Goal: Task Accomplishment & Management: Complete application form

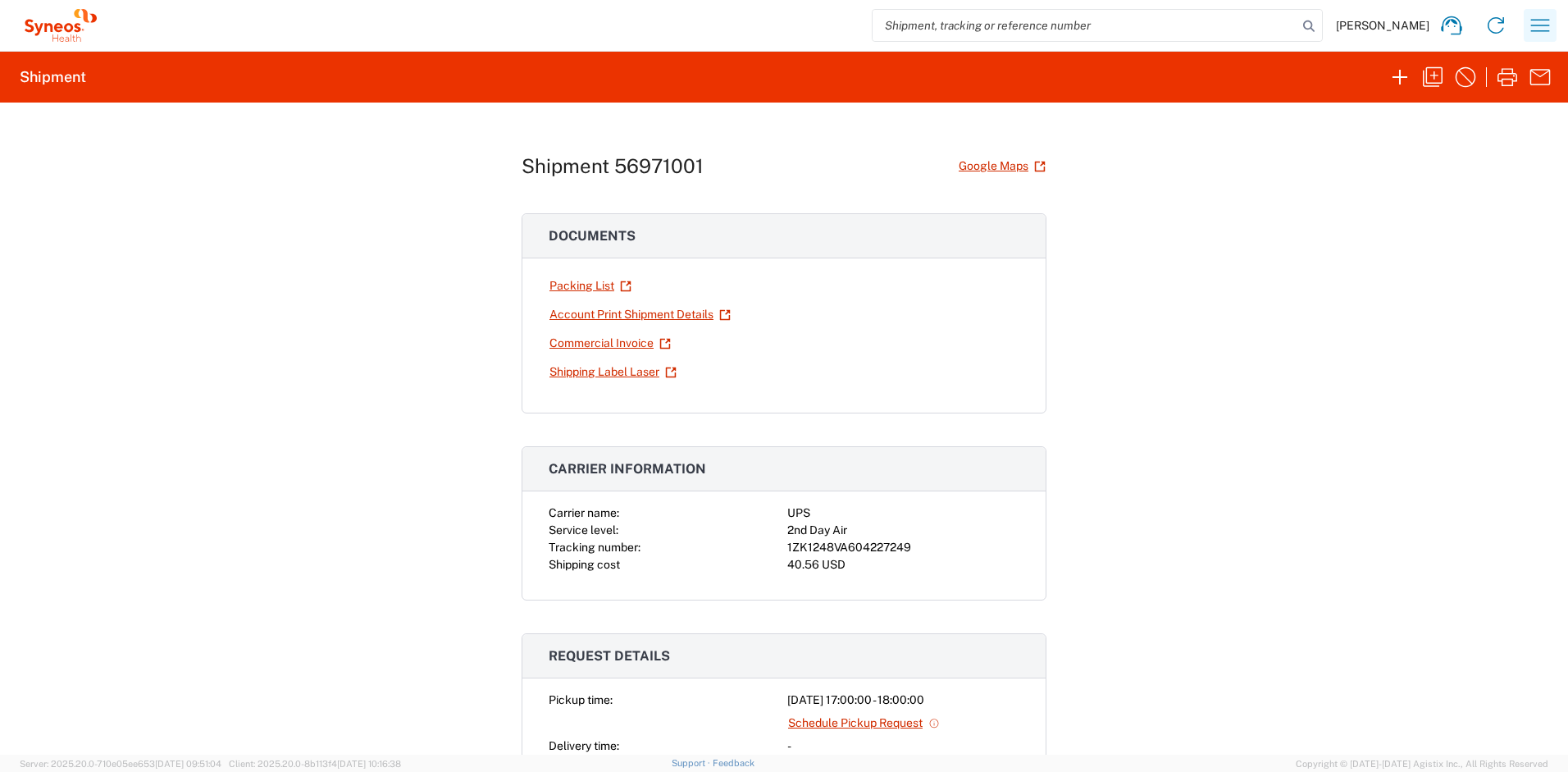
click at [1527, 21] on icon "button" at bounding box center [1540, 25] width 26 height 26
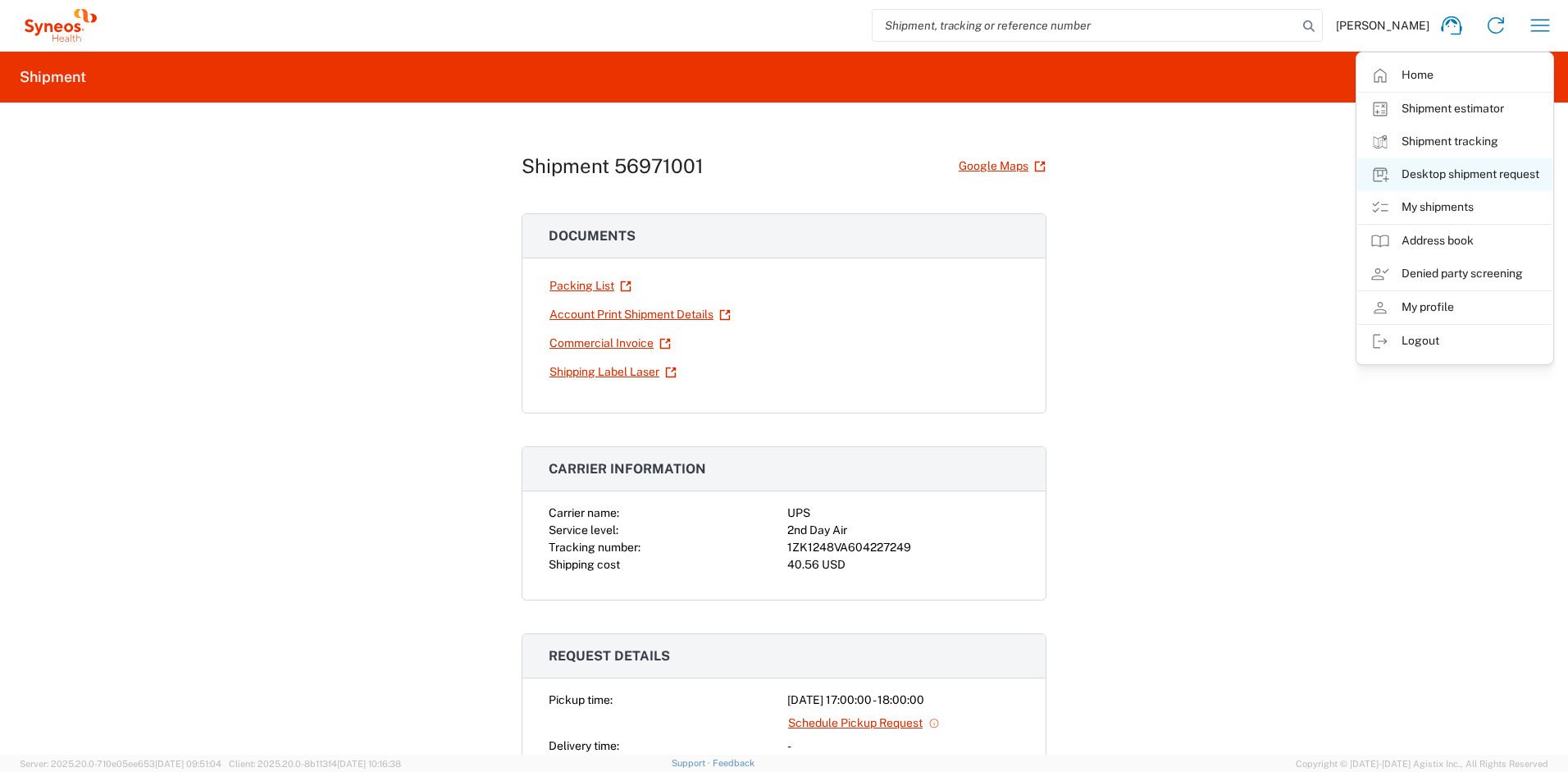
click at [1442, 180] on link "Desktop shipment request" at bounding box center [1455, 174] width 195 height 33
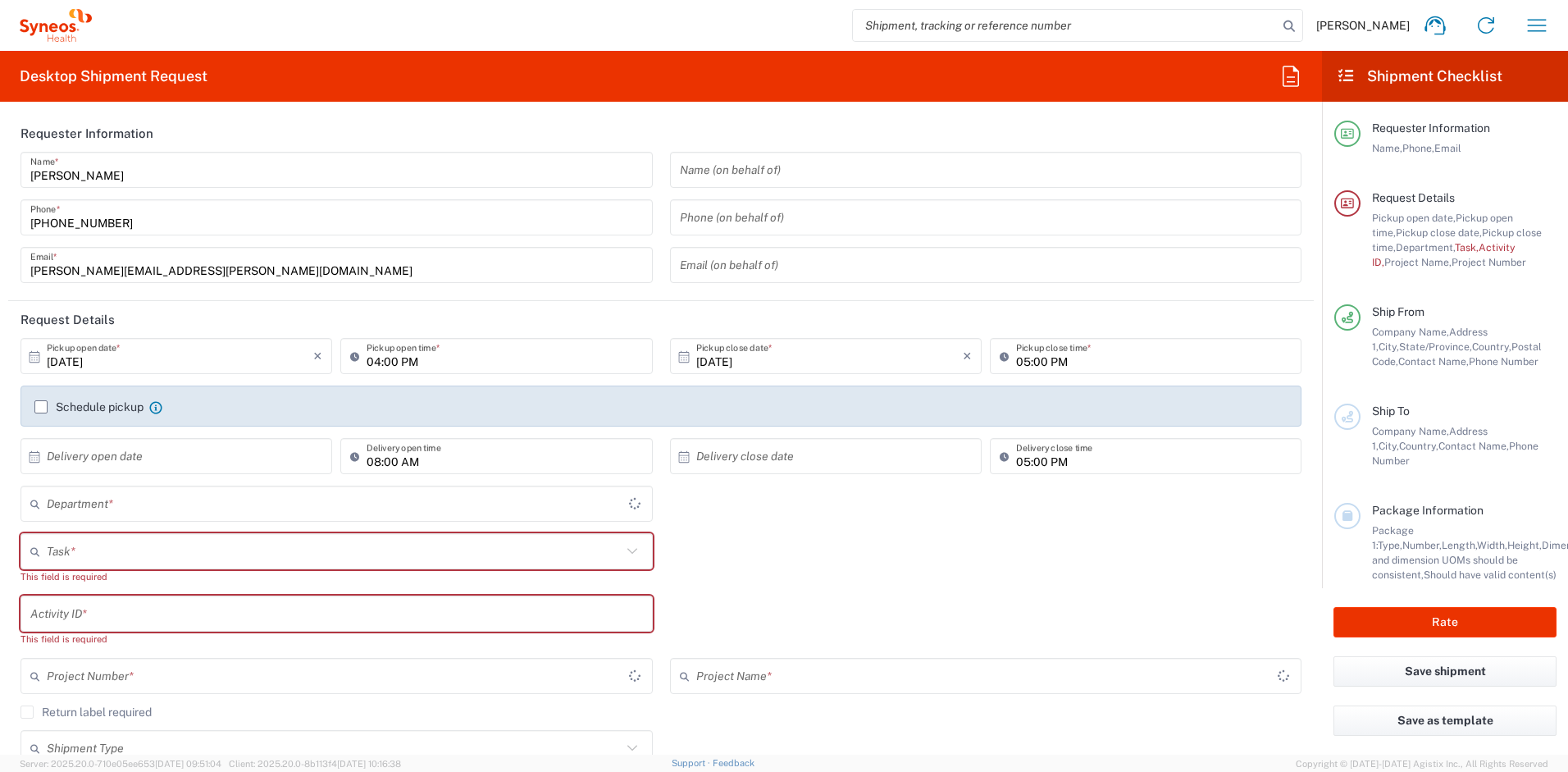
type input "[US_STATE]"
type input "United States"
type input "4510"
type input "Syneos Health, LLC-Morrisville NC US"
click at [128, 545] on input "text" at bounding box center [334, 552] width 575 height 28
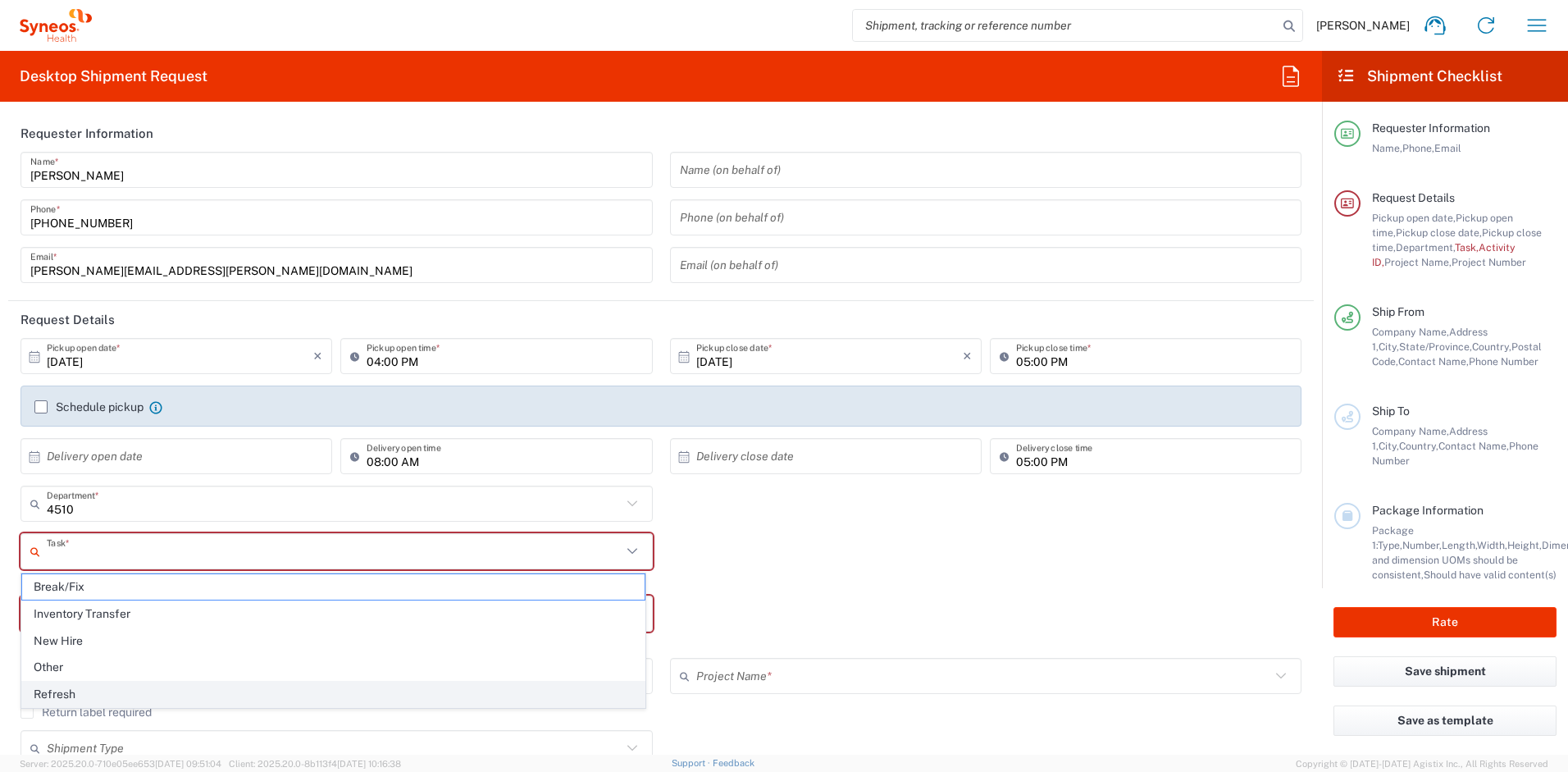
click at [75, 691] on span "Refresh" at bounding box center [333, 694] width 623 height 25
type input "Refresh"
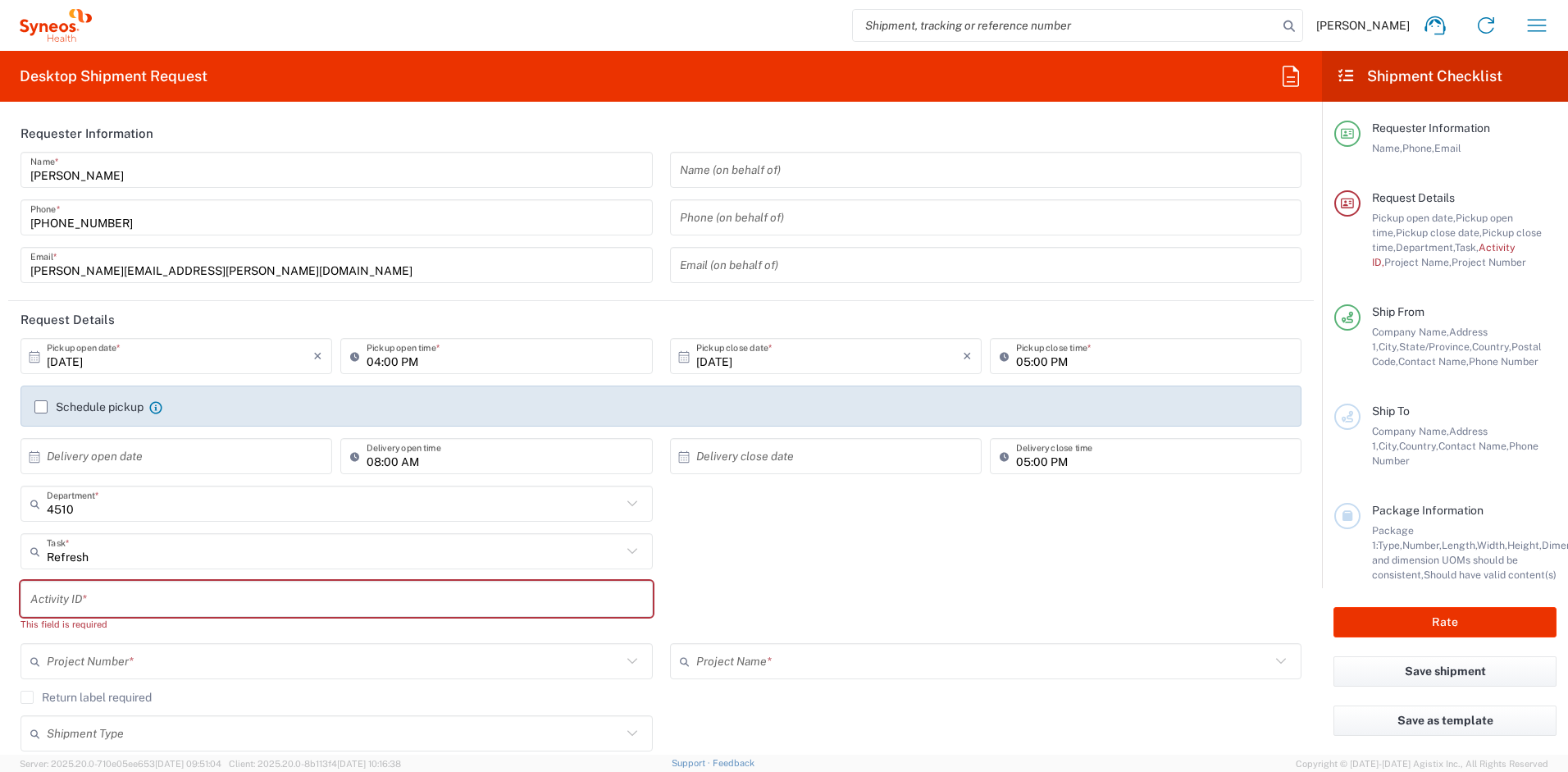
click at [84, 599] on input "text" at bounding box center [337, 600] width 613 height 28
paste input "SCTASK2726815"
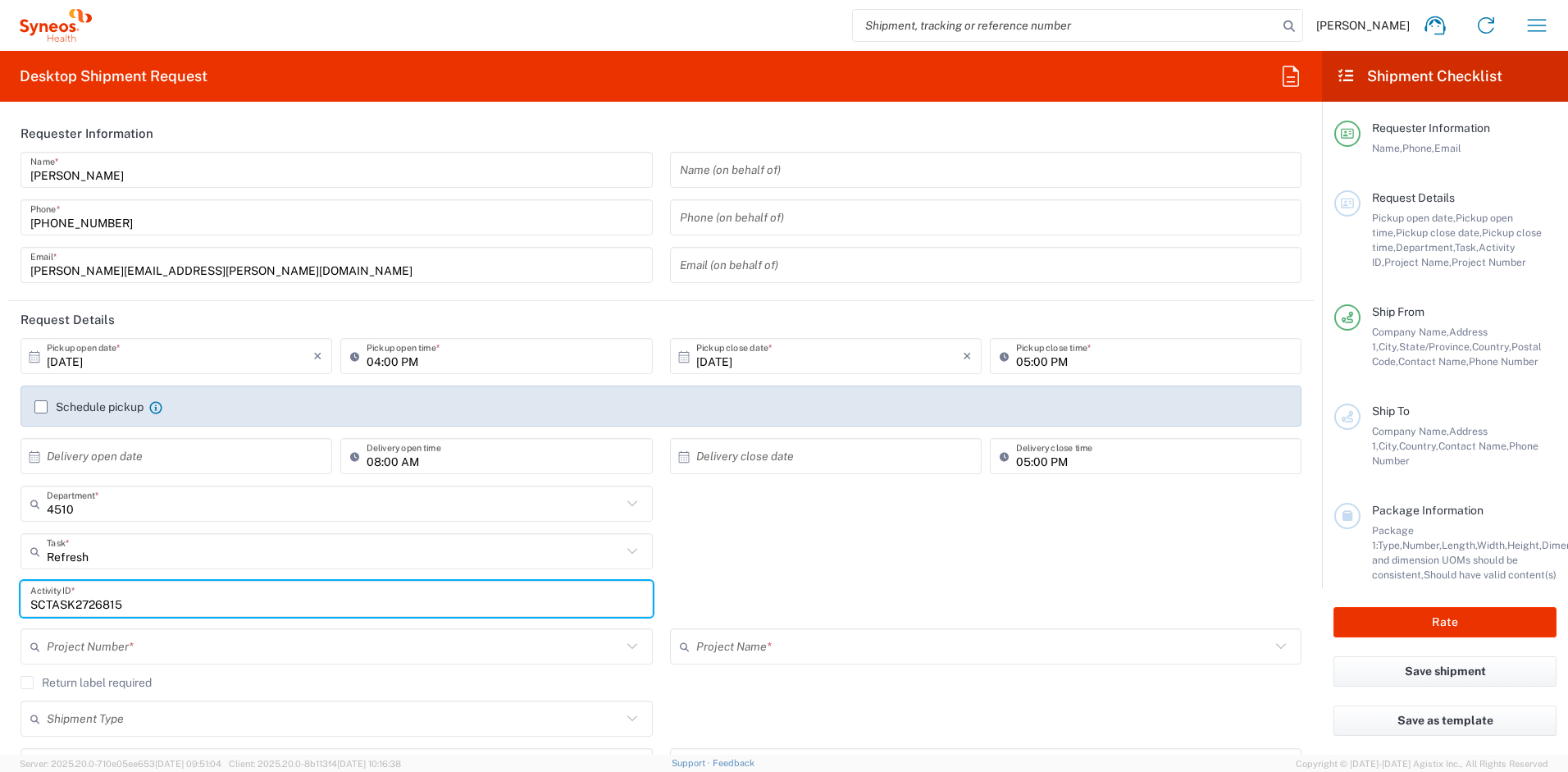
type input "SCTASK2726815"
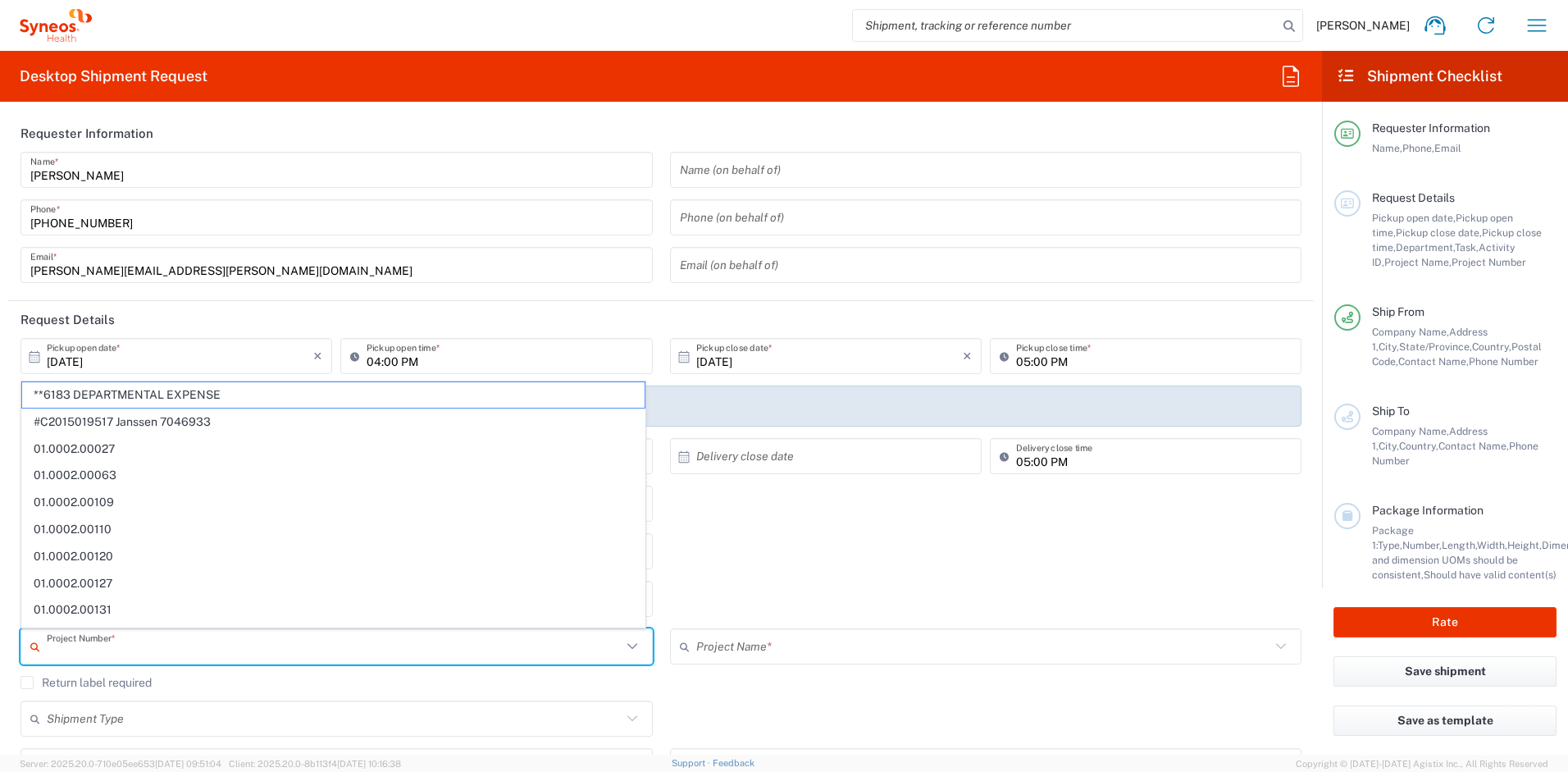
click at [113, 642] on input "text" at bounding box center [334, 646] width 575 height 28
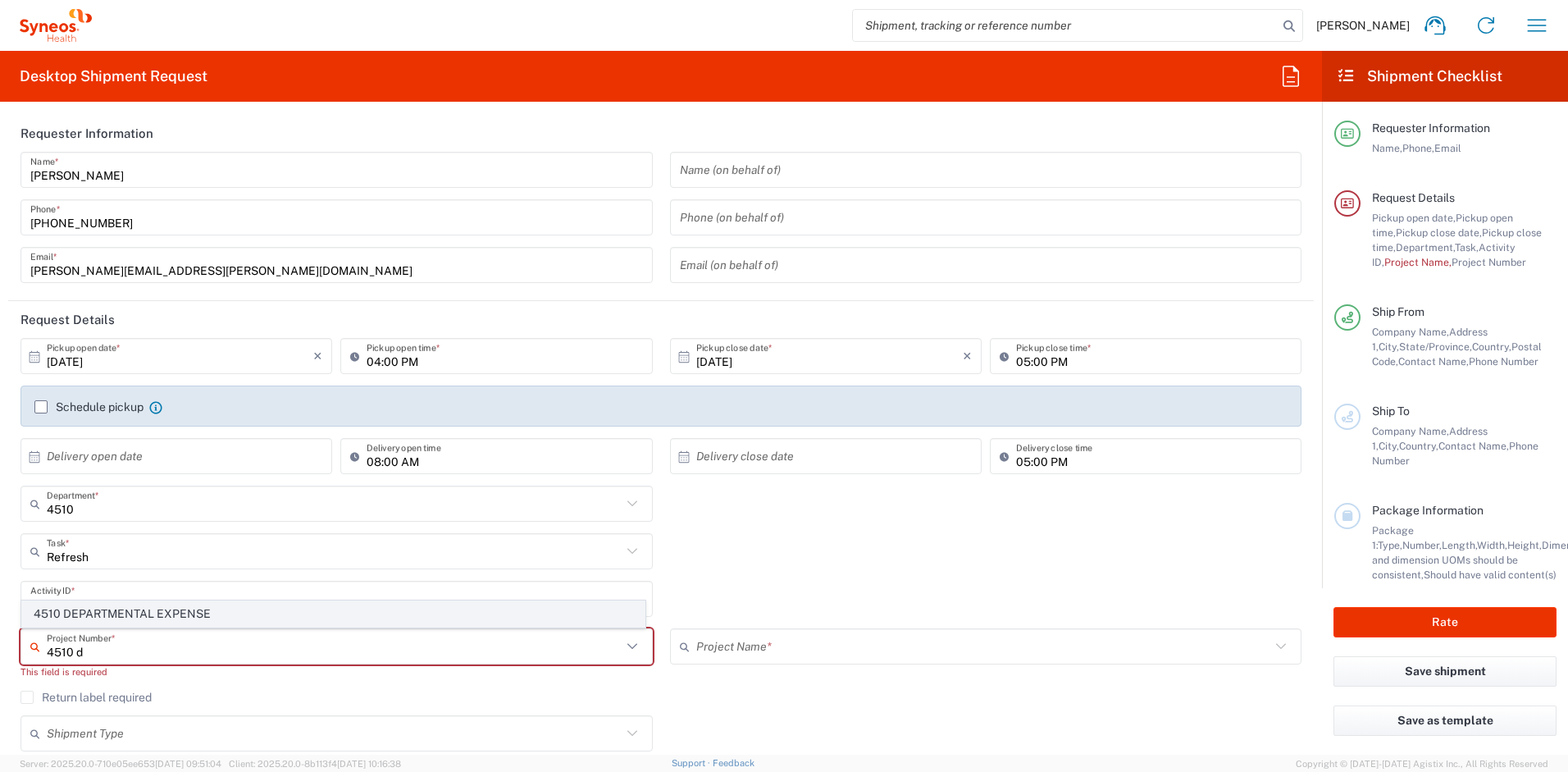
click at [142, 615] on span "4510 DEPARTMENTAL EXPENSE" at bounding box center [333, 614] width 623 height 25
type input "4510 DEPARTMENTAL EXPENSE"
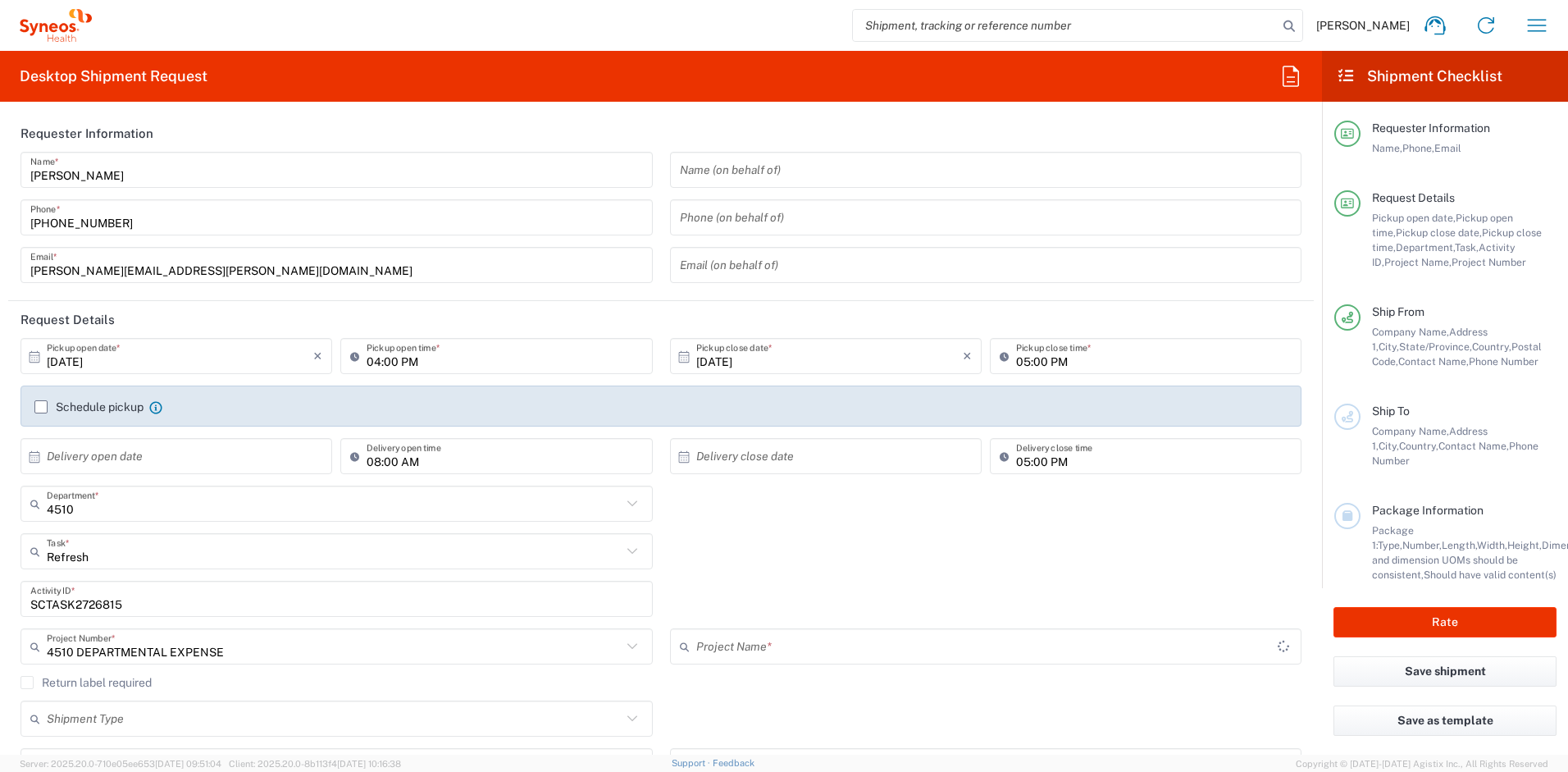
type input "4510 DEPARTMENTAL EXPENSE"
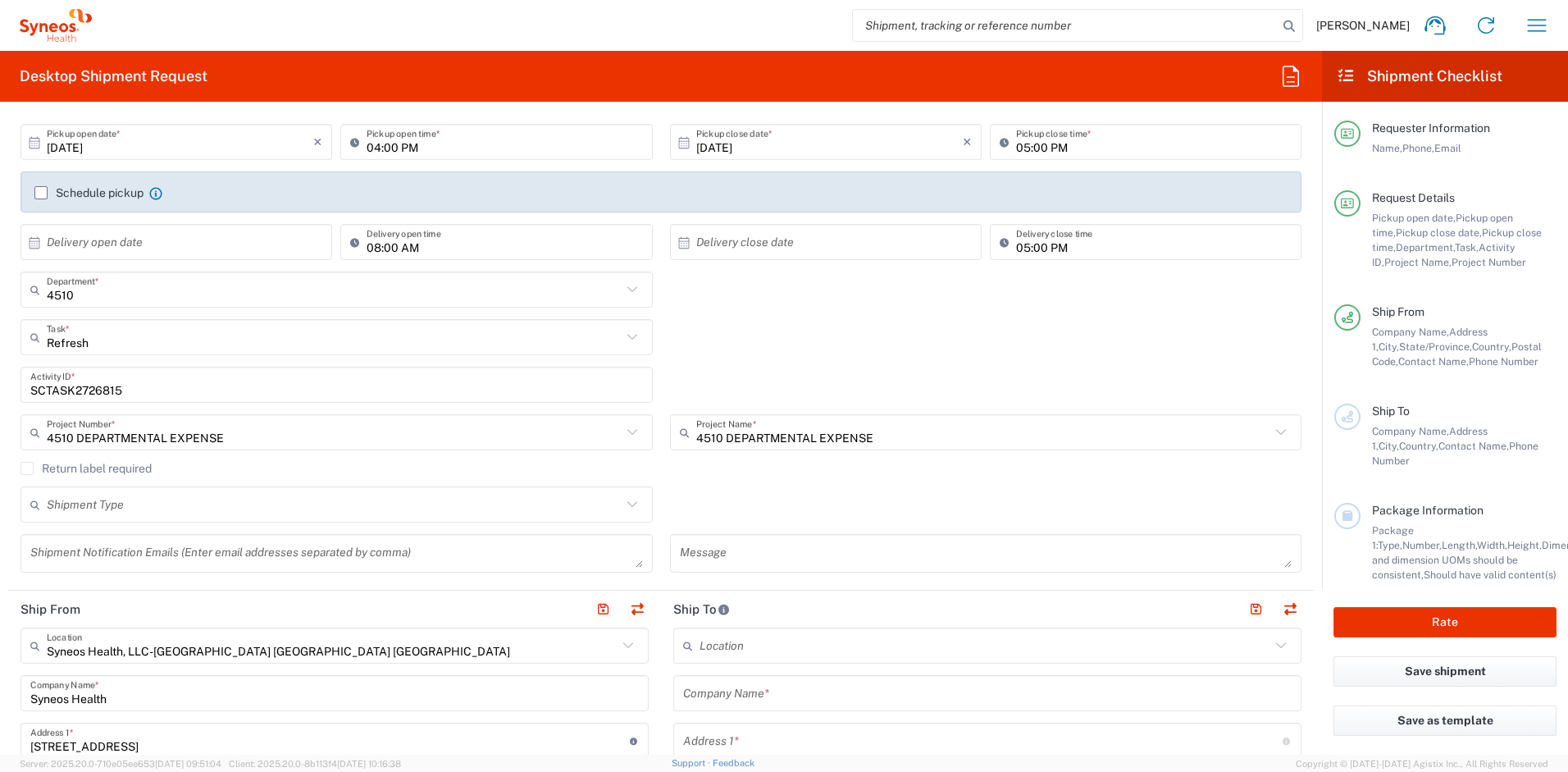
scroll to position [216, 0]
click at [23, 468] on label "Return label required" at bounding box center [85, 467] width 131 height 13
click at [27, 467] on input "Return label required" at bounding box center [27, 467] width 0 height 0
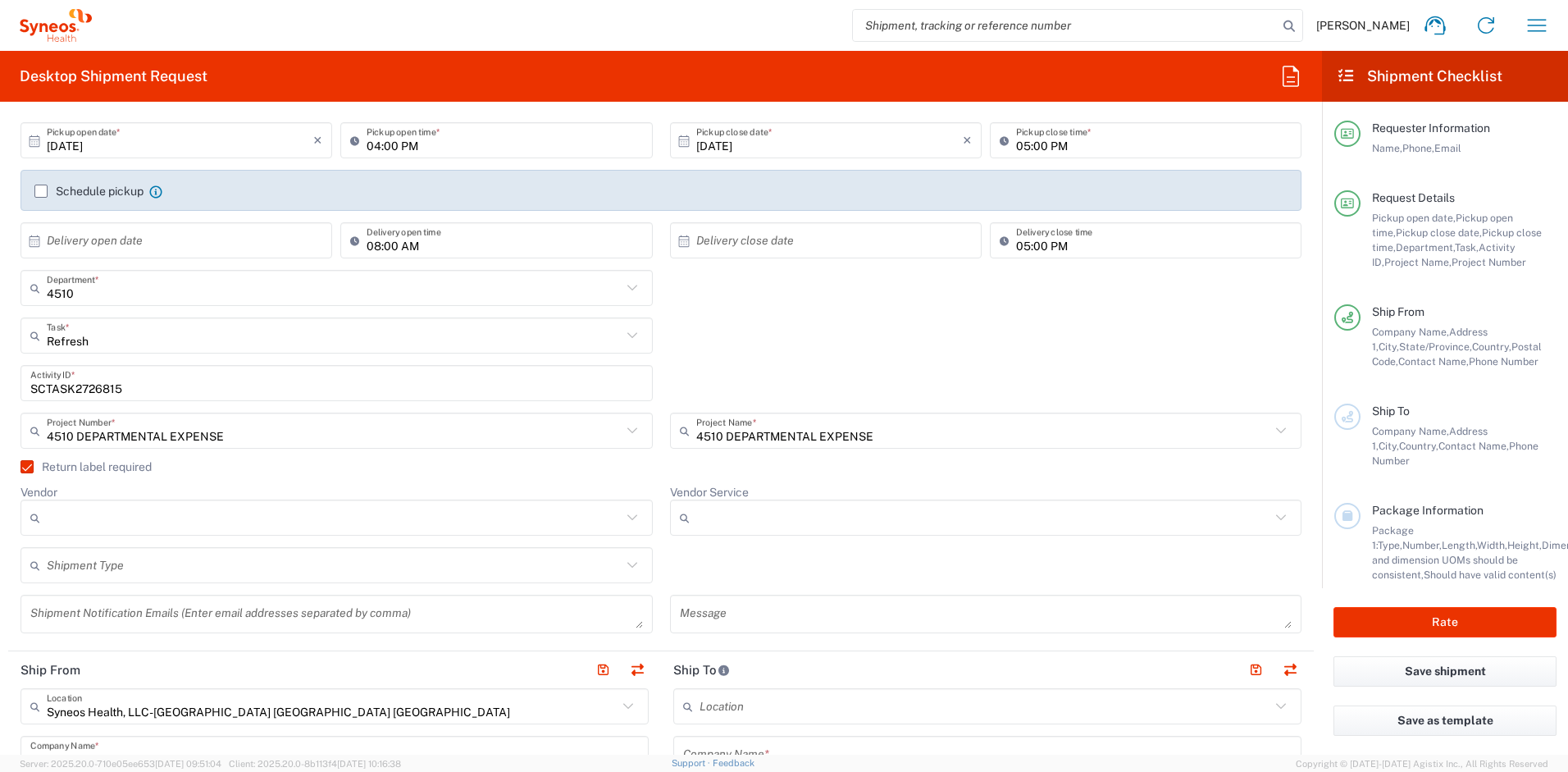
click at [85, 508] on input "Vendor" at bounding box center [334, 517] width 575 height 26
click at [98, 610] on span "UPS" at bounding box center [333, 606] width 623 height 25
type input "UPS"
click at [712, 517] on input "Vendor Service" at bounding box center [984, 517] width 575 height 26
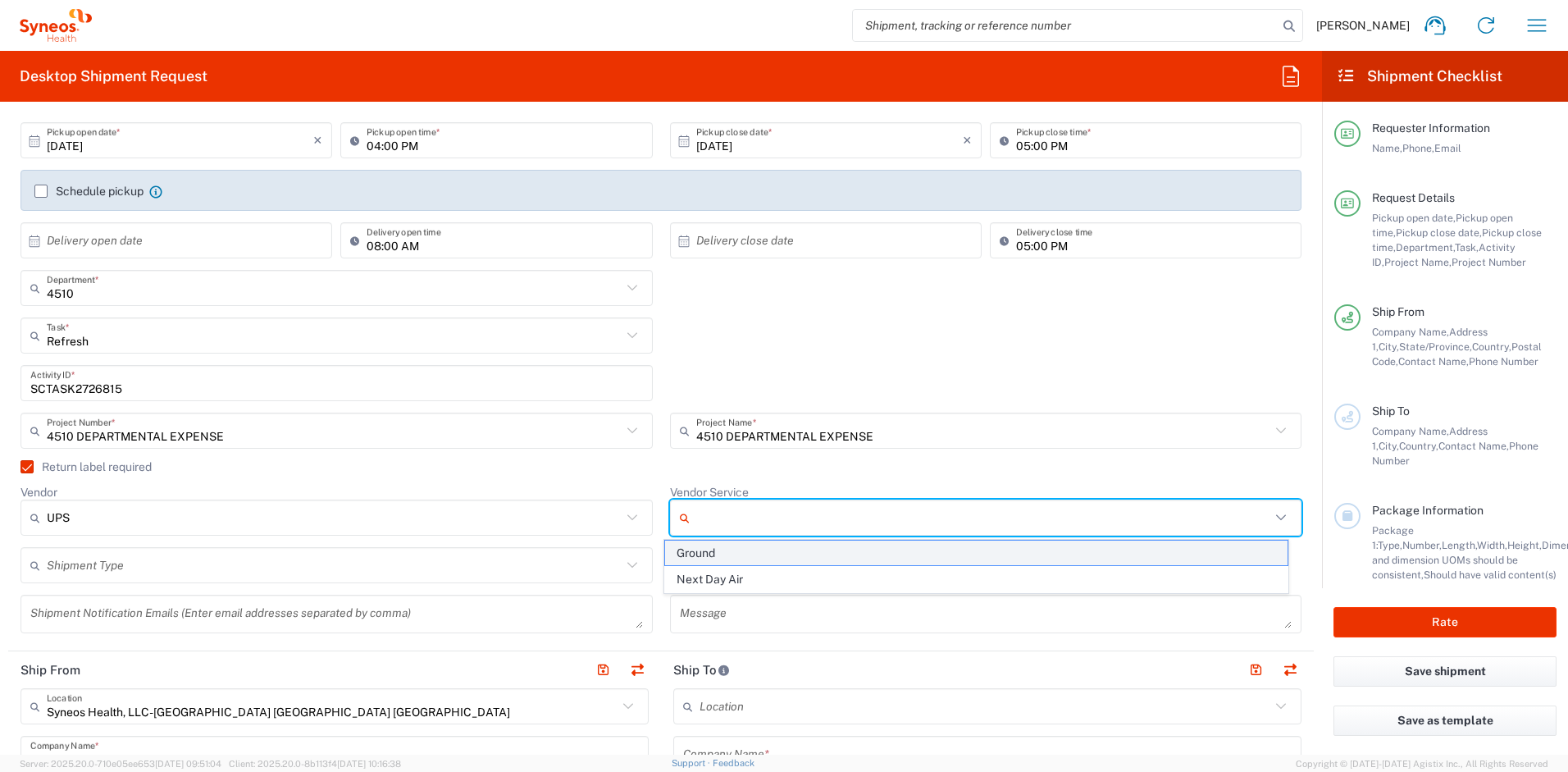
click at [722, 557] on span "Ground" at bounding box center [977, 553] width 623 height 25
type input "Ground"
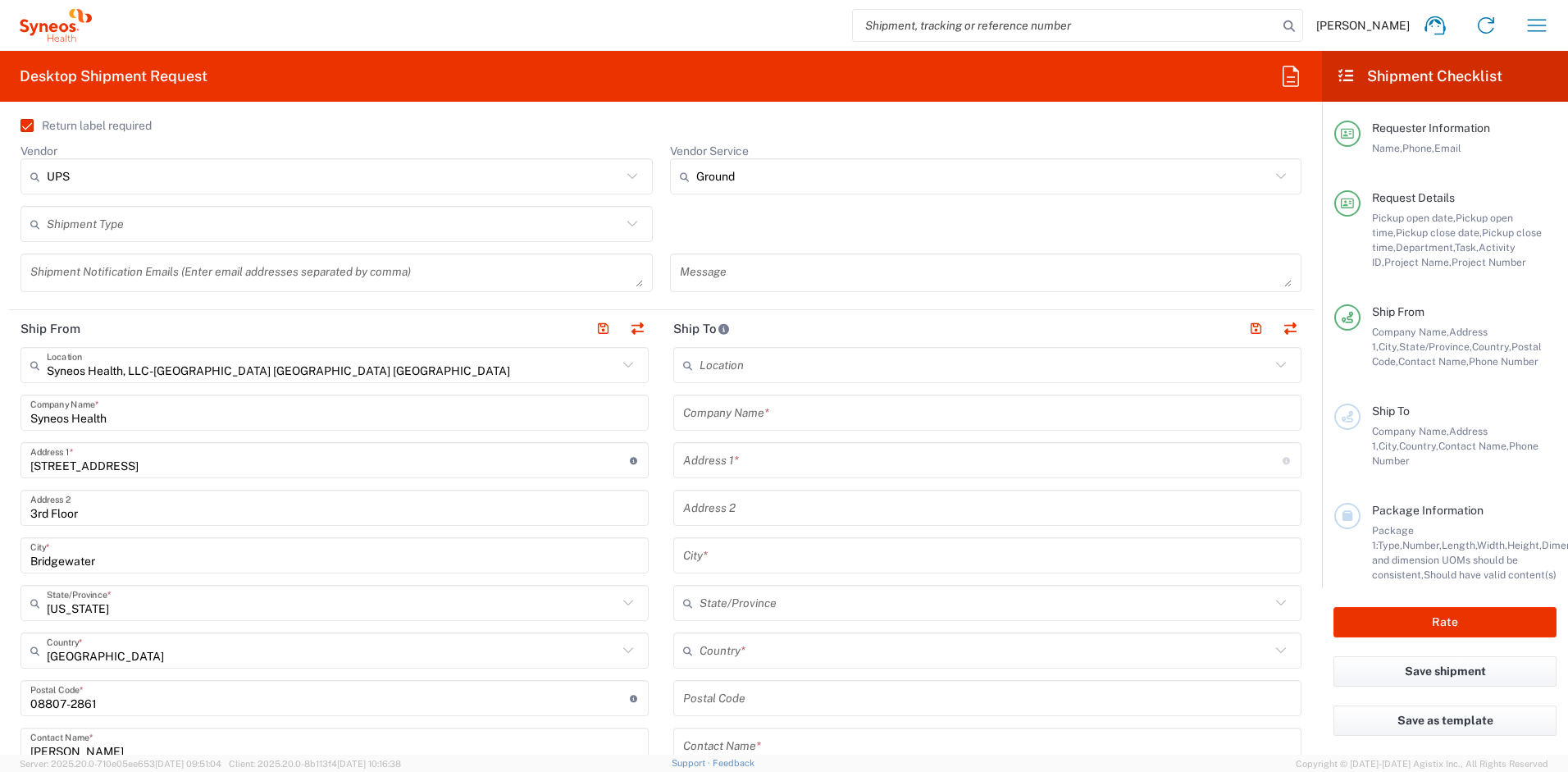
scroll to position [562, 0]
click at [721, 646] on input "text" at bounding box center [985, 646] width 571 height 28
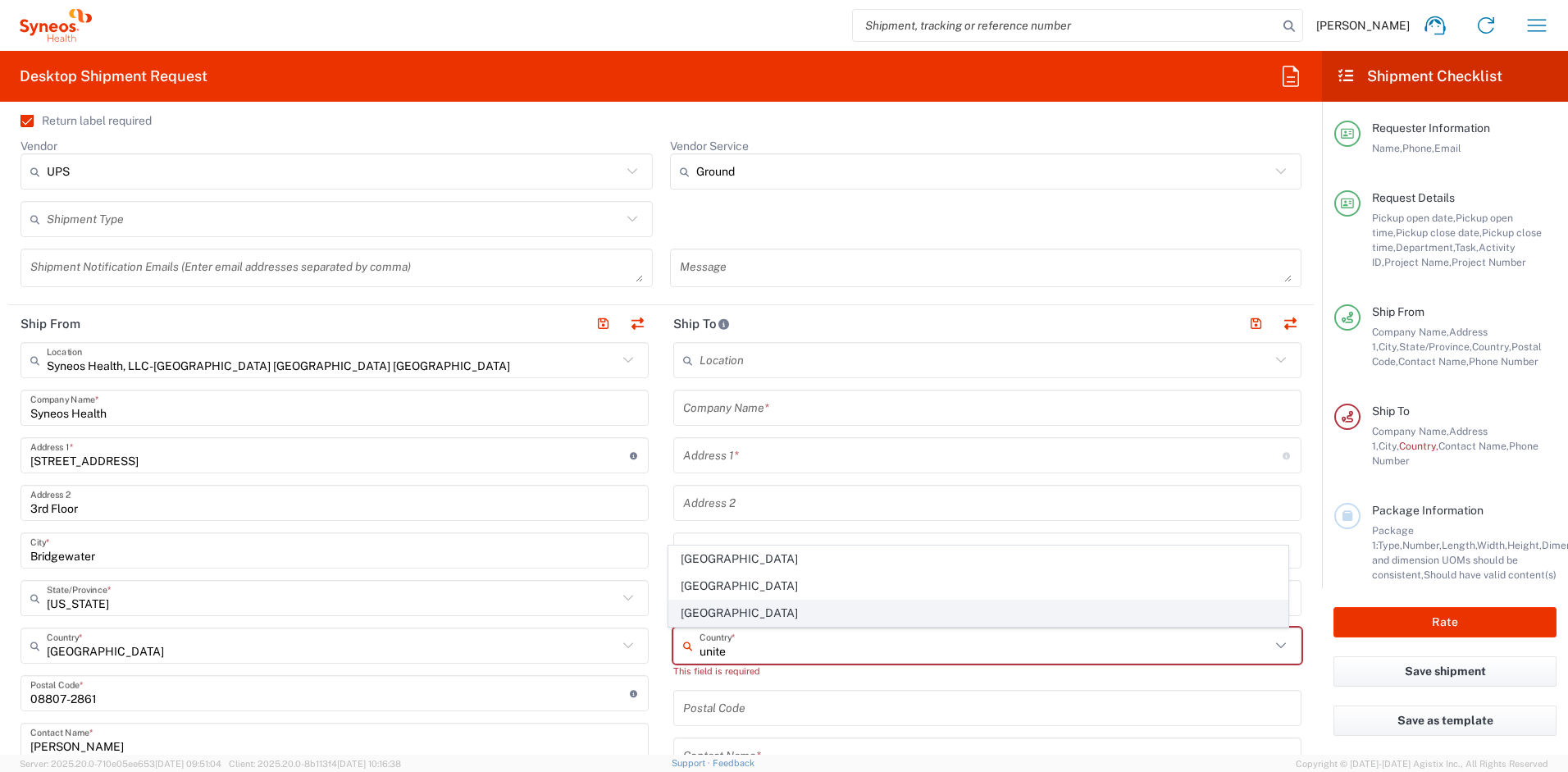
click at [693, 617] on span "United States" at bounding box center [979, 613] width 619 height 25
type input "United States"
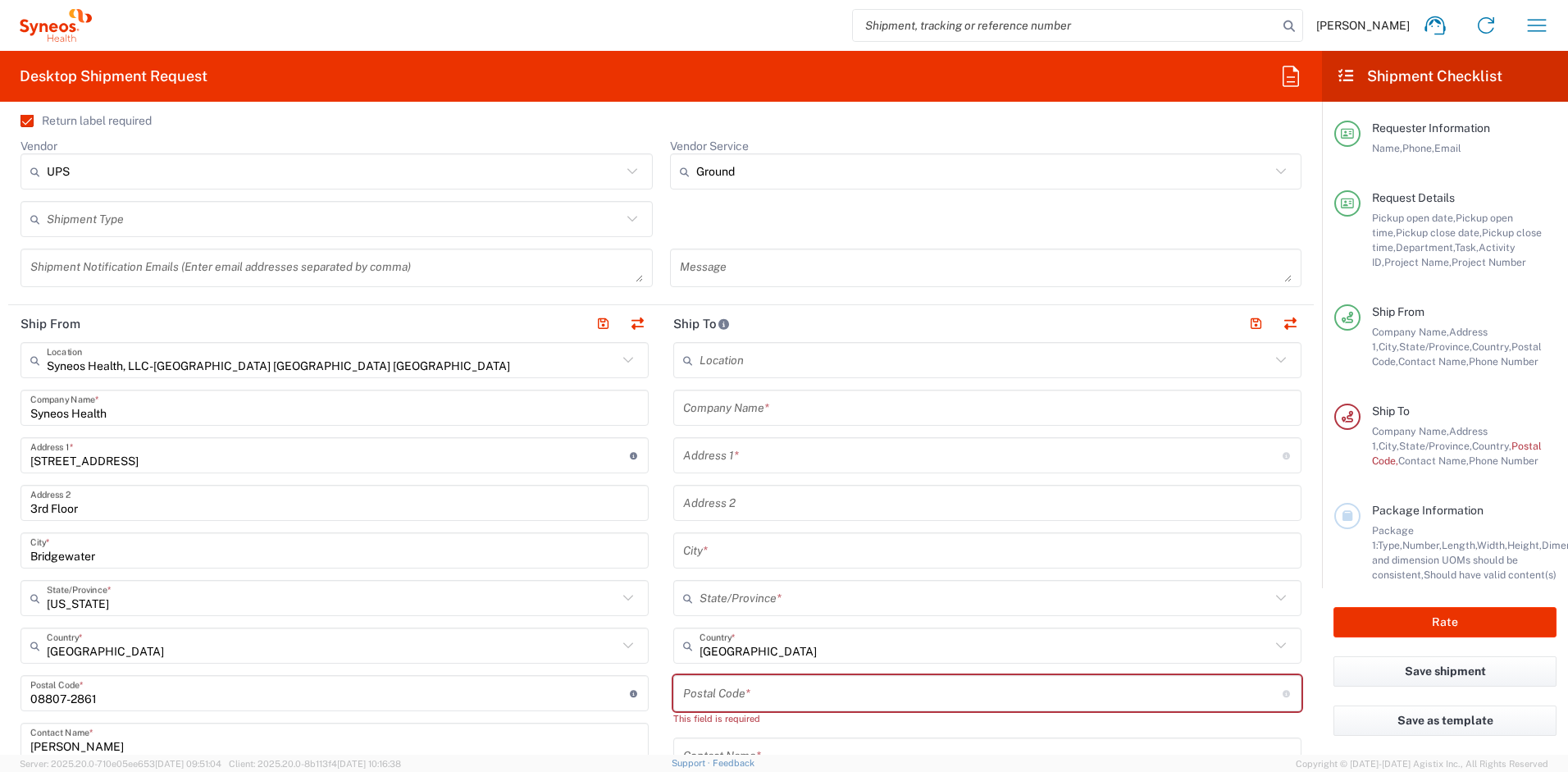
click at [746, 410] on input "text" at bounding box center [987, 408] width 609 height 28
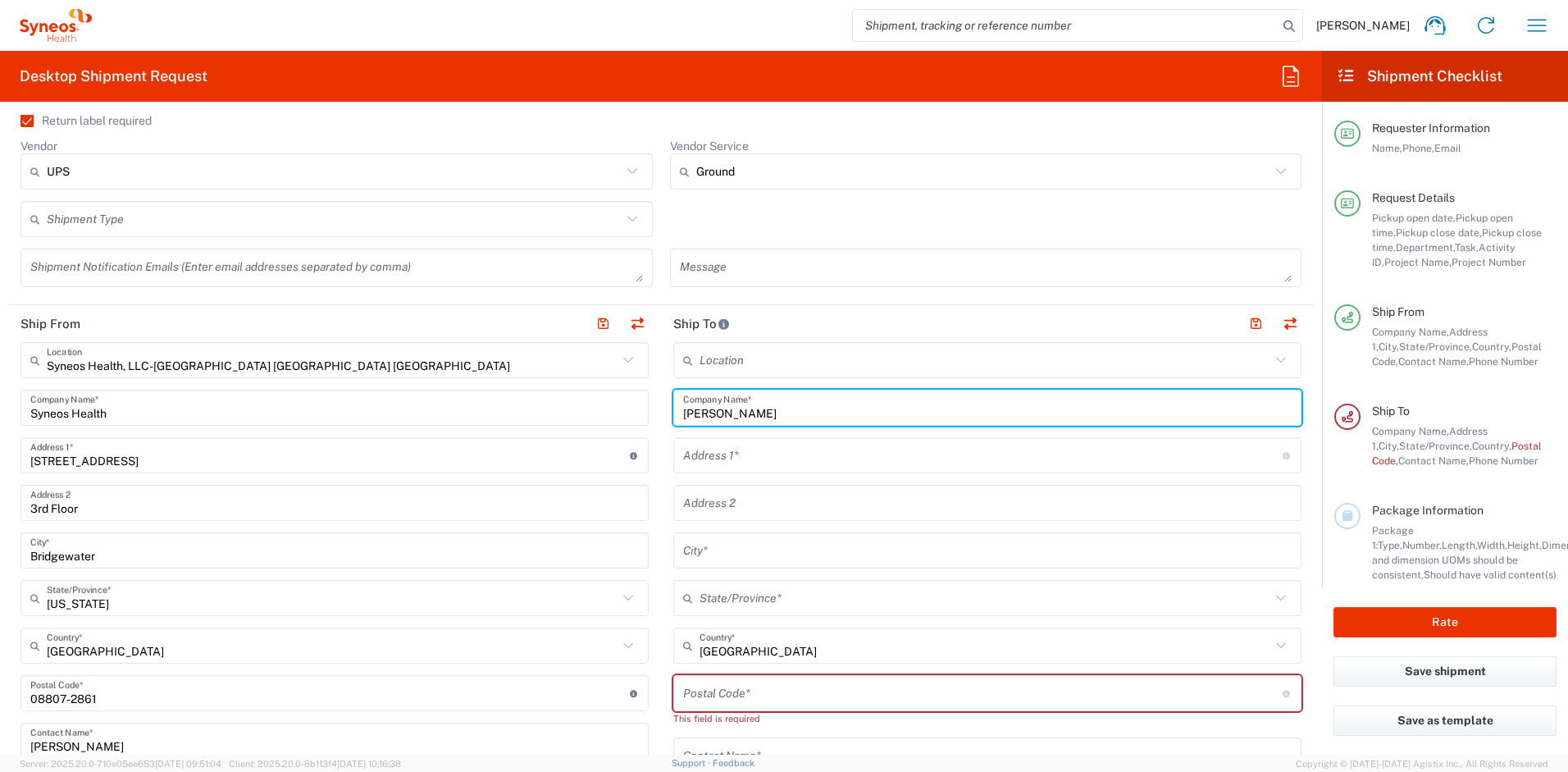
drag, startPoint x: 777, startPoint y: 416, endPoint x: 615, endPoint y: 402, distance: 162.6
click at [615, 402] on div "Ship From Syneos Health, LLC-Morrisville NC US Location Syneos Health, LLC-Morr…" at bounding box center [661, 678] width 1306 height 748
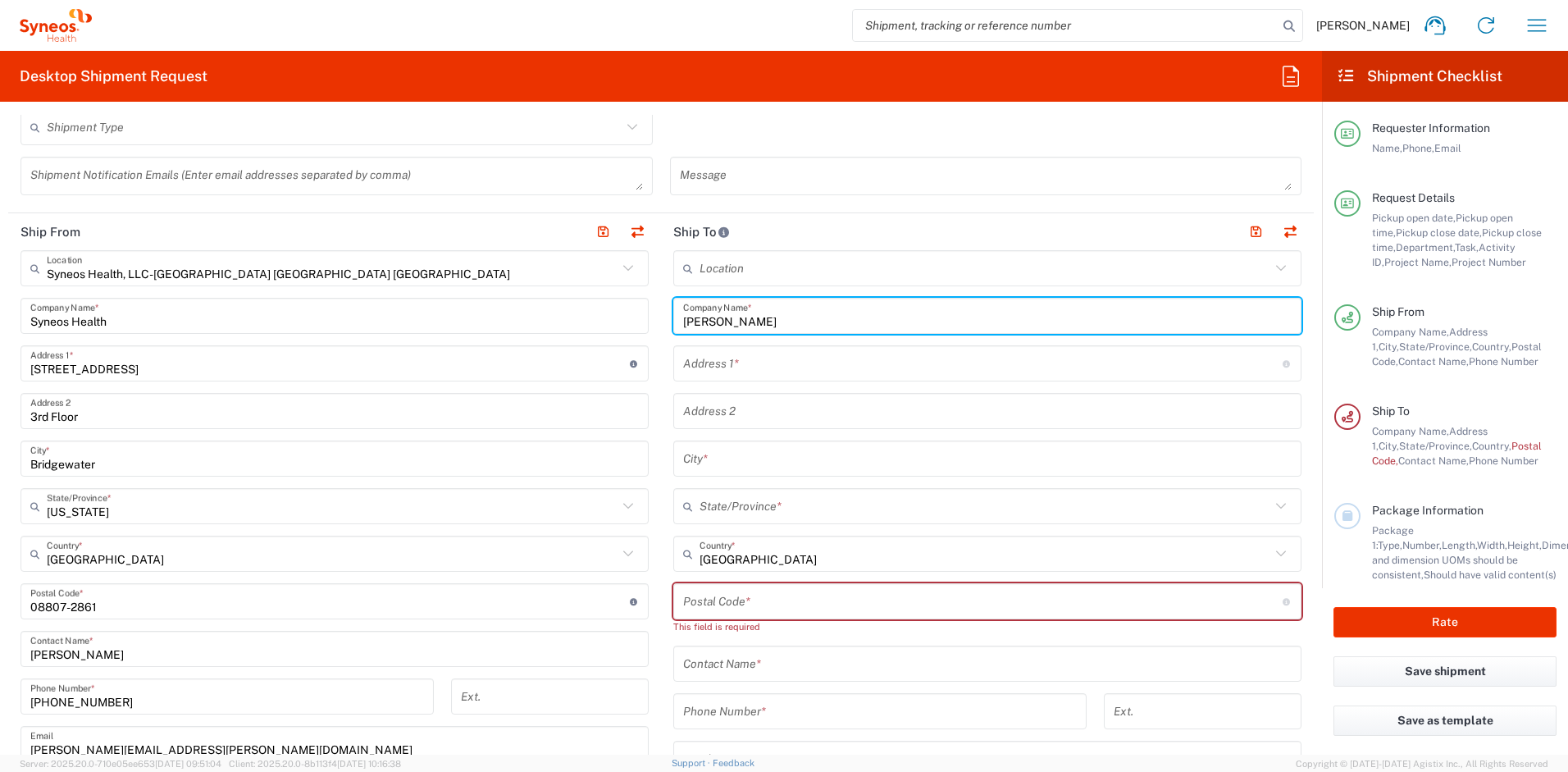
scroll to position [654, 0]
type input "Amy Medina"
click at [805, 662] on input "text" at bounding box center [987, 664] width 609 height 28
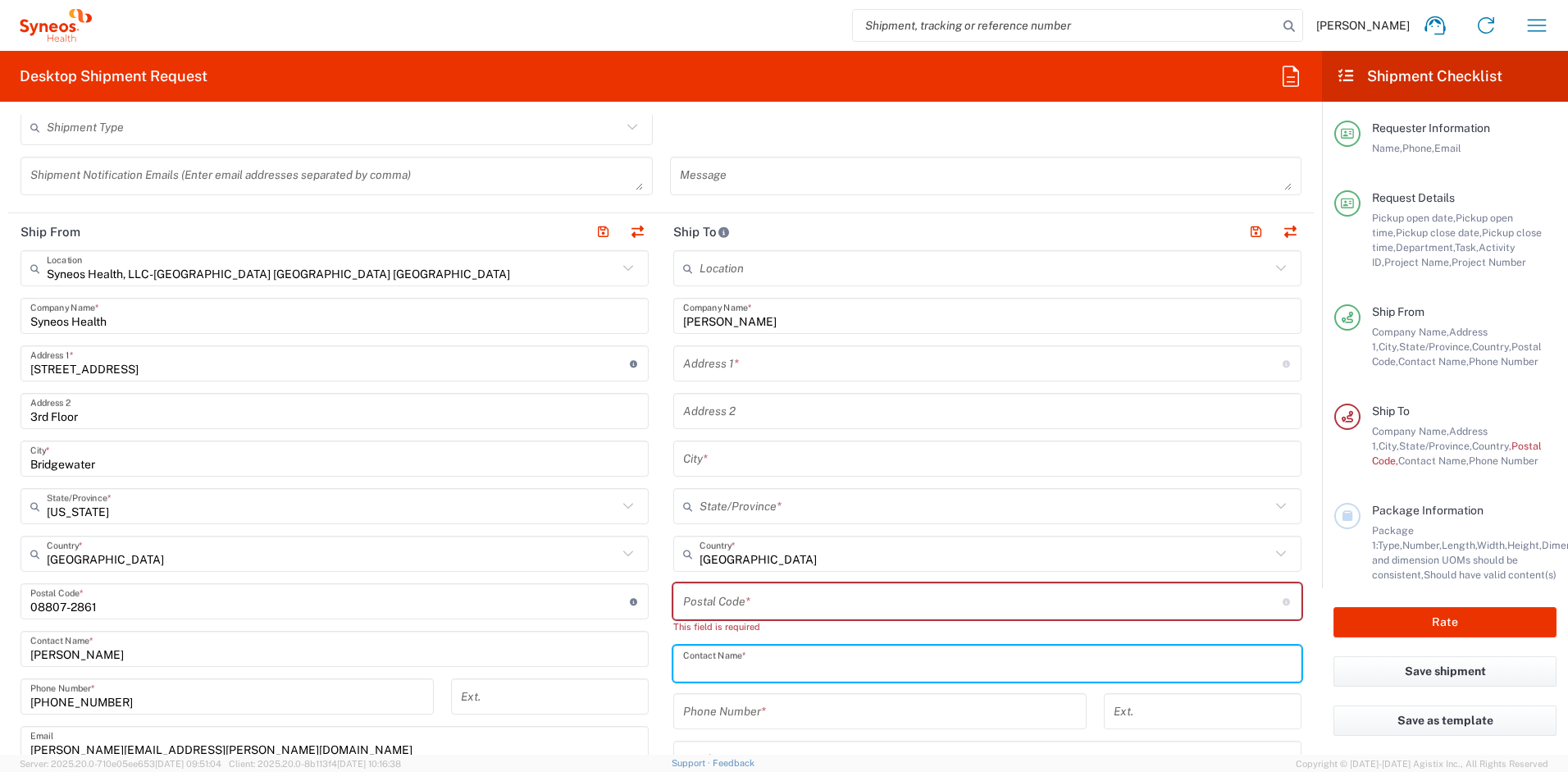
paste input "Amy Medina"
type input "Amy Medina"
click at [738, 366] on input "text" at bounding box center [983, 363] width 599 height 28
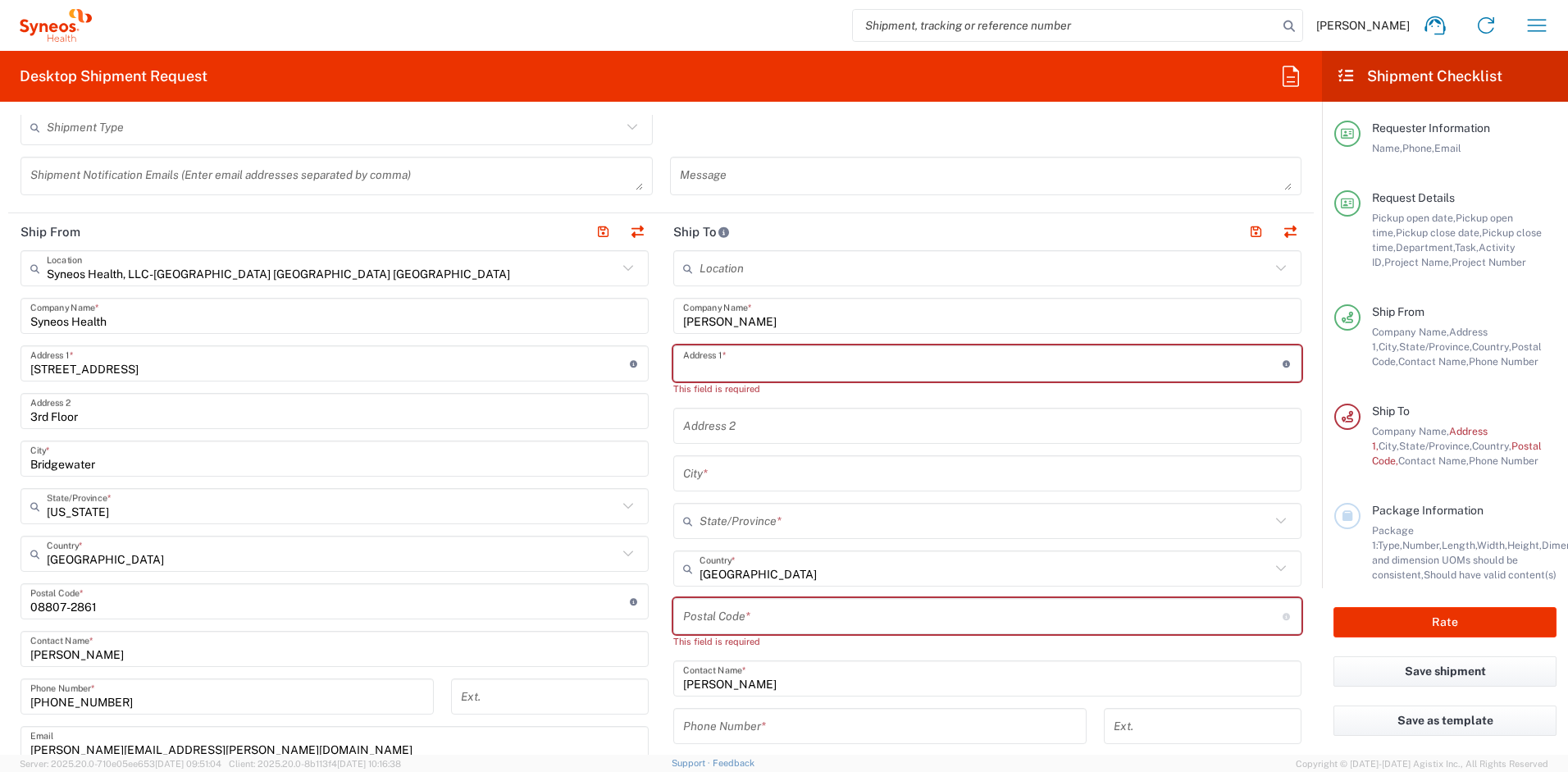
paste input "6327 Beverly Hills Drive"
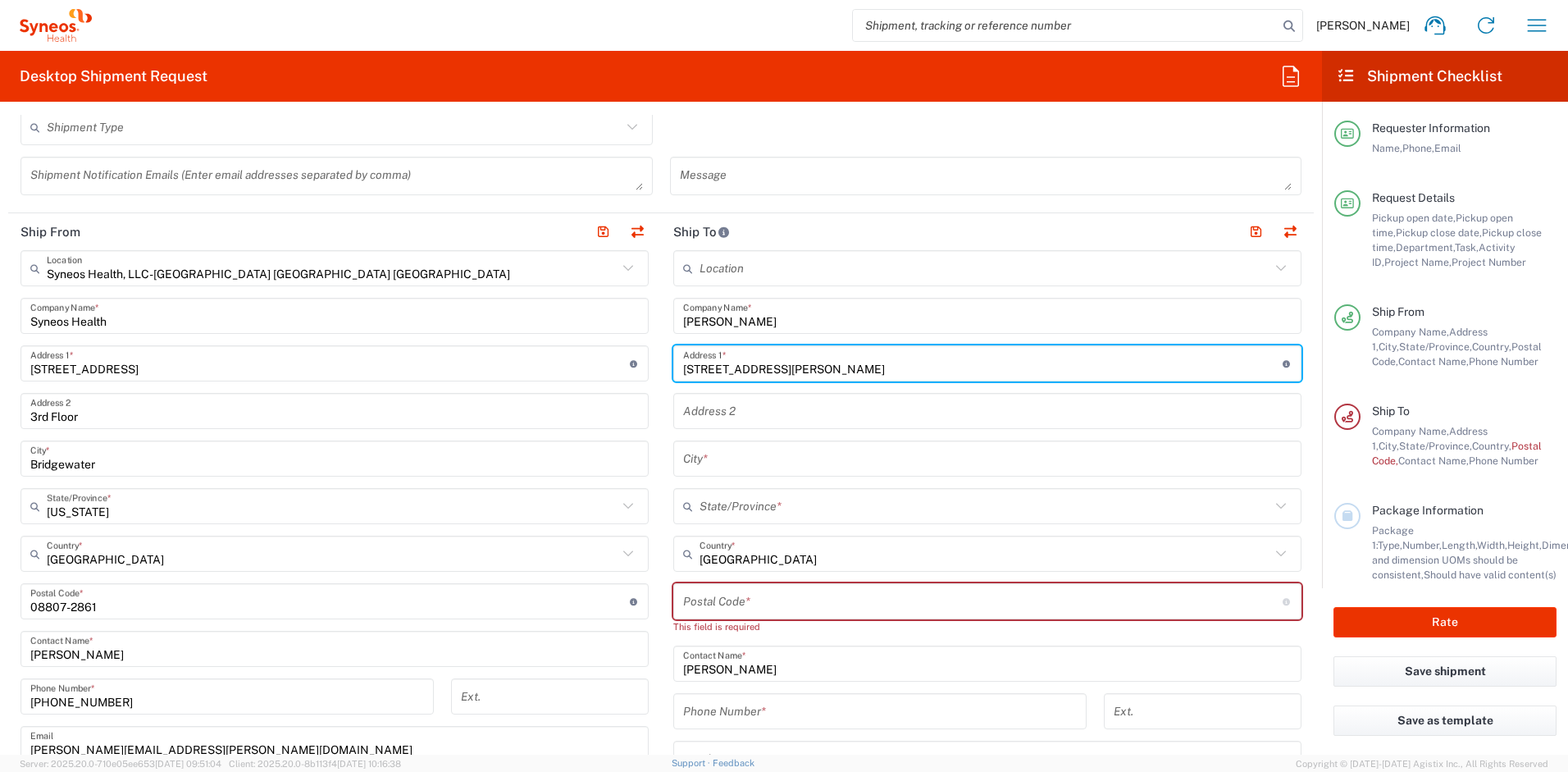
type input "6327 Beverly Hills Drive"
click at [715, 464] on input "text" at bounding box center [987, 459] width 609 height 28
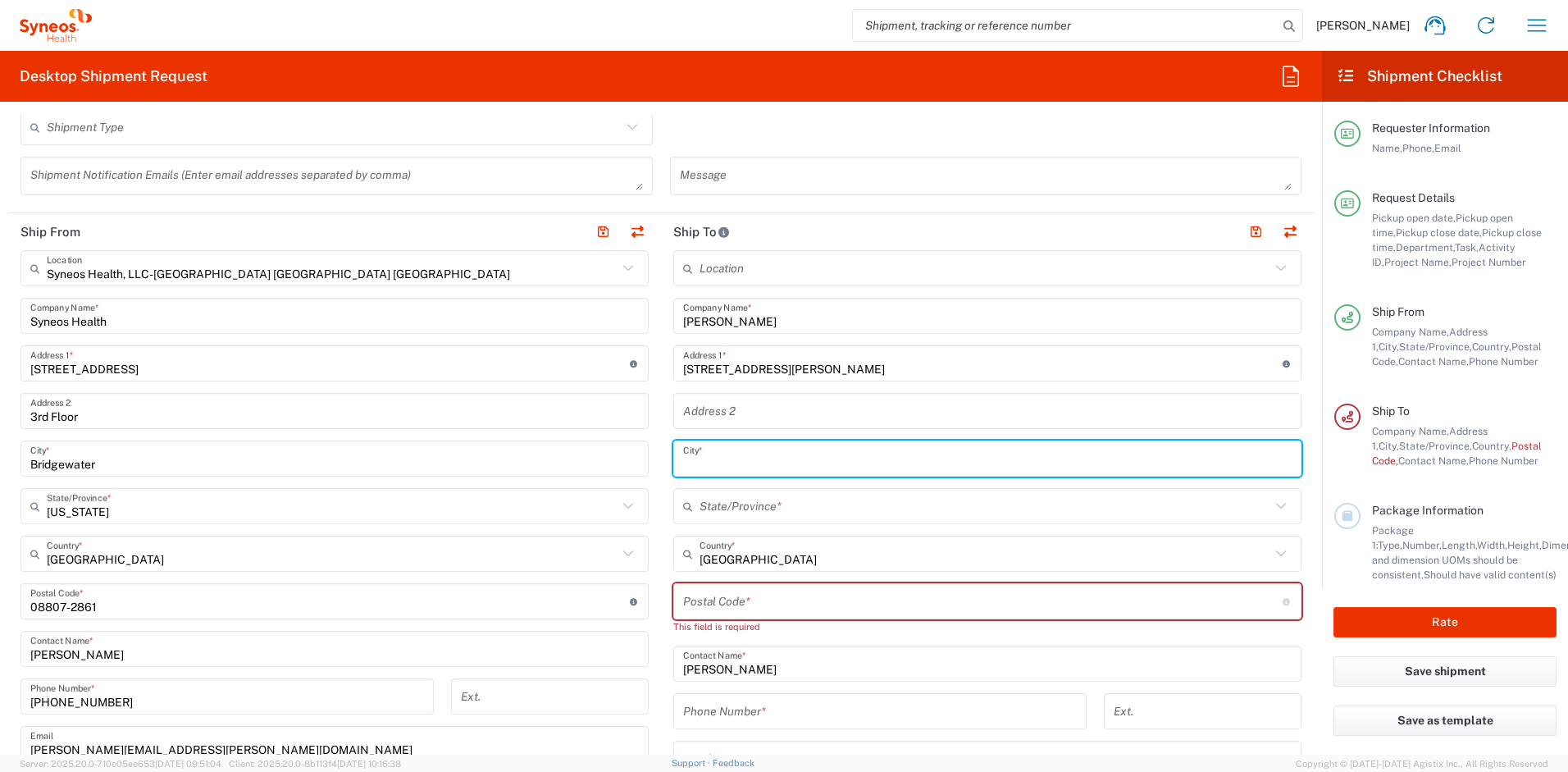
paste input "Zephyrhills"
type input "Zephyrhills"
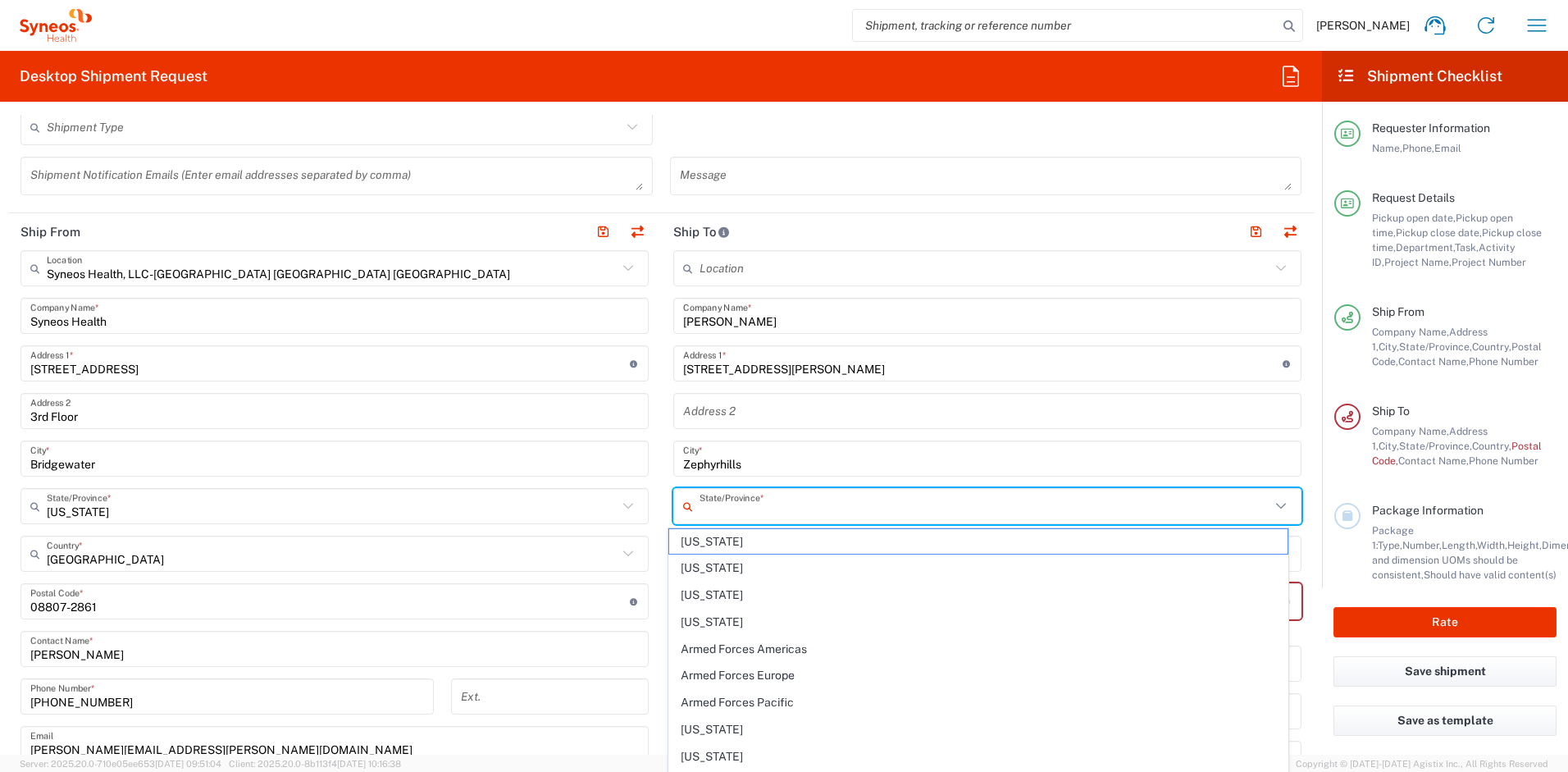
click at [727, 494] on input "text" at bounding box center [985, 507] width 571 height 28
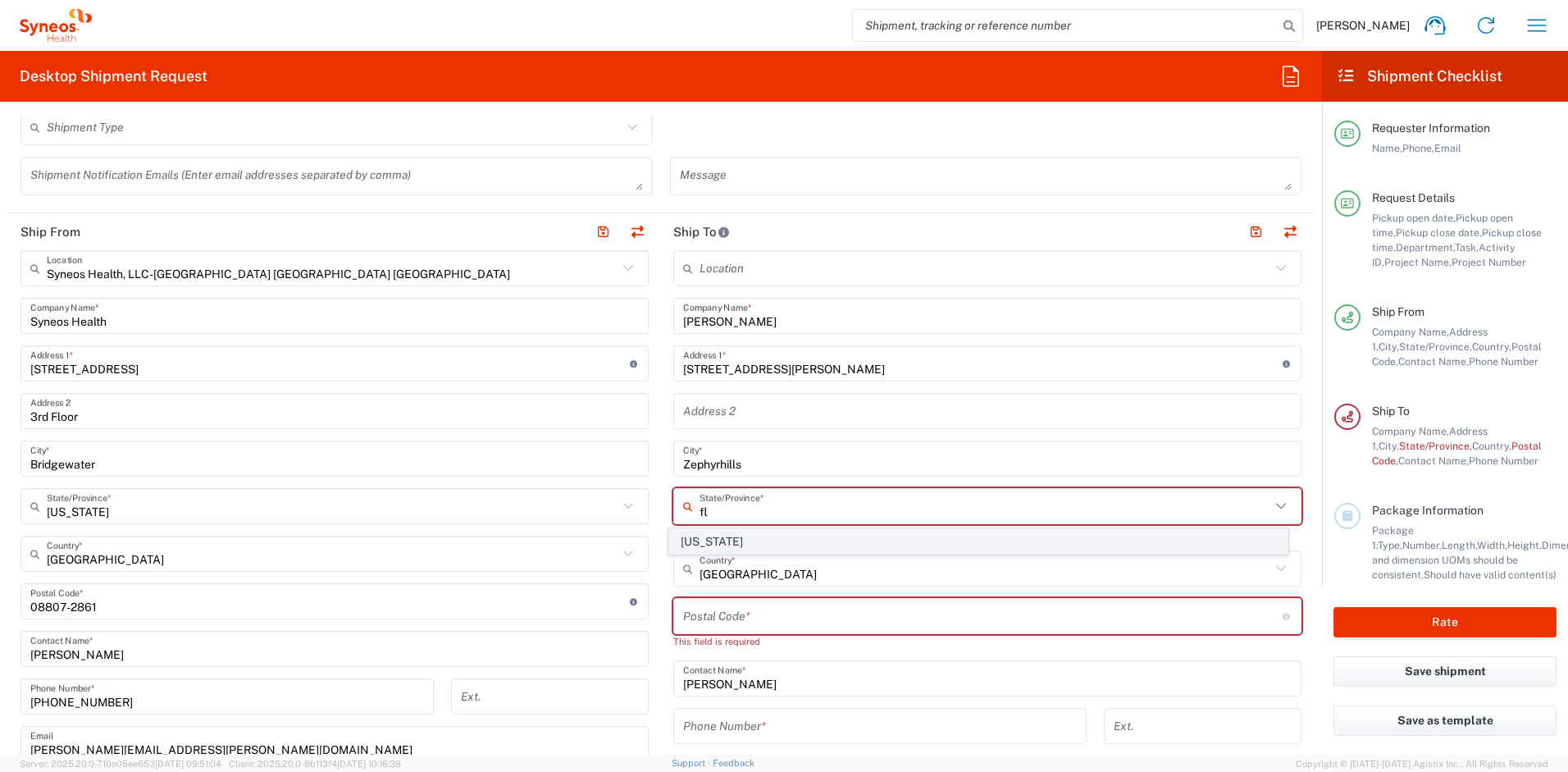
click at [699, 548] on span "Florida" at bounding box center [979, 542] width 619 height 25
type input "Florida"
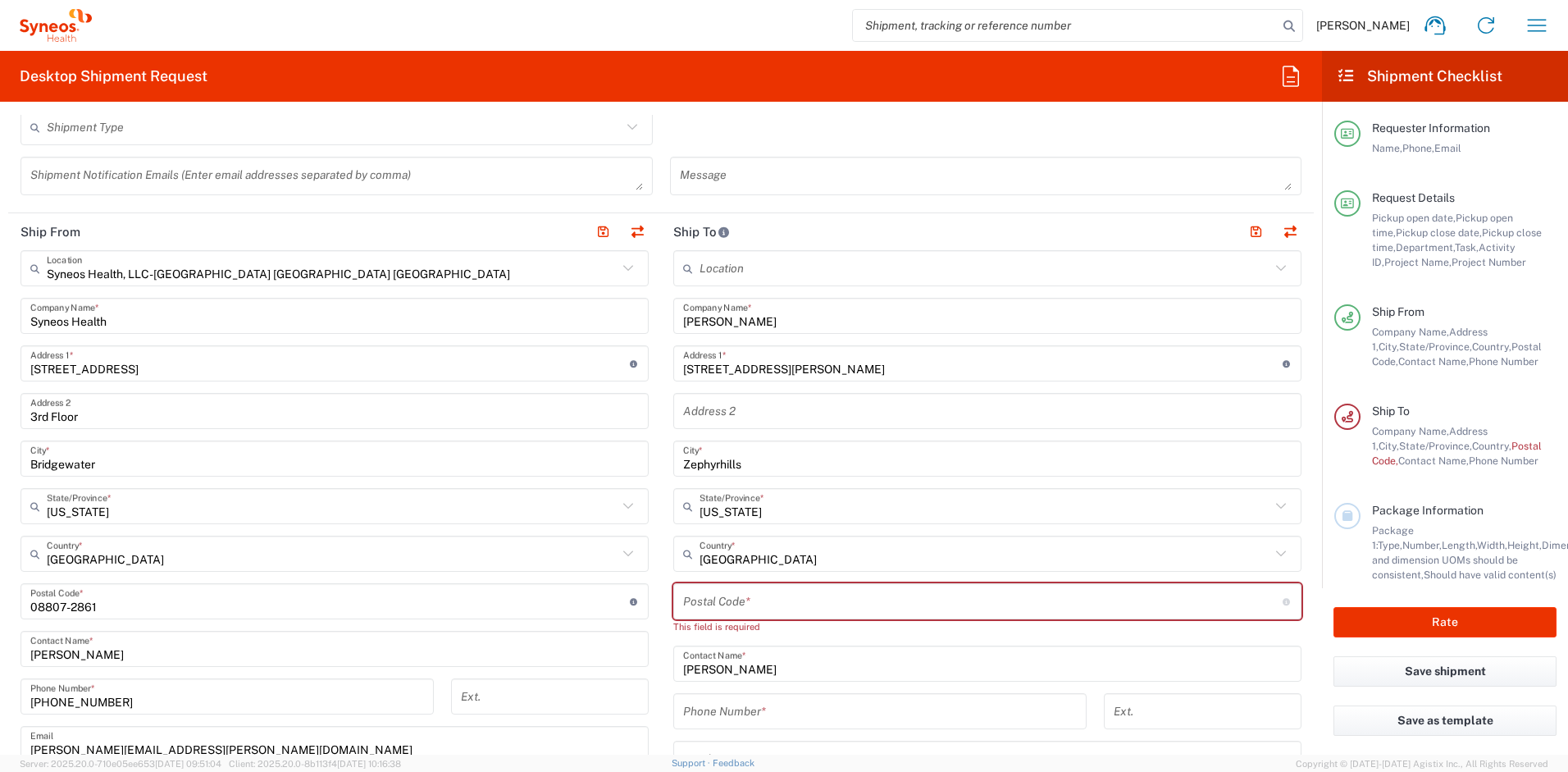
click at [719, 597] on input "undefined" at bounding box center [983, 602] width 599 height 28
paste input "33541"
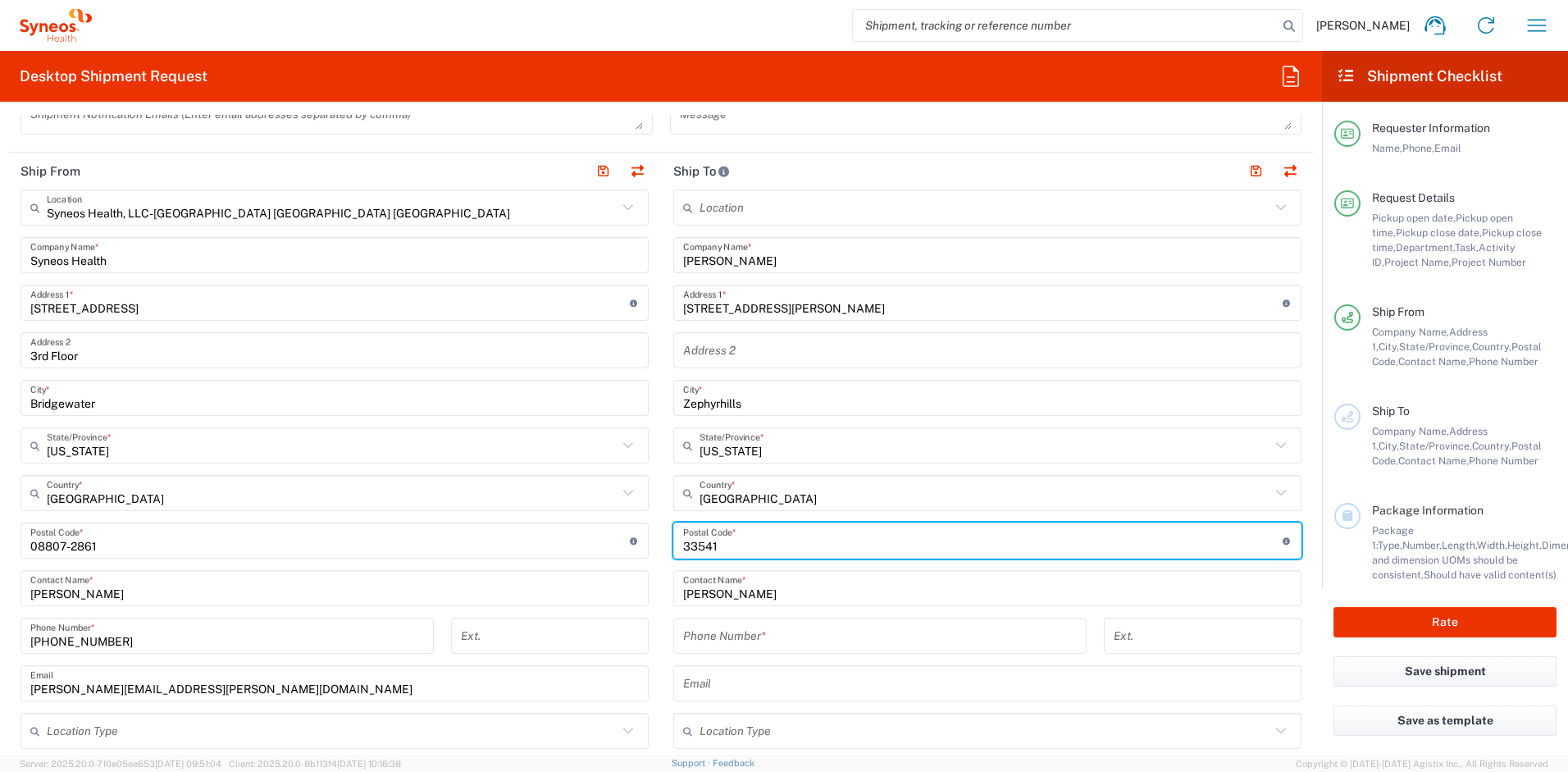
scroll to position [715, 0]
type input "33541"
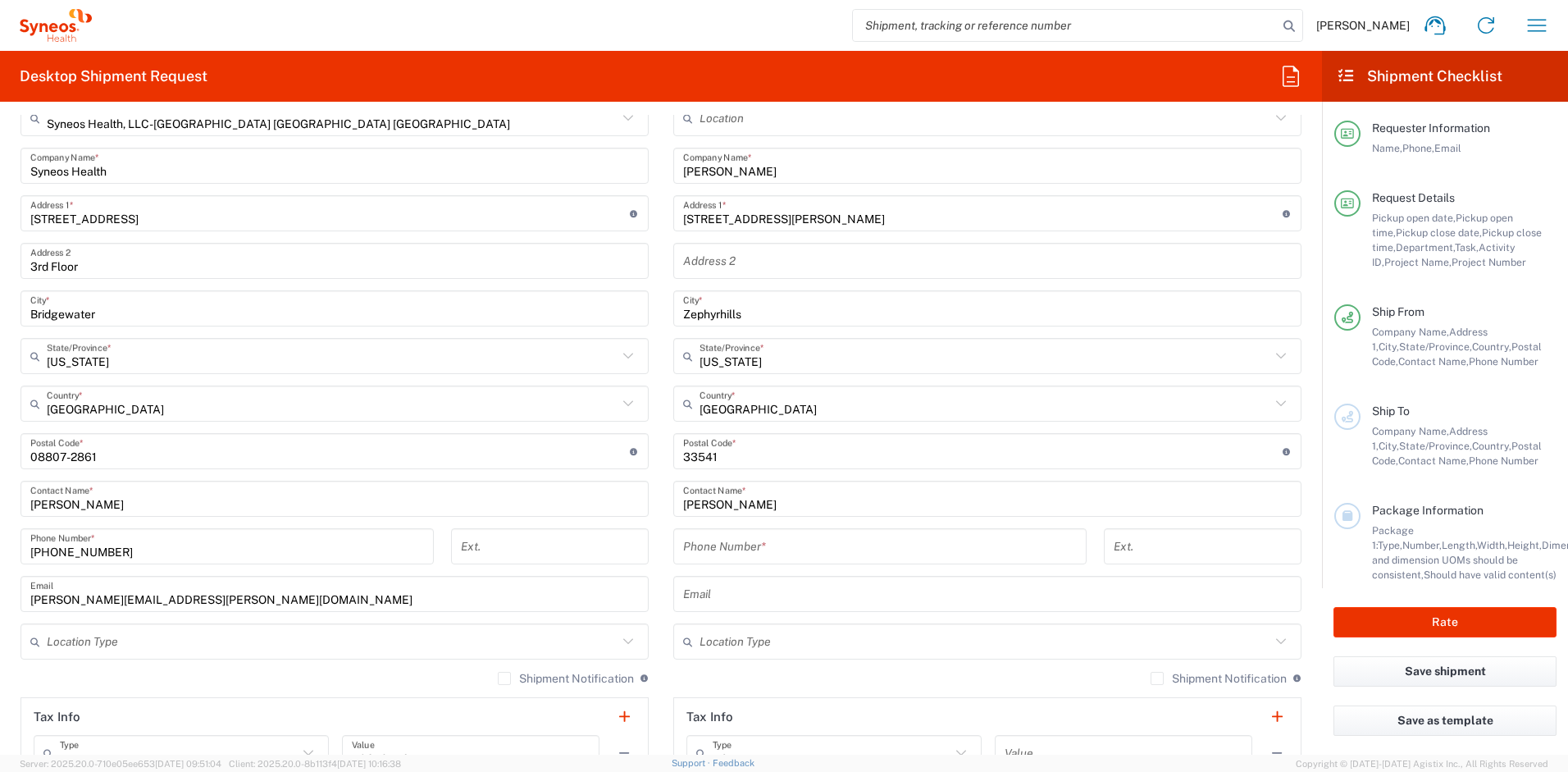
scroll to position [834, 0]
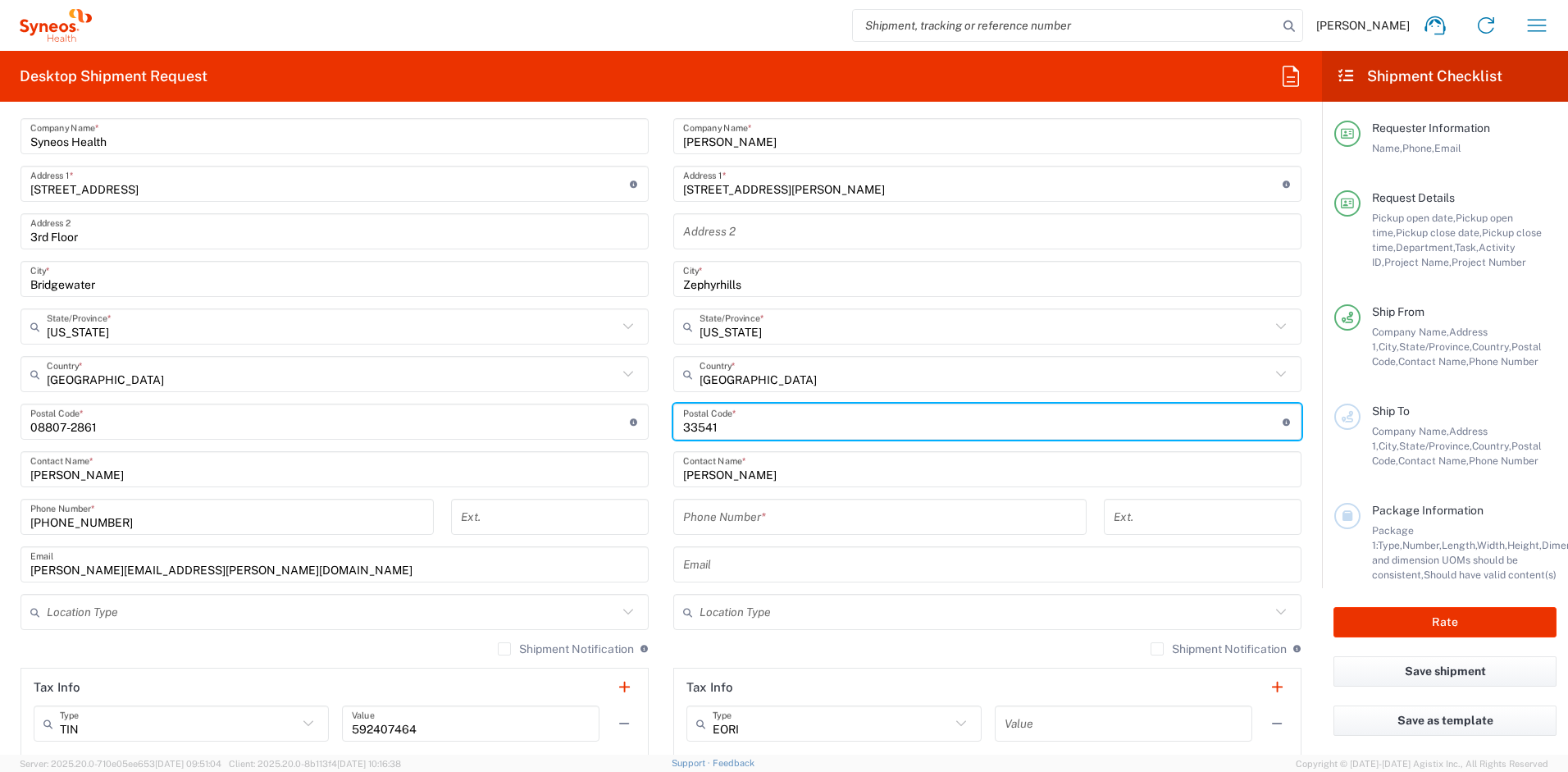
click at [717, 565] on input "text" at bounding box center [987, 564] width 609 height 28
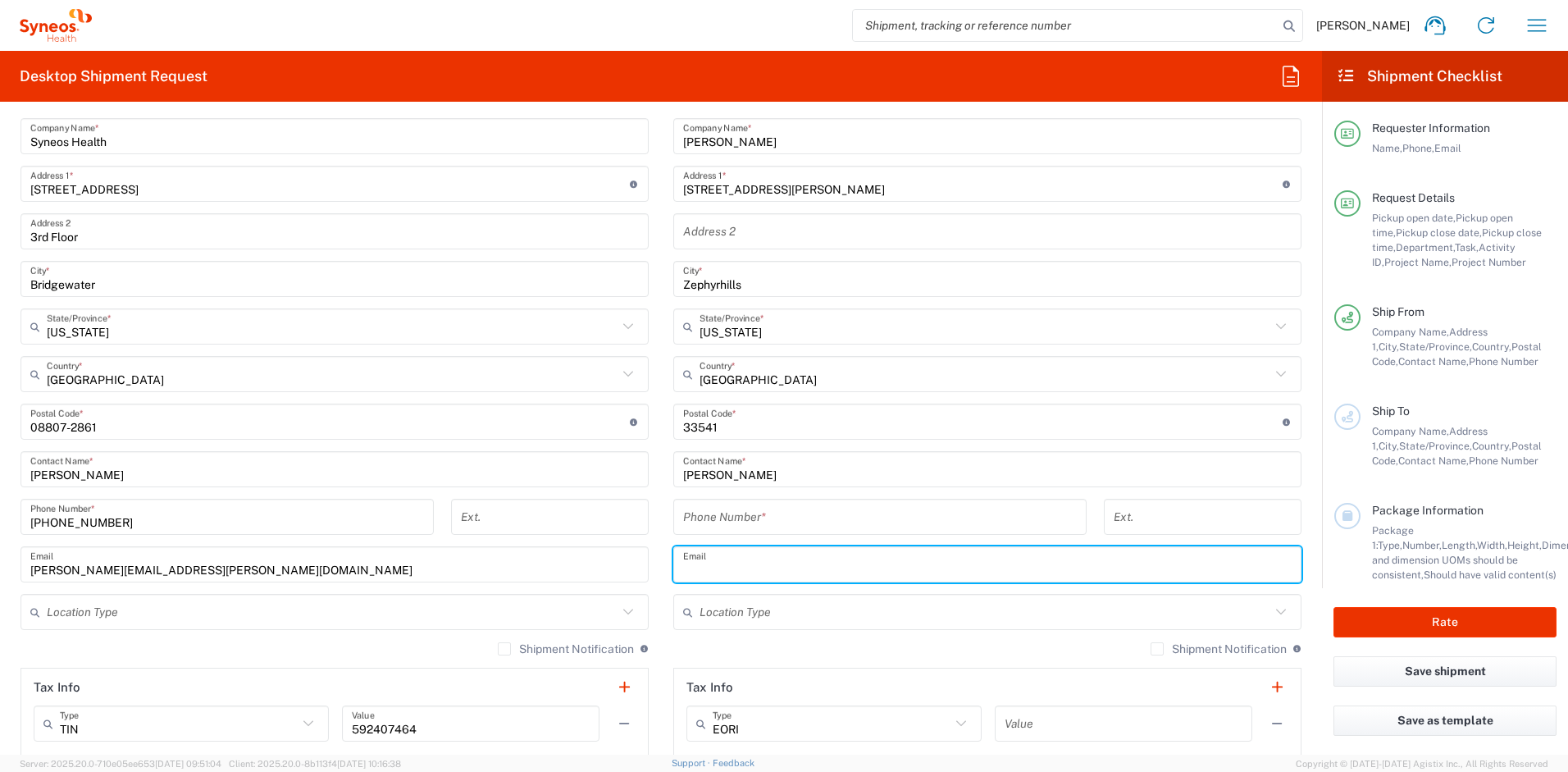
click at [717, 565] on input "text" at bounding box center [987, 564] width 609 height 28
paste input "amy.medina@syneoshealth.com"
type input "amy.medina@syneoshealth.com"
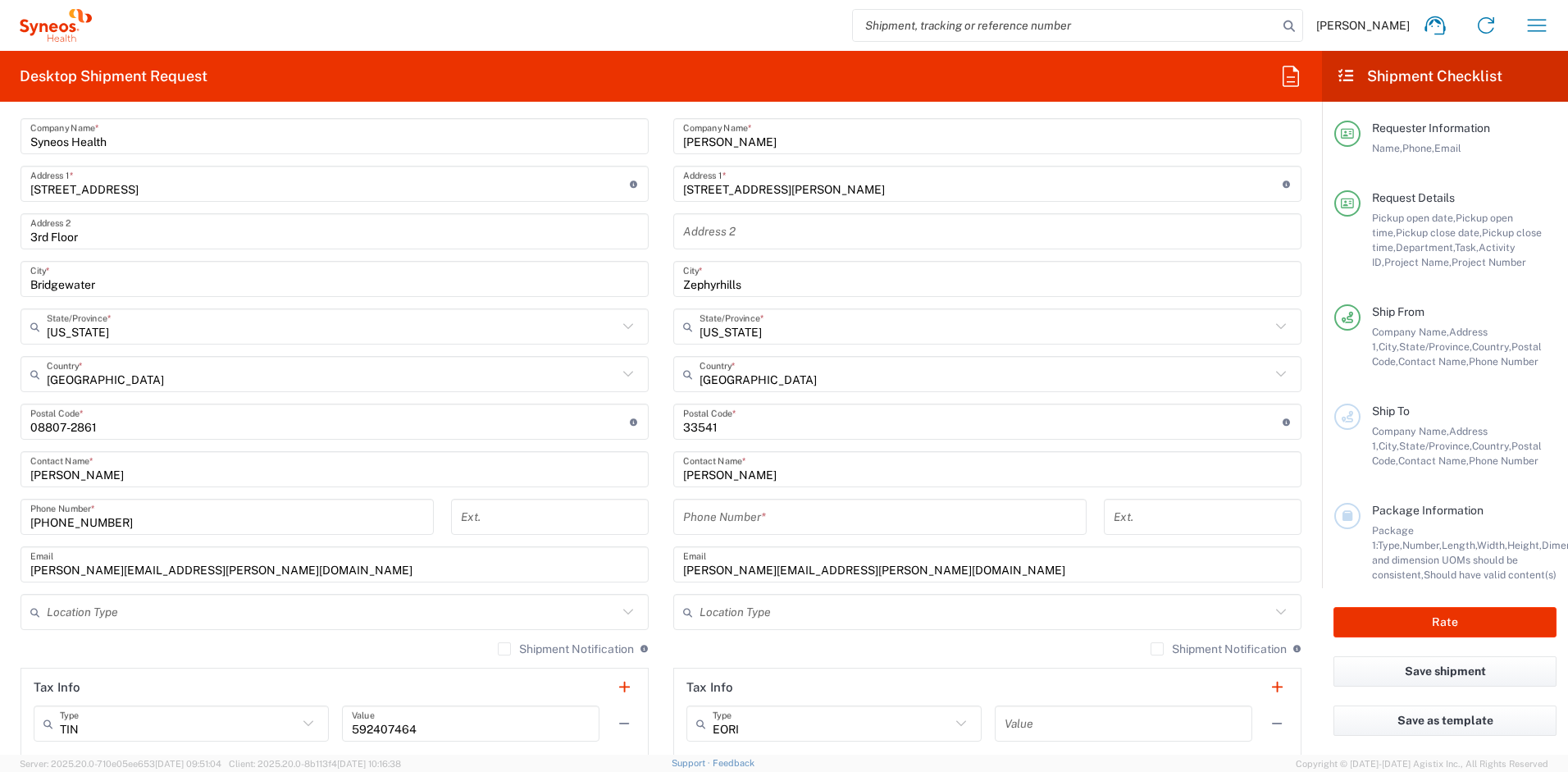
click at [1151, 650] on label "Shipment Notification" at bounding box center [1219, 649] width 136 height 13
click at [1158, 649] on input "Shipment Notification" at bounding box center [1158, 649] width 0 height 0
drag, startPoint x: 102, startPoint y: 524, endPoint x: -79, endPoint y: 499, distance: 182.7
click at [0, 499] on html "Ayman Abboud Home Shipment estimator Shipment tracking Desktop shipment request…" at bounding box center [784, 386] width 1568 height 772
click at [719, 514] on input "tel" at bounding box center [880, 517] width 393 height 28
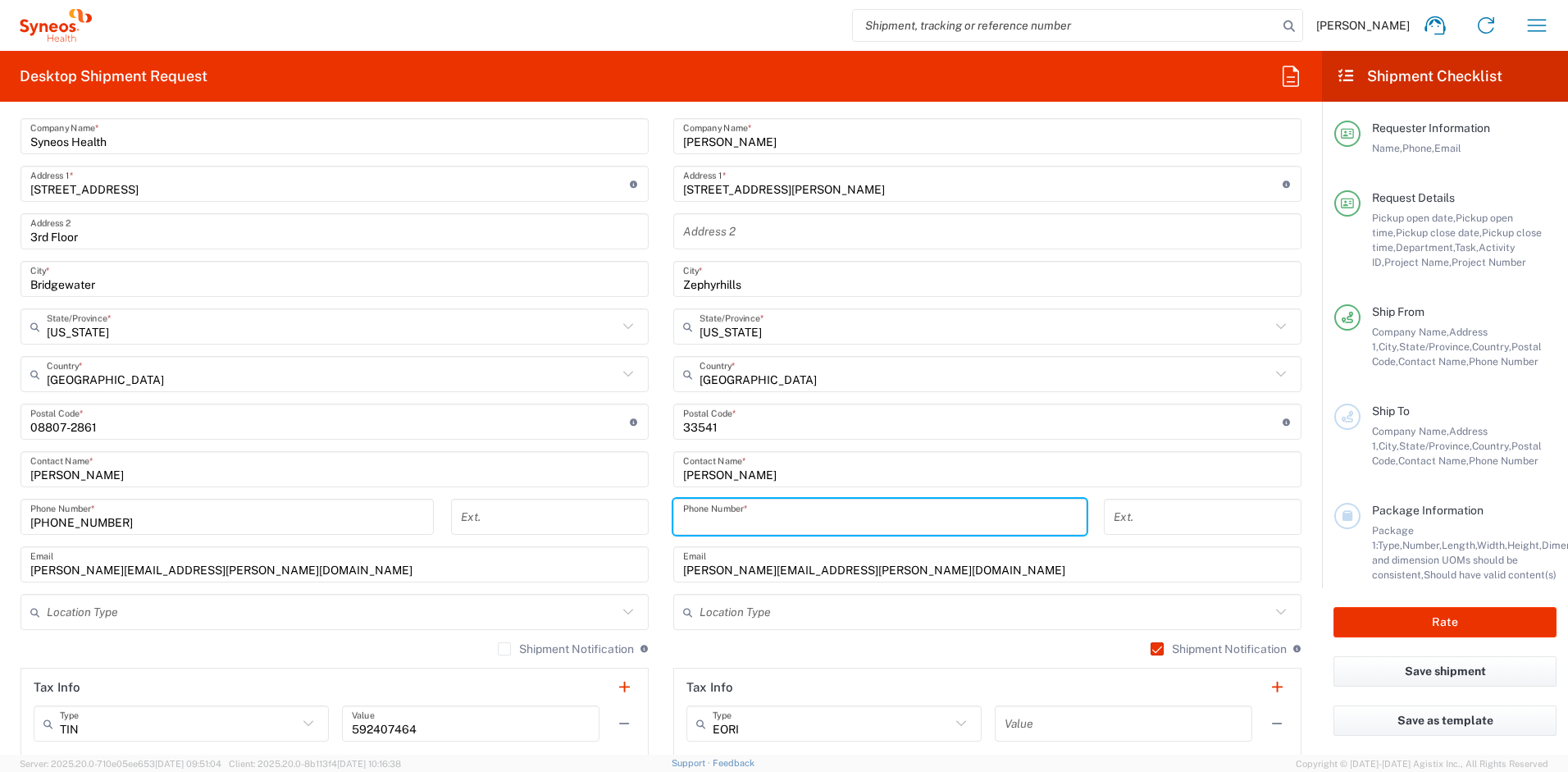
paste input "732-384-3118"
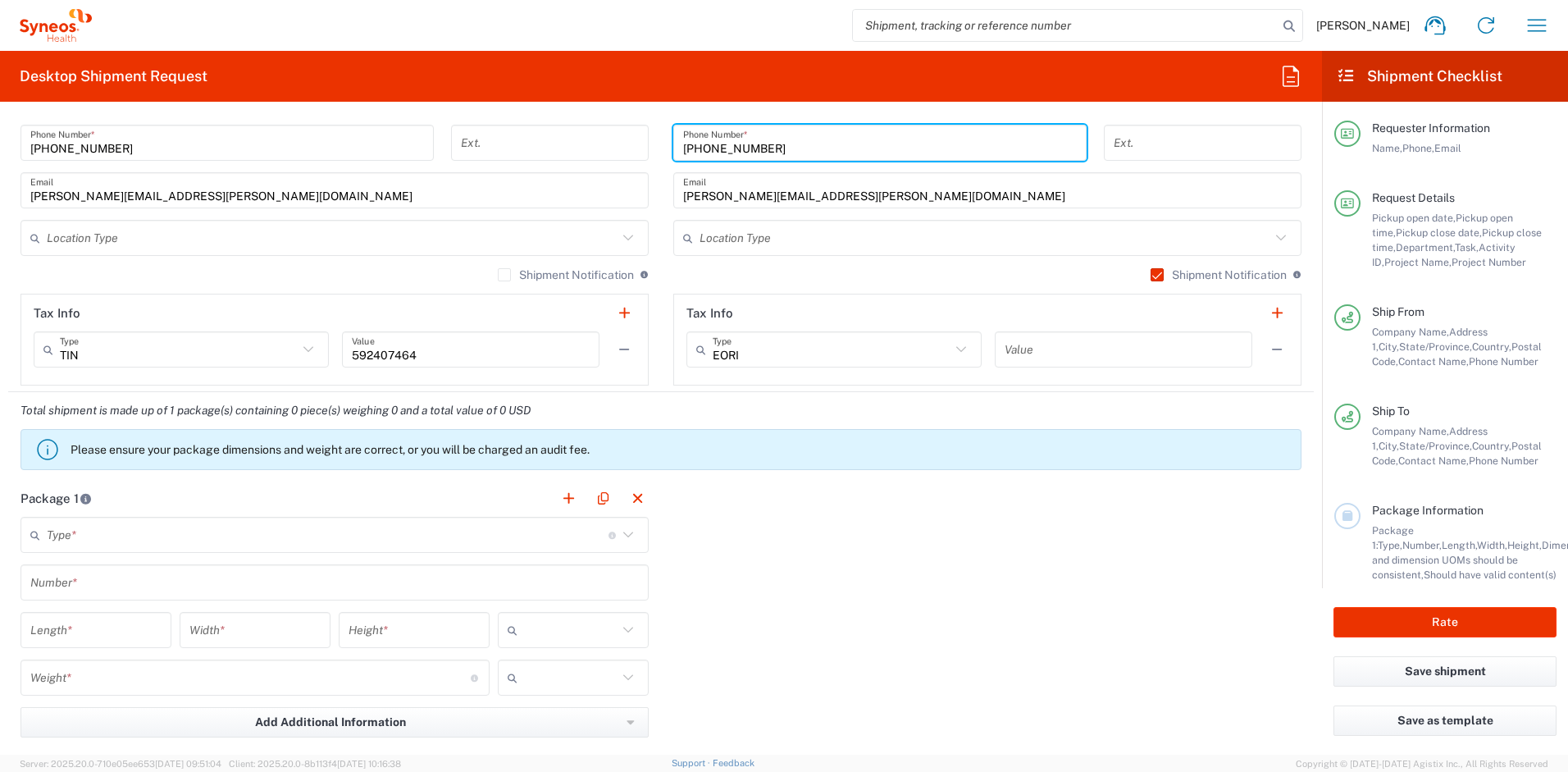
scroll to position [1217, 0]
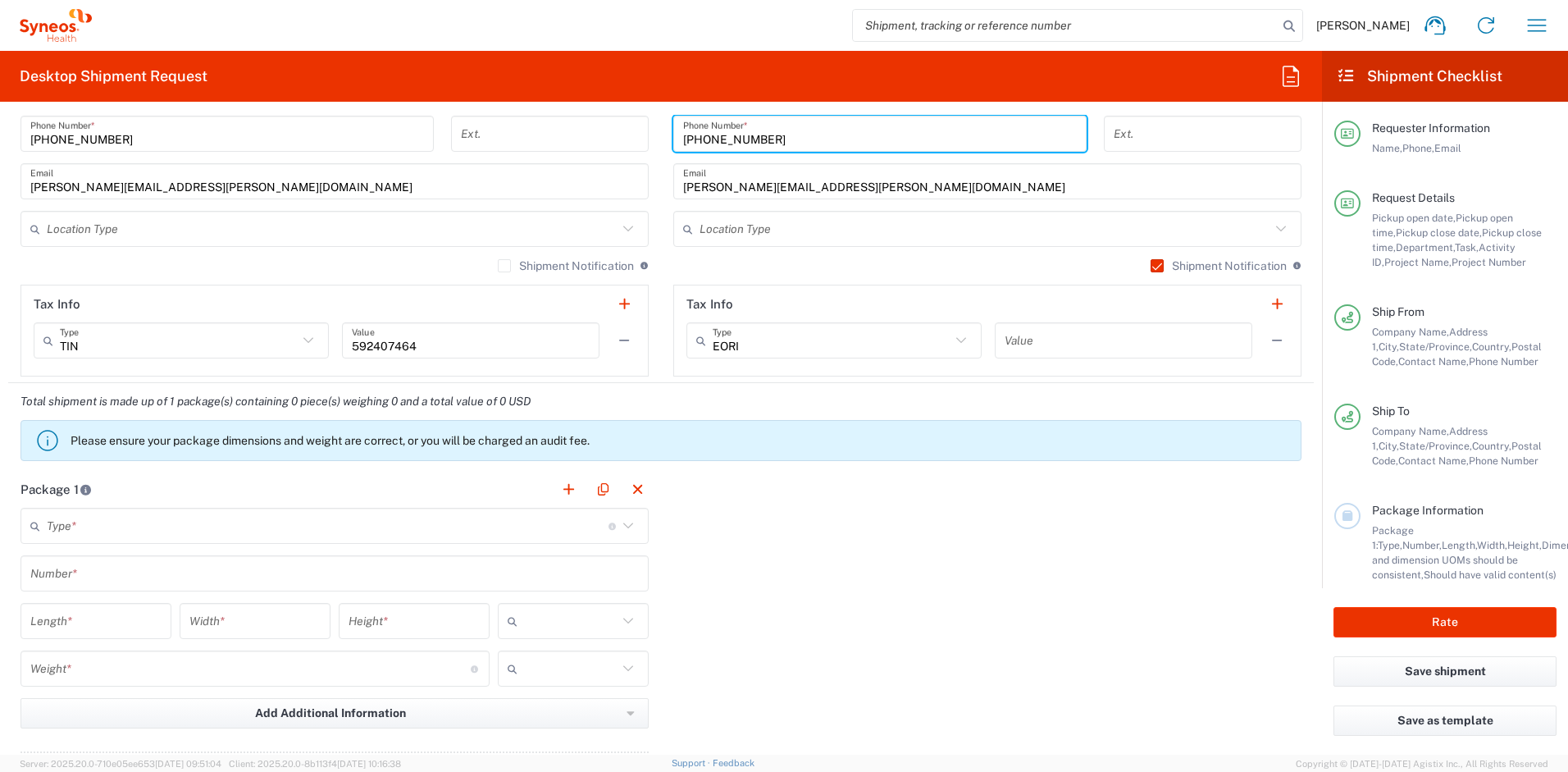
type input "732-384-3118"
click at [335, 529] on input "text" at bounding box center [327, 526] width 562 height 28
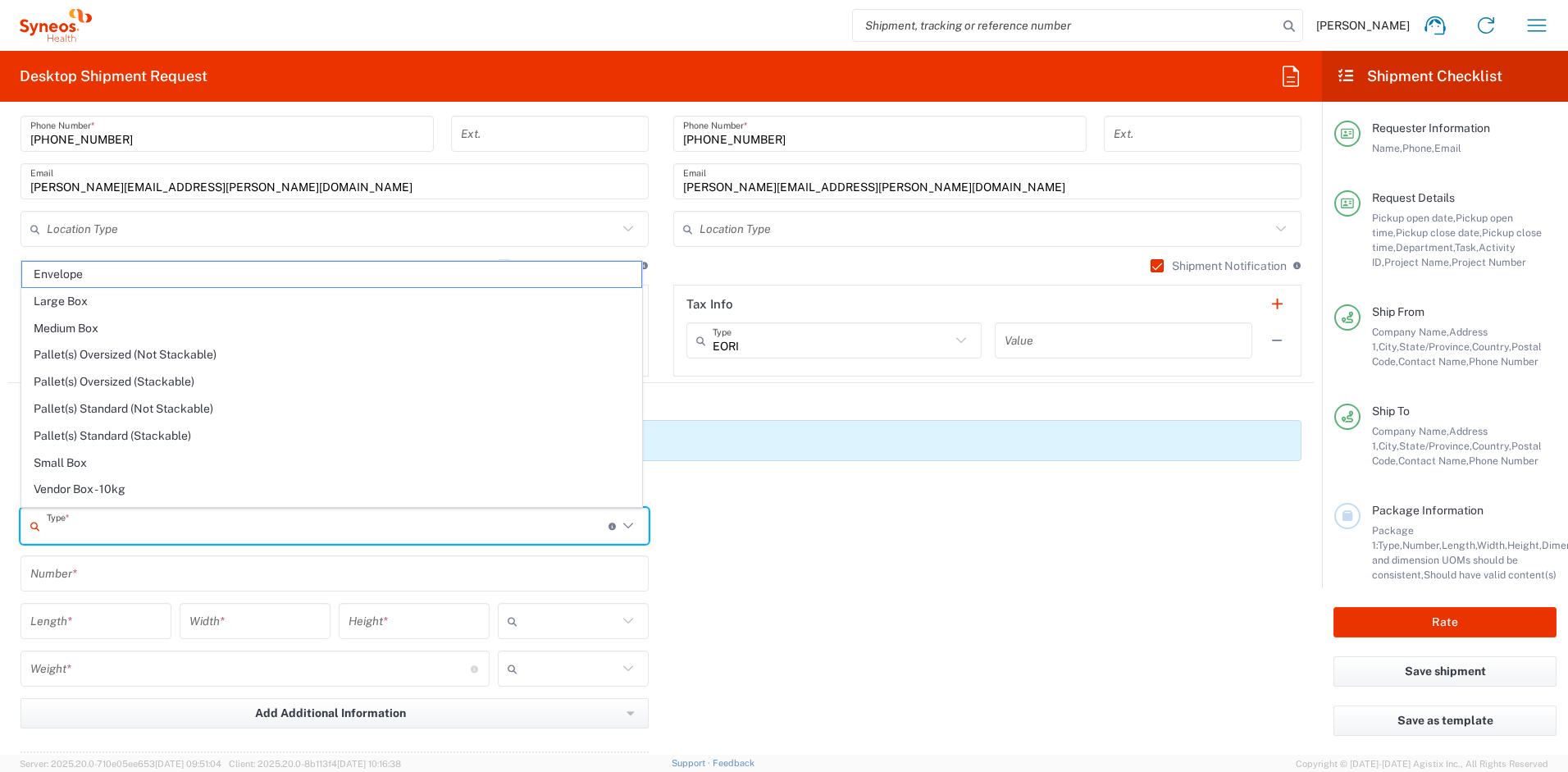
scroll to position [50, 0]
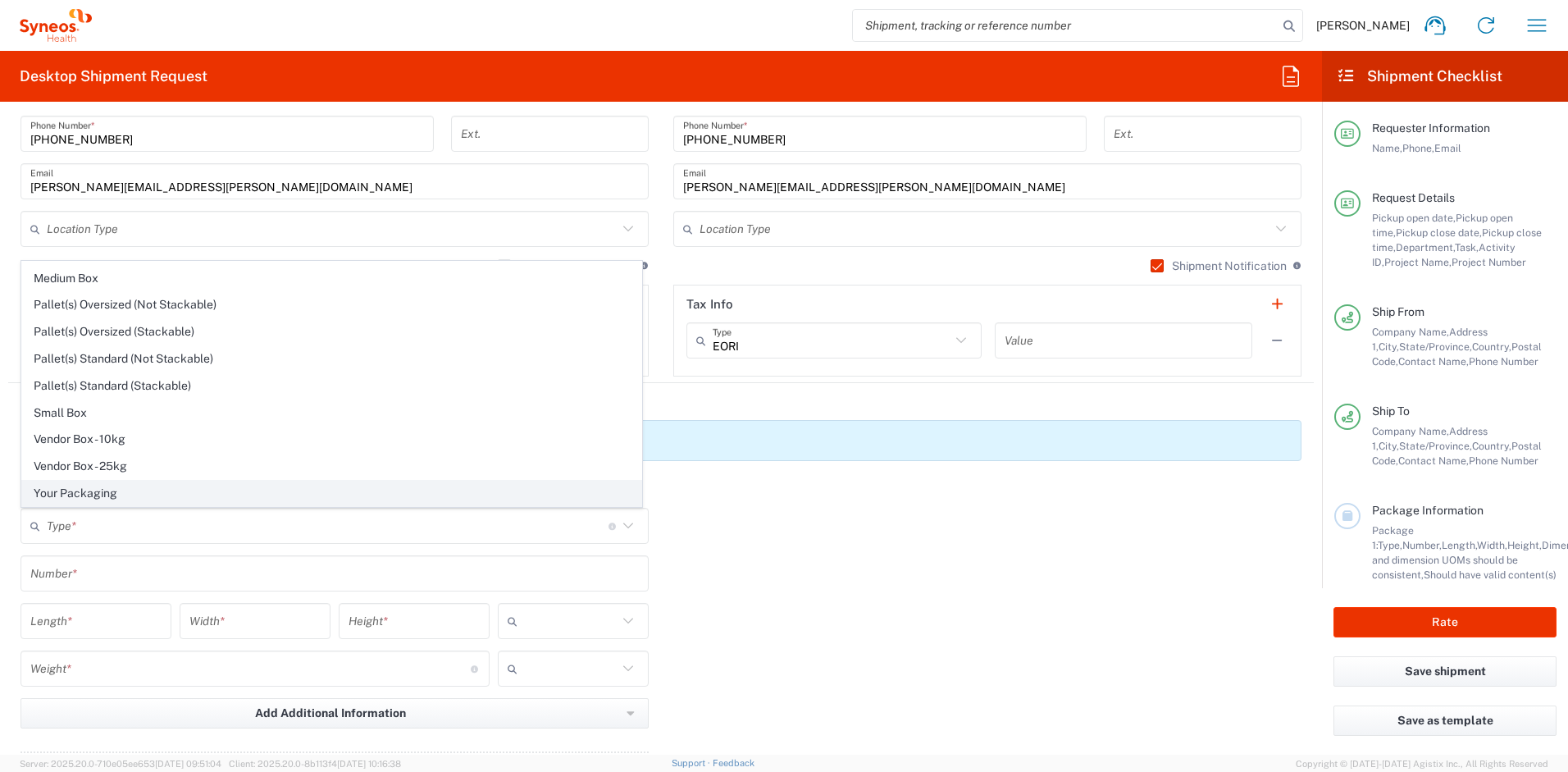
click at [207, 488] on span "Your Packaging" at bounding box center [332, 493] width 619 height 25
type input "Your Packaging"
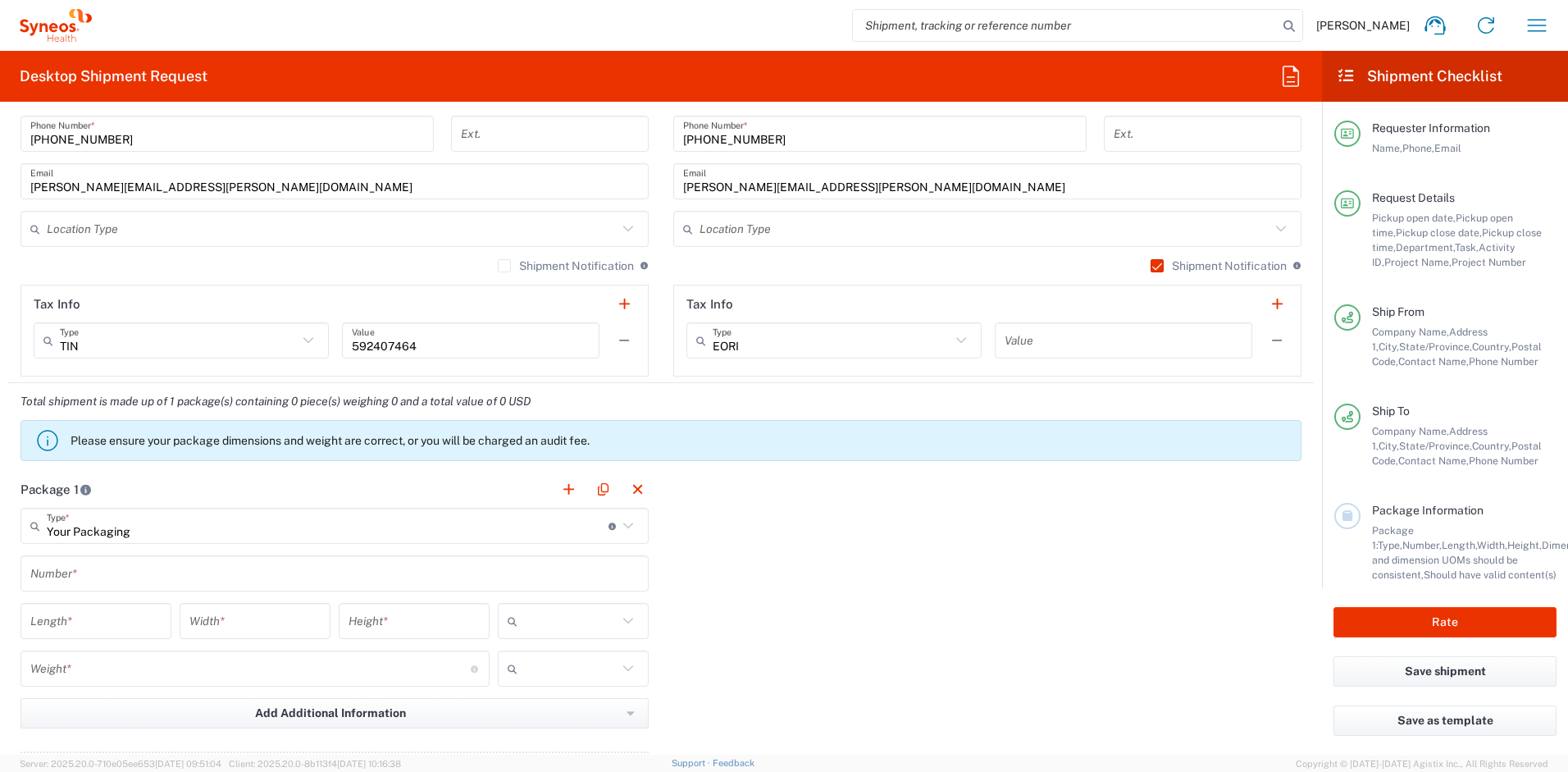
click at [93, 584] on input "text" at bounding box center [334, 574] width 609 height 28
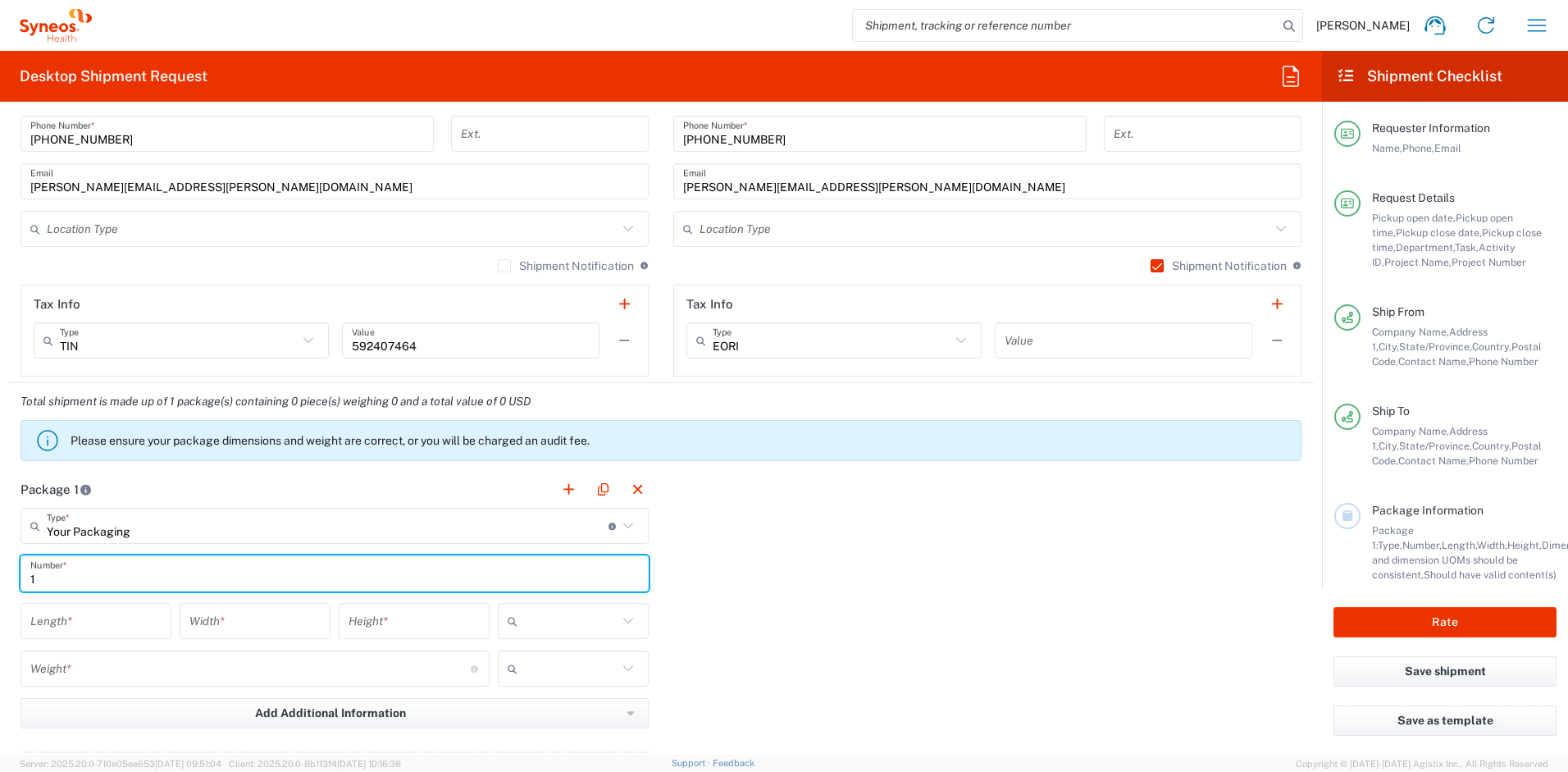
type input "1"
click at [71, 620] on input "number" at bounding box center [95, 621] width 131 height 28
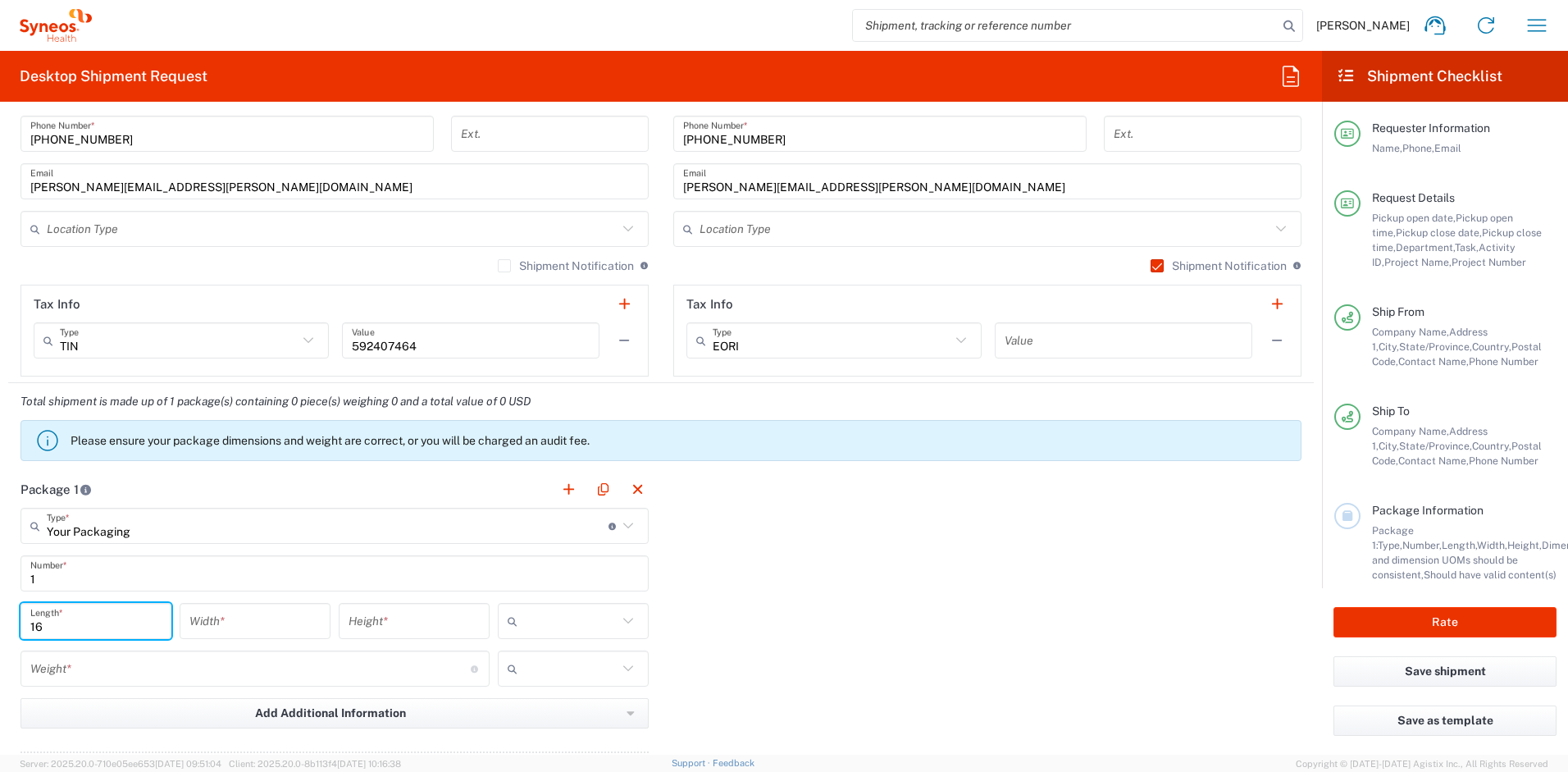
type input "16"
type input "12"
type input "3"
click at [95, 667] on input "number" at bounding box center [250, 669] width 440 height 28
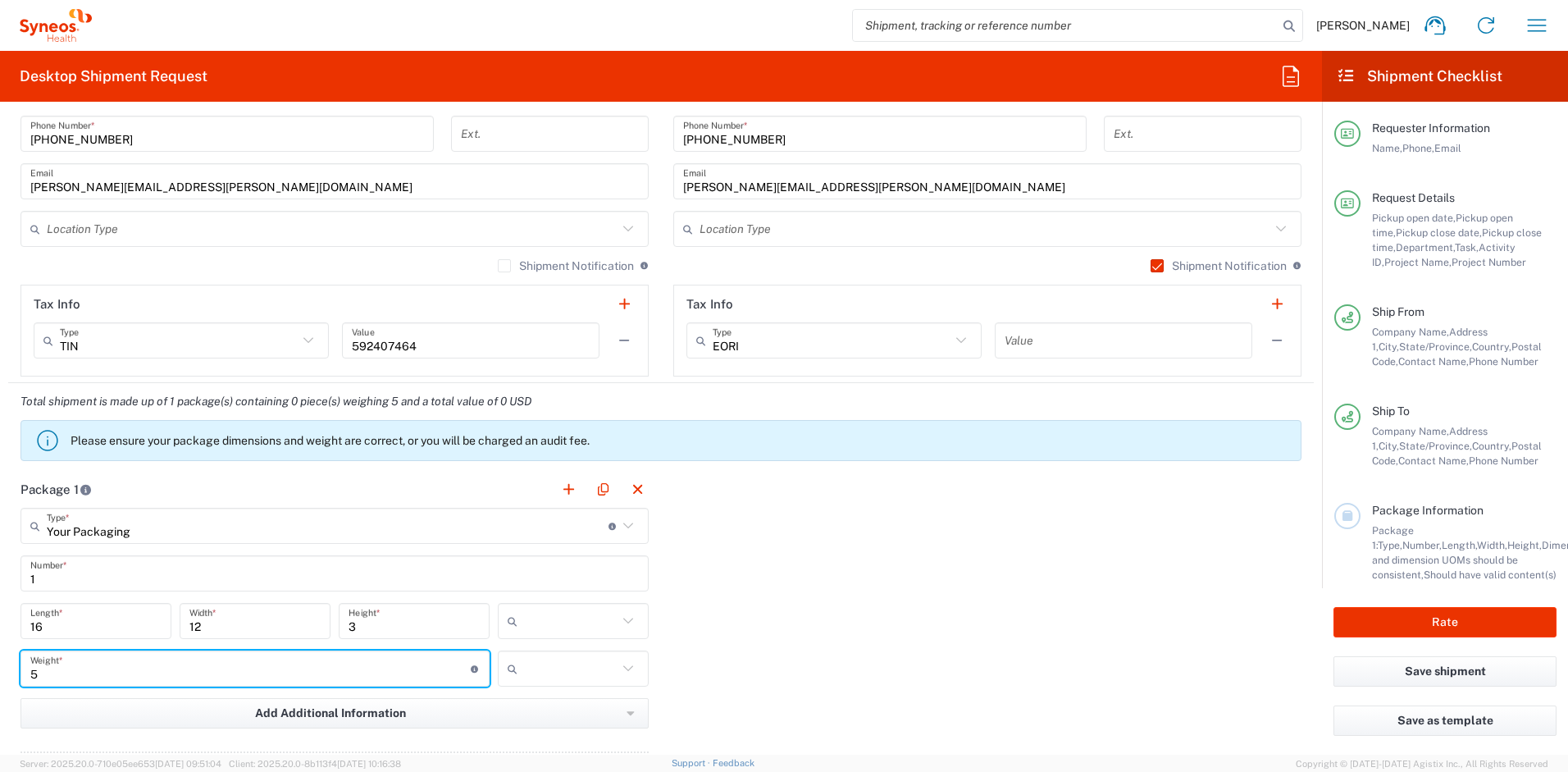
type input "5"
click at [591, 616] on input "text" at bounding box center [571, 620] width 94 height 26
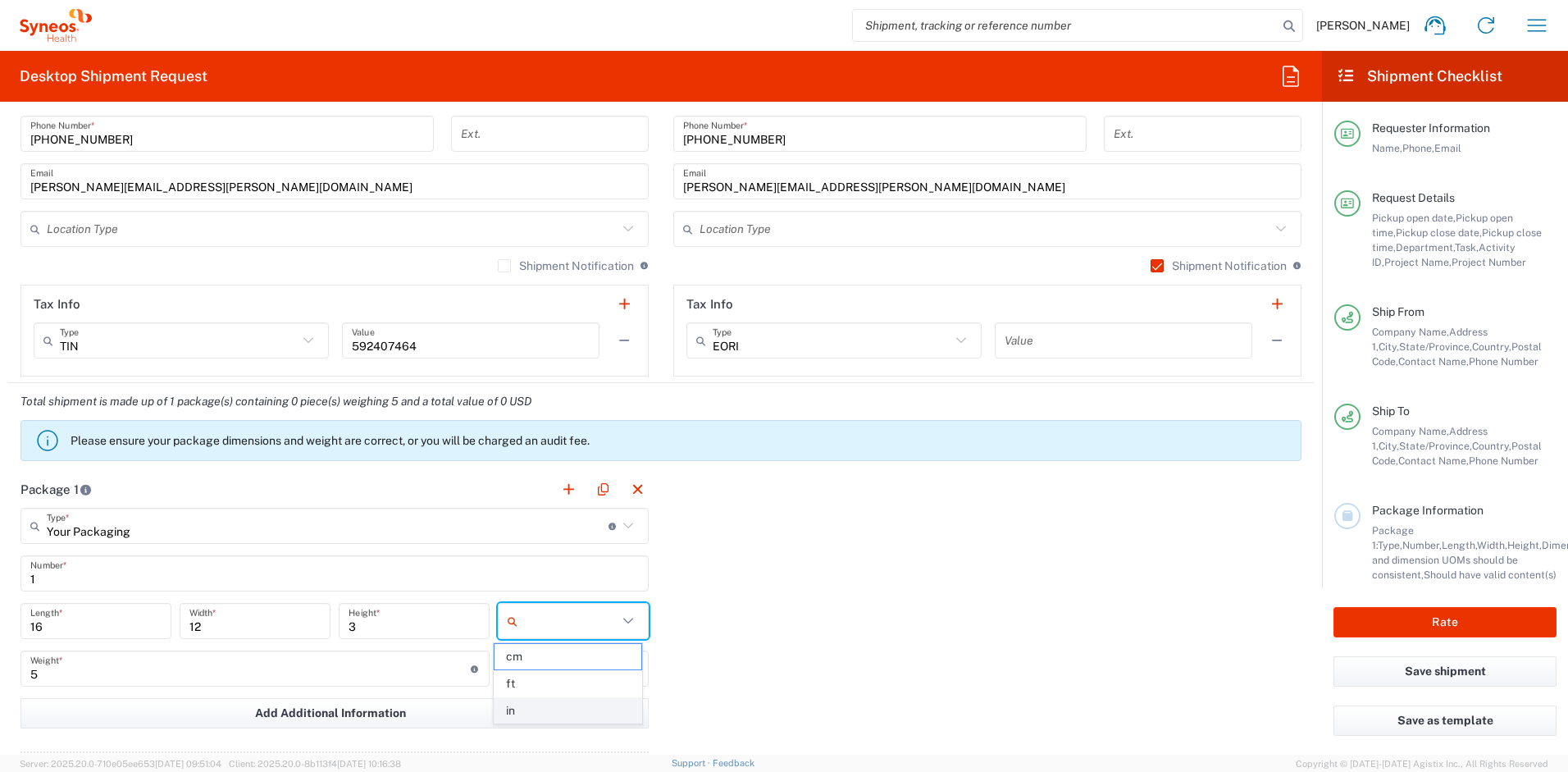
click at [540, 709] on span "in" at bounding box center [568, 711] width 146 height 25
type input "in"
click at [549, 666] on input "text" at bounding box center [571, 668] width 94 height 26
click at [542, 725] on span "lbs" at bounding box center [568, 731] width 146 height 25
type input "lbs"
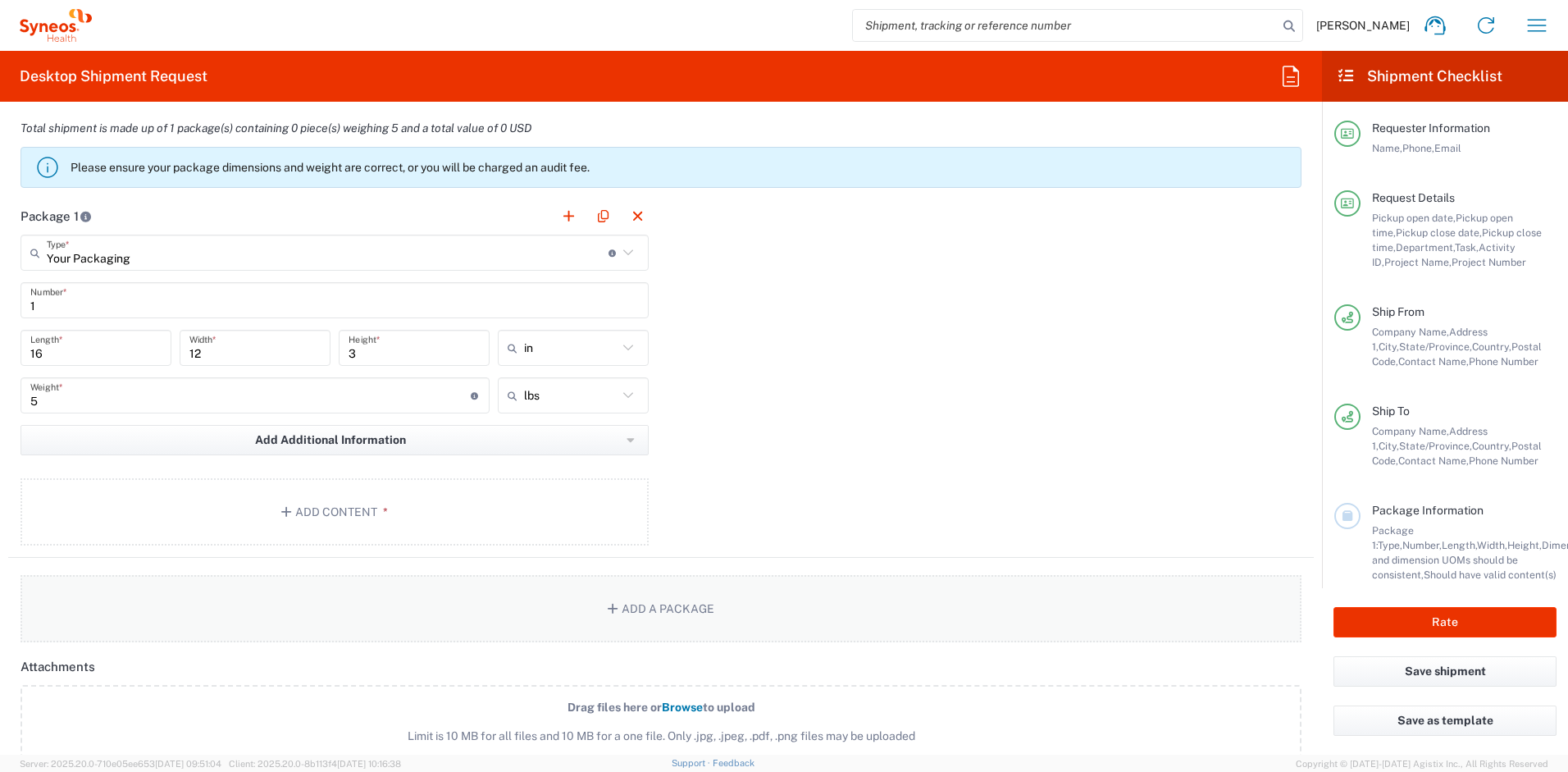
scroll to position [1511, 0]
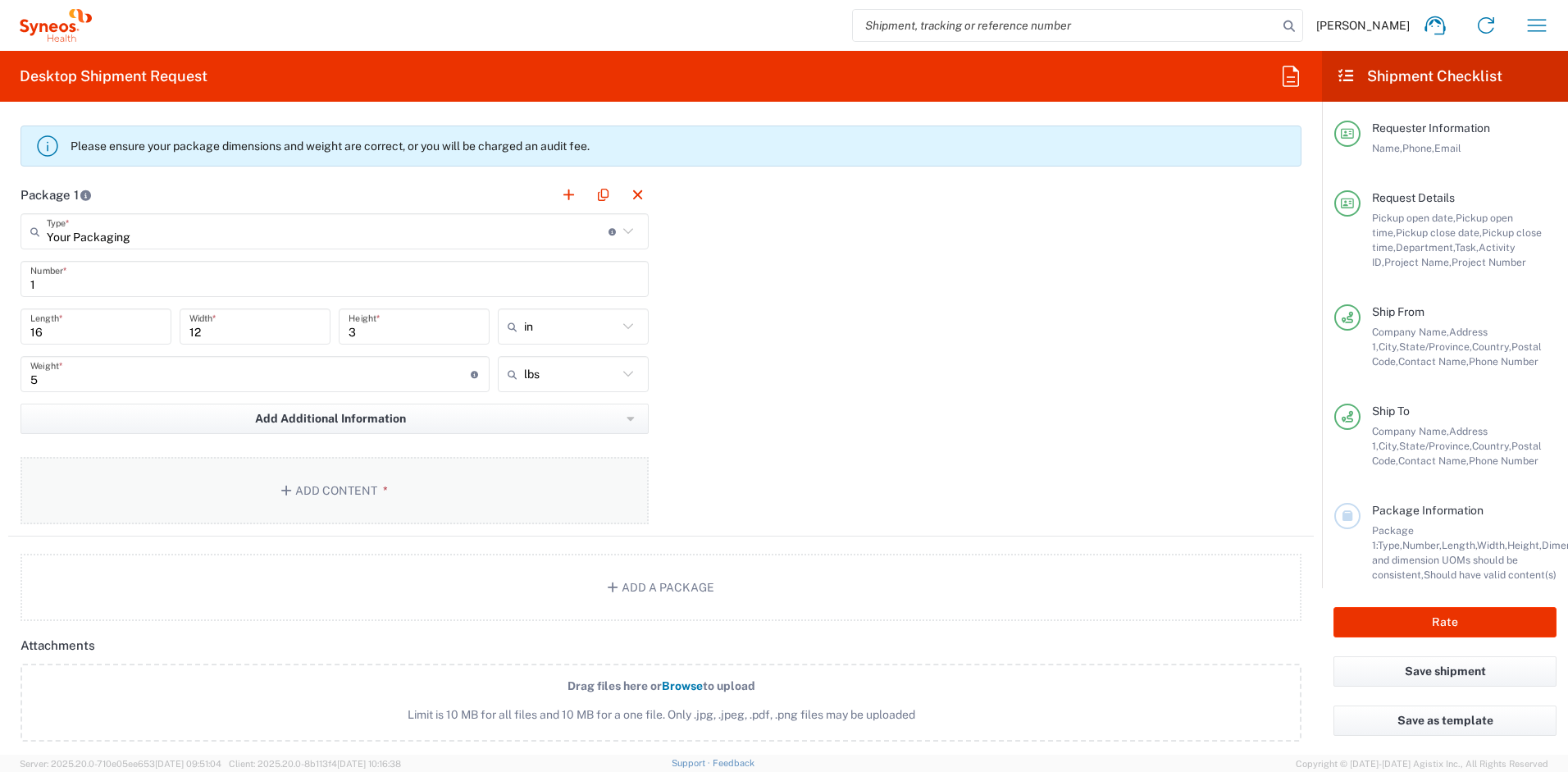
click at [427, 493] on button "Add Content *" at bounding box center [334, 491] width 629 height 67
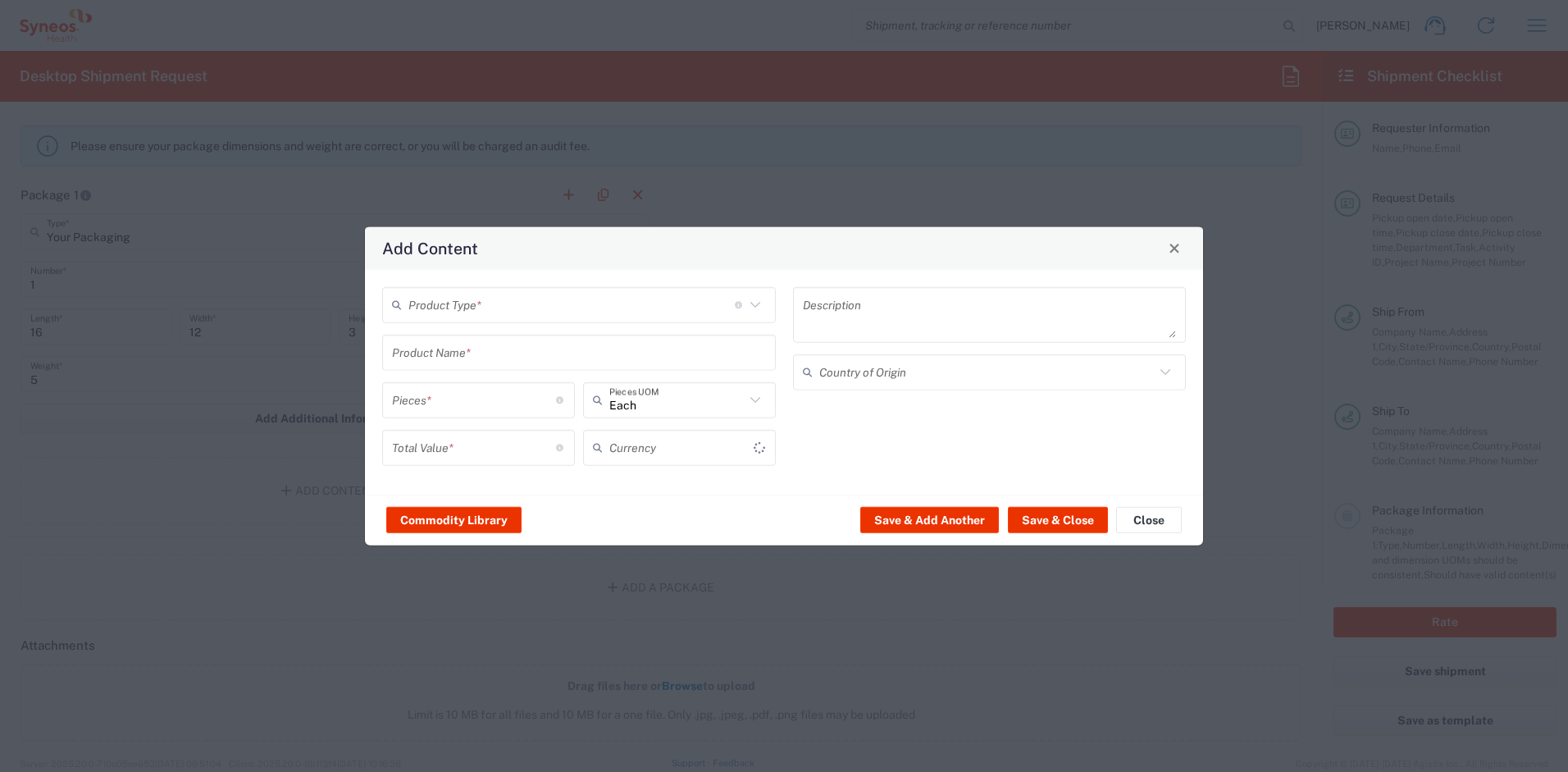
type input "US Dollar"
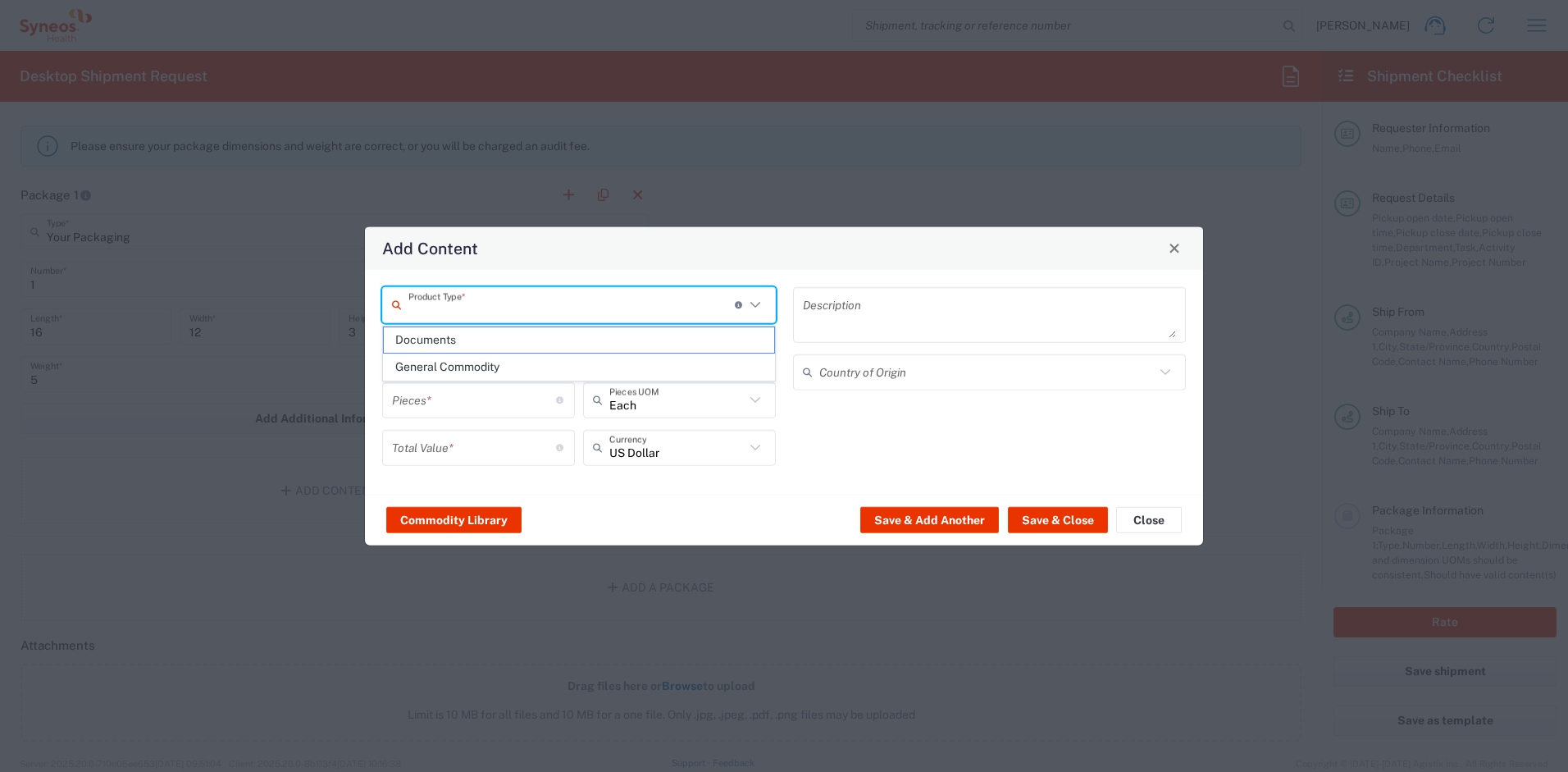
click at [454, 308] on input "text" at bounding box center [572, 305] width 326 height 28
click at [463, 366] on span "General Commodity" at bounding box center [579, 367] width 390 height 25
type input "General Commodity"
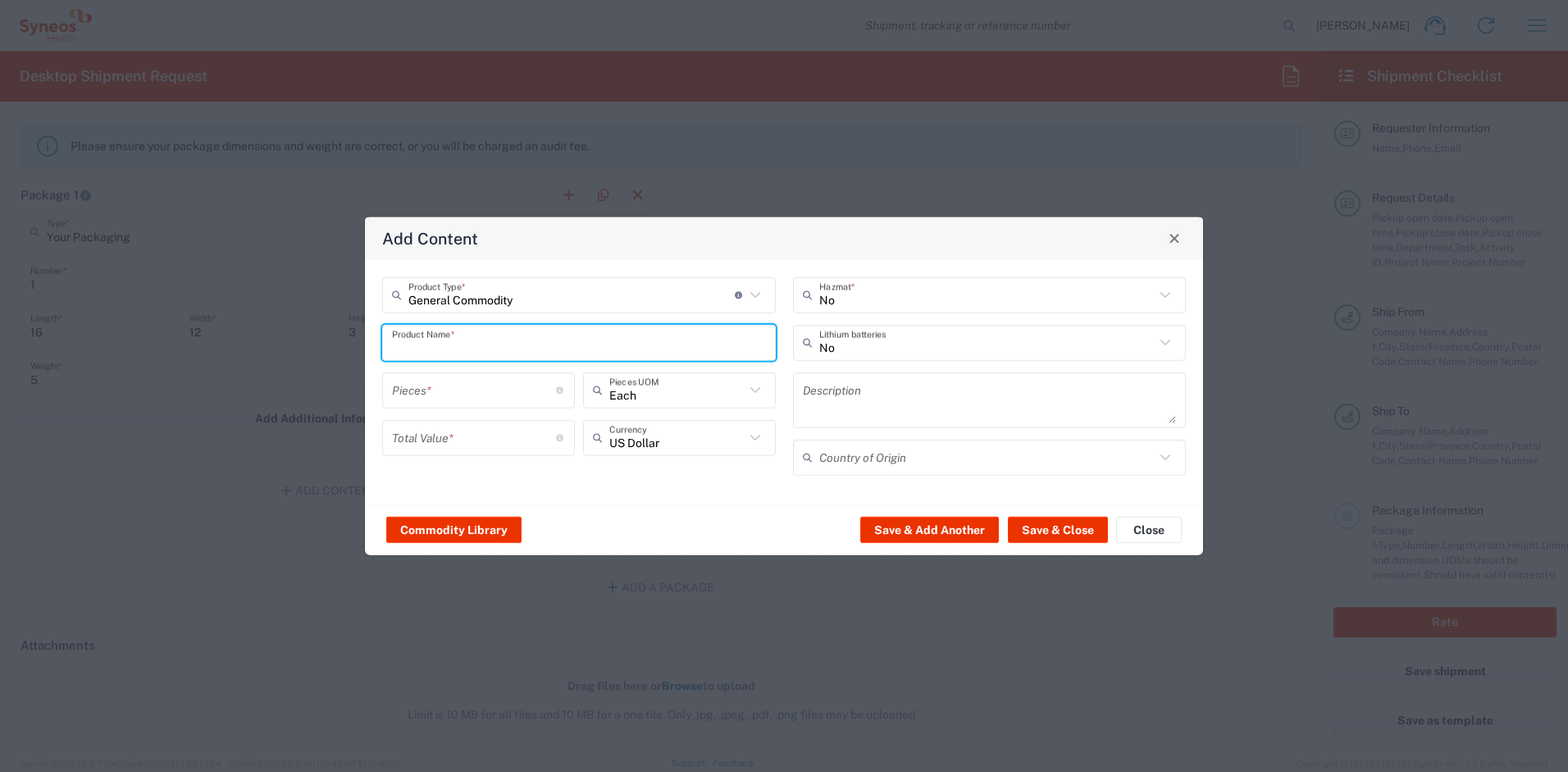
click at [470, 349] on input "text" at bounding box center [578, 342] width 374 height 28
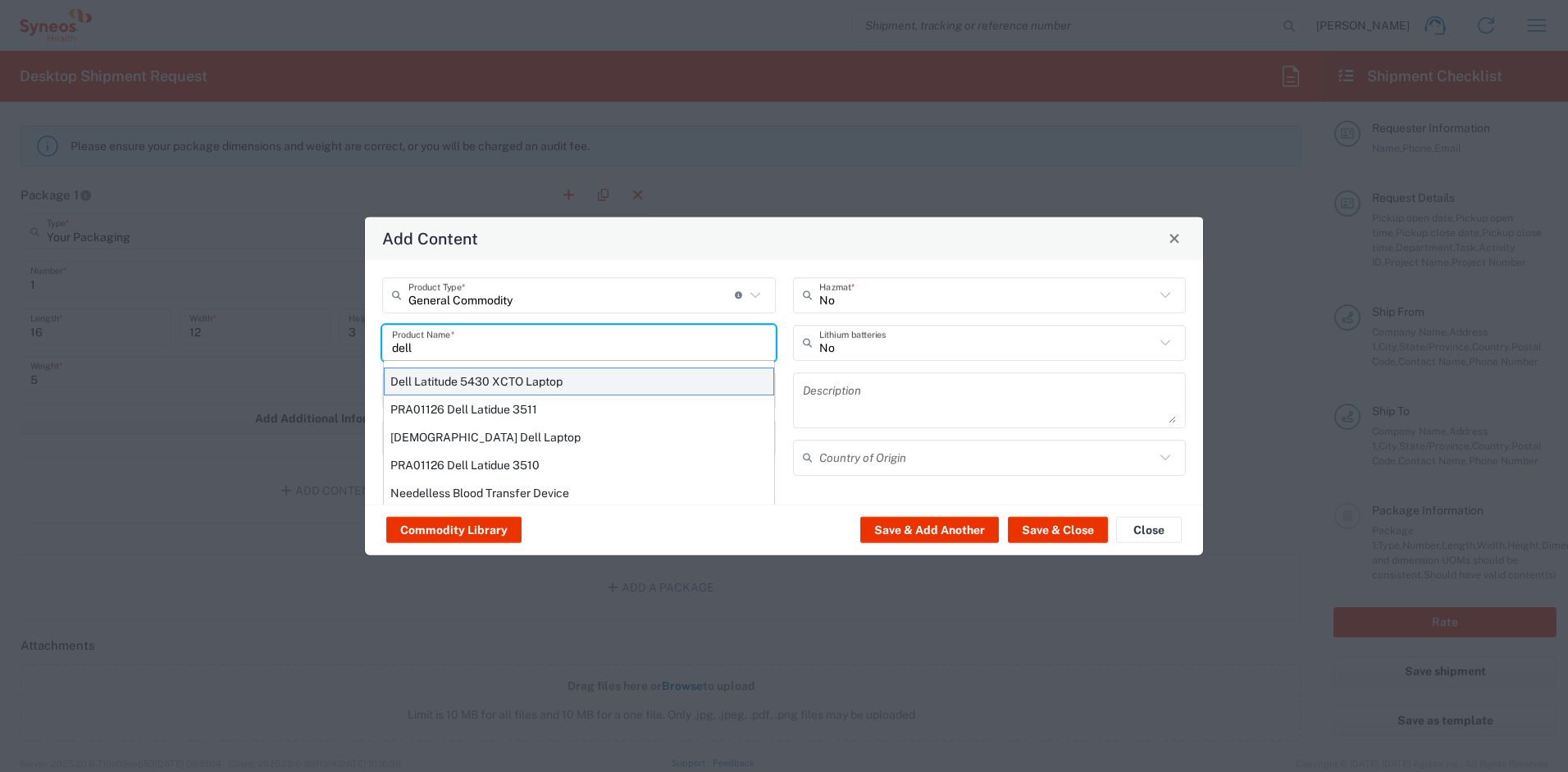
click at [528, 378] on div "Dell Latitude 5430 XCTO Laptop" at bounding box center [579, 380] width 390 height 28
type input "Dell Latitude 5430 XCTO Laptop"
type input "1"
type textarea "BaseIntel Core i7-1265U vProÂ® Processor - 14" 16 GB RAM - 512 GB SSD"
type input "China"
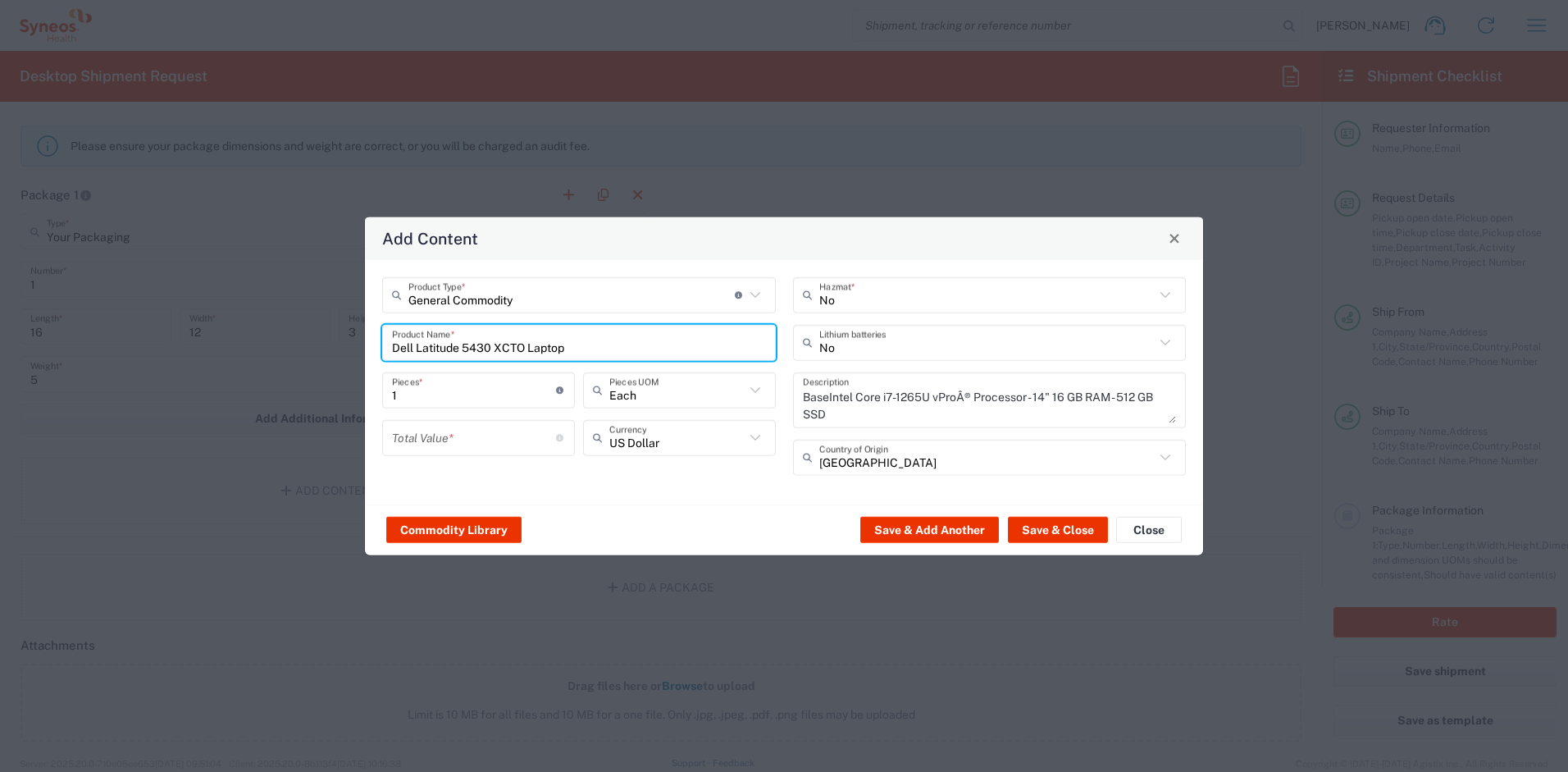
click at [482, 427] on input "number" at bounding box center [474, 438] width 164 height 28
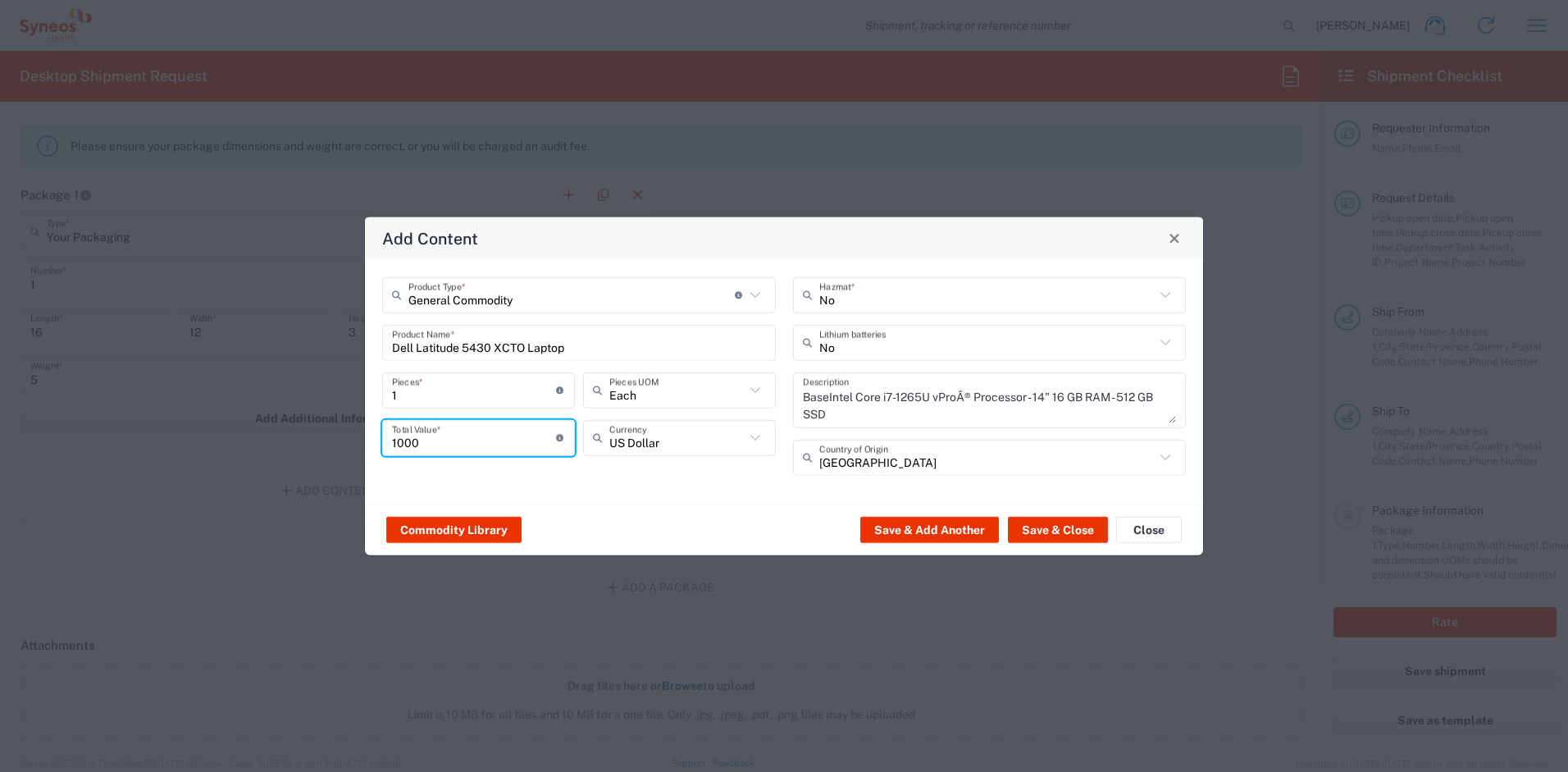
type input "1000"
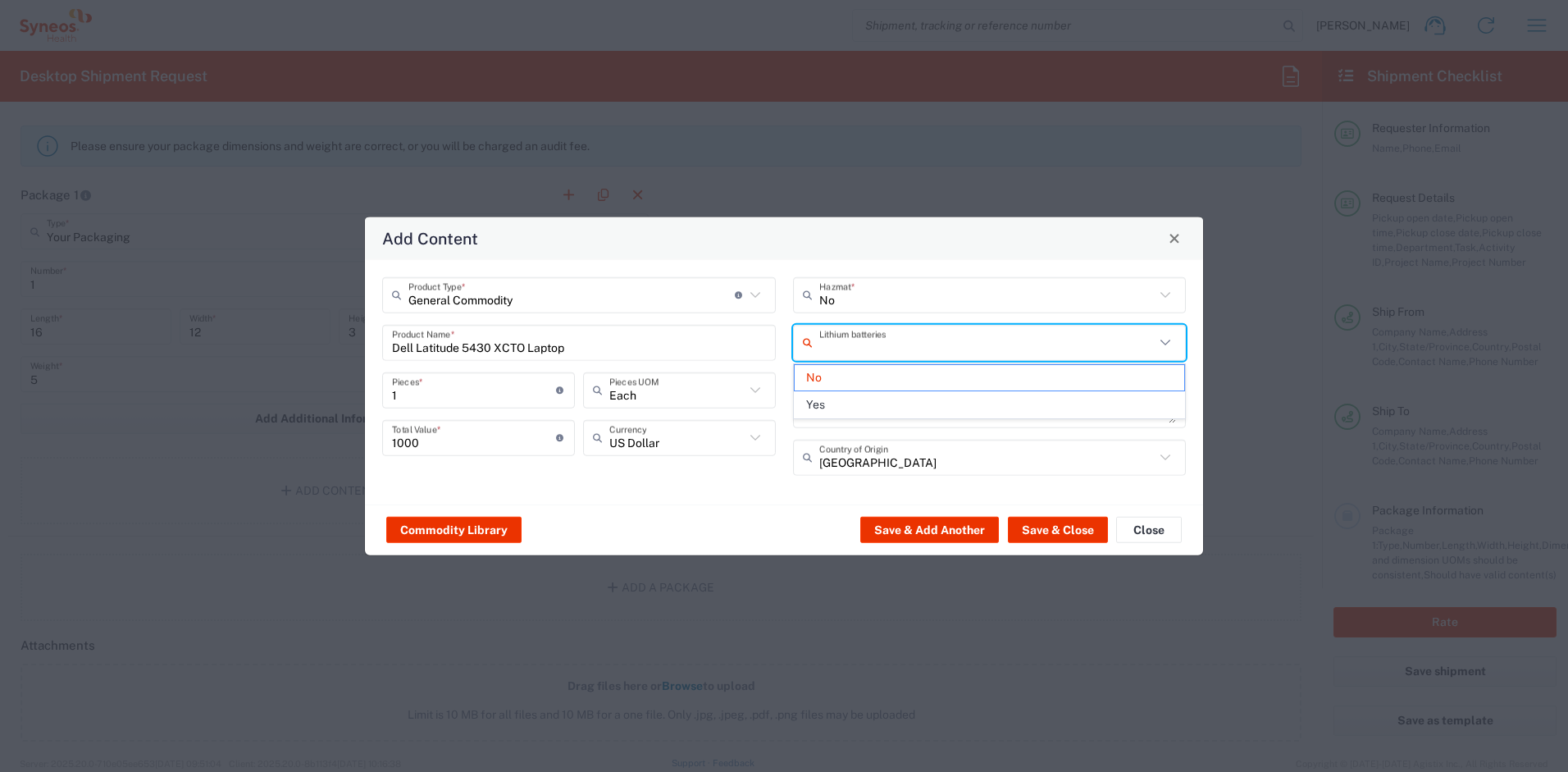
click at [859, 342] on input "text" at bounding box center [988, 342] width 337 height 28
click at [839, 395] on span "Yes" at bounding box center [990, 404] width 390 height 25
type input "Yes"
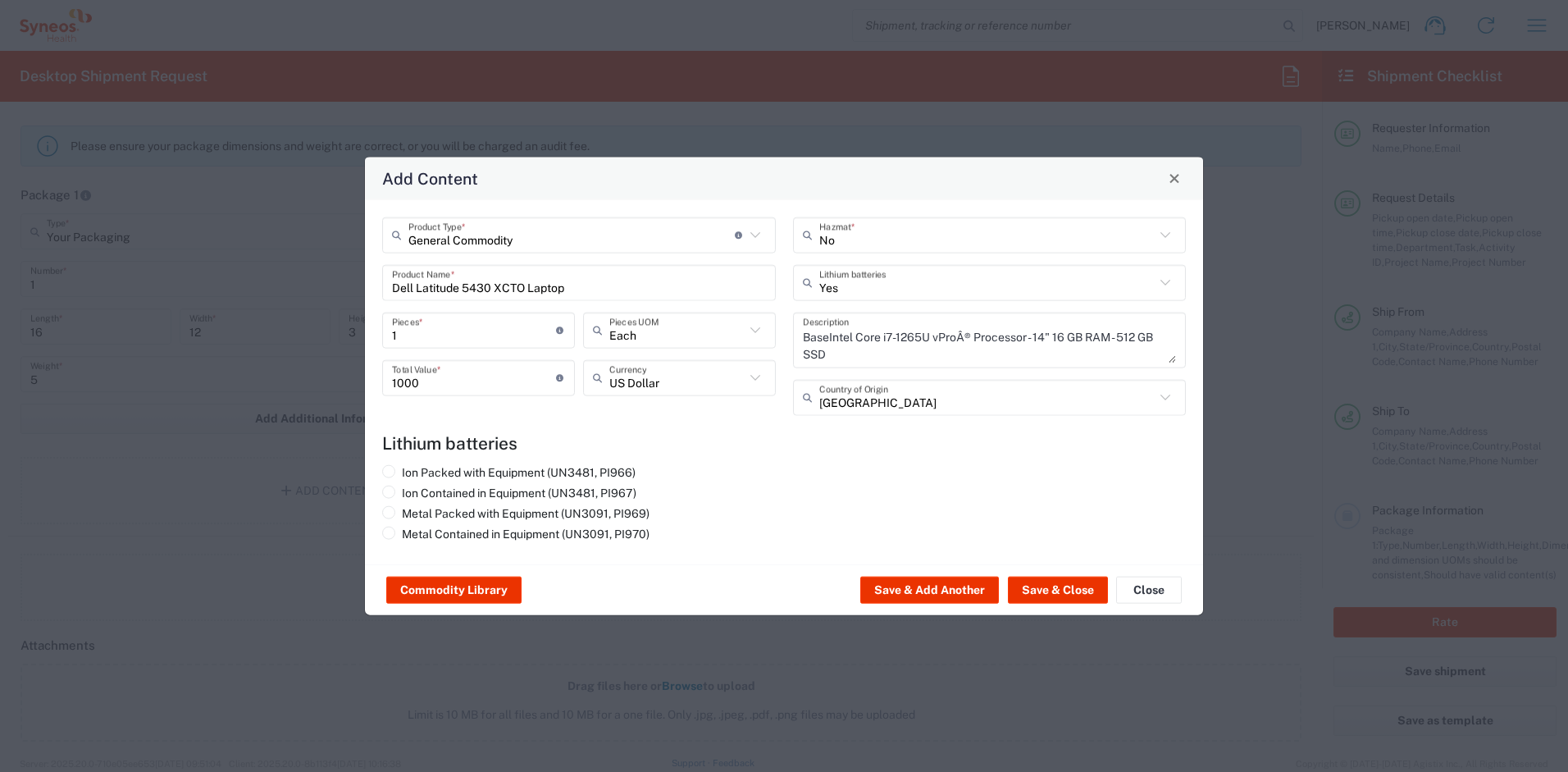
click at [609, 461] on agx-lithium-batteries-content "Lithium batteries Ion Packed with Equipment (UN3481, PI966) Ion Contained in Eq…" at bounding box center [784, 489] width 804 height 114
click at [630, 473] on label "Ion Packed with Equipment (UN3481, PI966)" at bounding box center [509, 472] width 254 height 15
click at [413, 473] on input "Ion Packed with Equipment (UN3481, PI966)" at bounding box center [407, 470] width 11 height 11
radio input "true"
click at [1043, 593] on button "Save & Close" at bounding box center [1058, 589] width 100 height 26
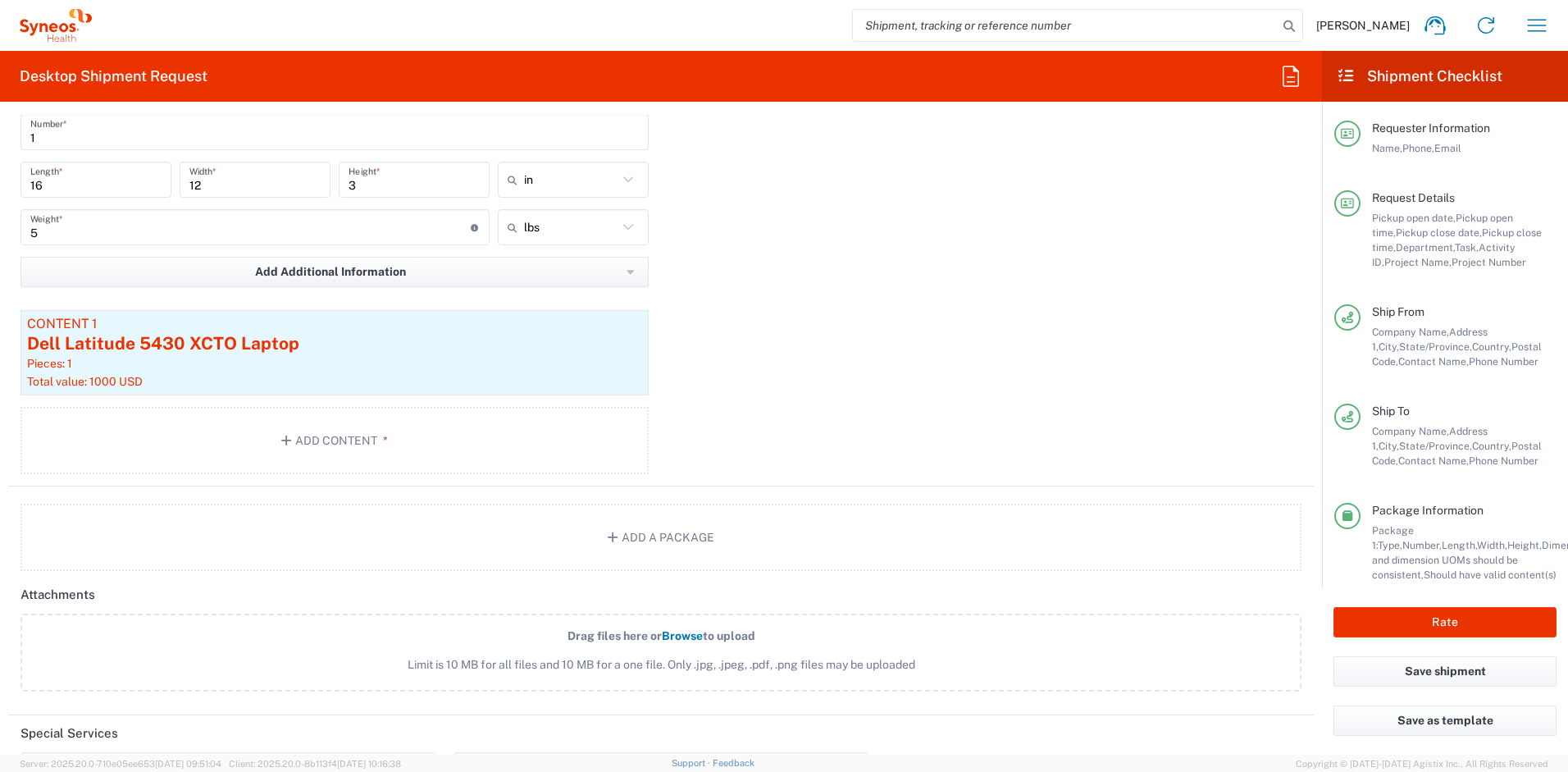
scroll to position [1849, 0]
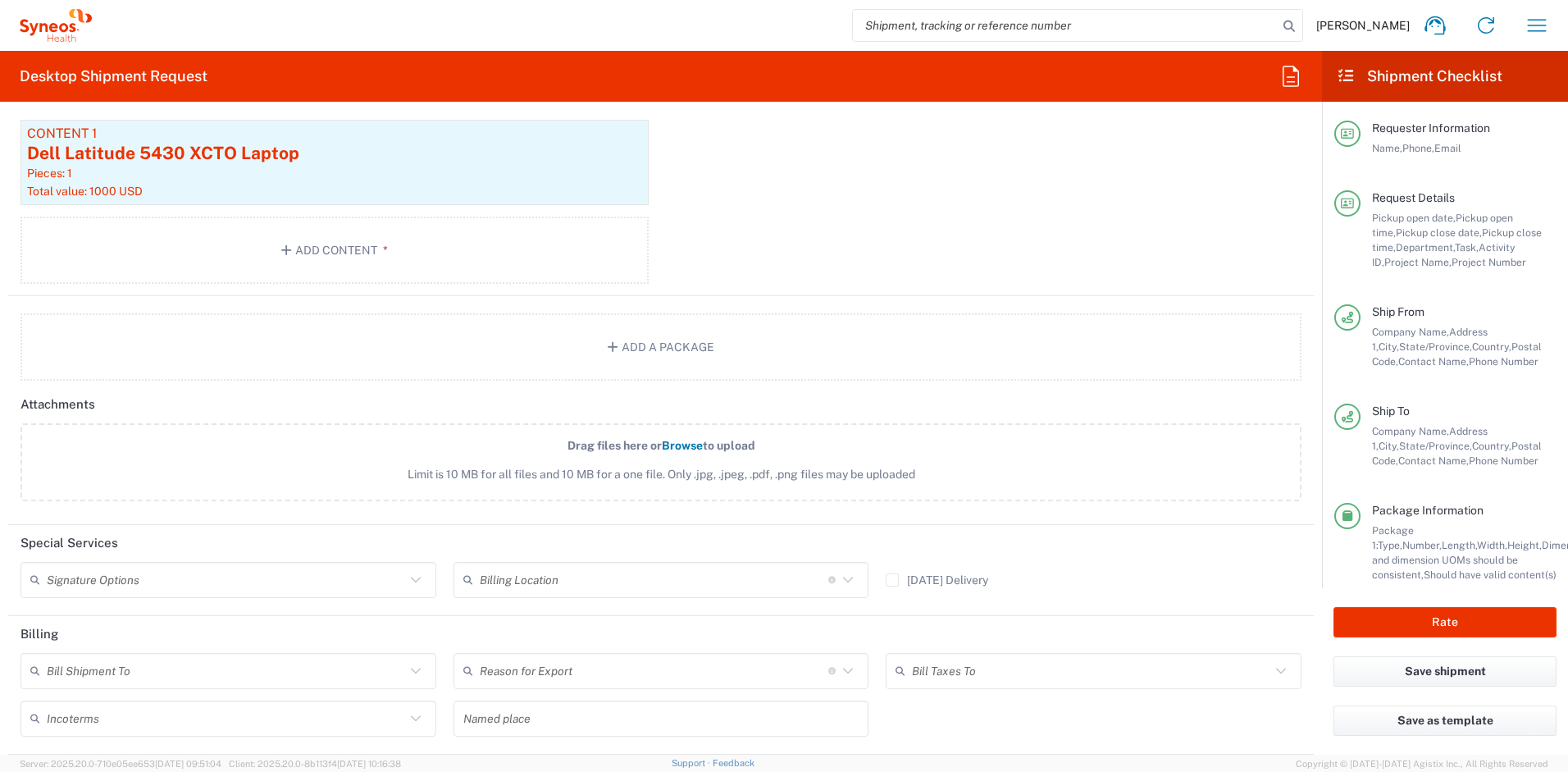
click at [273, 583] on input "text" at bounding box center [226, 579] width 358 height 28
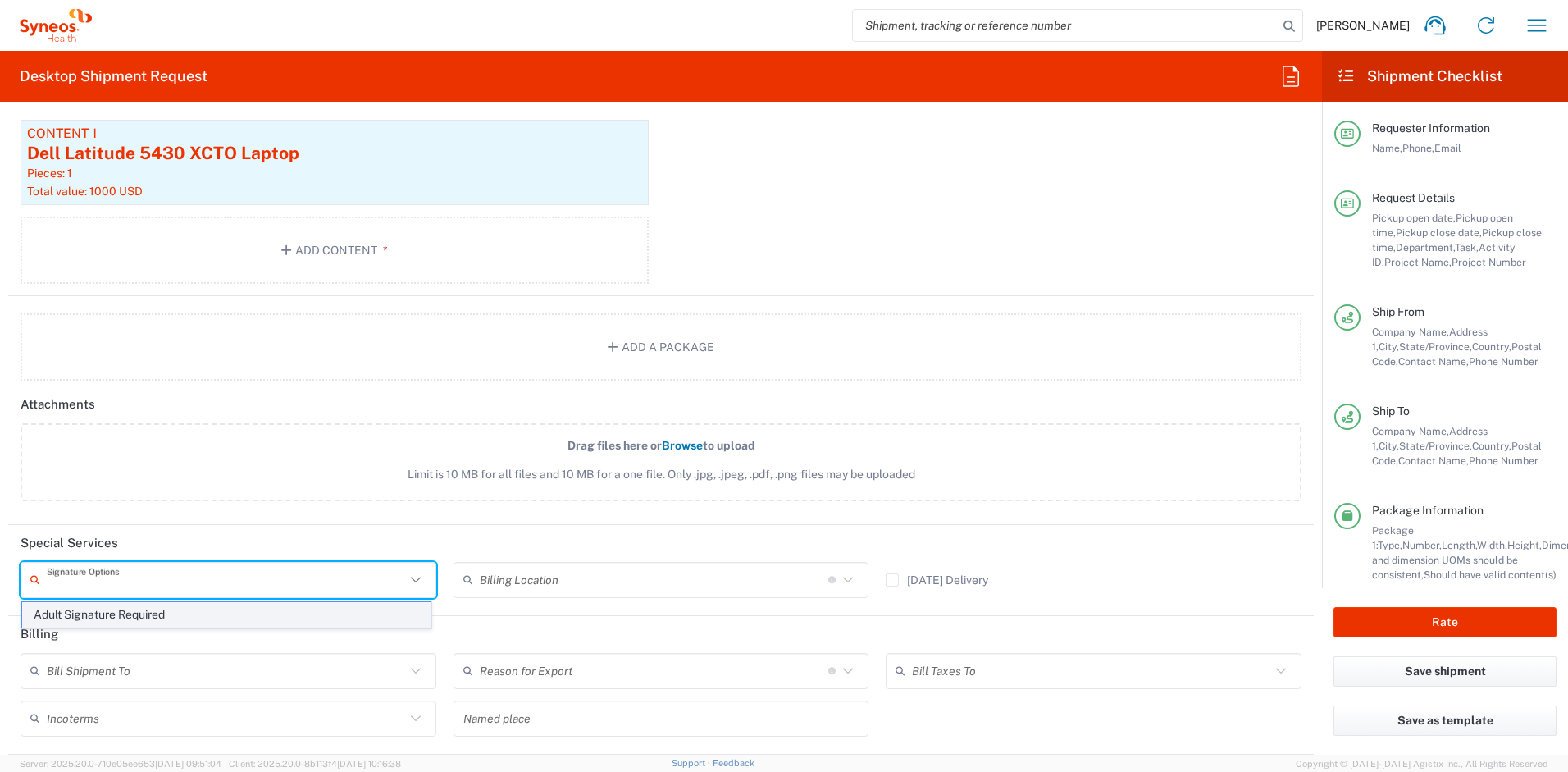
click at [193, 605] on span "Adult Signature Required" at bounding box center [226, 615] width 409 height 25
type input "Adult Signature Required"
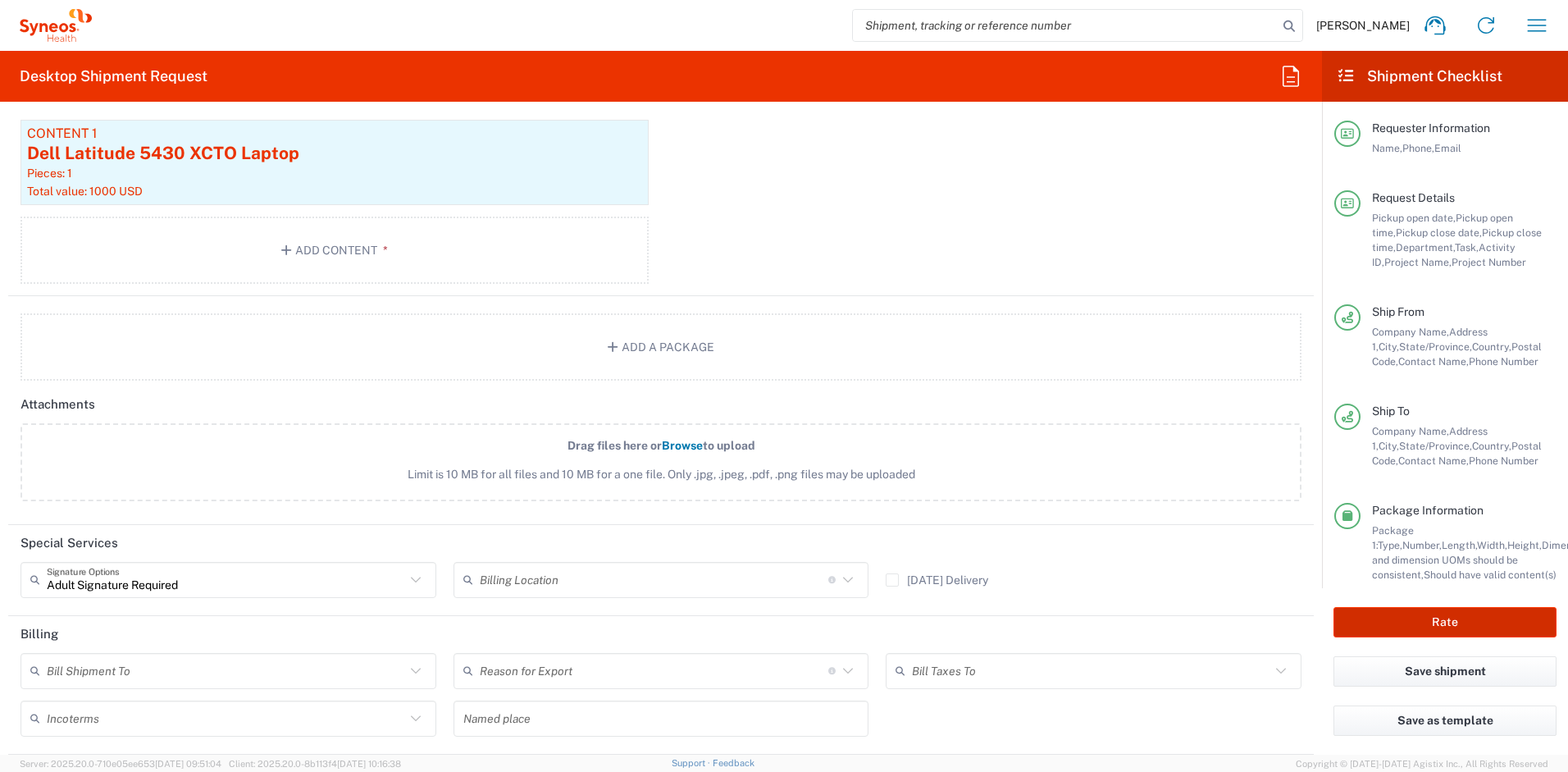
click at [1385, 619] on button "Rate" at bounding box center [1445, 622] width 224 height 30
type input "4510 DEPARTMENTAL EXPENSE"
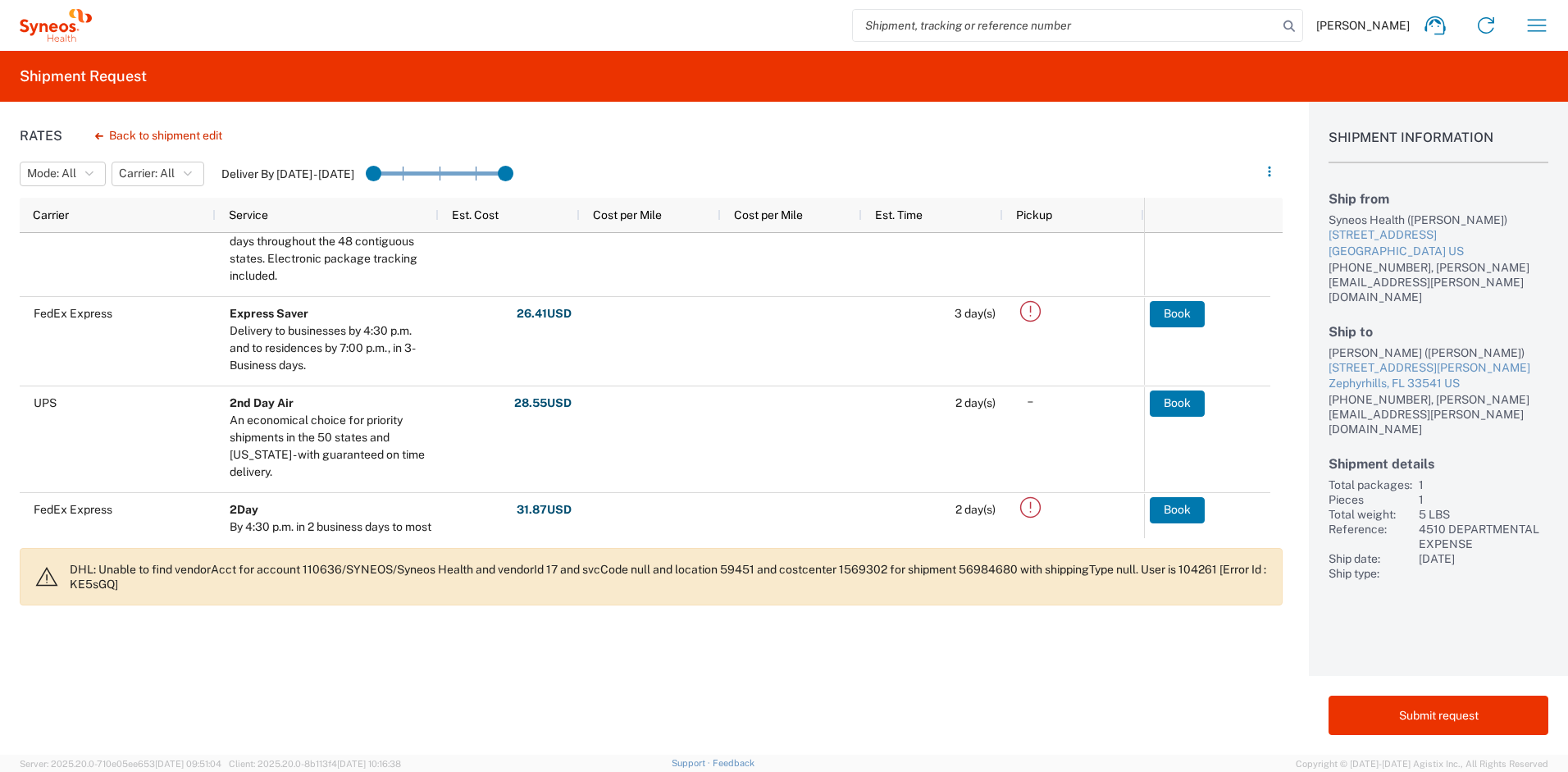
scroll to position [176, 0]
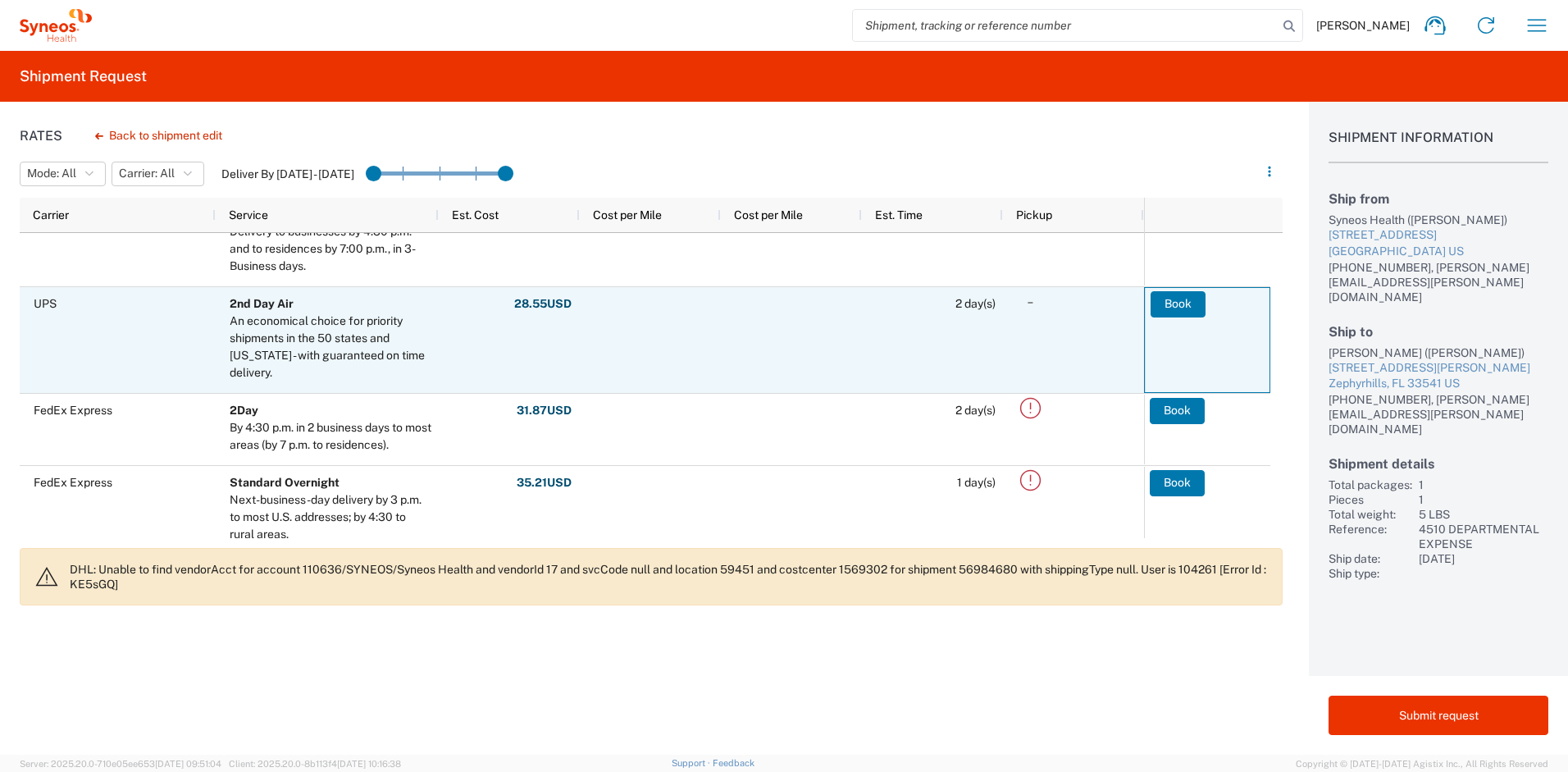
click at [1216, 305] on agx-ag-table-action-cell "Book" at bounding box center [1207, 340] width 125 height 104
click at [1202, 303] on button "Book" at bounding box center [1179, 304] width 55 height 26
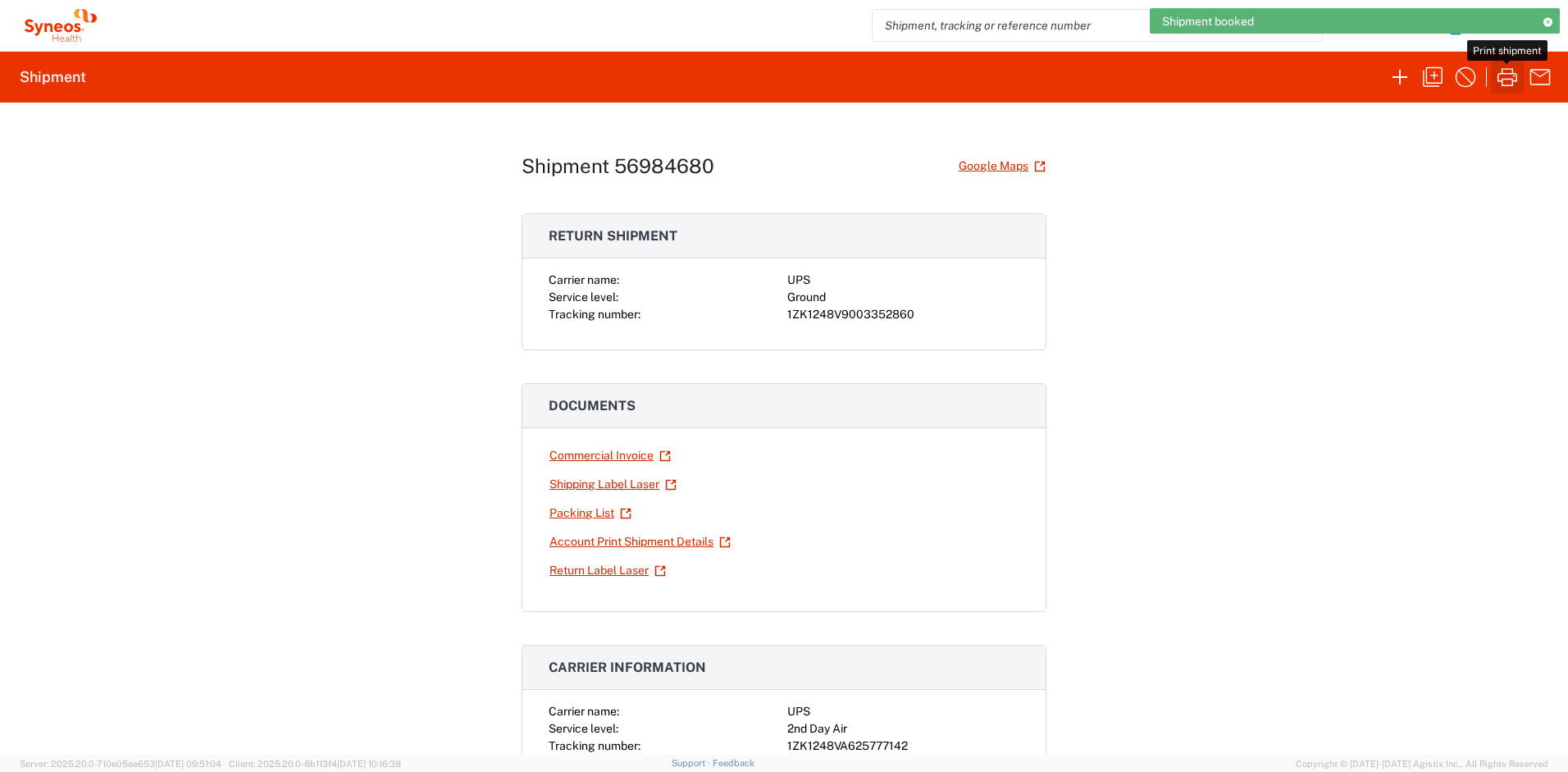
click at [1506, 76] on icon "button" at bounding box center [1507, 76] width 26 height 26
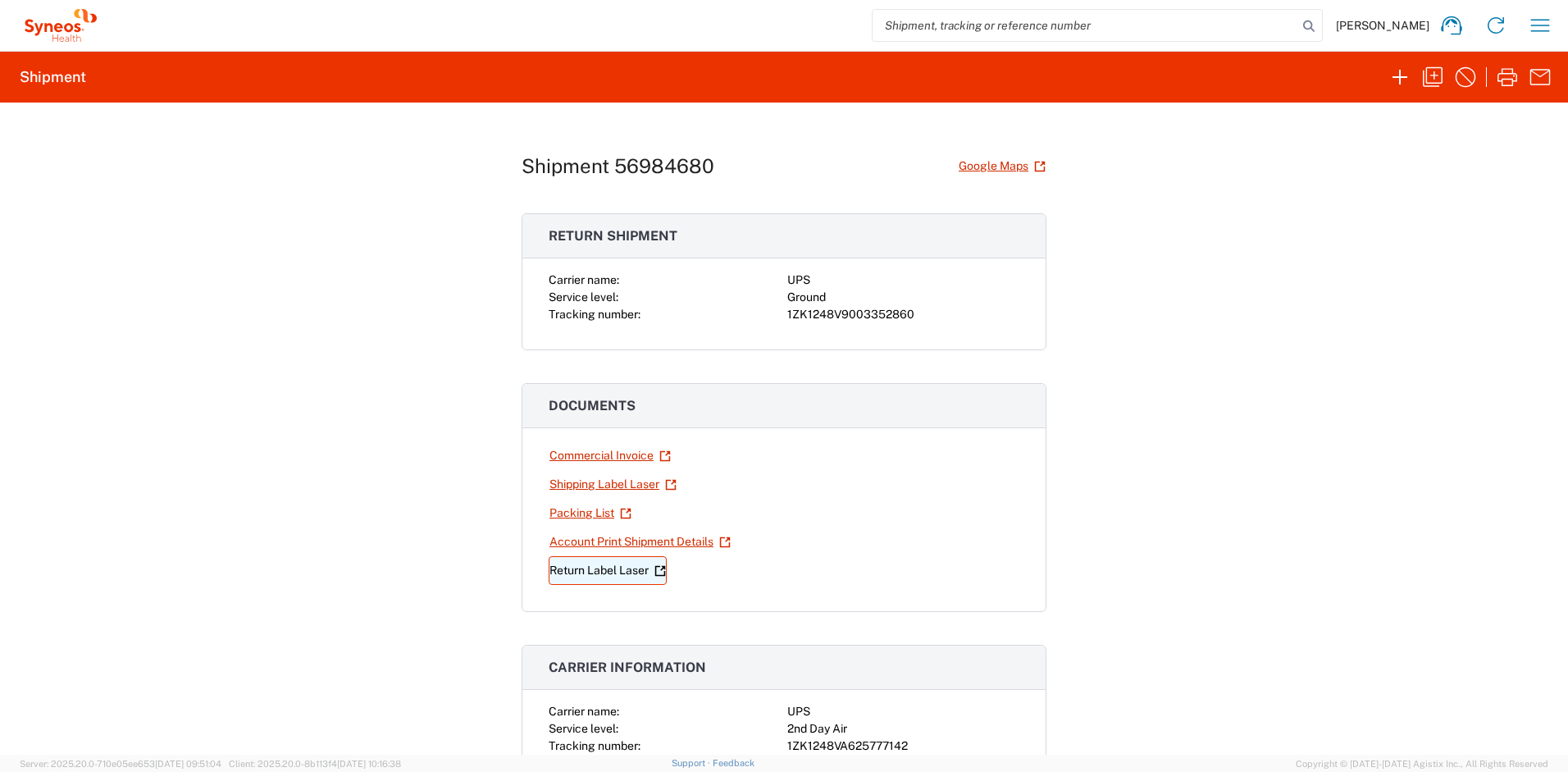
click at [587, 572] on link "Return Label Laser" at bounding box center [608, 570] width 118 height 28
click at [1542, 22] on icon "button" at bounding box center [1540, 25] width 26 height 26
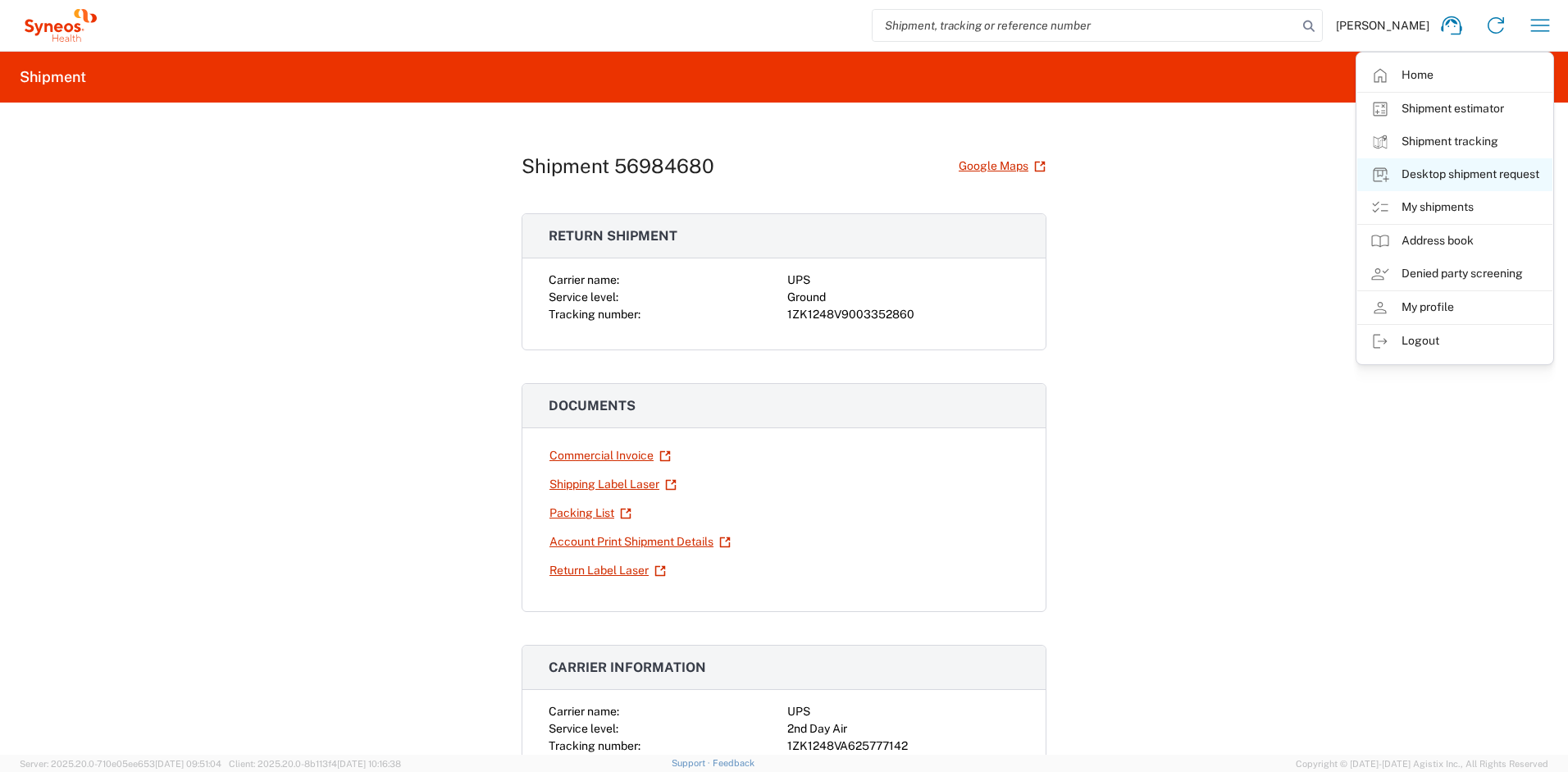
click at [1446, 165] on link "Desktop shipment request" at bounding box center [1455, 174] width 195 height 33
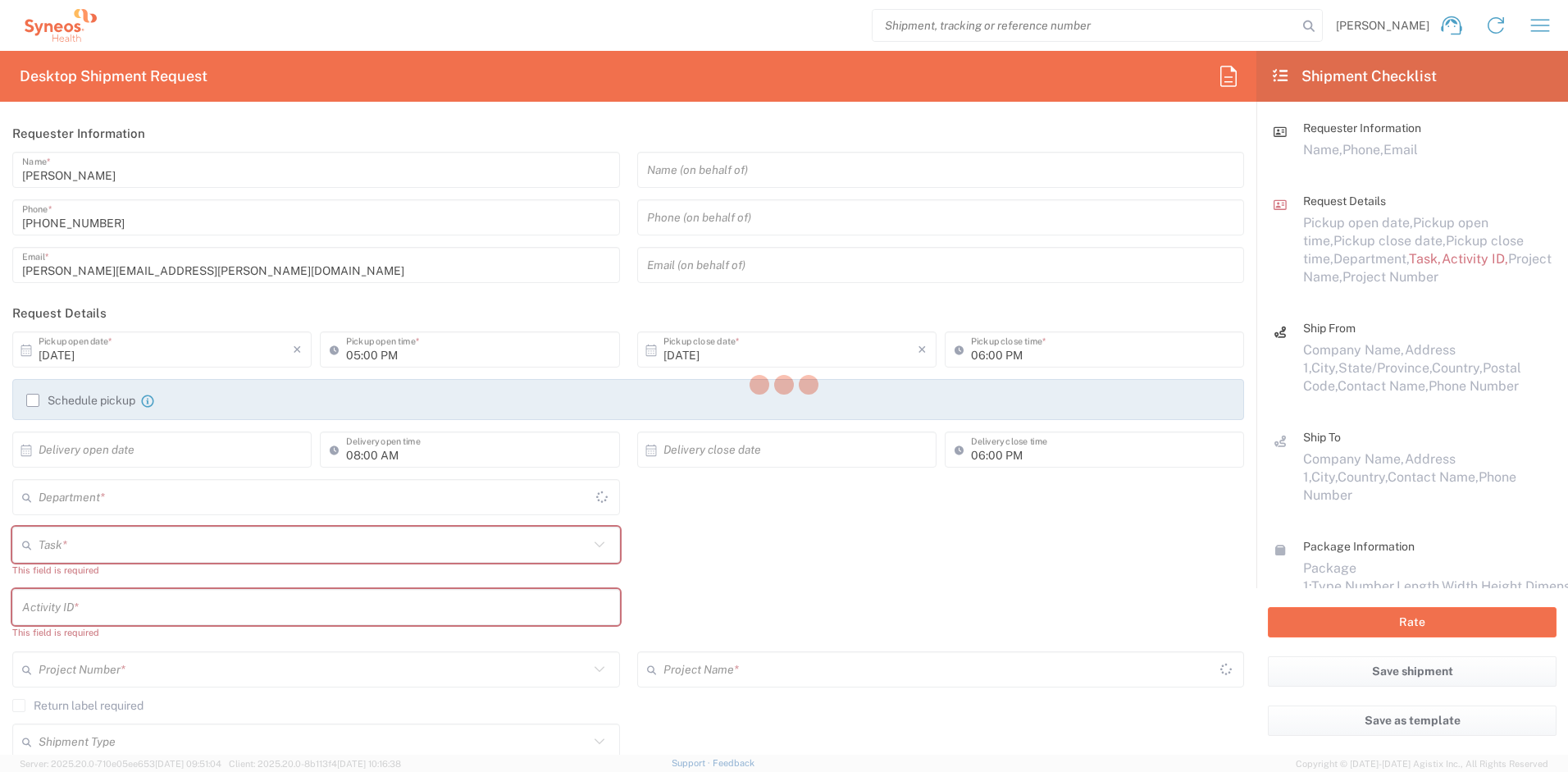
type input "New Jersey"
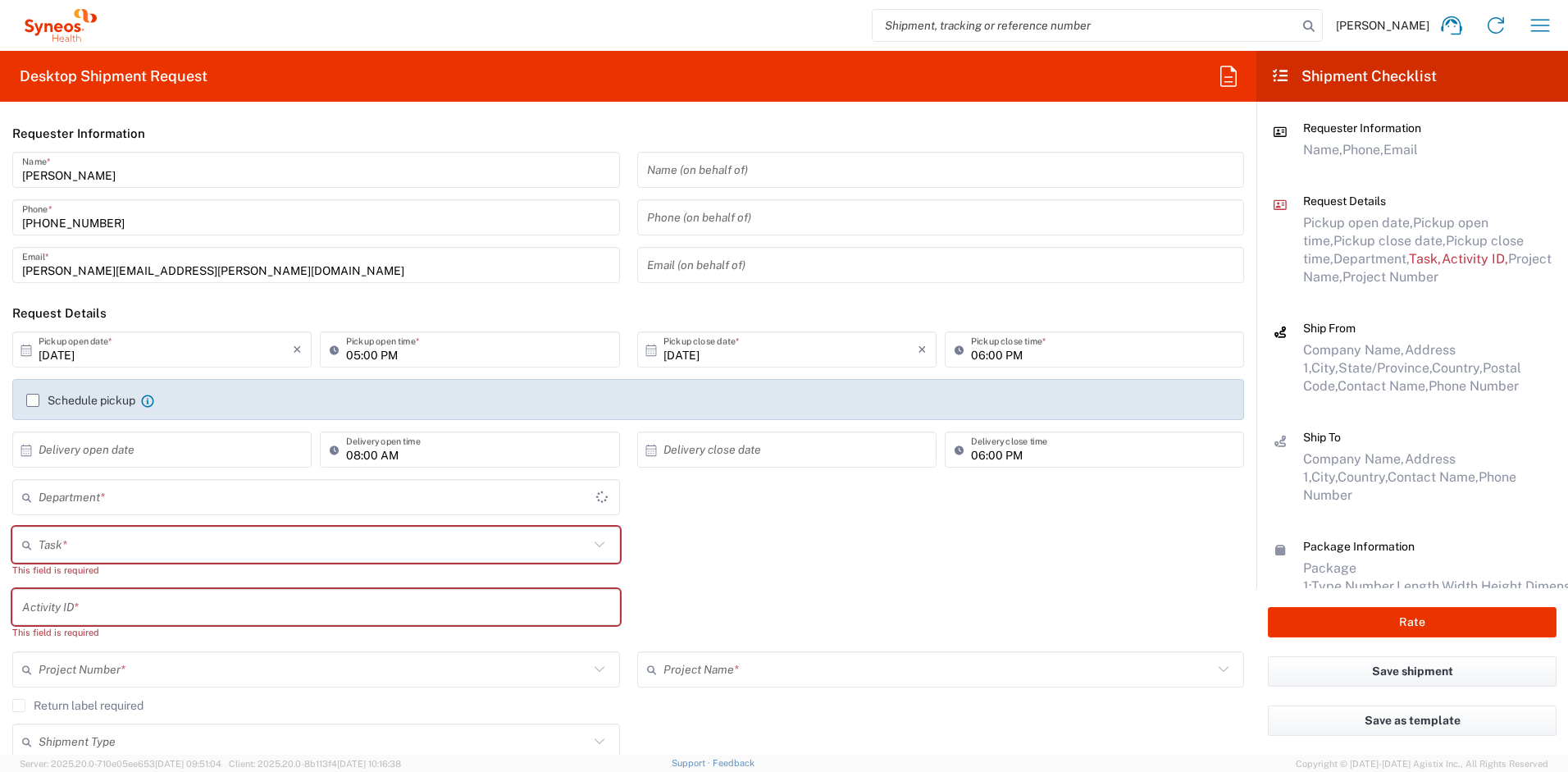
type input "4510"
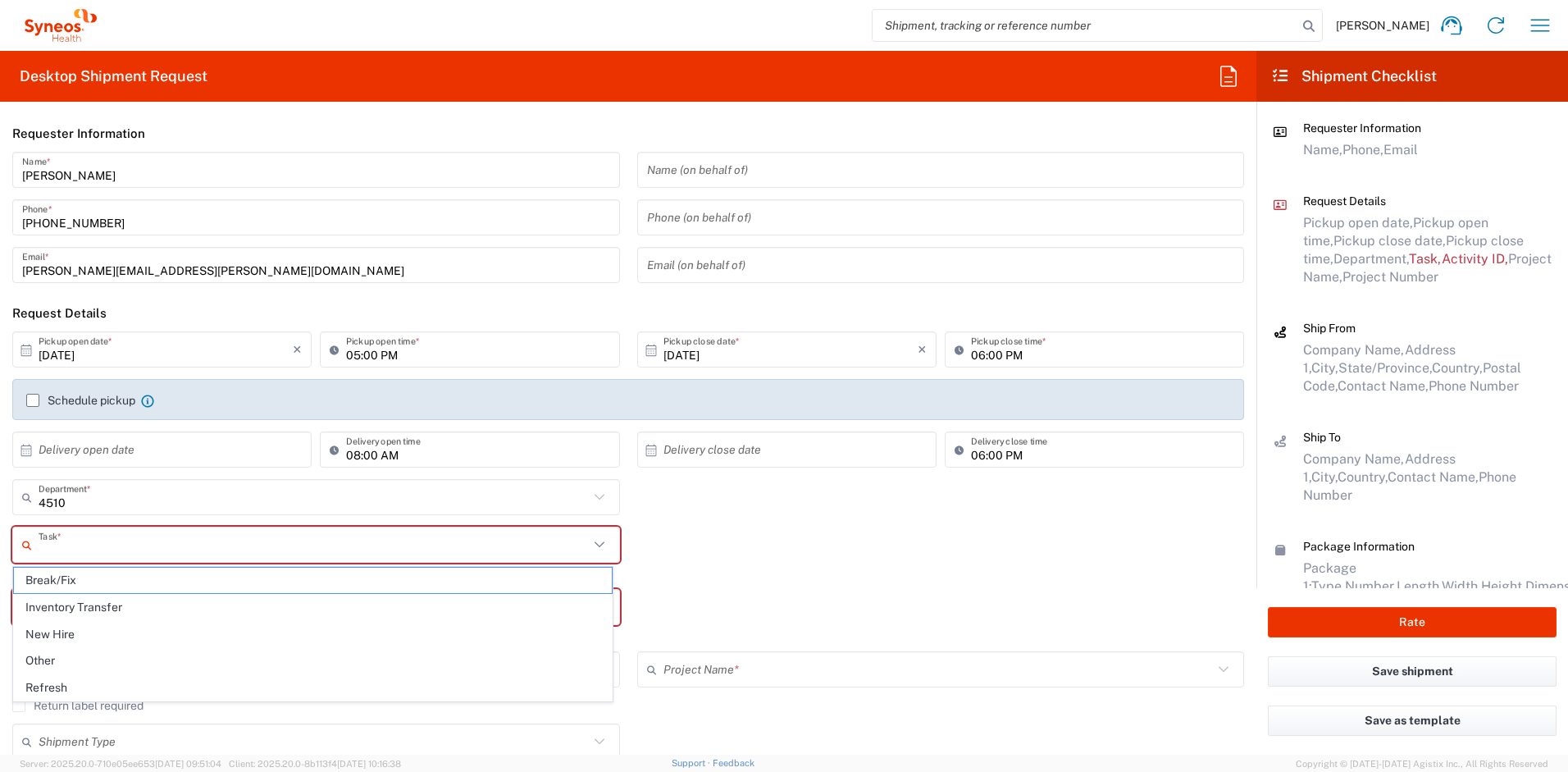
click at [183, 548] on input "text" at bounding box center [313, 545] width 550 height 28
click at [80, 683] on span "Refresh" at bounding box center [313, 687] width 598 height 25
type input "Refresh"
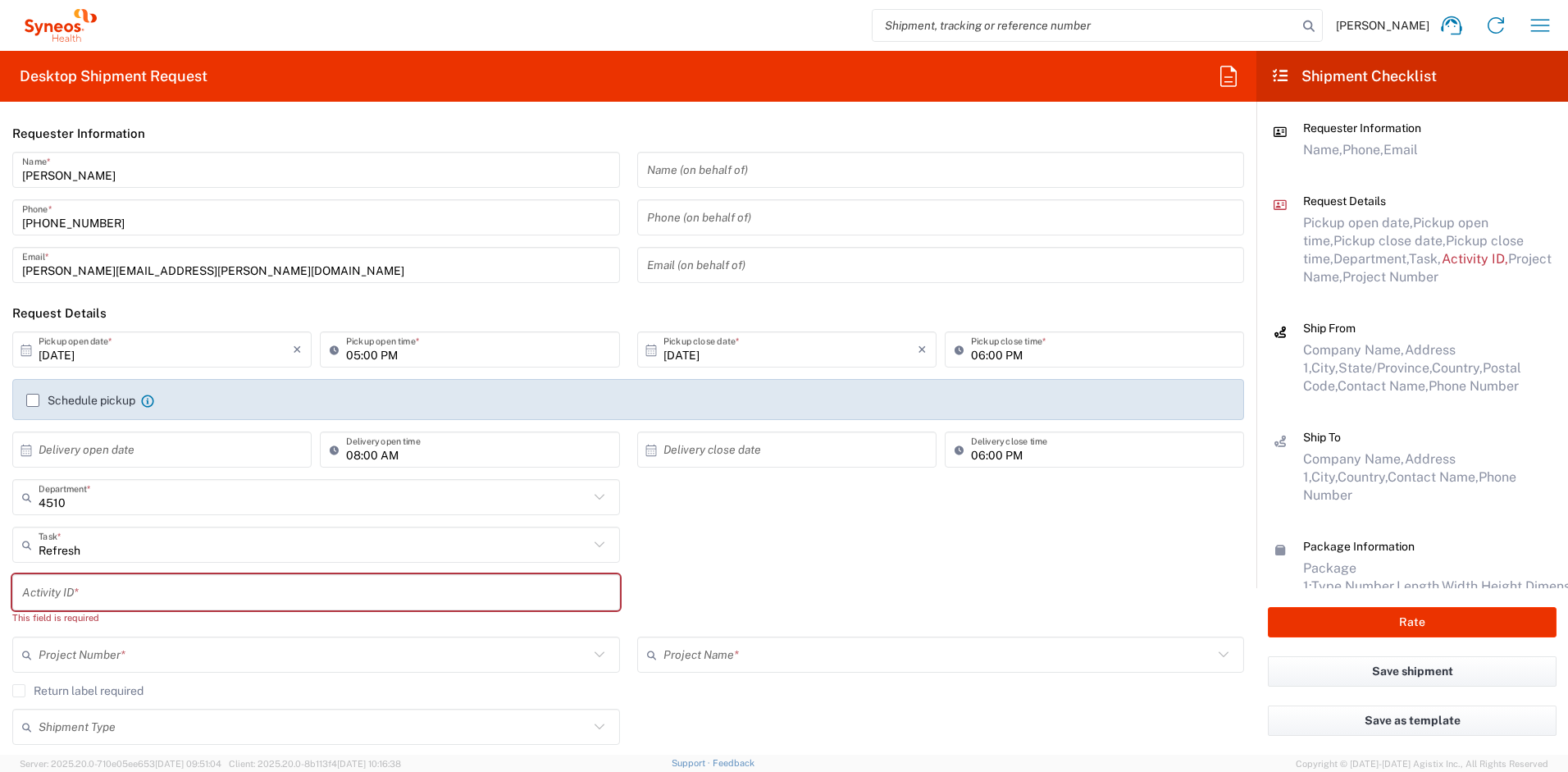
click at [95, 600] on input "text" at bounding box center [316, 593] width 589 height 28
paste input "SCTASK2726820"
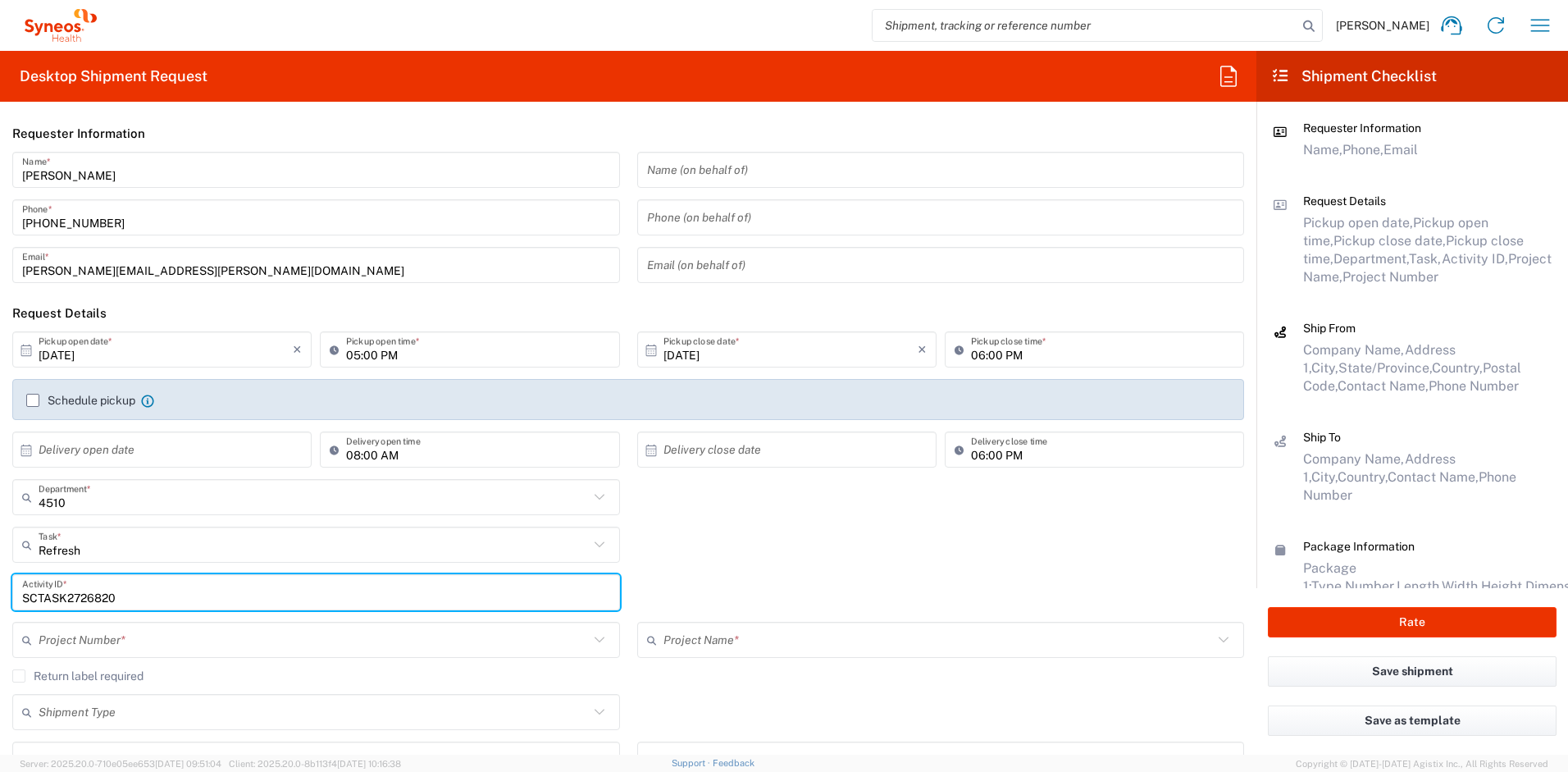
type input "SCTASK2726820"
click at [126, 641] on input "text" at bounding box center [313, 641] width 550 height 28
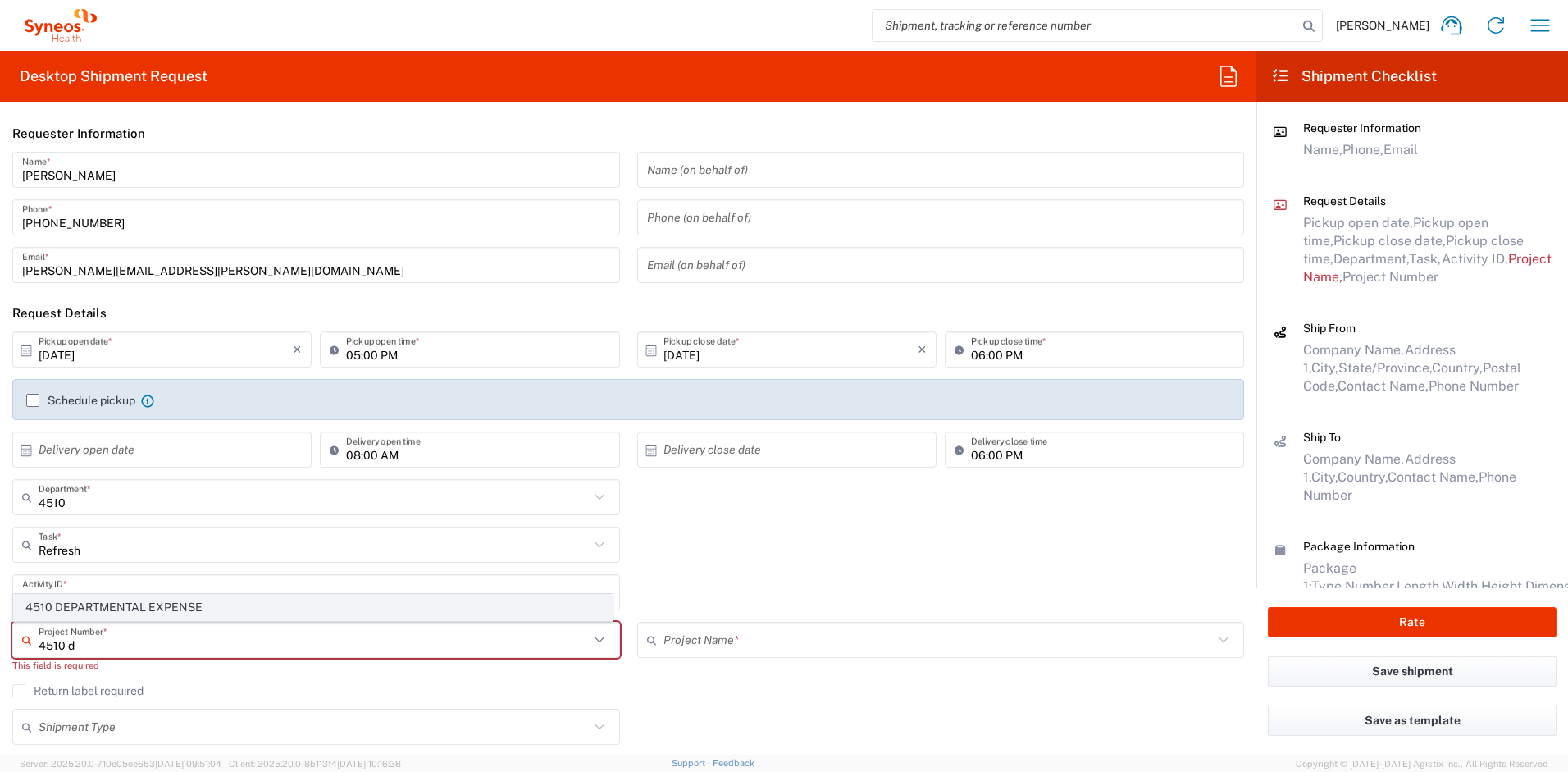
click at [116, 607] on span "4510 DEPARTMENTAL EXPENSE" at bounding box center [313, 607] width 598 height 25
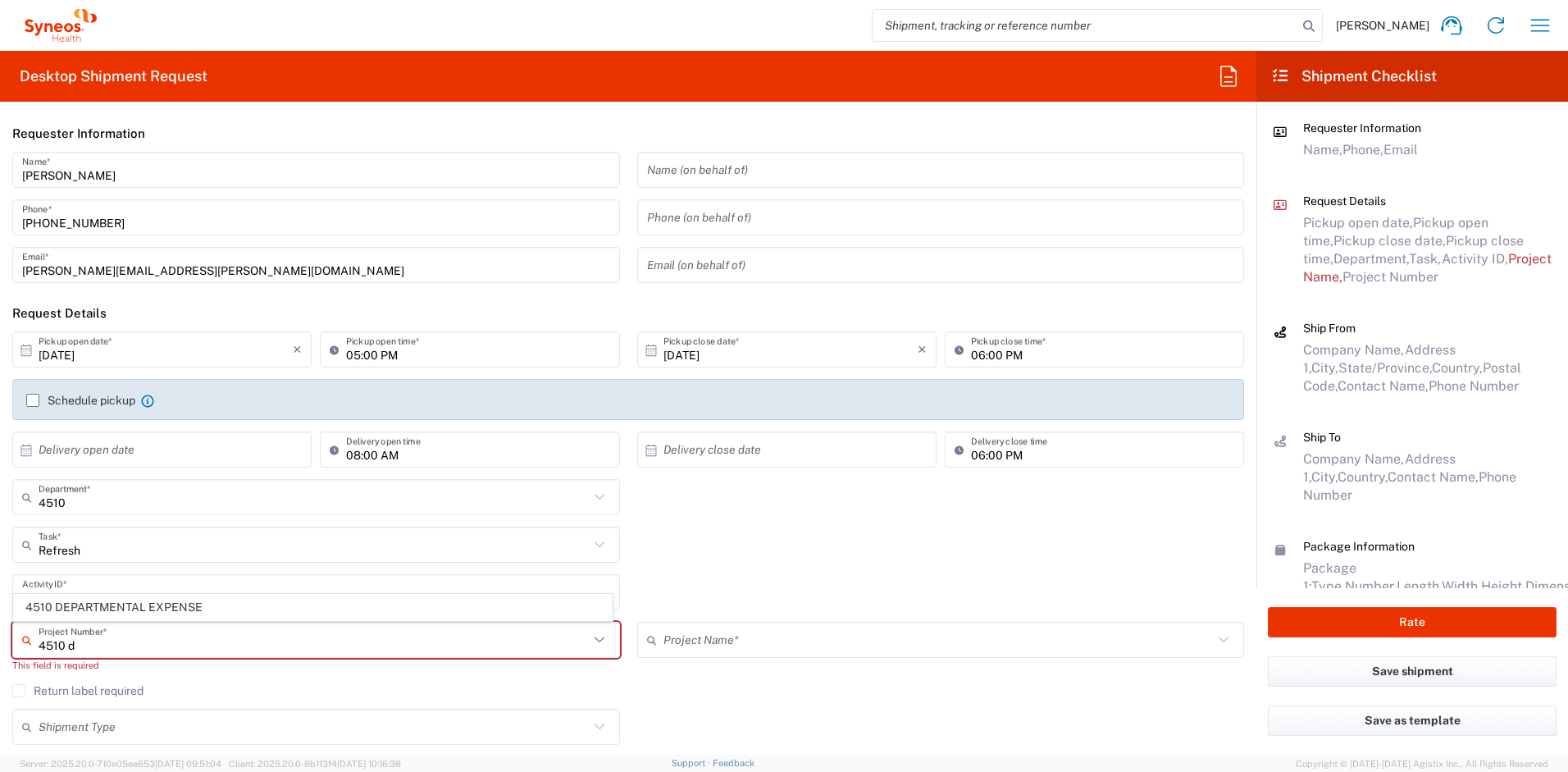
type input "4510 DEPARTMENTAL EXPENSE"
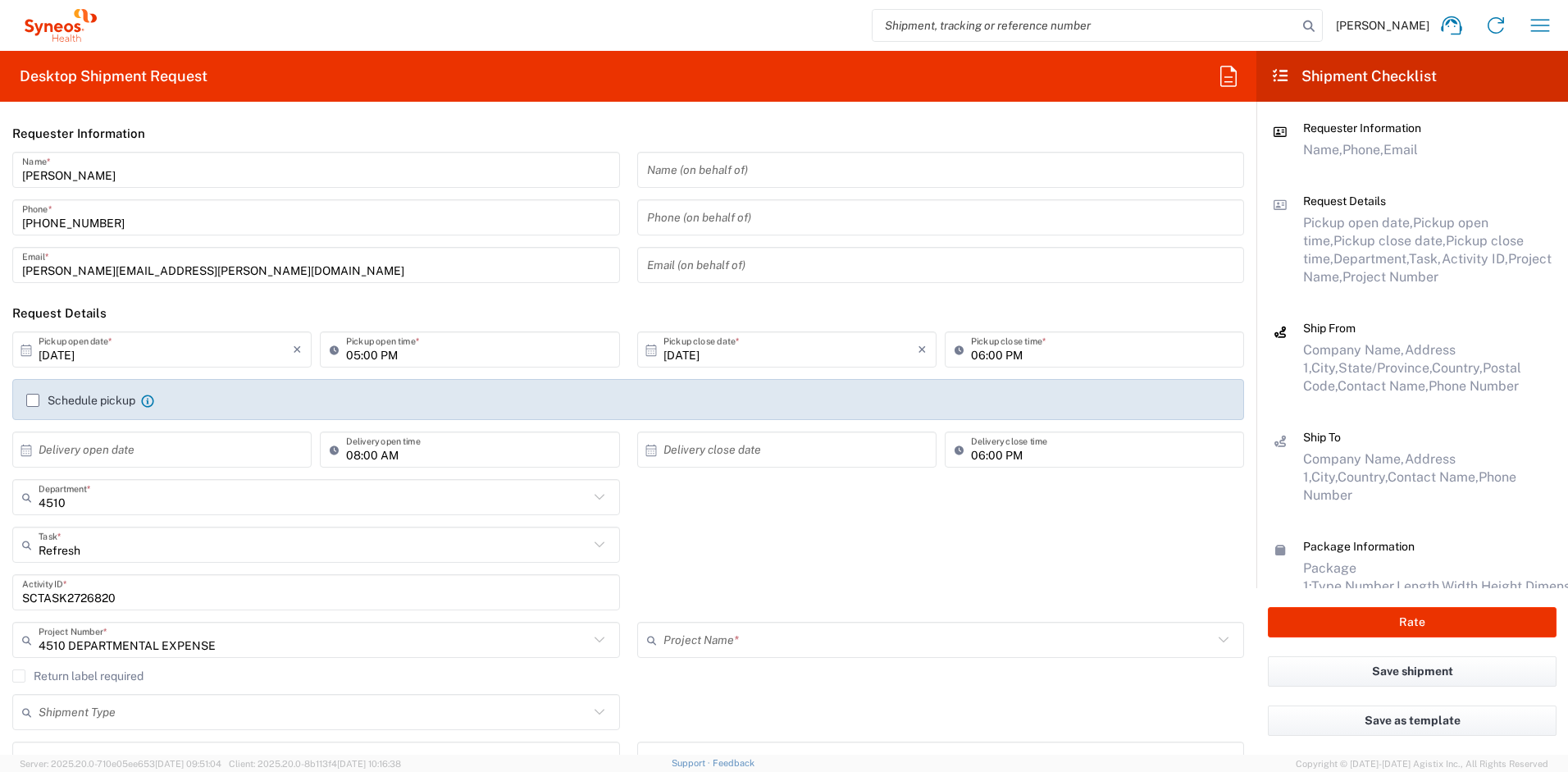
type input "4510 DEPARTMENTAL EXPENSE"
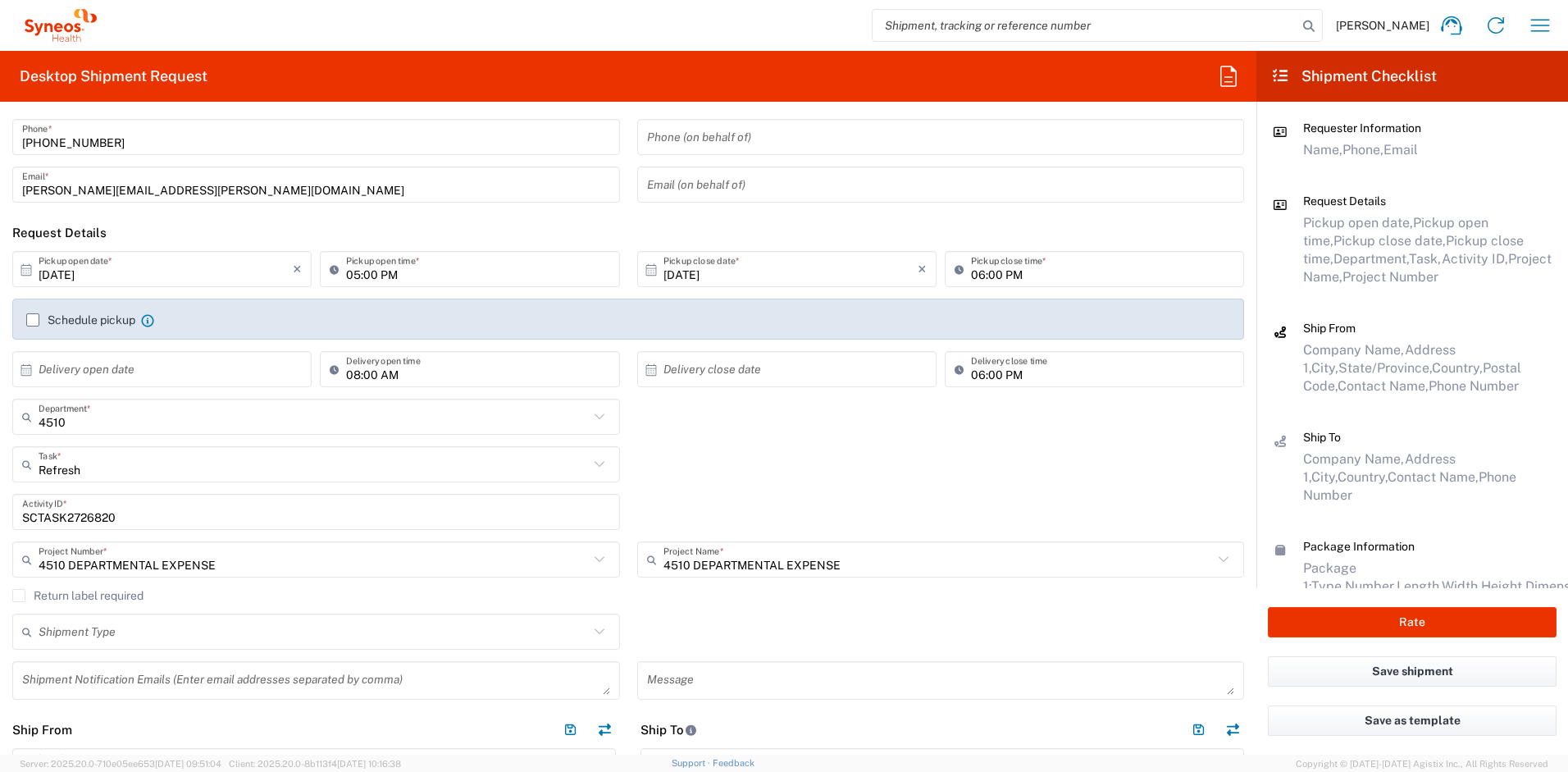
scroll to position [82, 0]
click at [23, 596] on label "Return label required" at bounding box center [78, 594] width 131 height 13
click at [19, 594] on input "Return label required" at bounding box center [19, 594] width 0 height 0
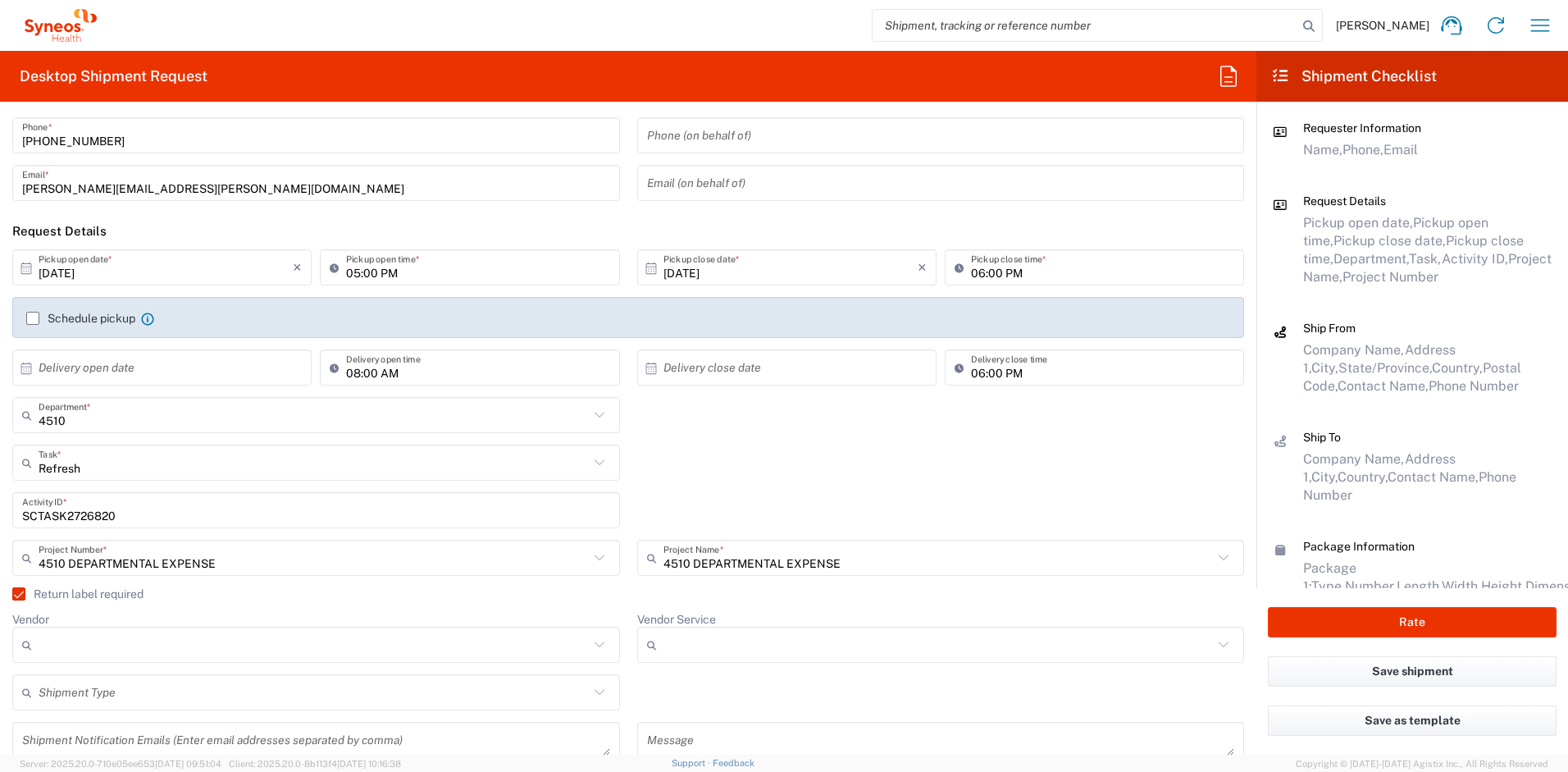
click at [88, 645] on input "Vendor" at bounding box center [313, 644] width 550 height 26
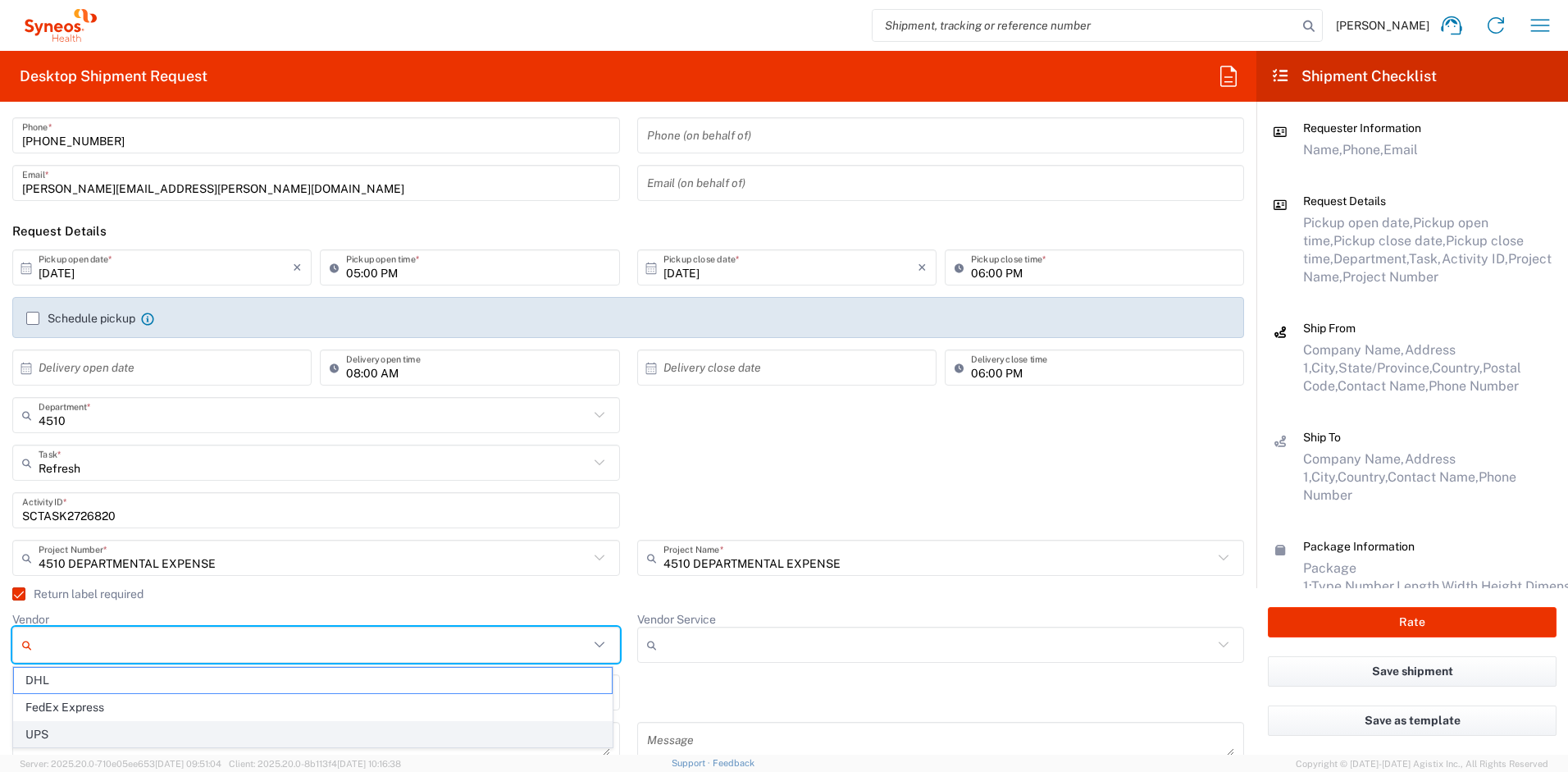
click at [84, 735] on span "UPS" at bounding box center [313, 734] width 598 height 25
type input "UPS"
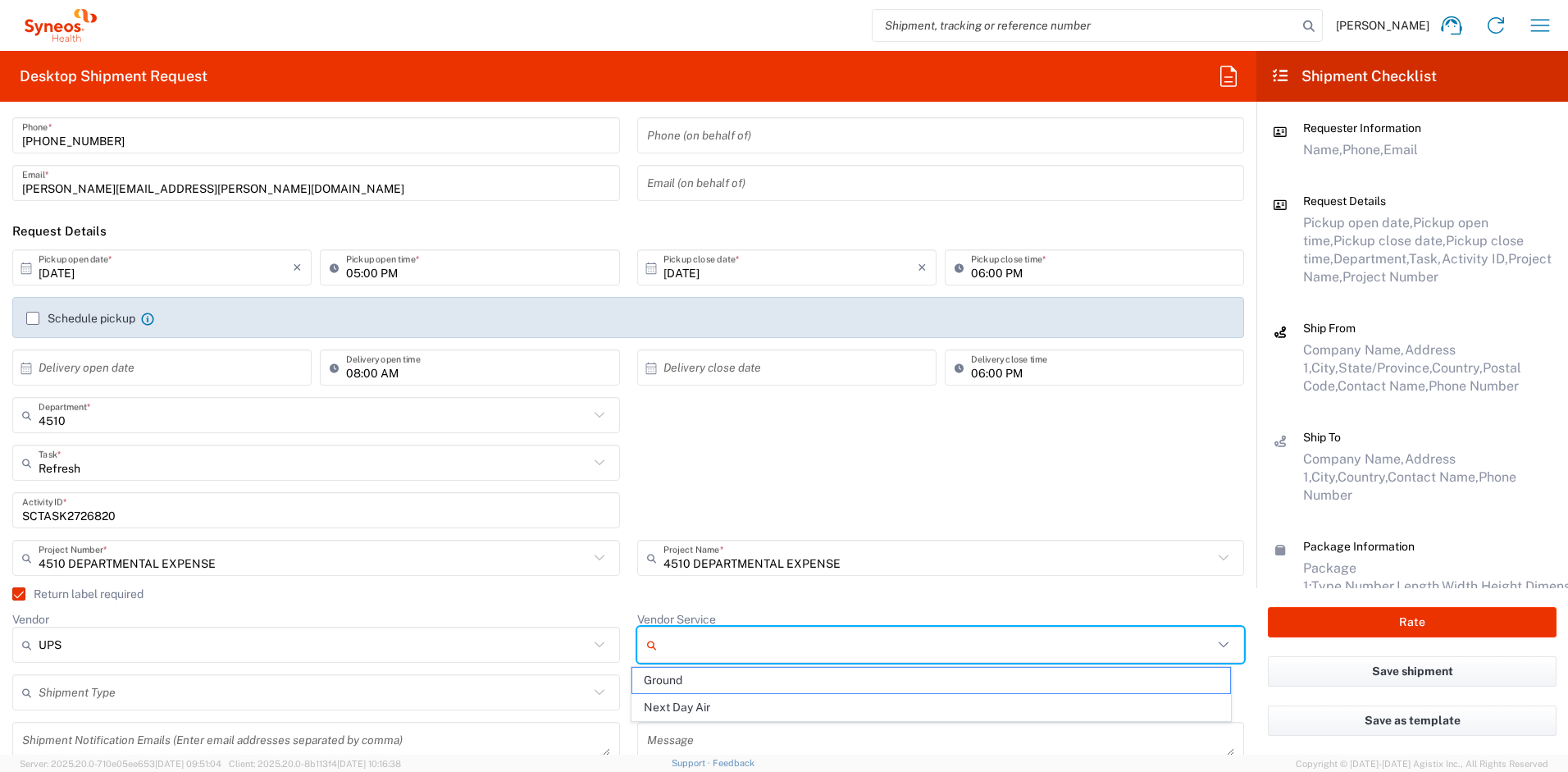
click at [695, 636] on input "Vendor Service" at bounding box center [938, 644] width 550 height 26
click at [675, 683] on span "Ground" at bounding box center [931, 681] width 598 height 25
type input "Ground"
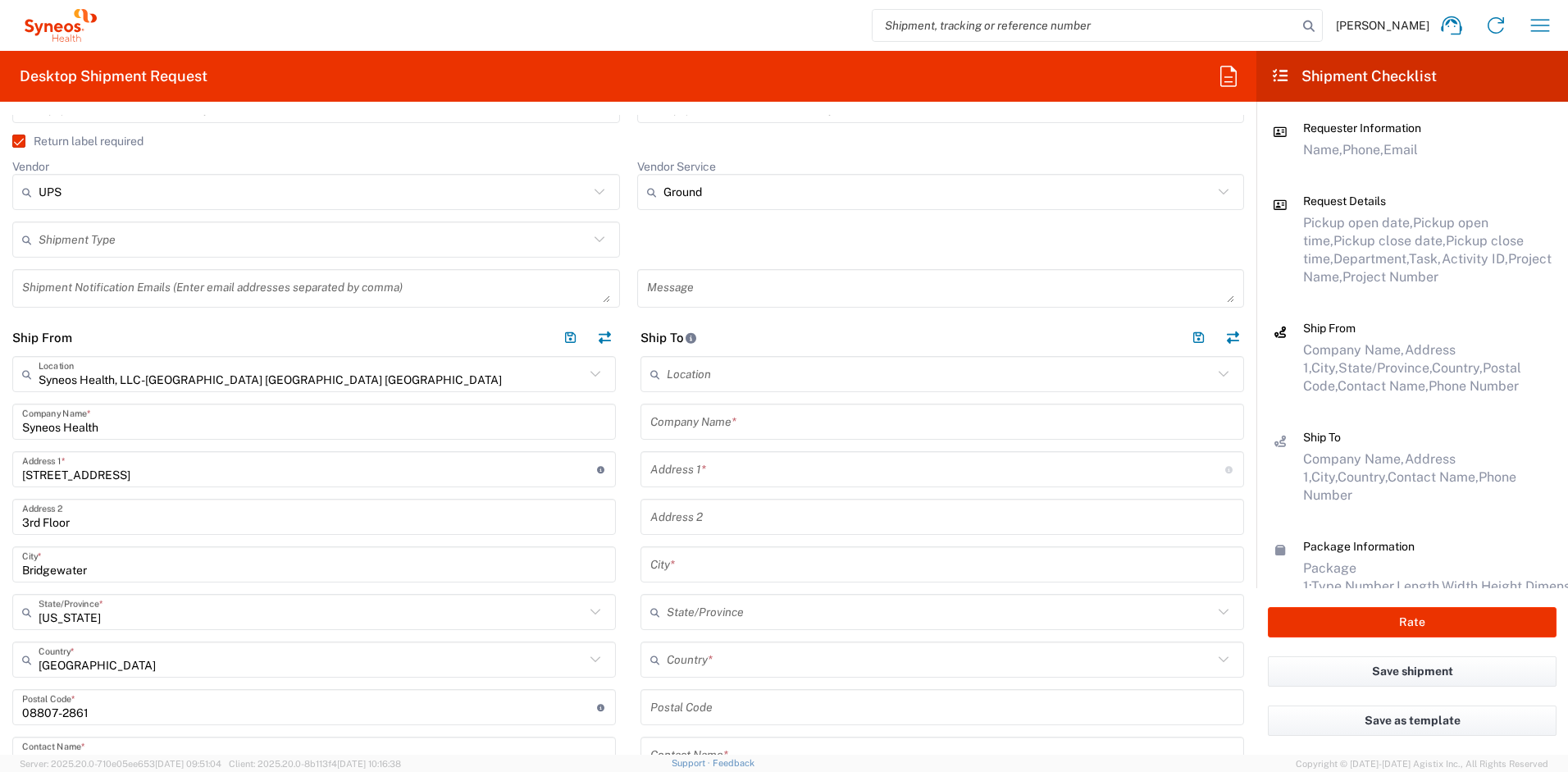
scroll to position [538, 0]
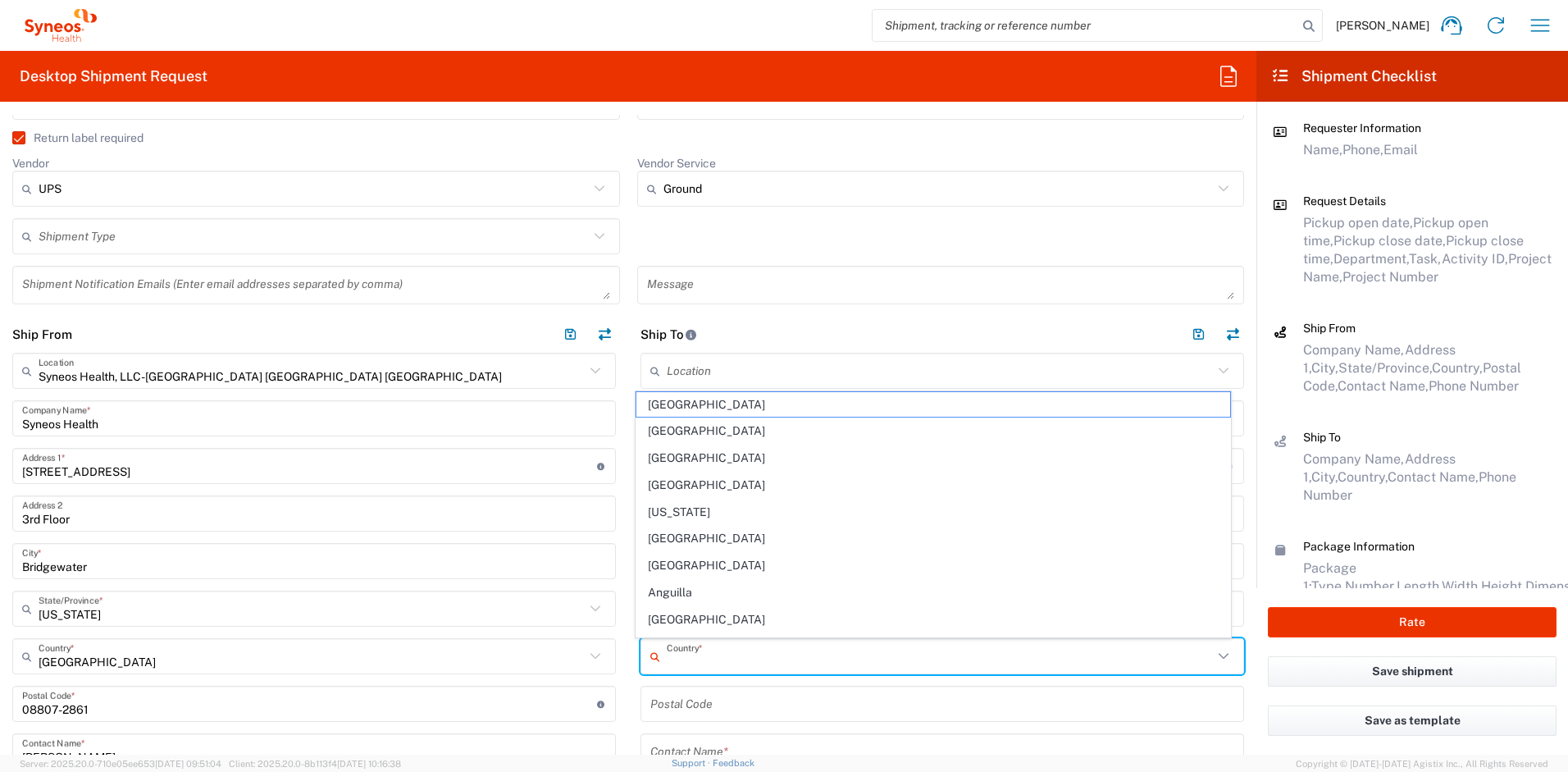
click at [724, 657] on input "text" at bounding box center [940, 656] width 547 height 28
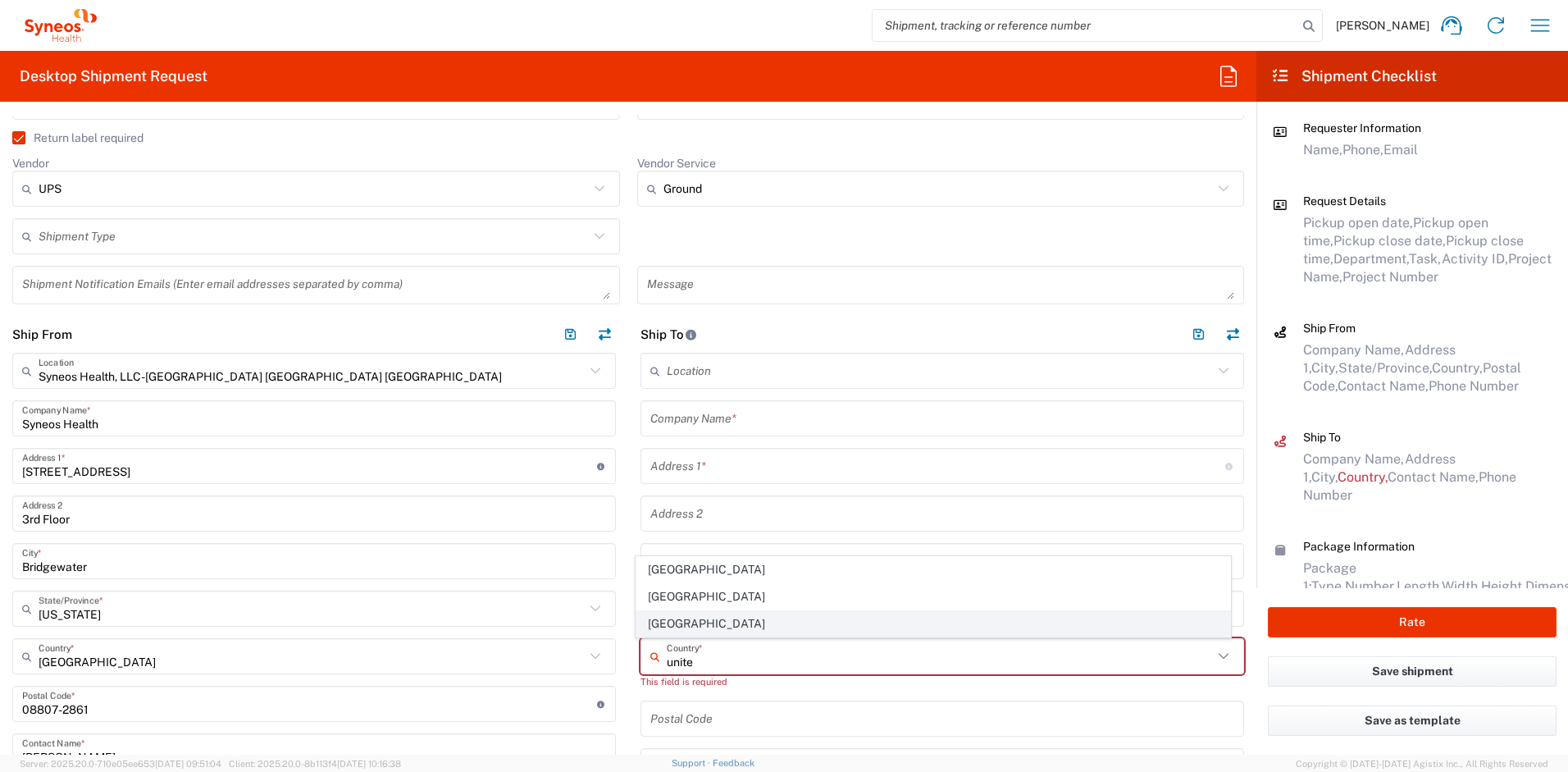
click at [693, 622] on span "United States" at bounding box center [933, 624] width 594 height 25
type input "United States"
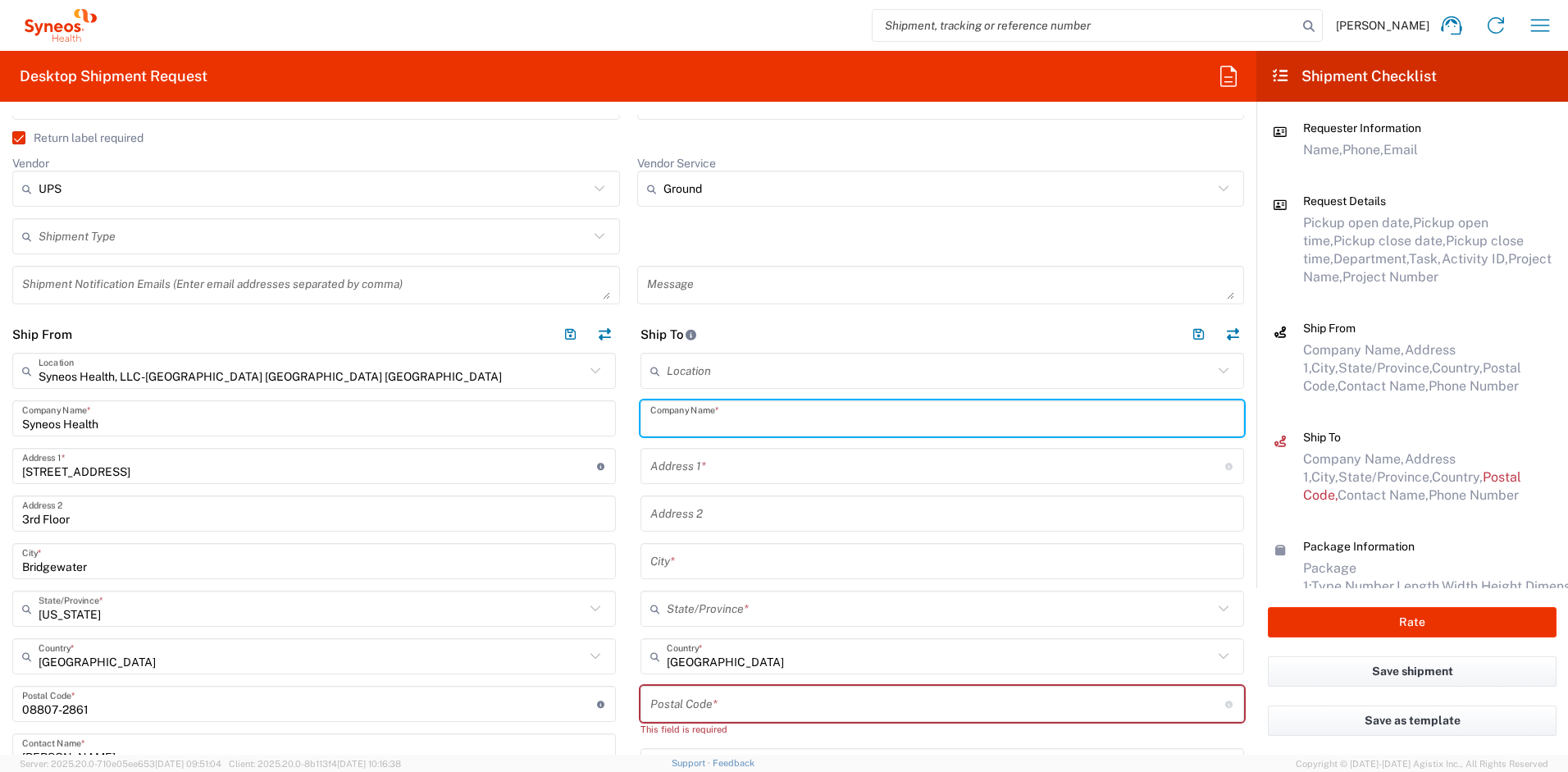
click at [676, 409] on input "text" at bounding box center [943, 419] width 584 height 28
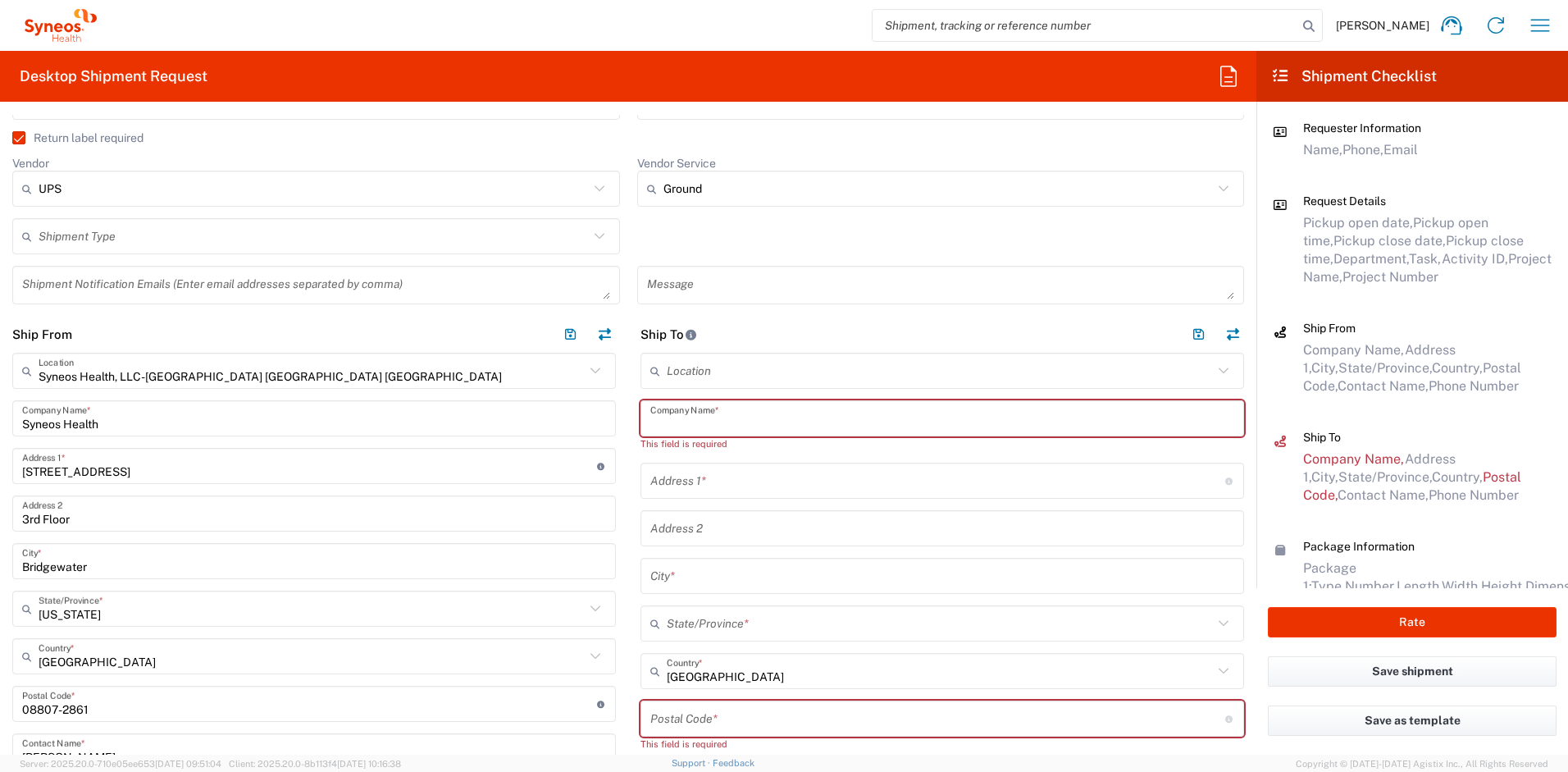
click at [701, 415] on input "text" at bounding box center [943, 419] width 584 height 28
paste input "Ashley Russell"
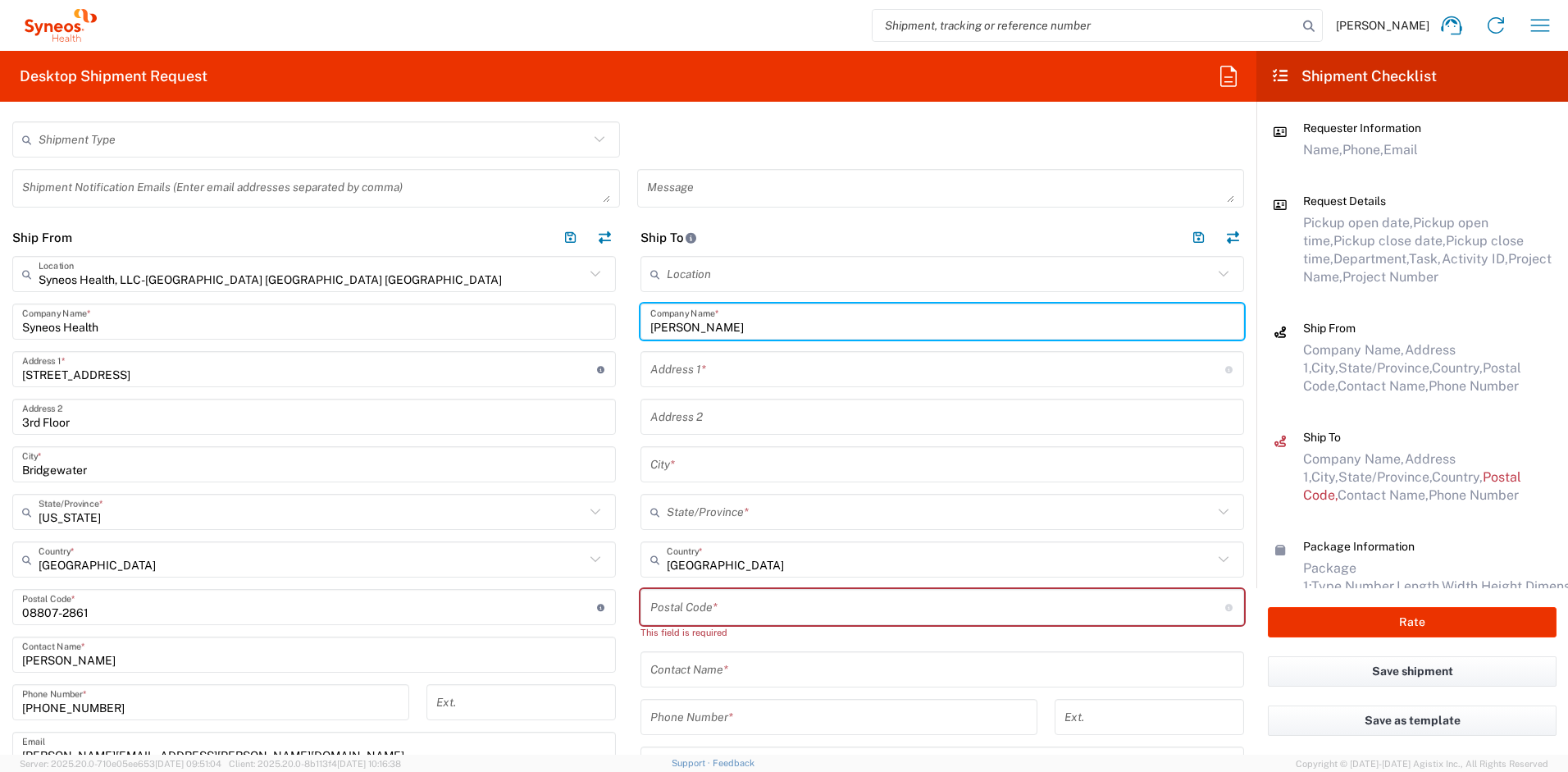
scroll to position [660, 0]
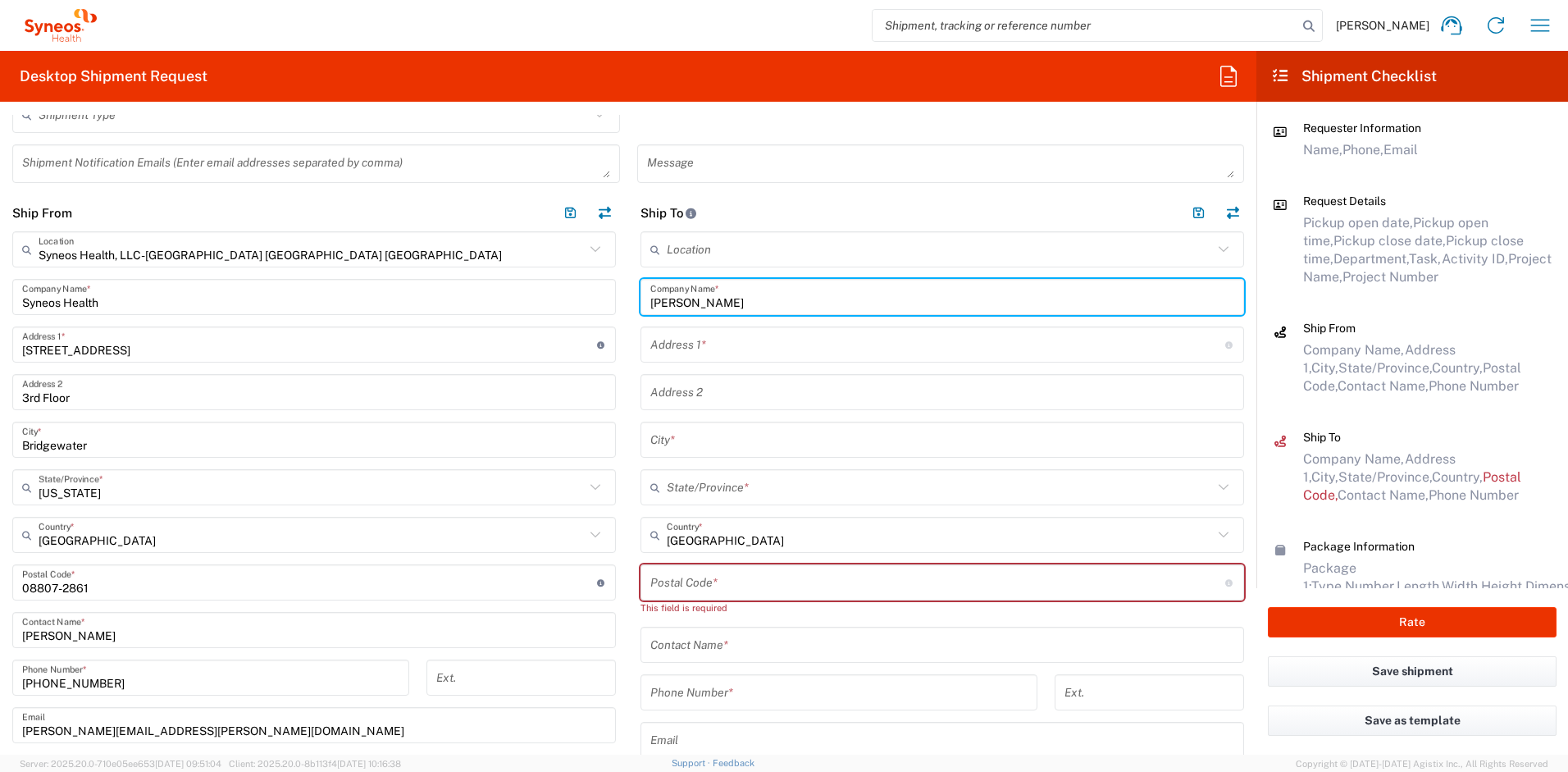
type input "Ashley Russell"
click at [753, 651] on input "text" at bounding box center [943, 645] width 584 height 28
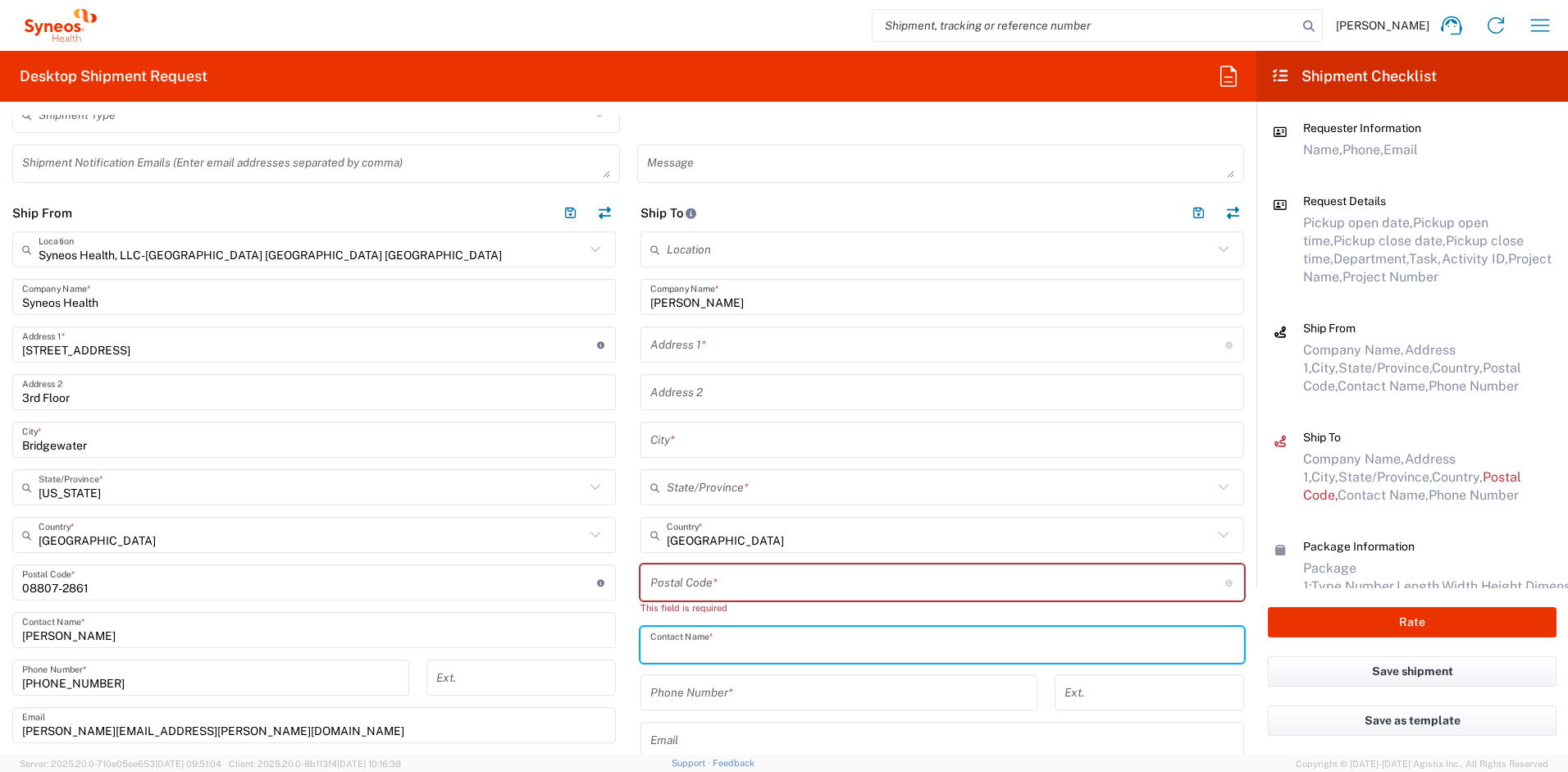
paste input "Ashley Russell"
type input "Ashley Russell"
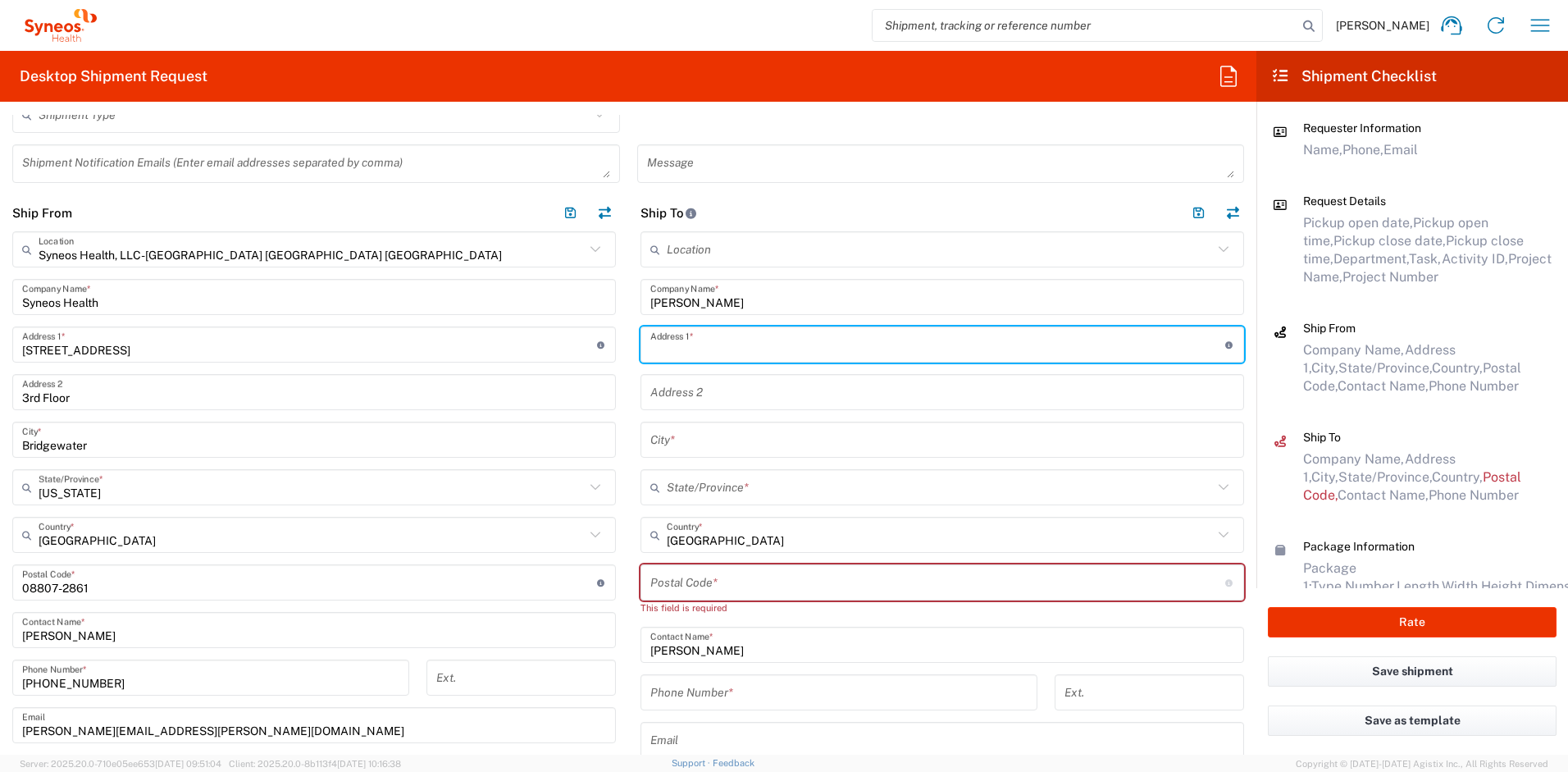
click at [721, 342] on input "text" at bounding box center [938, 345] width 575 height 28
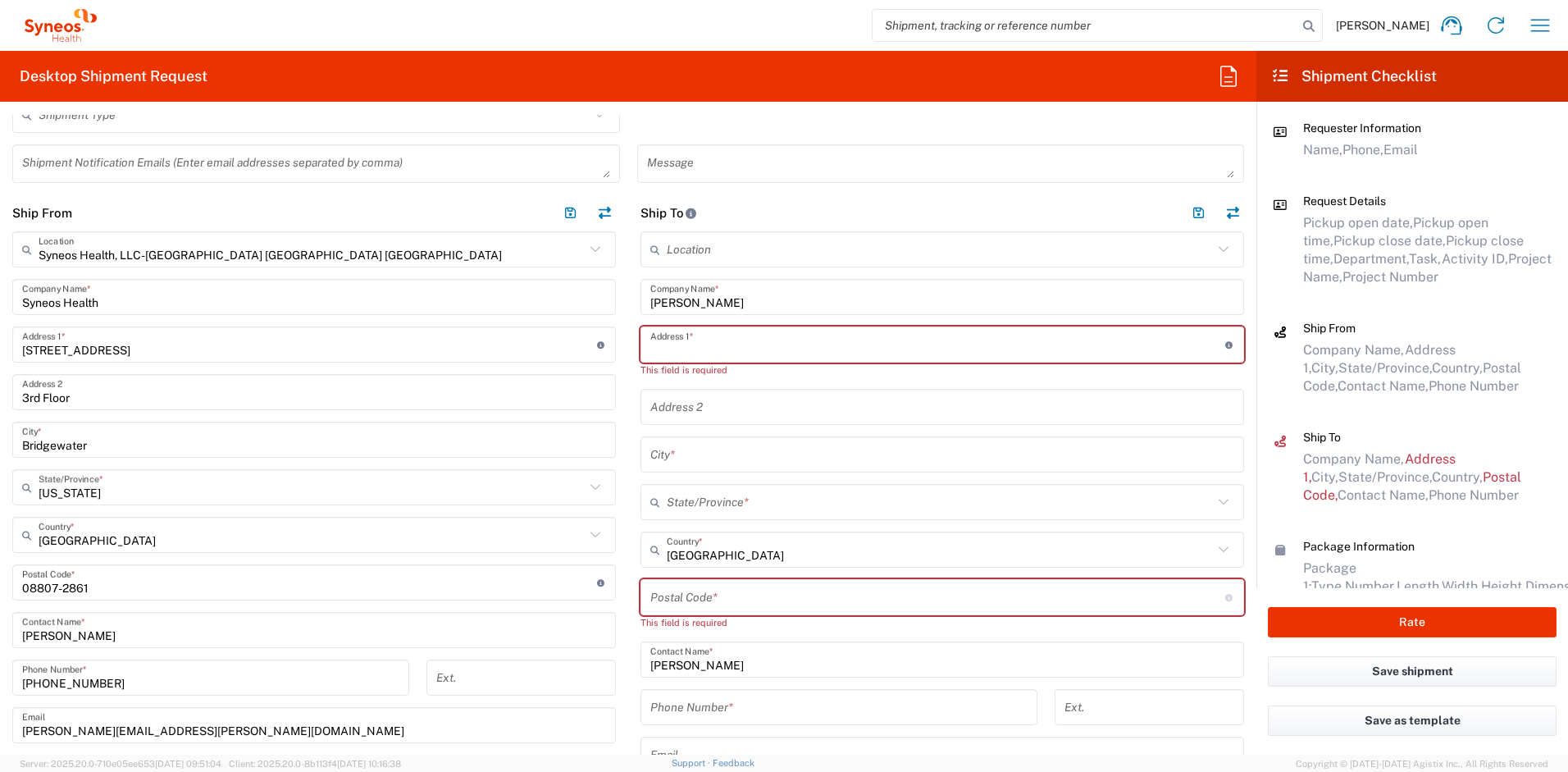
click at [666, 340] on input "text" at bounding box center [938, 345] width 575 height 28
paste input "1524 Birchwood Drive"
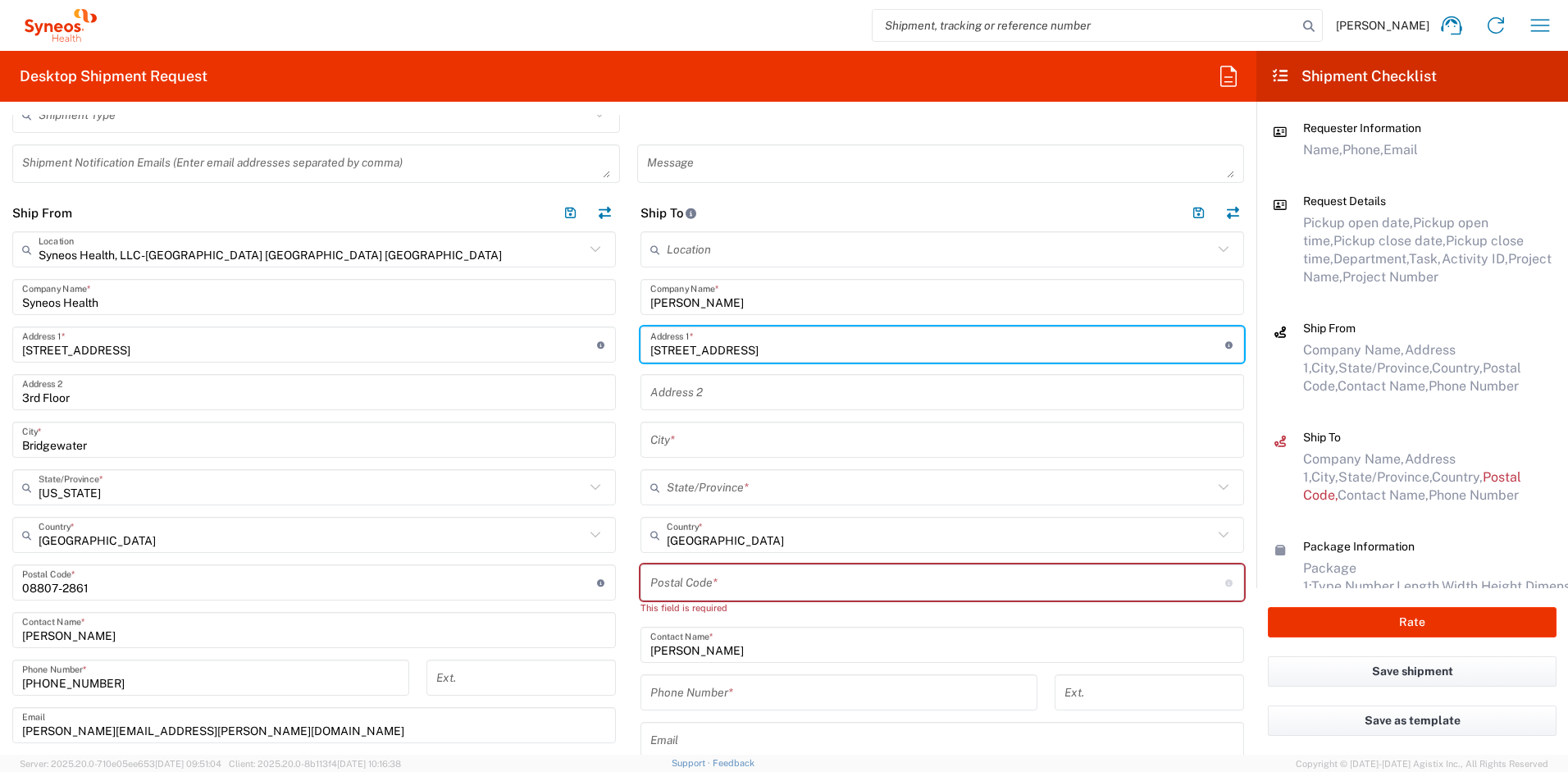
type input "1524 Birchwood Drive"
click at [685, 439] on input "text" at bounding box center [943, 440] width 584 height 28
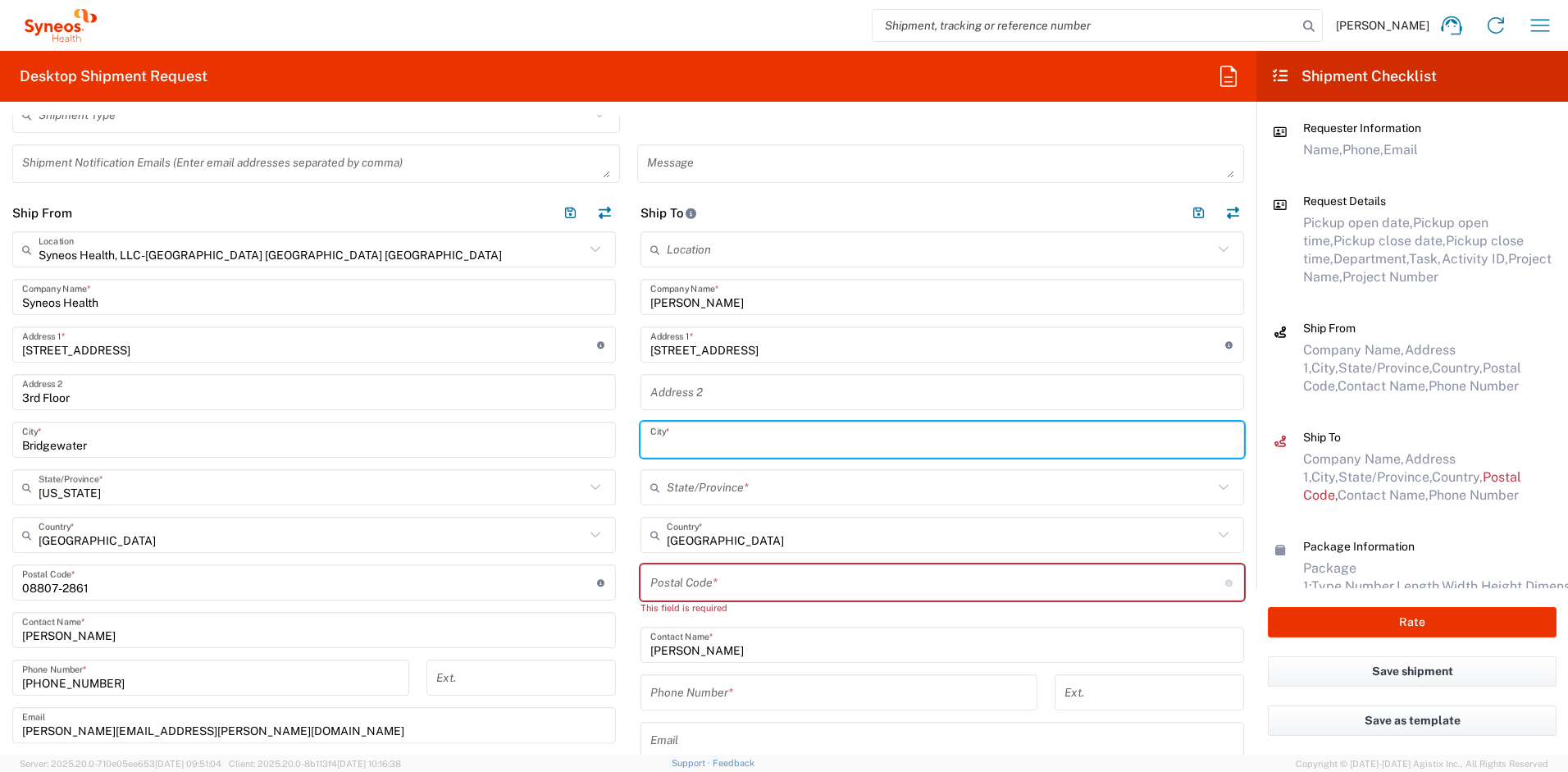
paste input "Burlington"
type input "Burlington"
click at [704, 495] on input "text" at bounding box center [940, 487] width 547 height 28
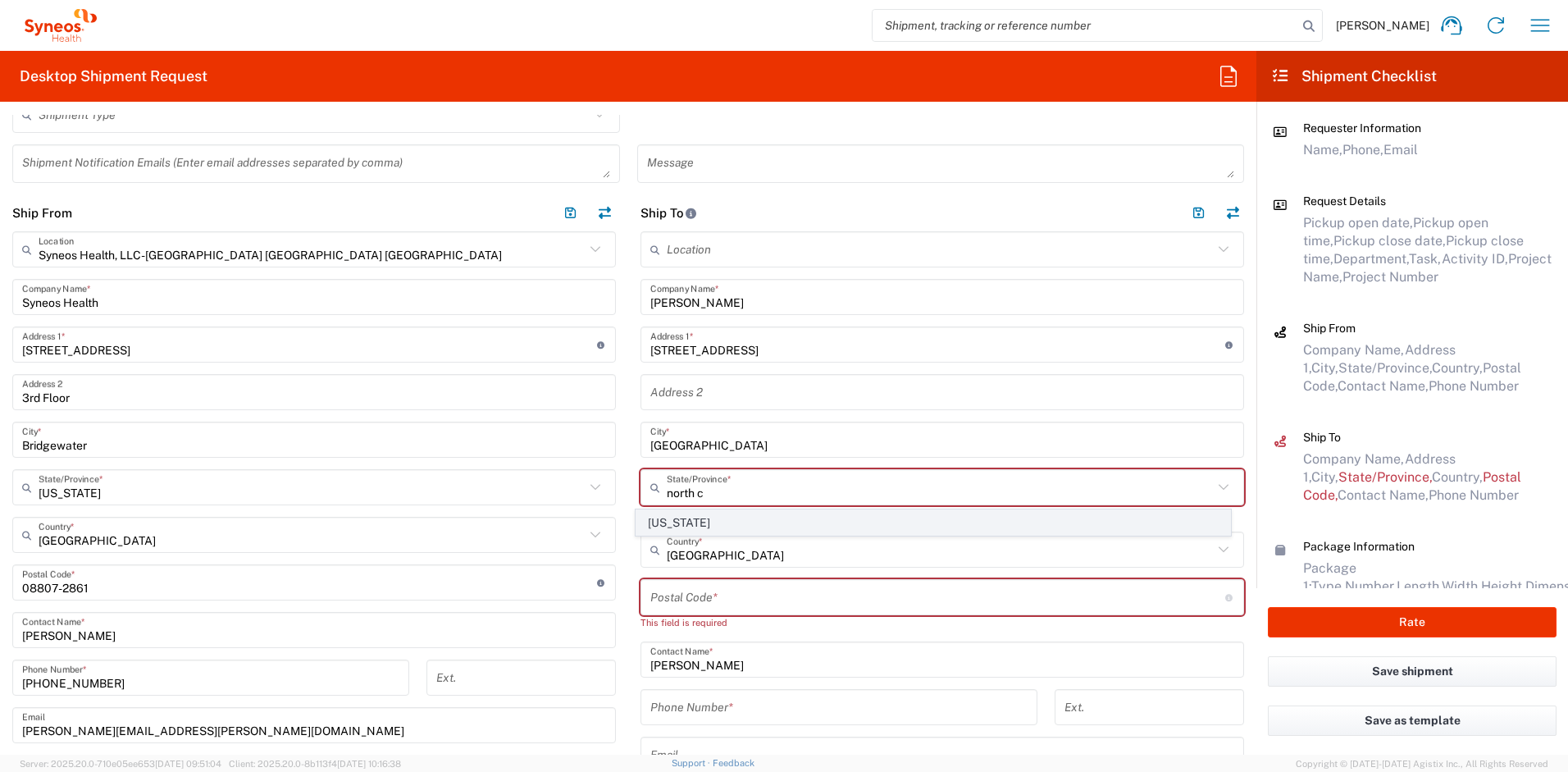
click at [664, 524] on span "North Carolina" at bounding box center [933, 522] width 594 height 25
type input "North Carolina"
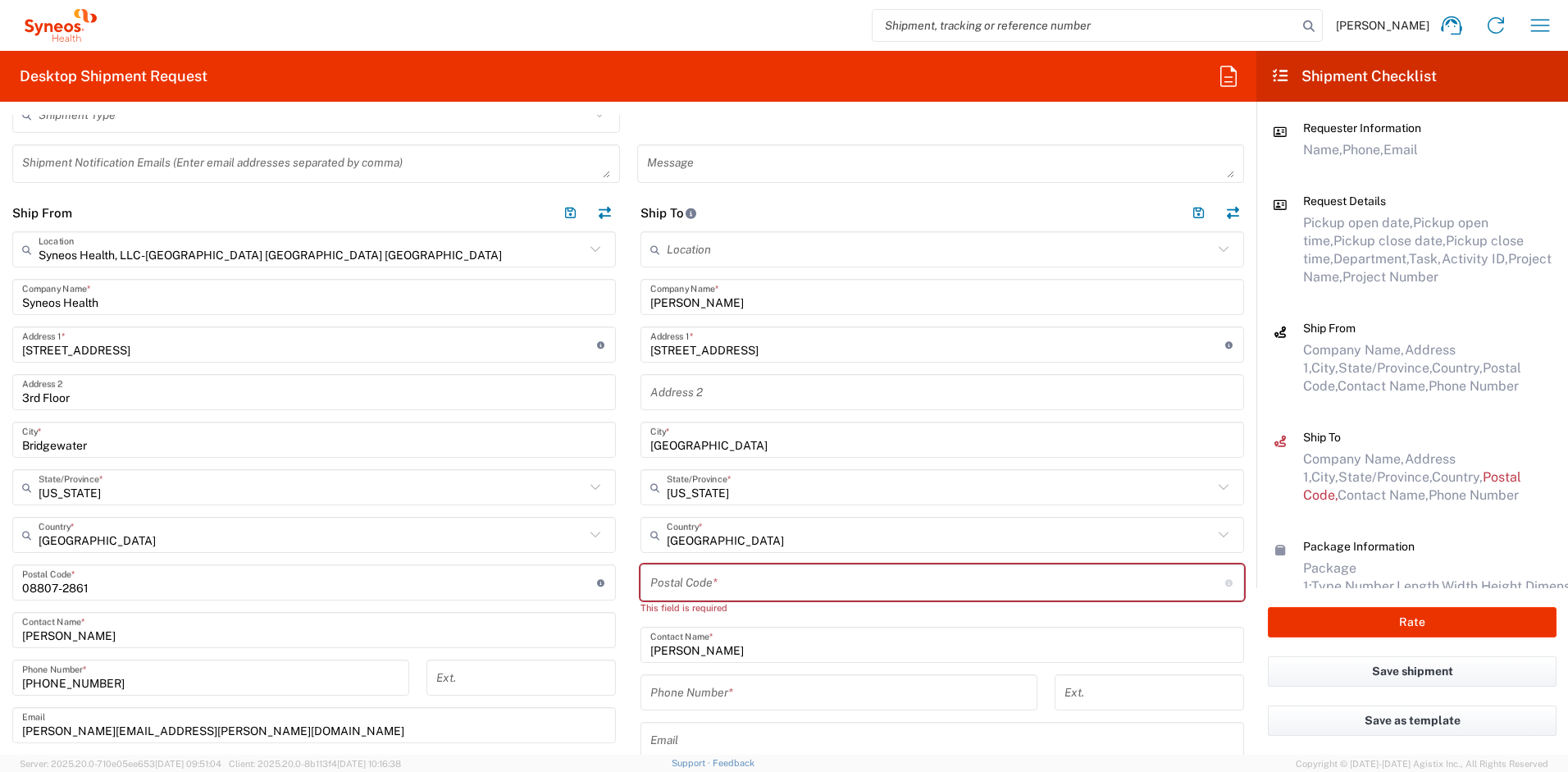
click at [650, 572] on input "undefined" at bounding box center [938, 583] width 575 height 28
paste input "27217"
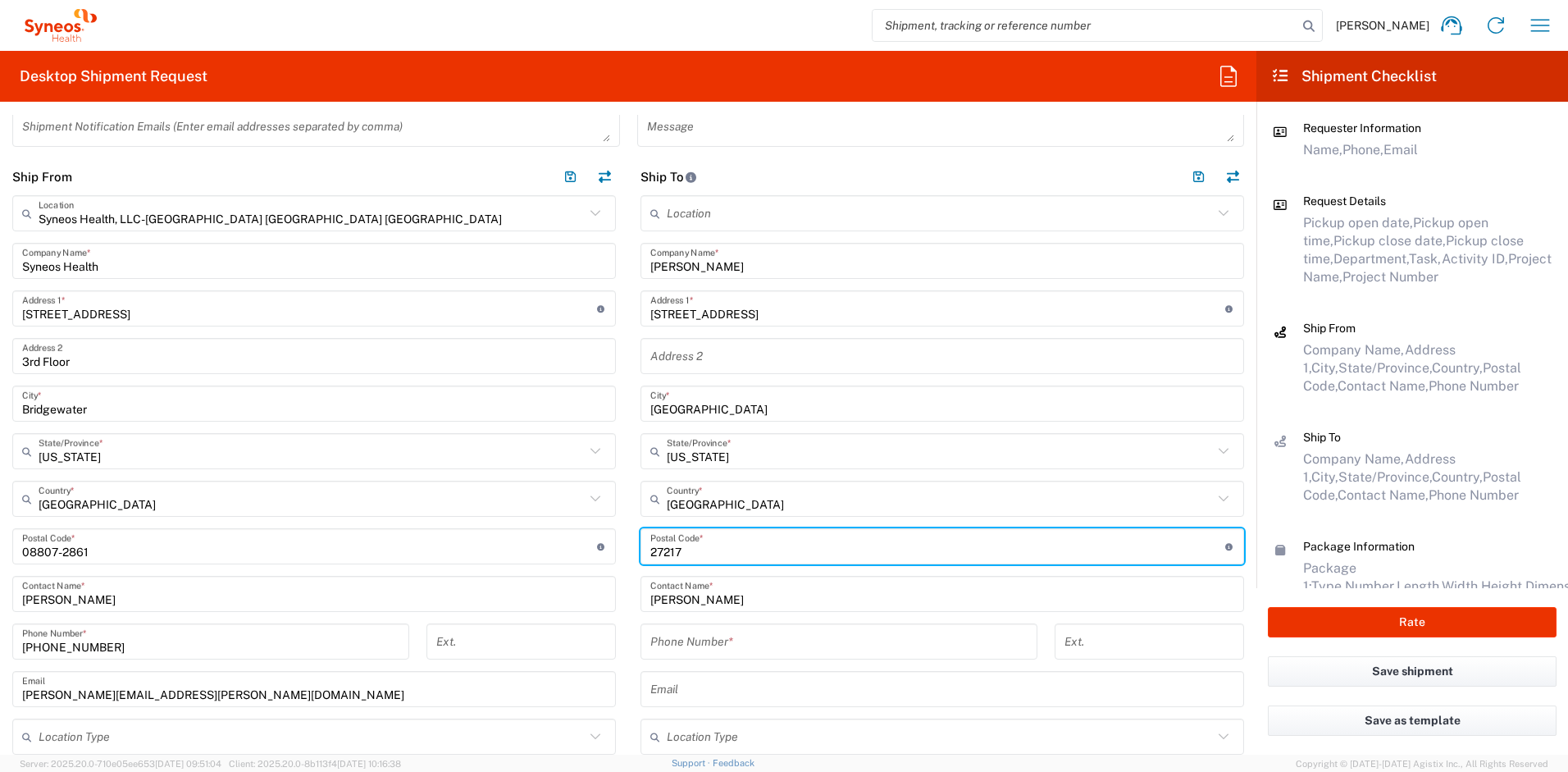
scroll to position [699, 0]
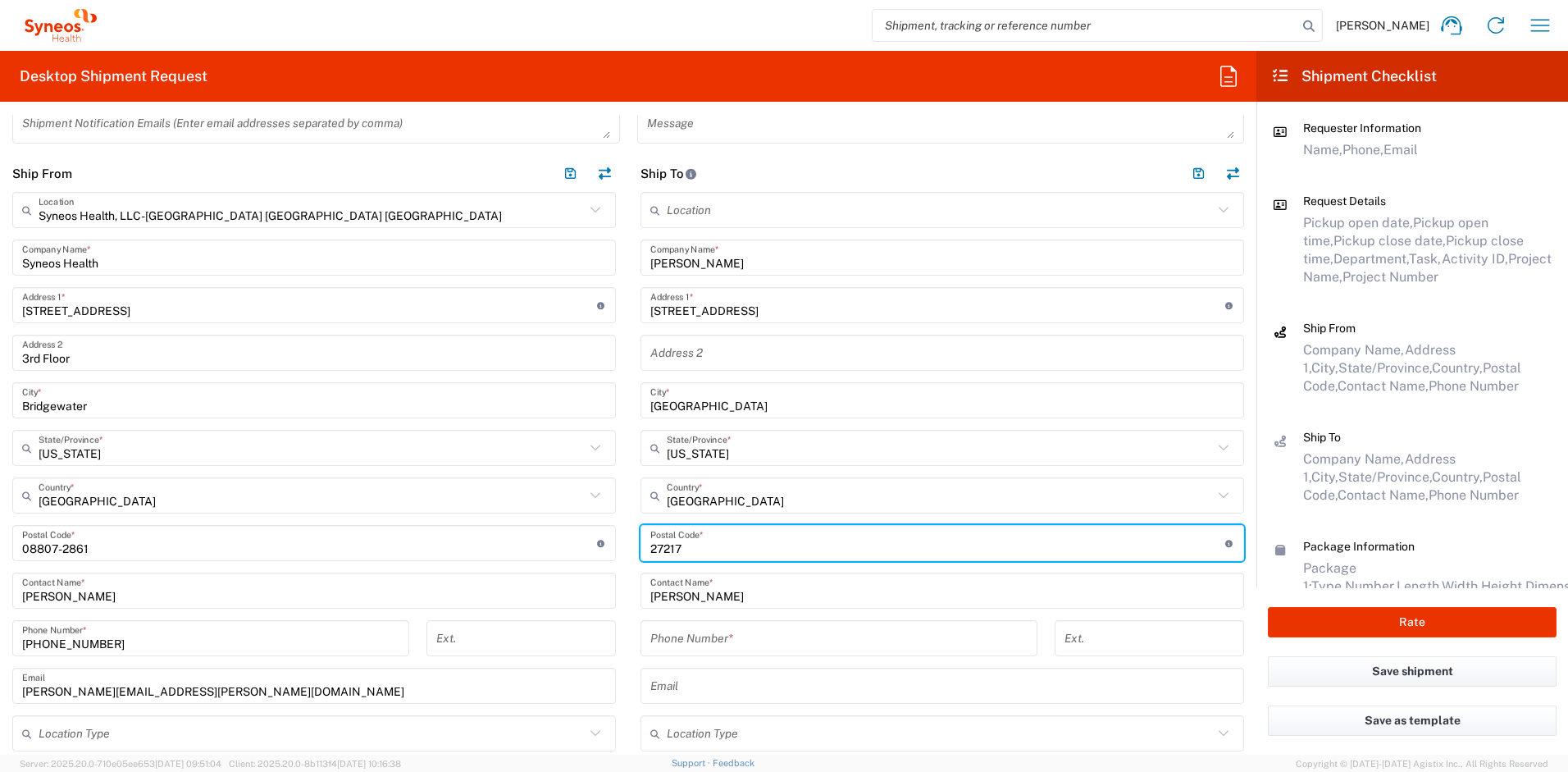
type input "27217"
click at [681, 686] on input "text" at bounding box center [943, 686] width 584 height 28
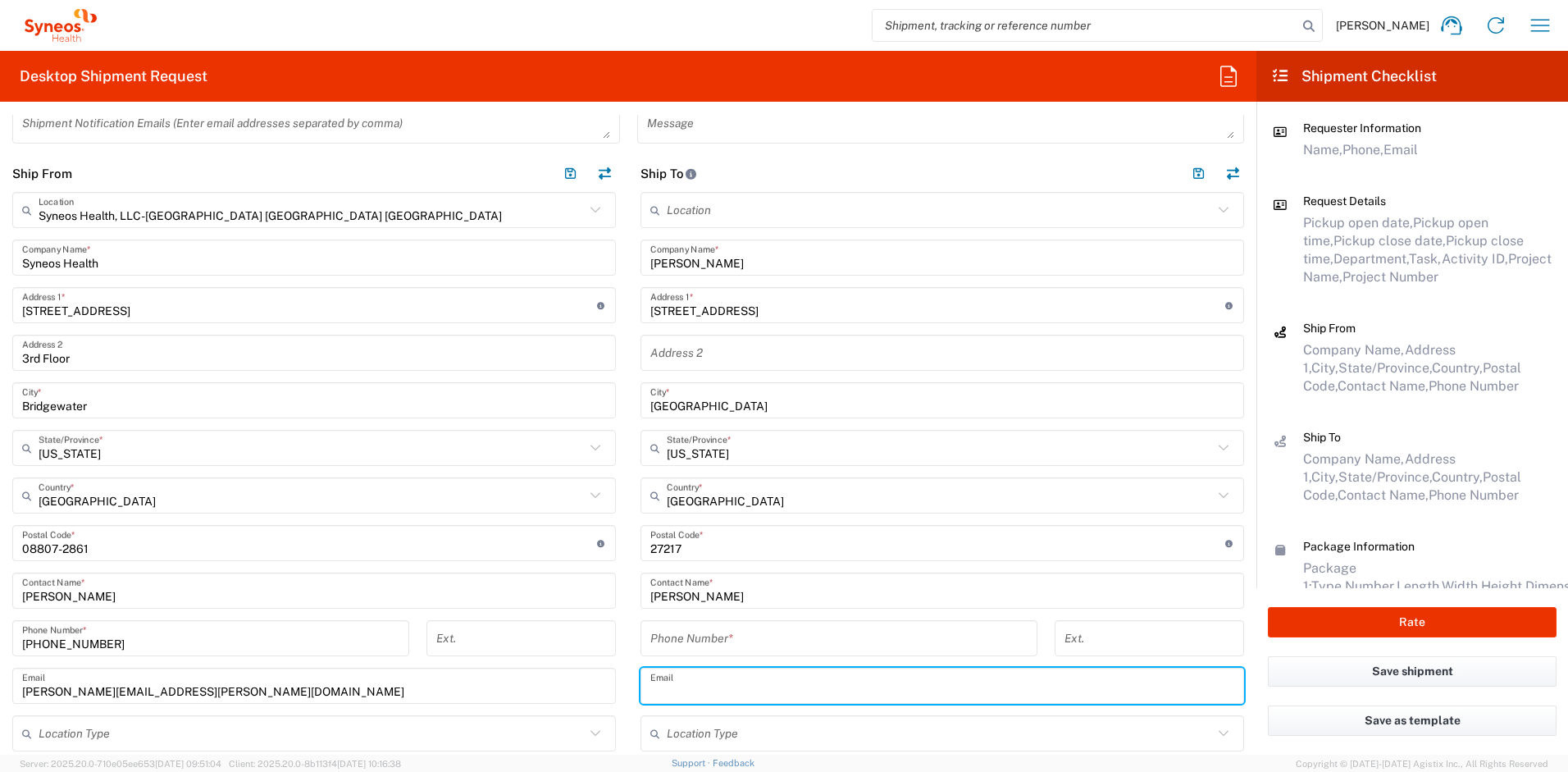
paste input "ashley.russell@syneoshealth.com"
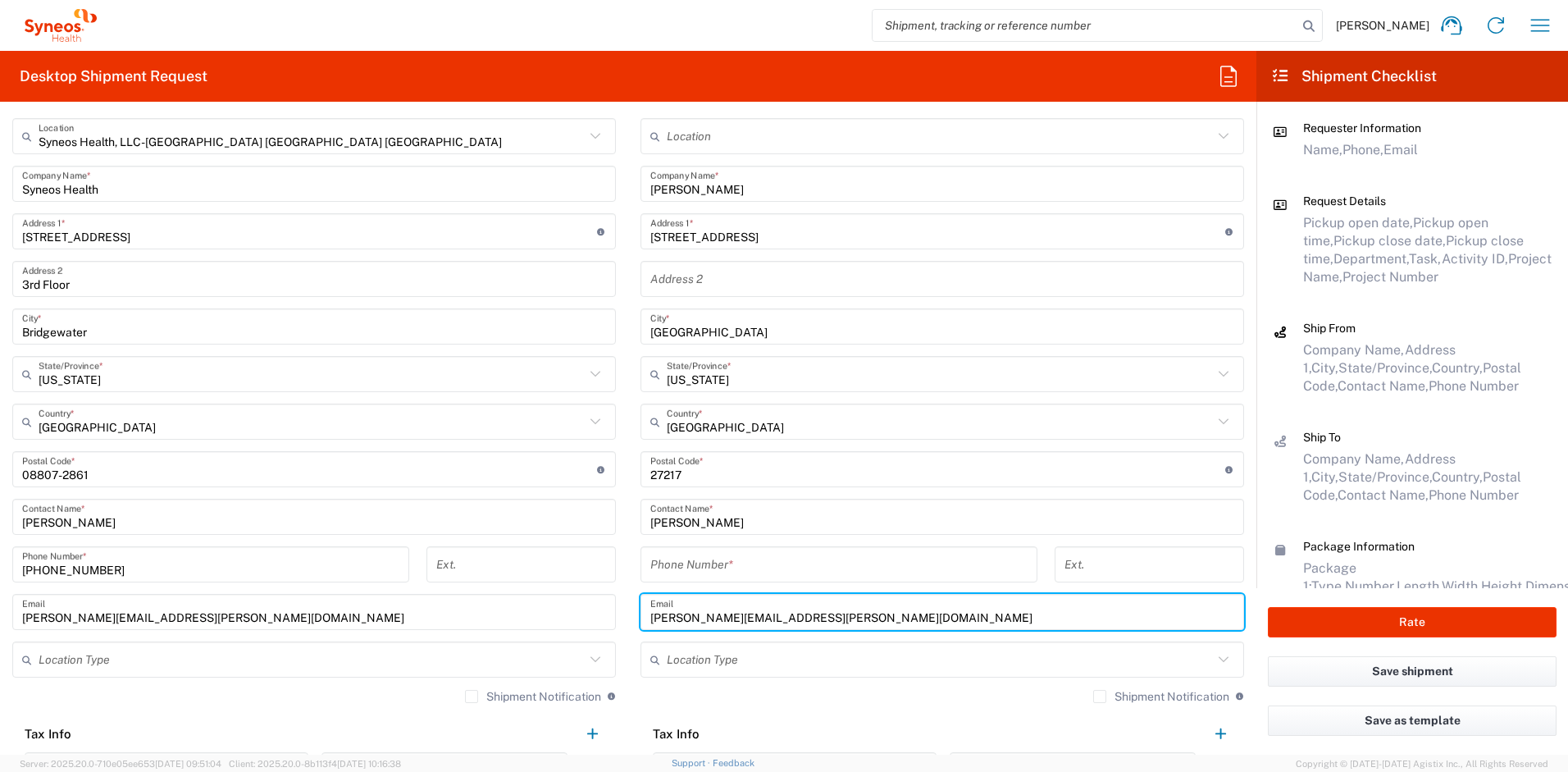
scroll to position [773, 0]
type input "ashley.russell@syneoshealth.com"
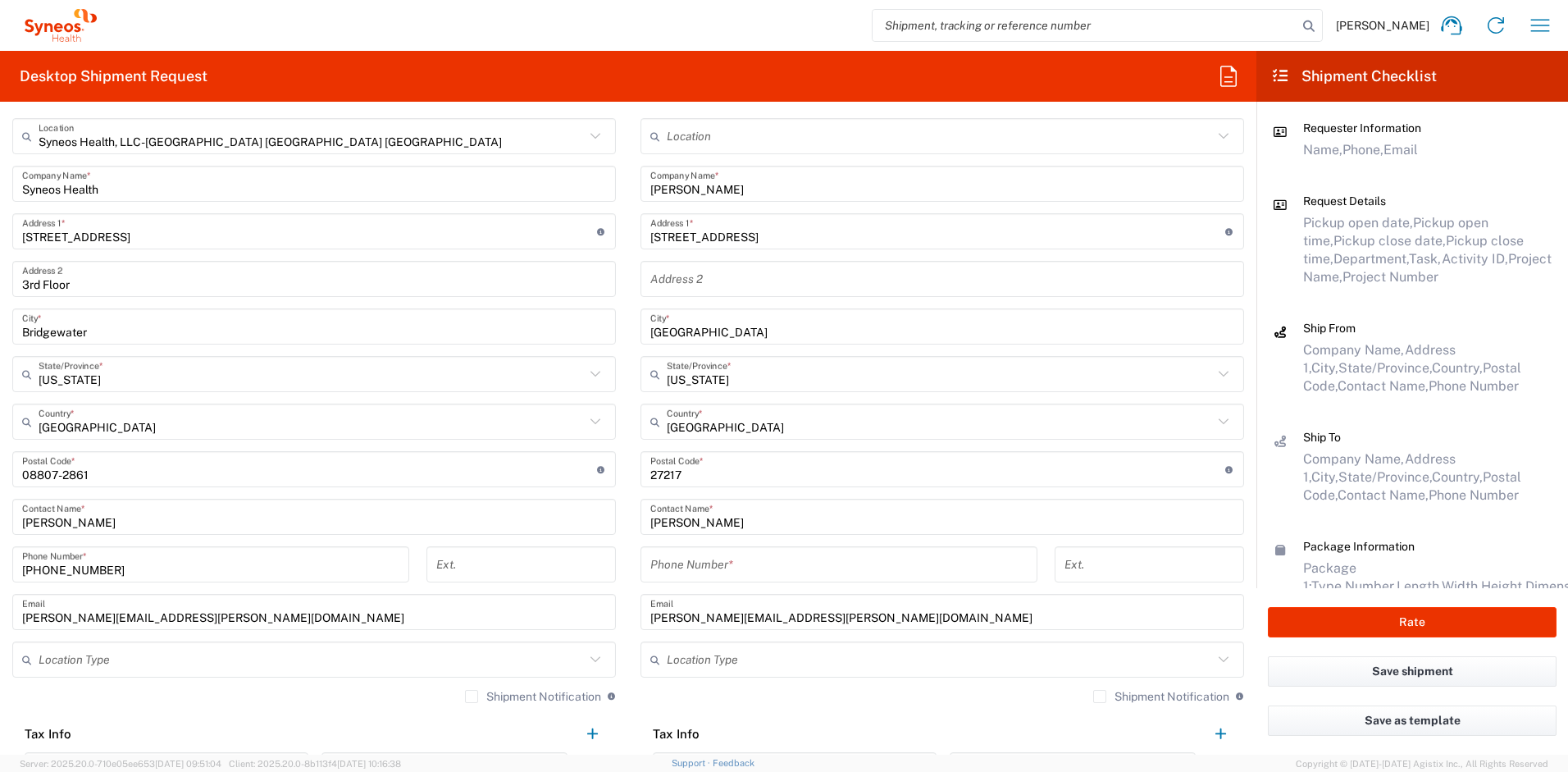
click at [1093, 698] on label "Shipment Notification" at bounding box center [1161, 697] width 136 height 13
click at [1100, 697] on input "Shipment Notification" at bounding box center [1100, 697] width 0 height 0
drag, startPoint x: 59, startPoint y: 558, endPoint x: -8, endPoint y: 552, distance: 67.3
click at [0, 552] on html "Ayman Abboud Home Shipment estimator Shipment tracking Desktop shipment request…" at bounding box center [784, 386] width 1568 height 772
click at [707, 564] on input "tel" at bounding box center [839, 564] width 378 height 28
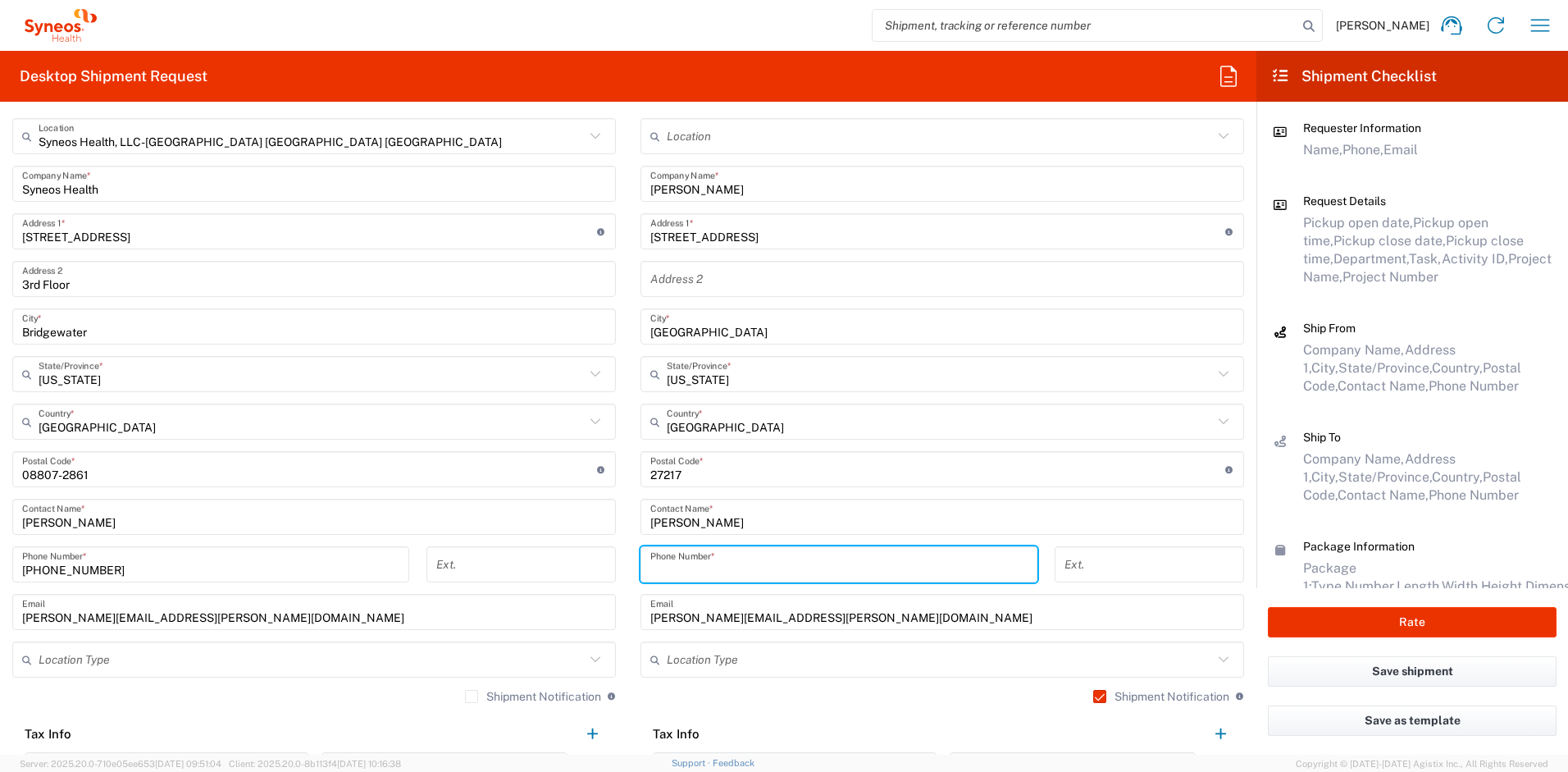
paste input "732-384-3118"
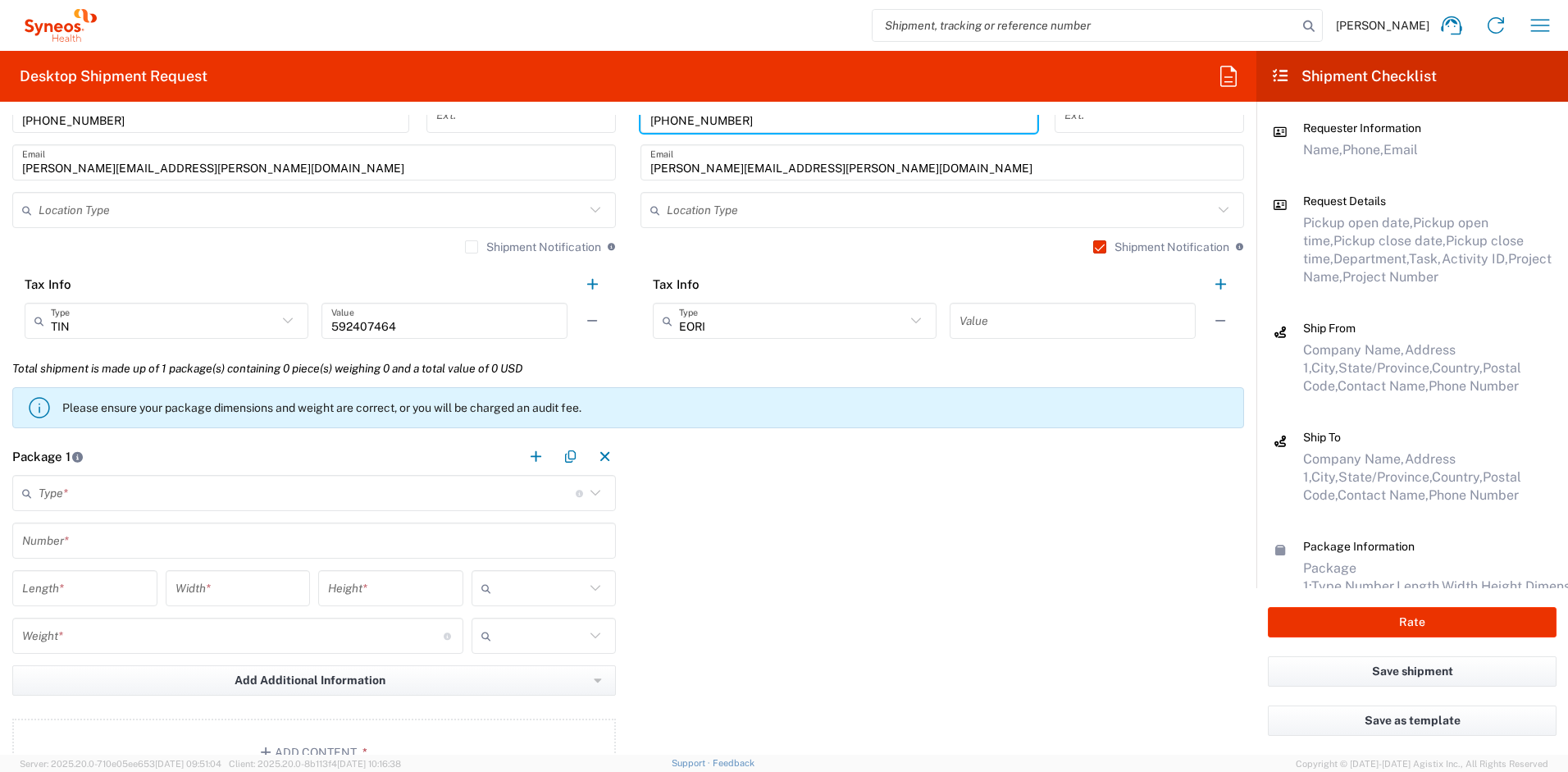
scroll to position [1223, 0]
type input "732-384-3118"
click at [212, 489] on input "text" at bounding box center [307, 492] width 537 height 28
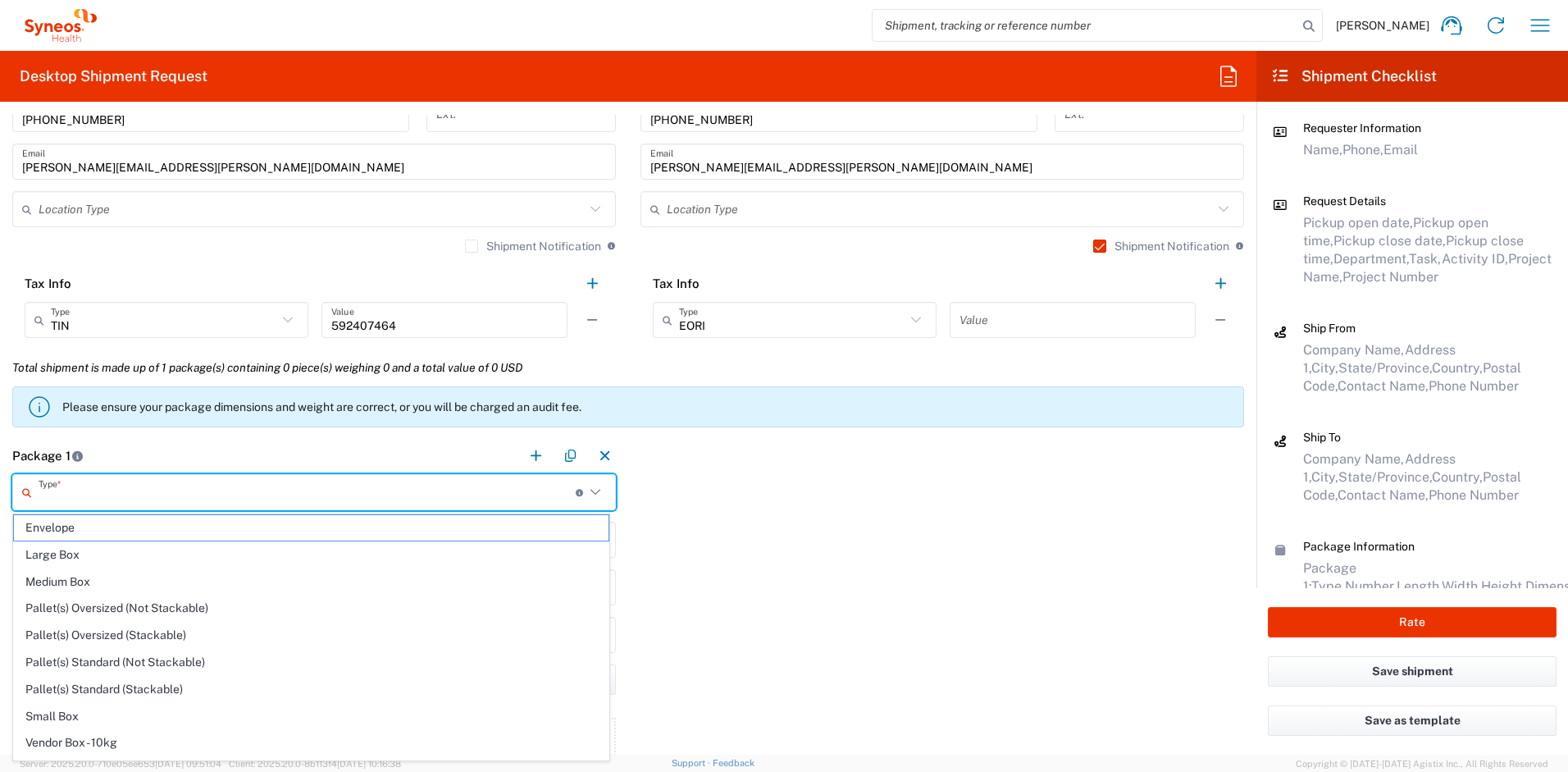
scroll to position [50, 0]
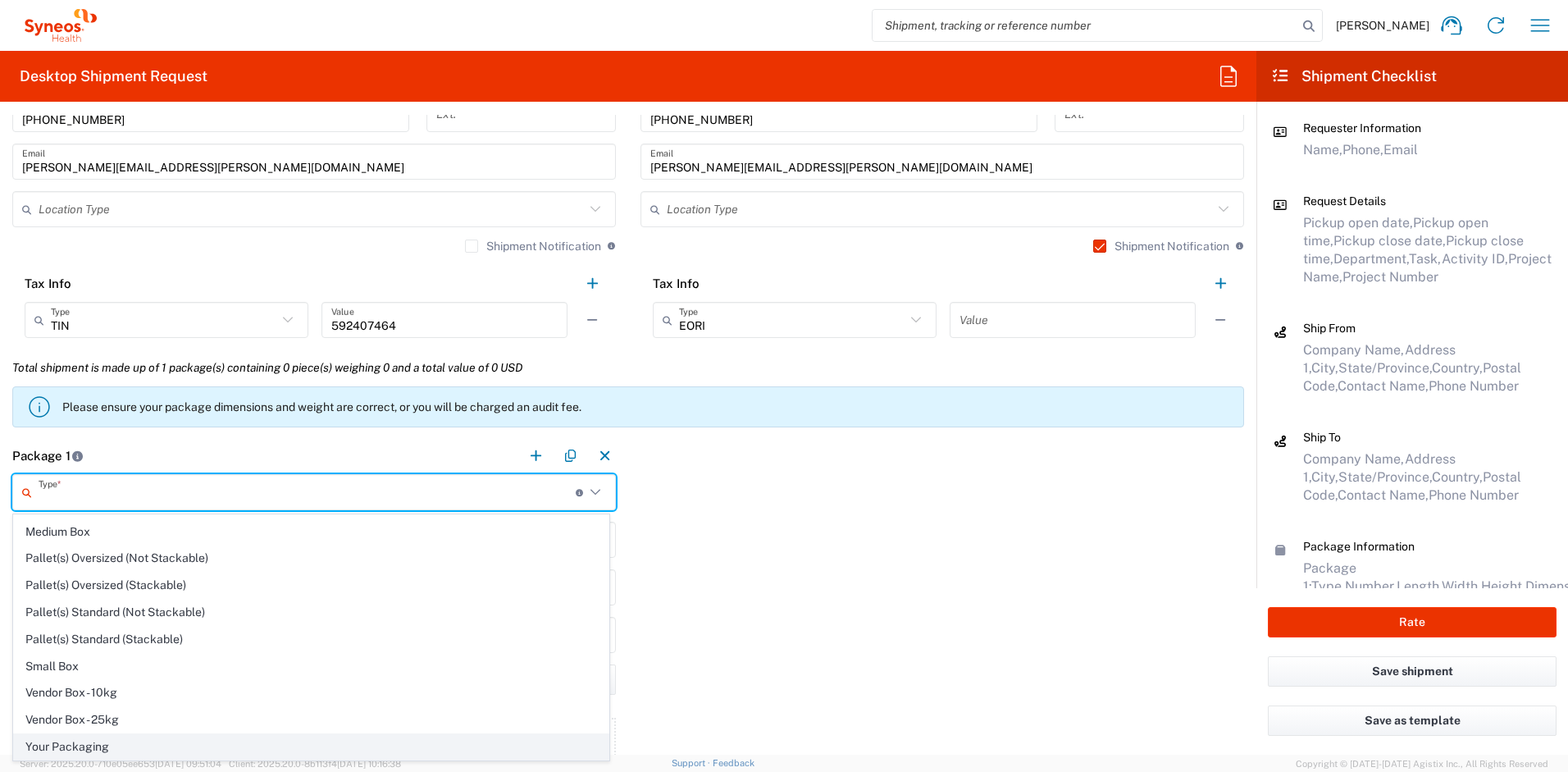
click at [176, 742] on span "Your Packaging" at bounding box center [311, 747] width 594 height 25
type input "Your Packaging"
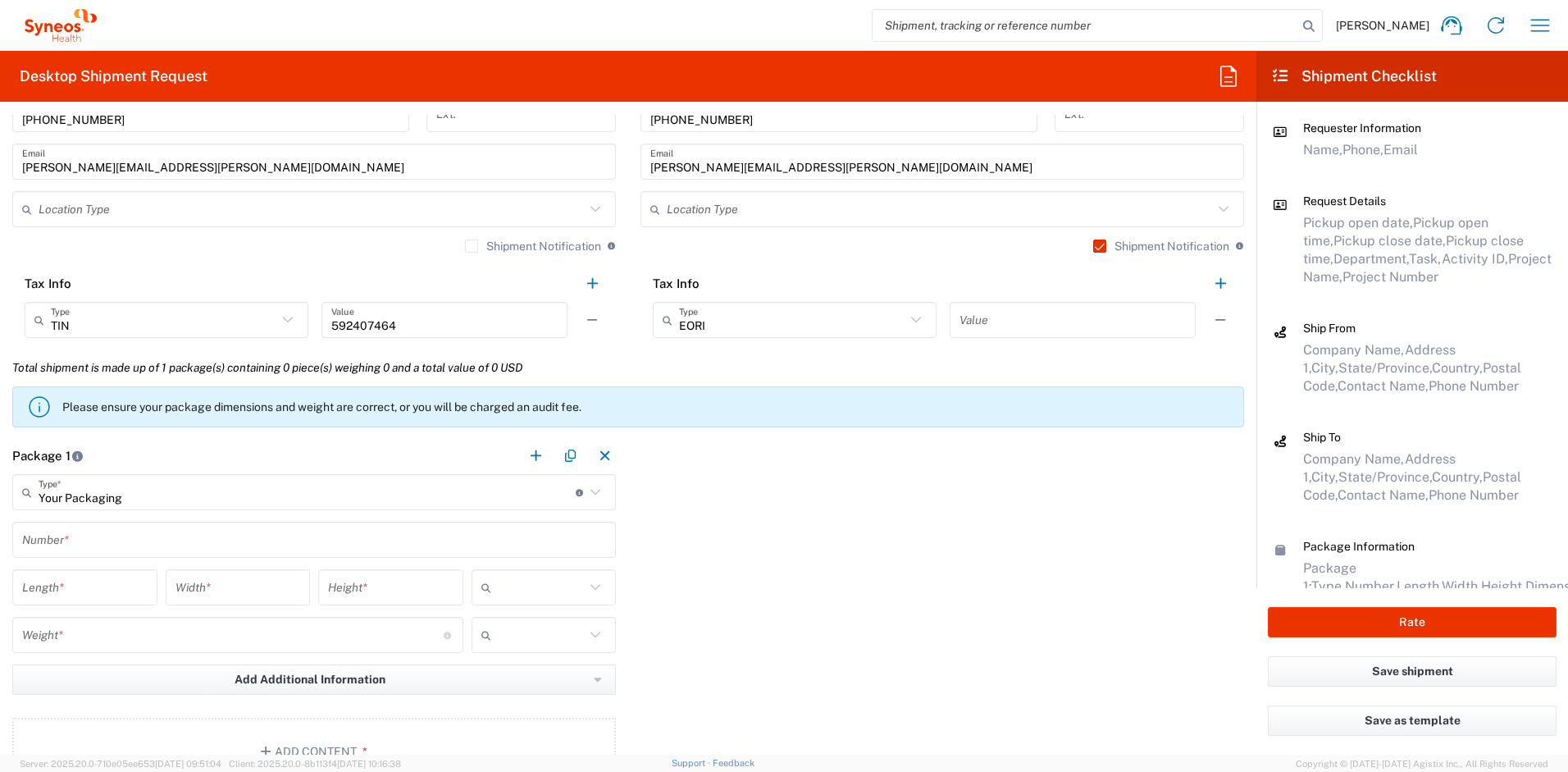
click at [127, 536] on input "text" at bounding box center [314, 540] width 584 height 28
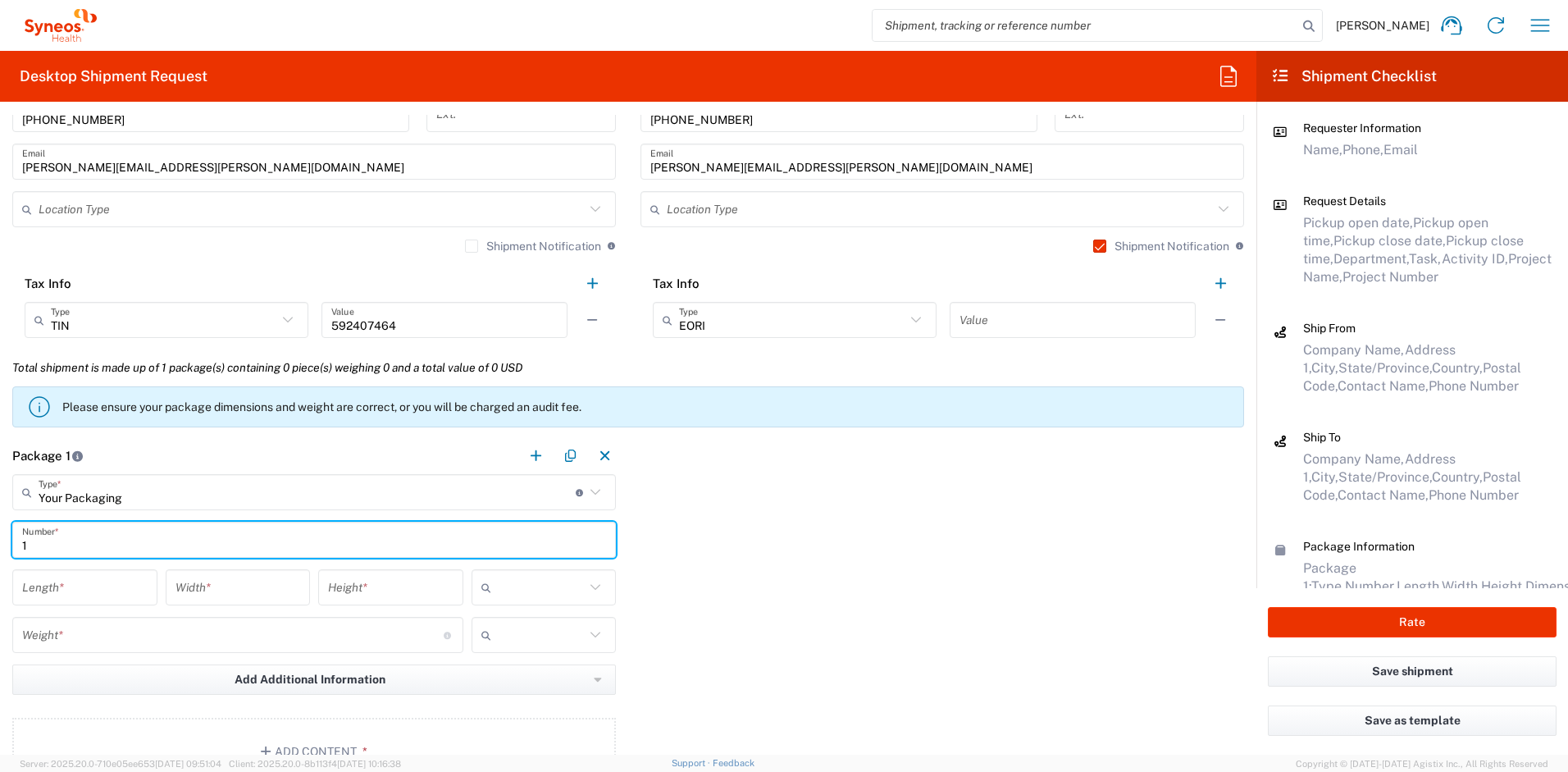
type input "1"
click at [100, 584] on input "number" at bounding box center [85, 588] width 126 height 28
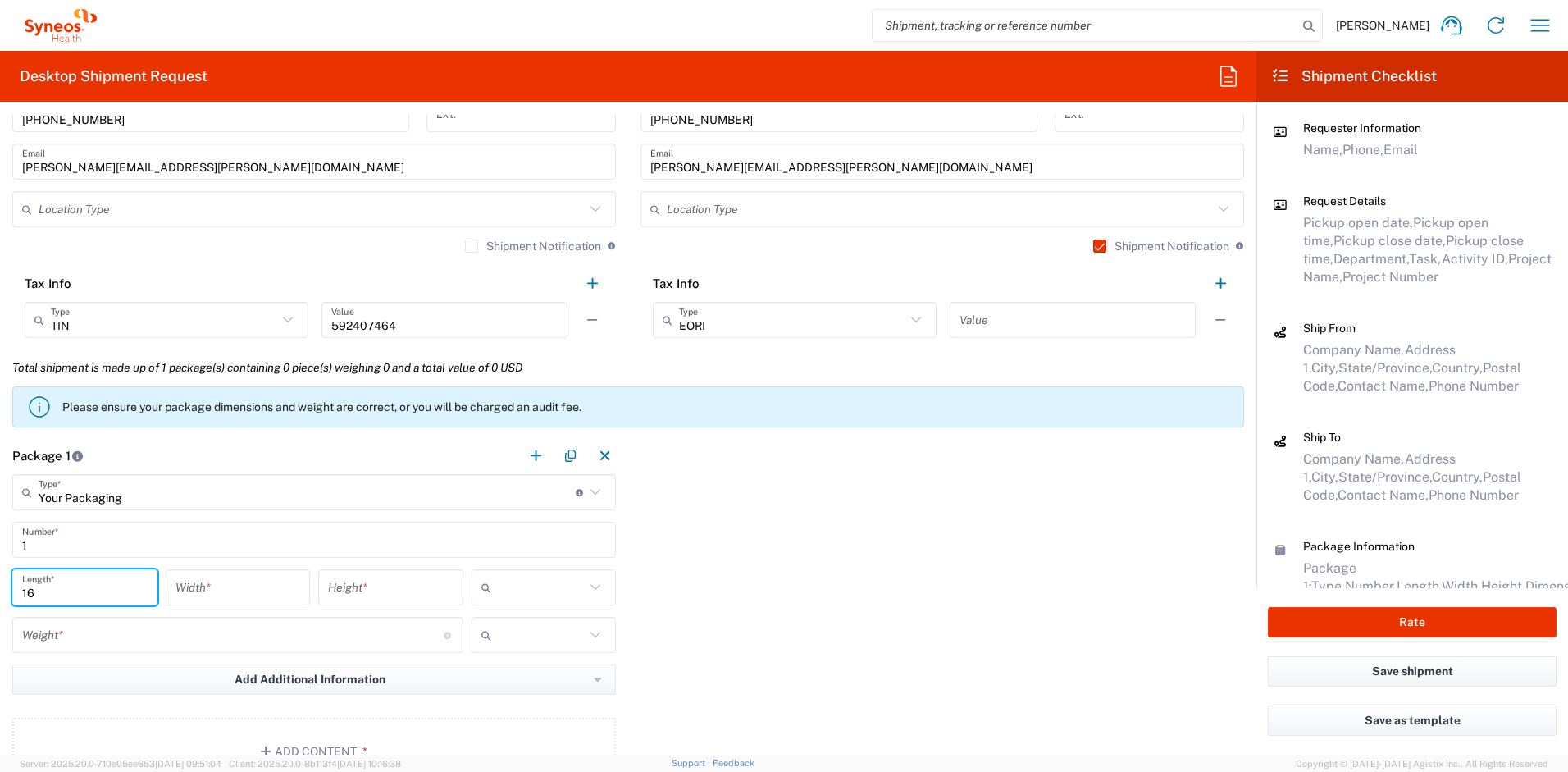
type input "16"
type input "12"
type input "3"
click at [488, 585] on icon at bounding box center [490, 587] width 17 height 26
click at [495, 670] on span "in" at bounding box center [538, 677] width 141 height 25
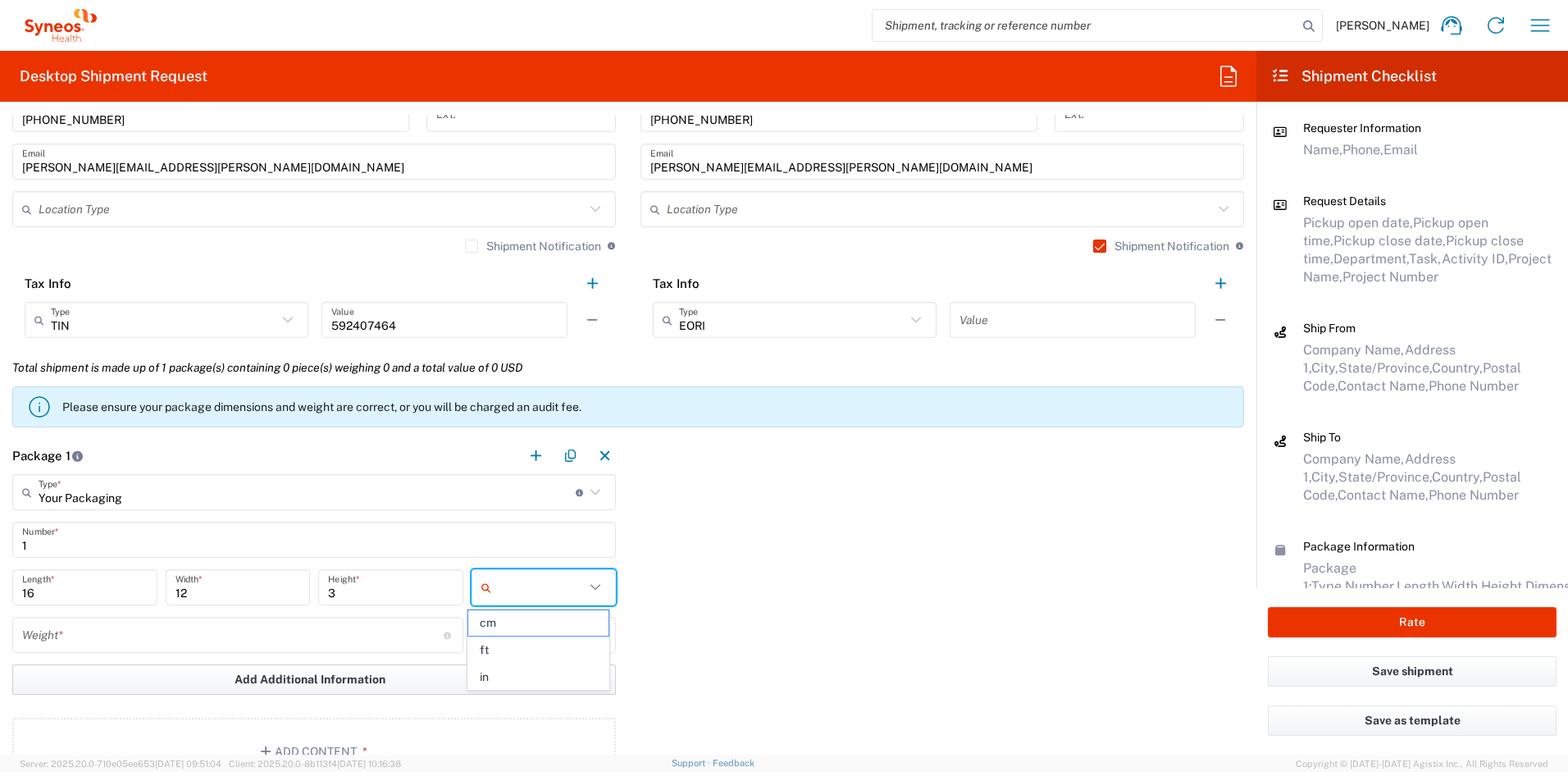
type input "in"
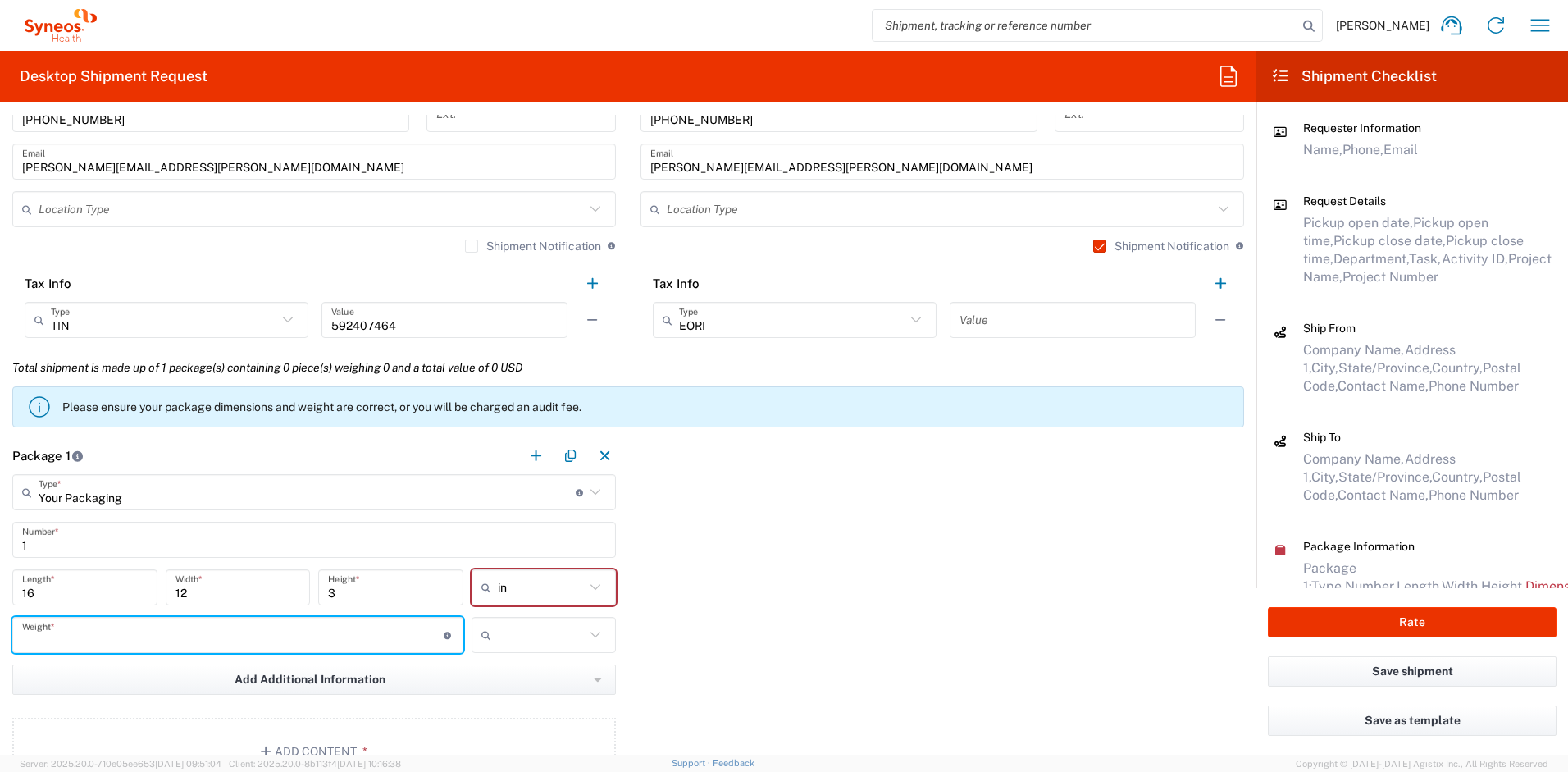
click at [139, 643] on input "number" at bounding box center [233, 636] width 422 height 28
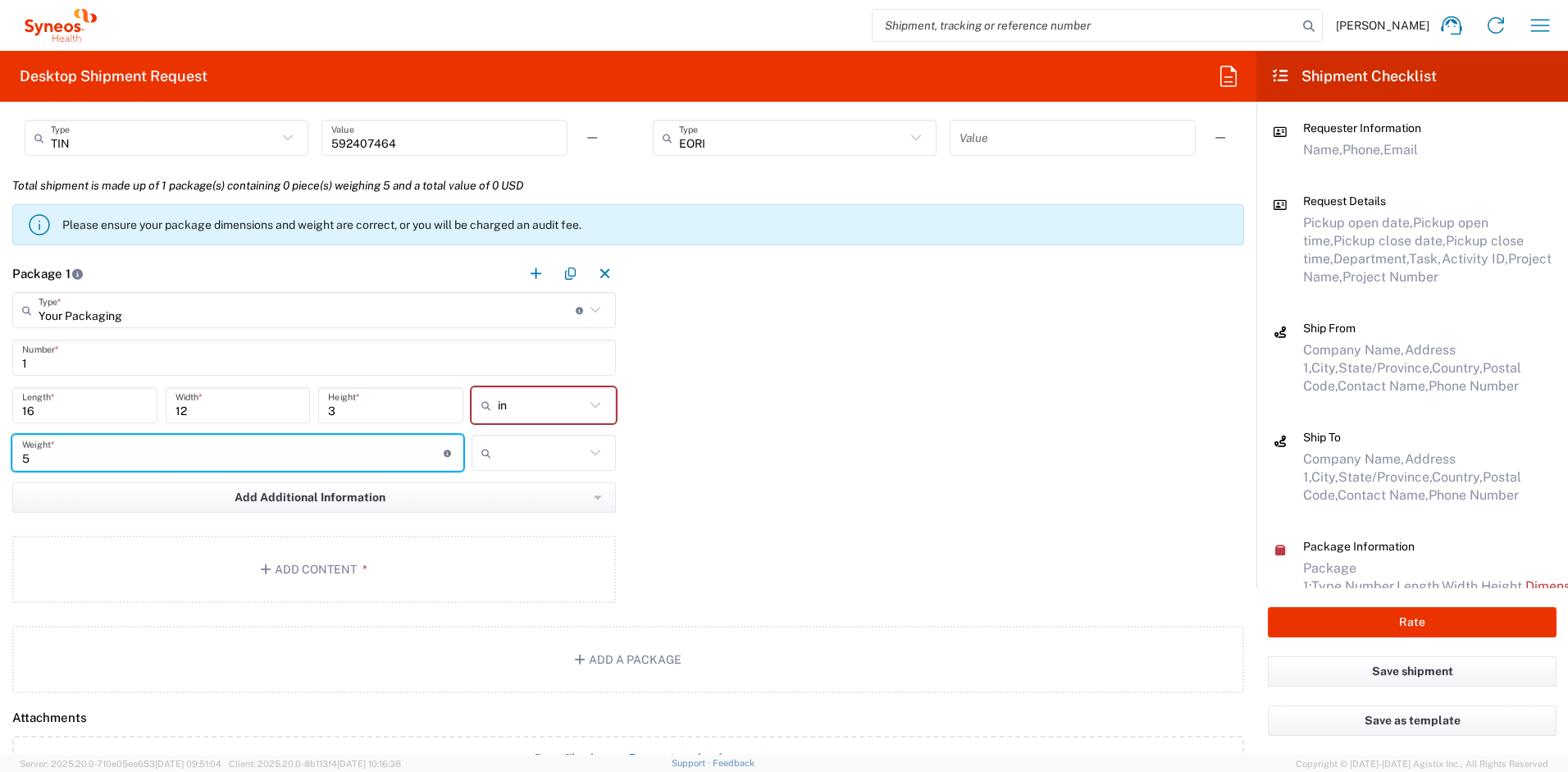
scroll to position [1475, 0]
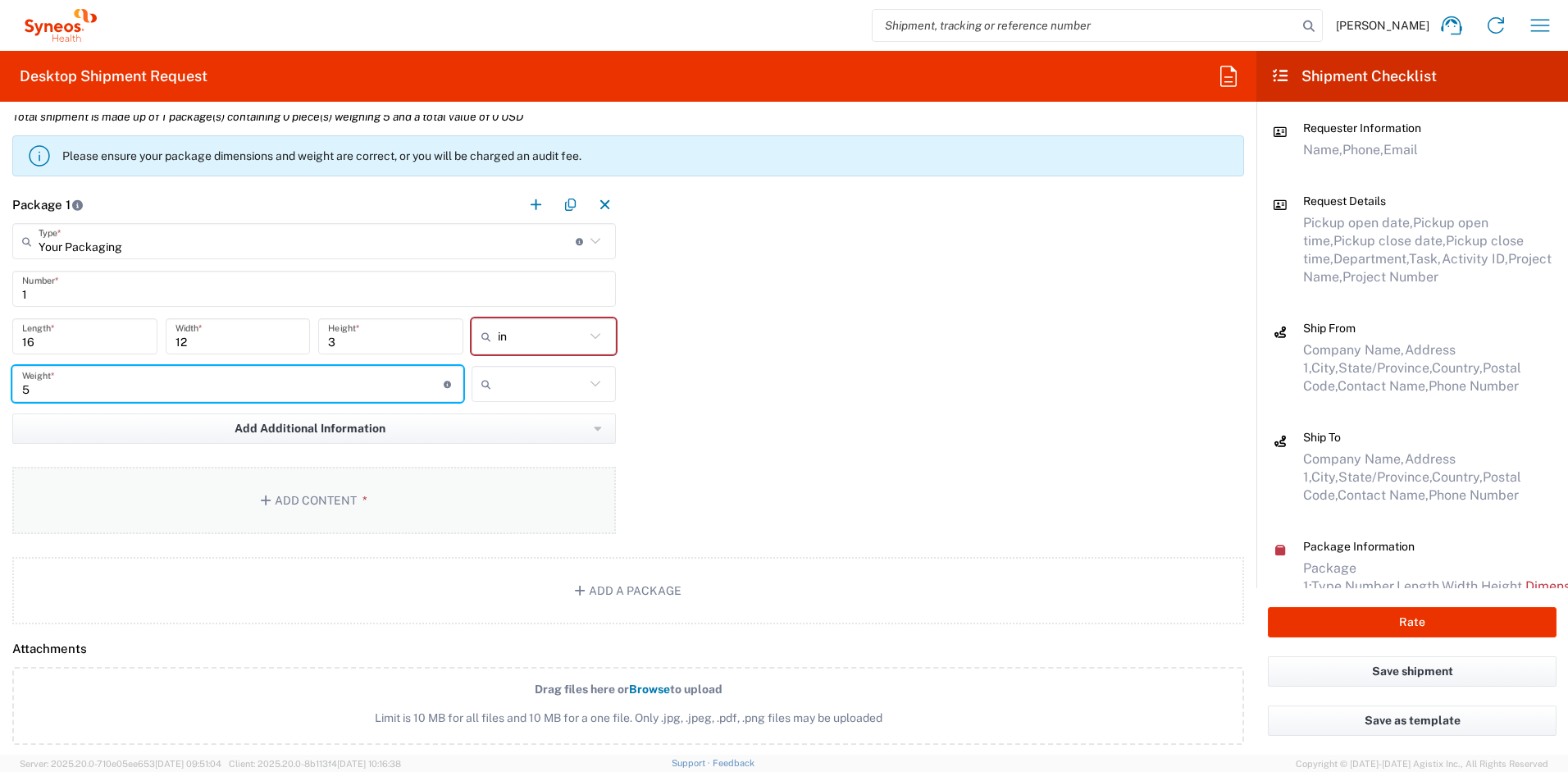
type input "5"
click at [265, 501] on icon "button" at bounding box center [269, 501] width 15 height 12
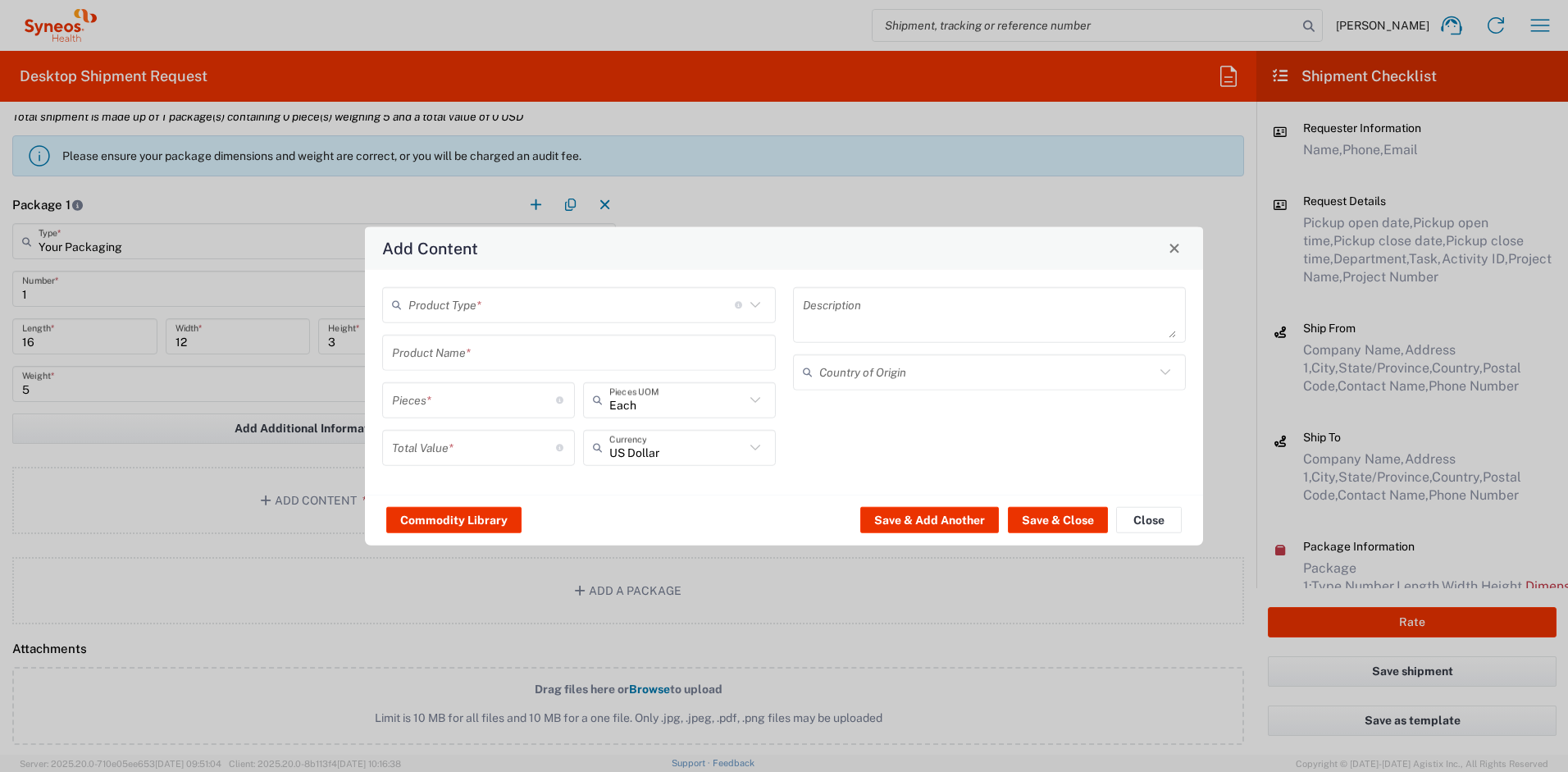
click at [427, 305] on input "text" at bounding box center [572, 305] width 326 height 28
click at [434, 364] on span "General Commodity" at bounding box center [579, 367] width 390 height 25
type input "General Commodity"
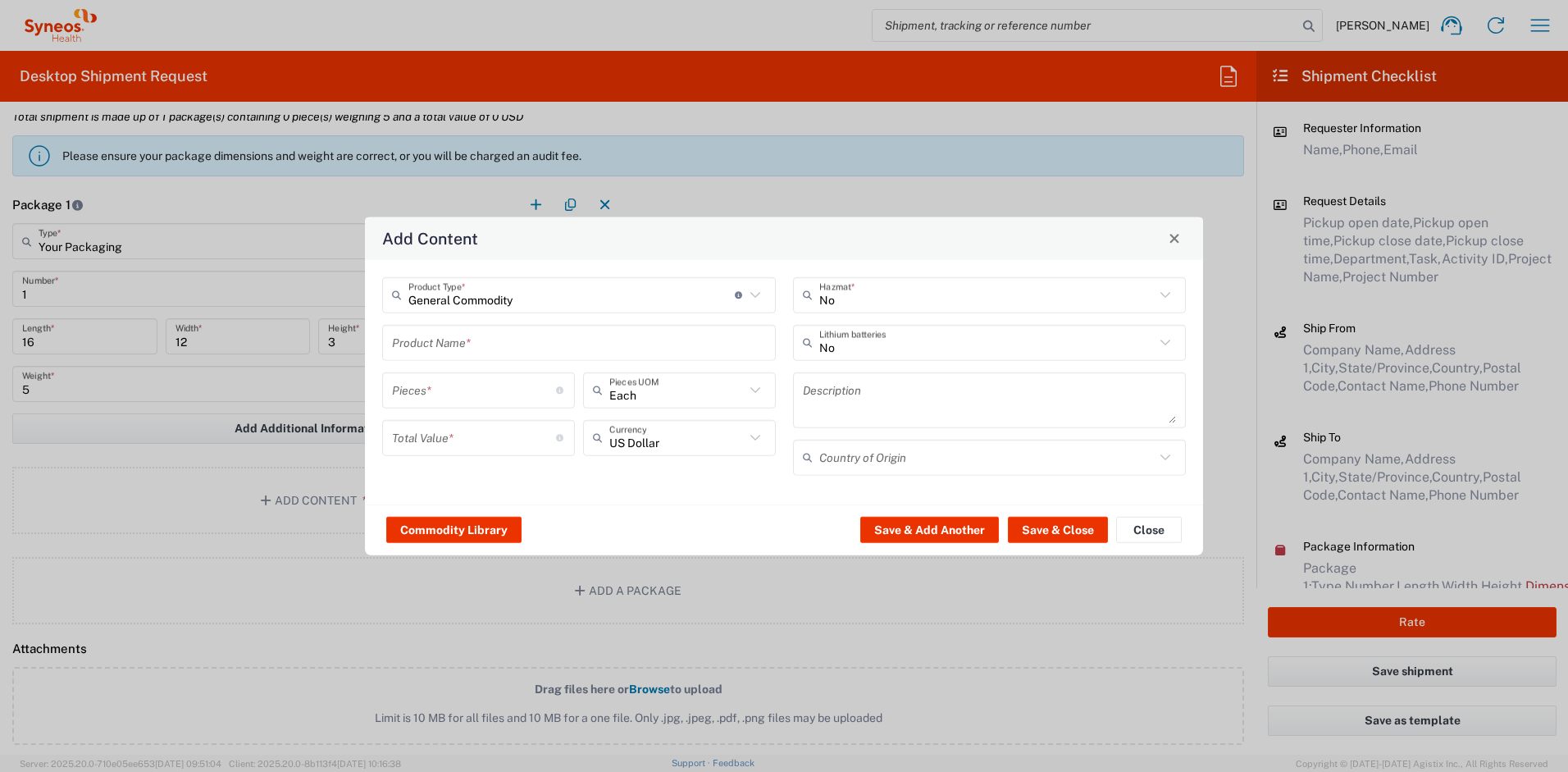
click at [438, 352] on input "text" at bounding box center [578, 342] width 374 height 28
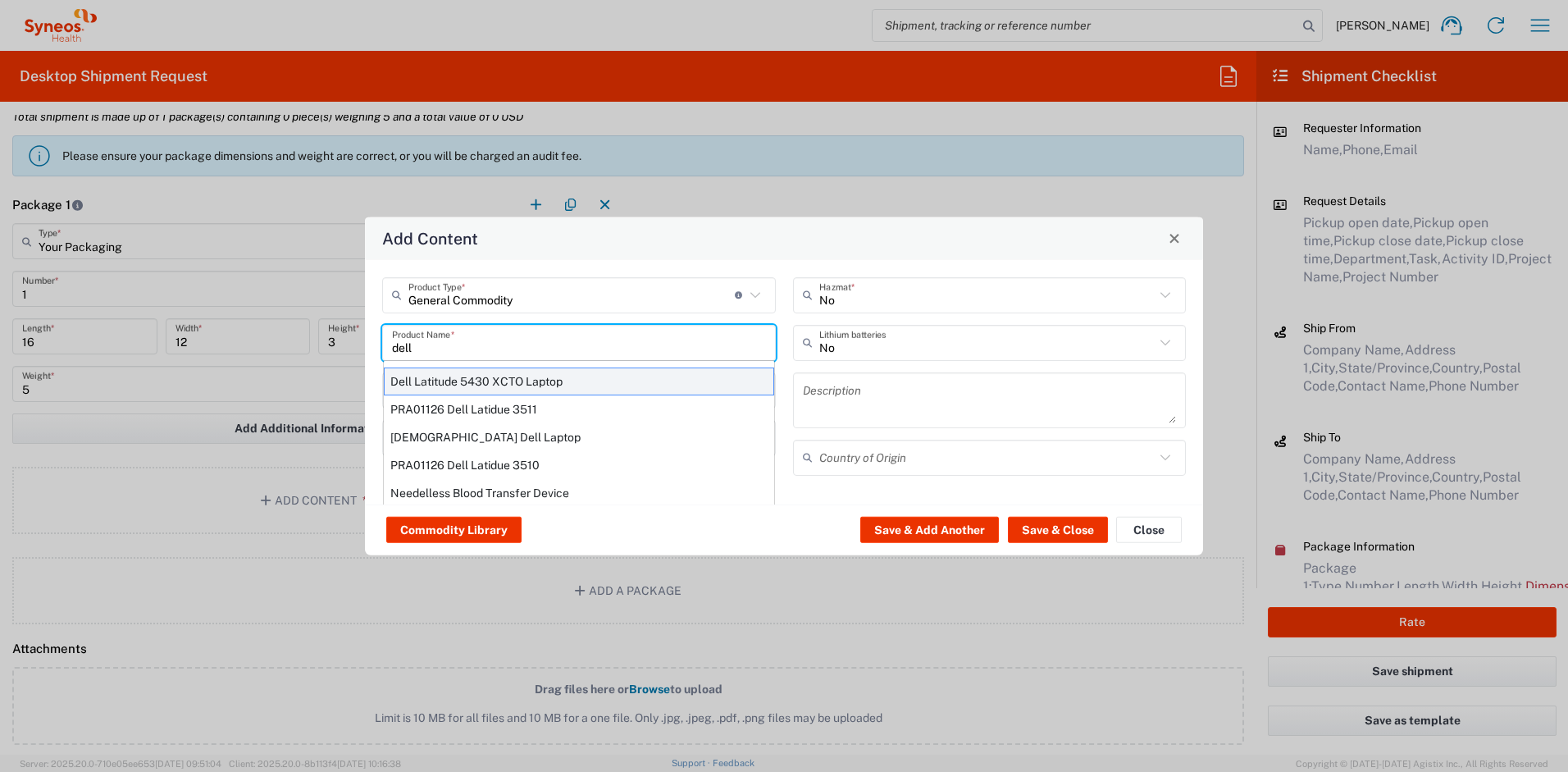
click at [481, 381] on div "Dell Latitude 5430 XCTO Laptop" at bounding box center [579, 380] width 390 height 28
type input "Dell Latitude 5430 XCTO Laptop"
type input "1"
type textarea "BaseIntel Core i7-1265U vProÂ® Processor - 14" 16 GB RAM - 512 GB SSD"
type input "China"
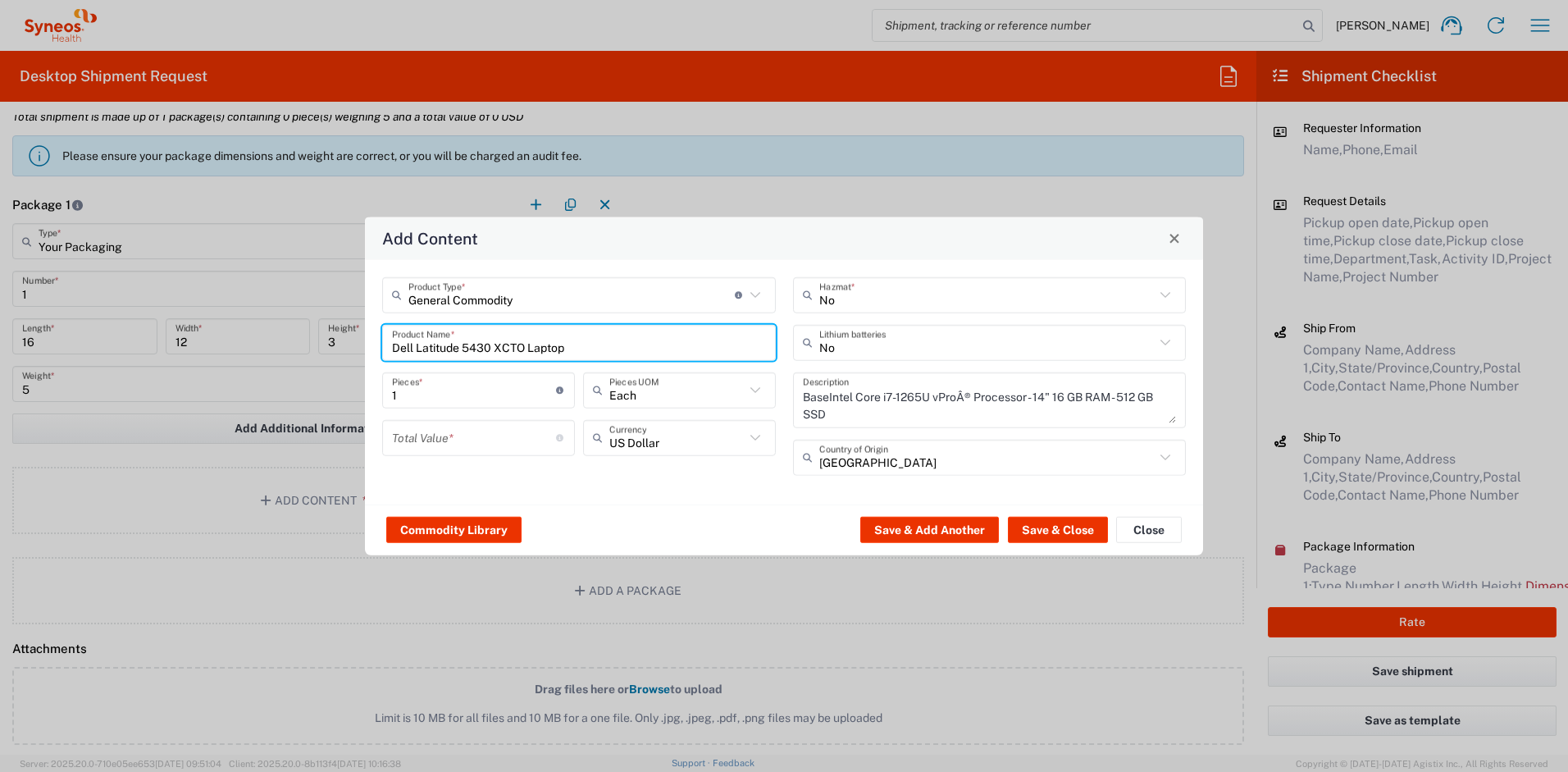
click at [465, 429] on input "number" at bounding box center [474, 438] width 164 height 28
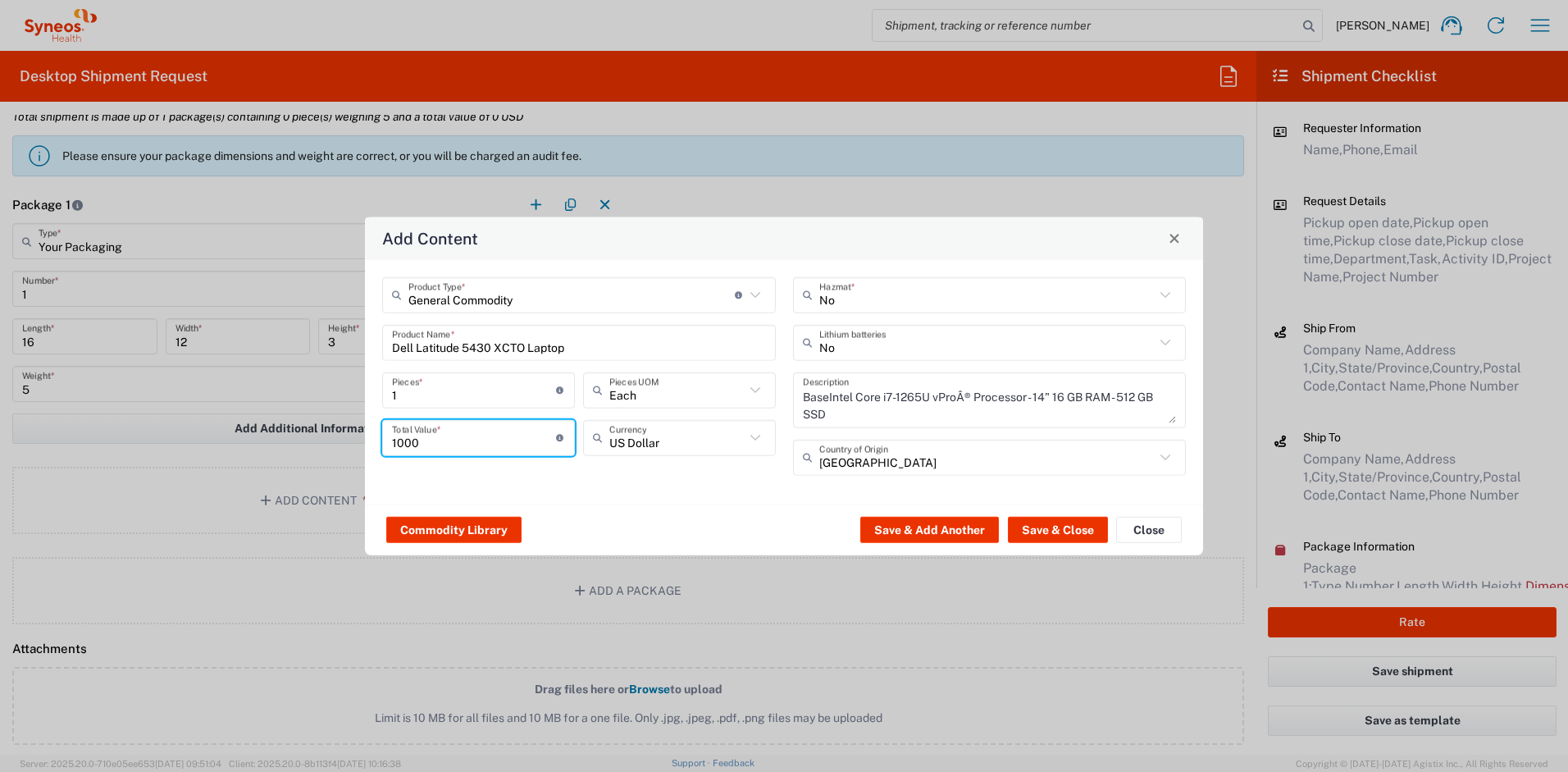
type input "1000"
click at [840, 342] on input "text" at bounding box center [988, 342] width 337 height 28
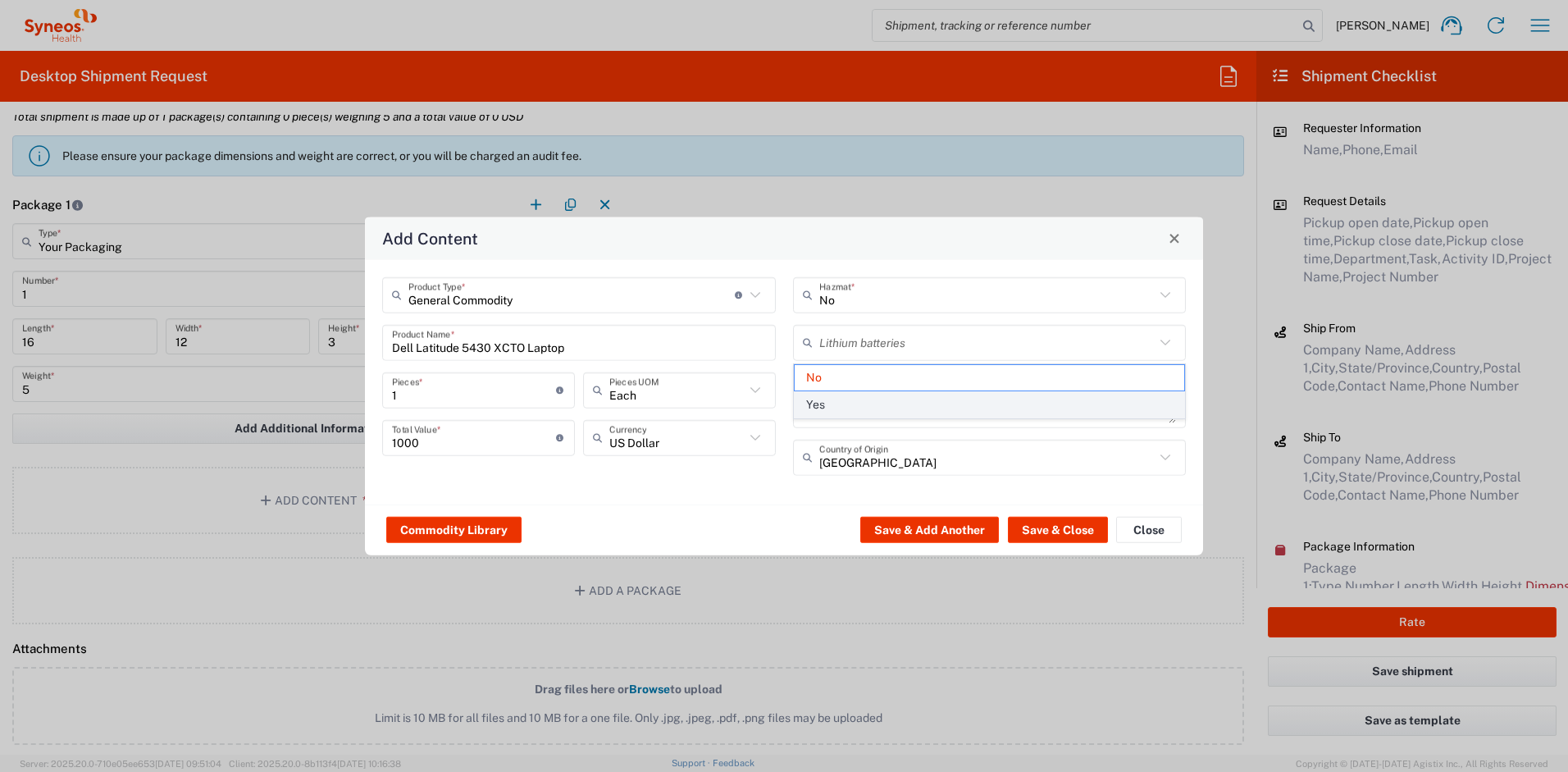
click at [835, 409] on span "Yes" at bounding box center [990, 404] width 390 height 25
type input "Yes"
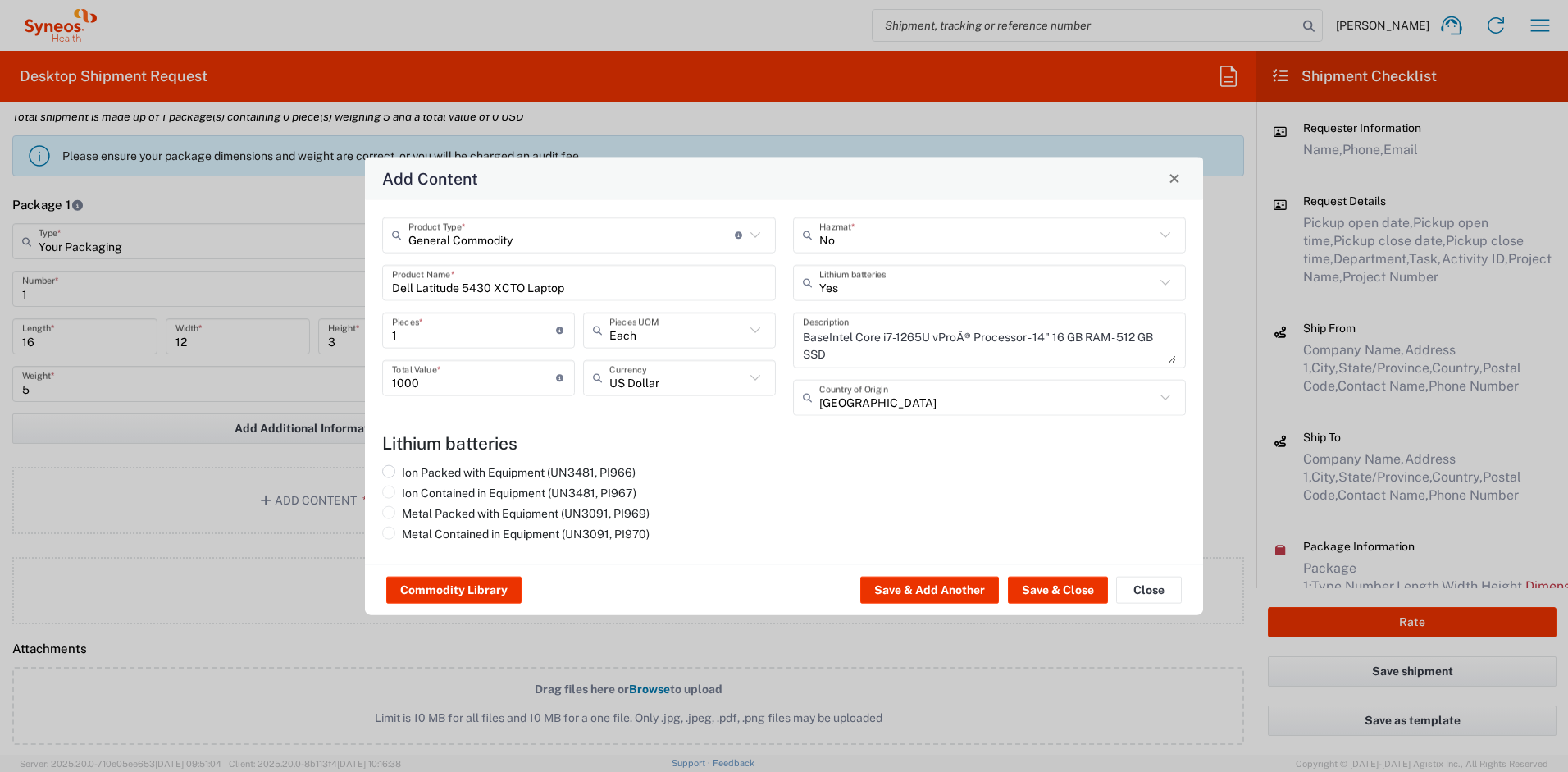
click at [573, 470] on label "Ion Packed with Equipment (UN3481, PI966)" at bounding box center [509, 472] width 254 height 15
click at [413, 470] on input "Ion Packed with Equipment (UN3481, PI966)" at bounding box center [407, 470] width 11 height 11
radio input "true"
click at [1037, 584] on button "Save & Close" at bounding box center [1058, 589] width 100 height 26
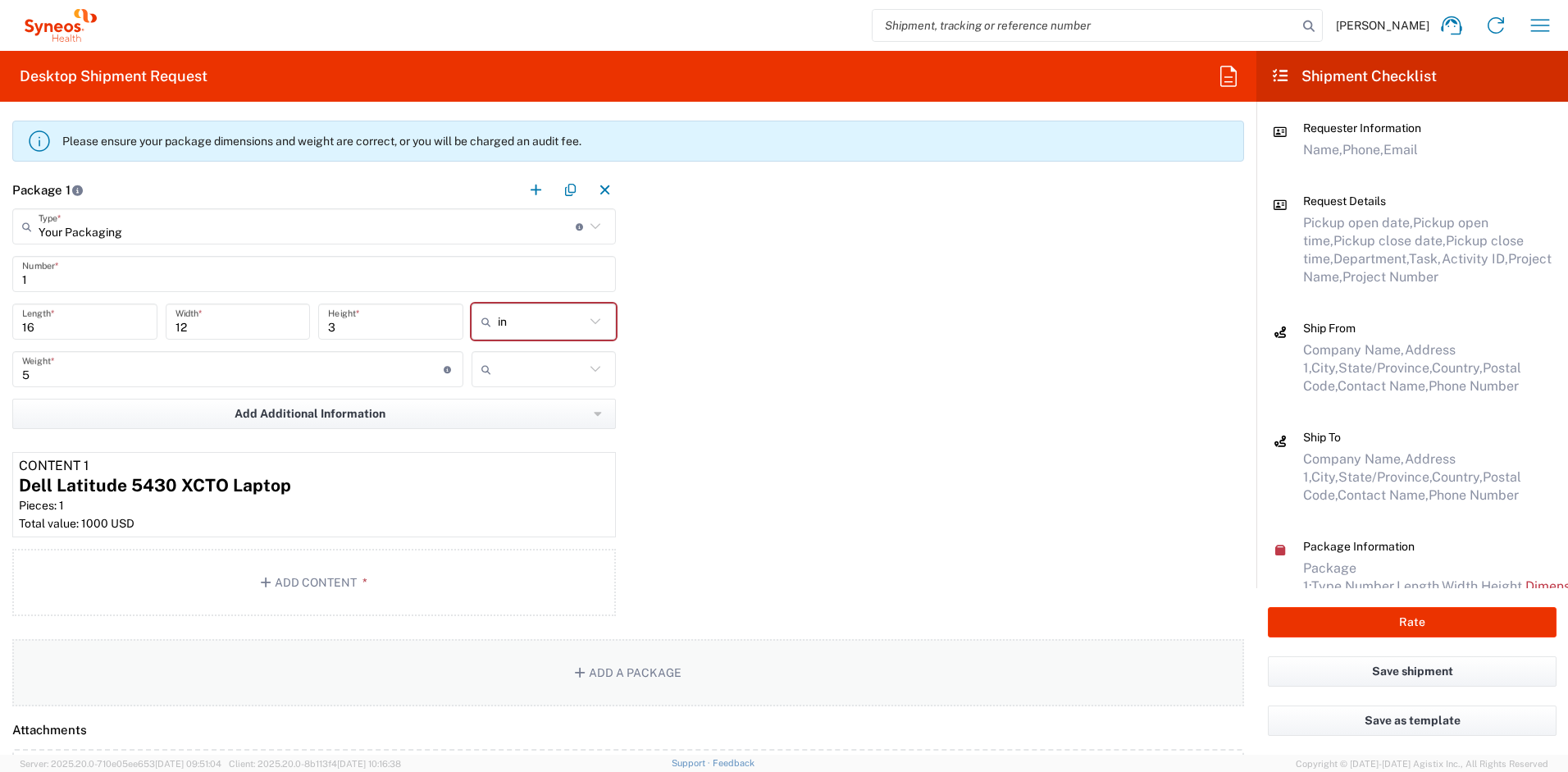
scroll to position [1834, 0]
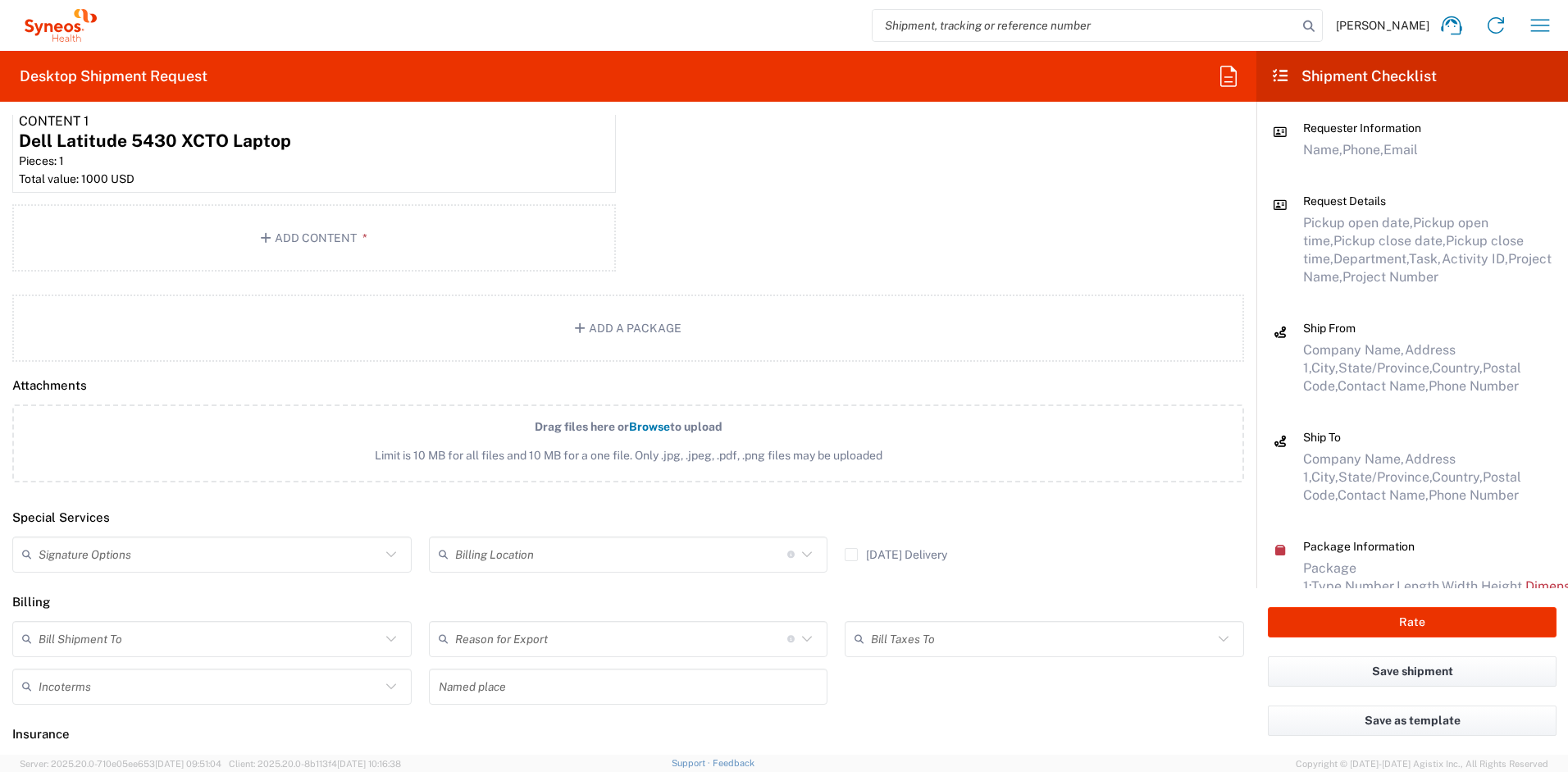
click at [261, 551] on input "text" at bounding box center [209, 554] width 342 height 28
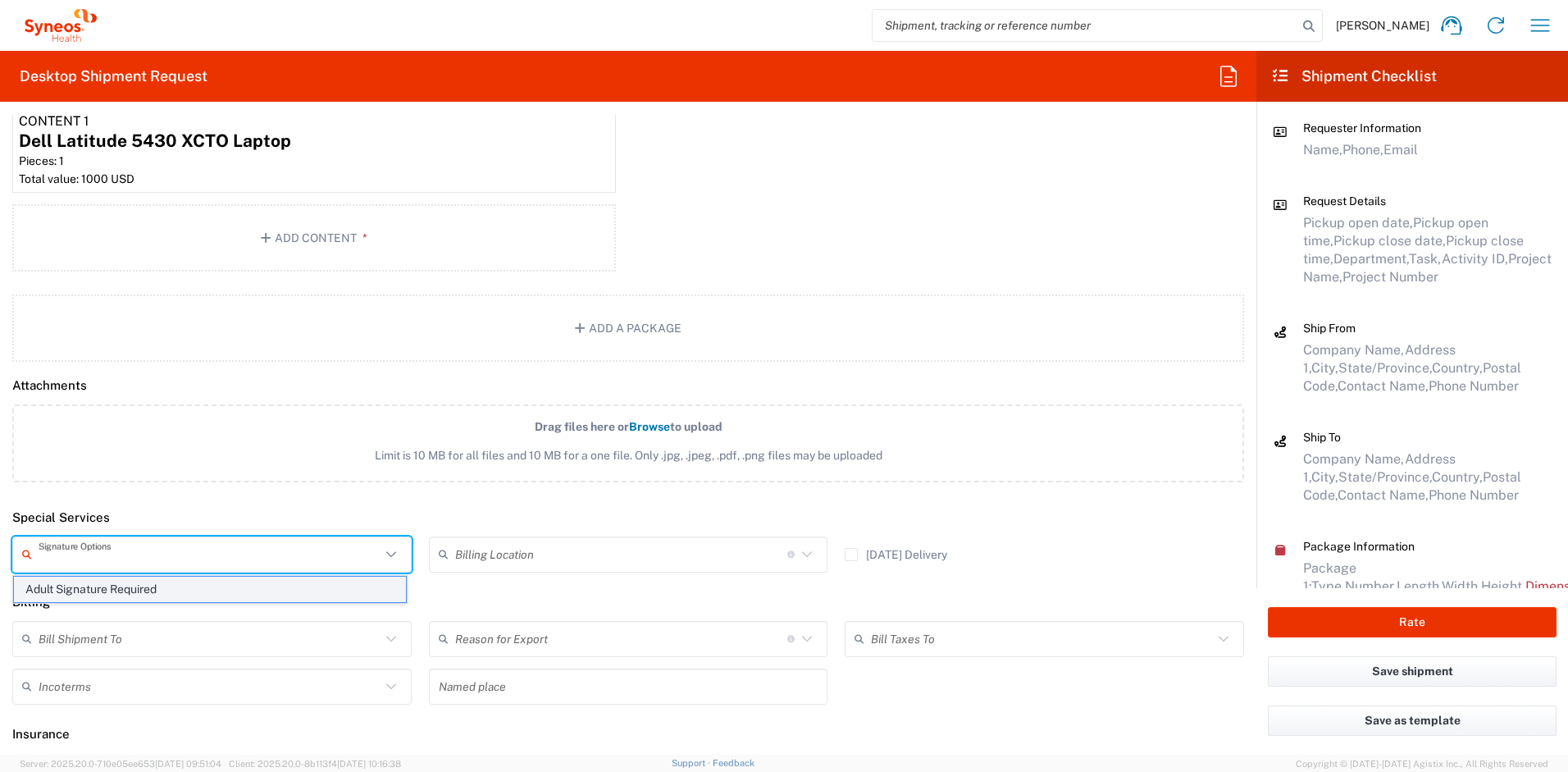
click at [190, 591] on span "Adult Signature Required" at bounding box center [210, 589] width 392 height 25
type input "Adult Signature Required"
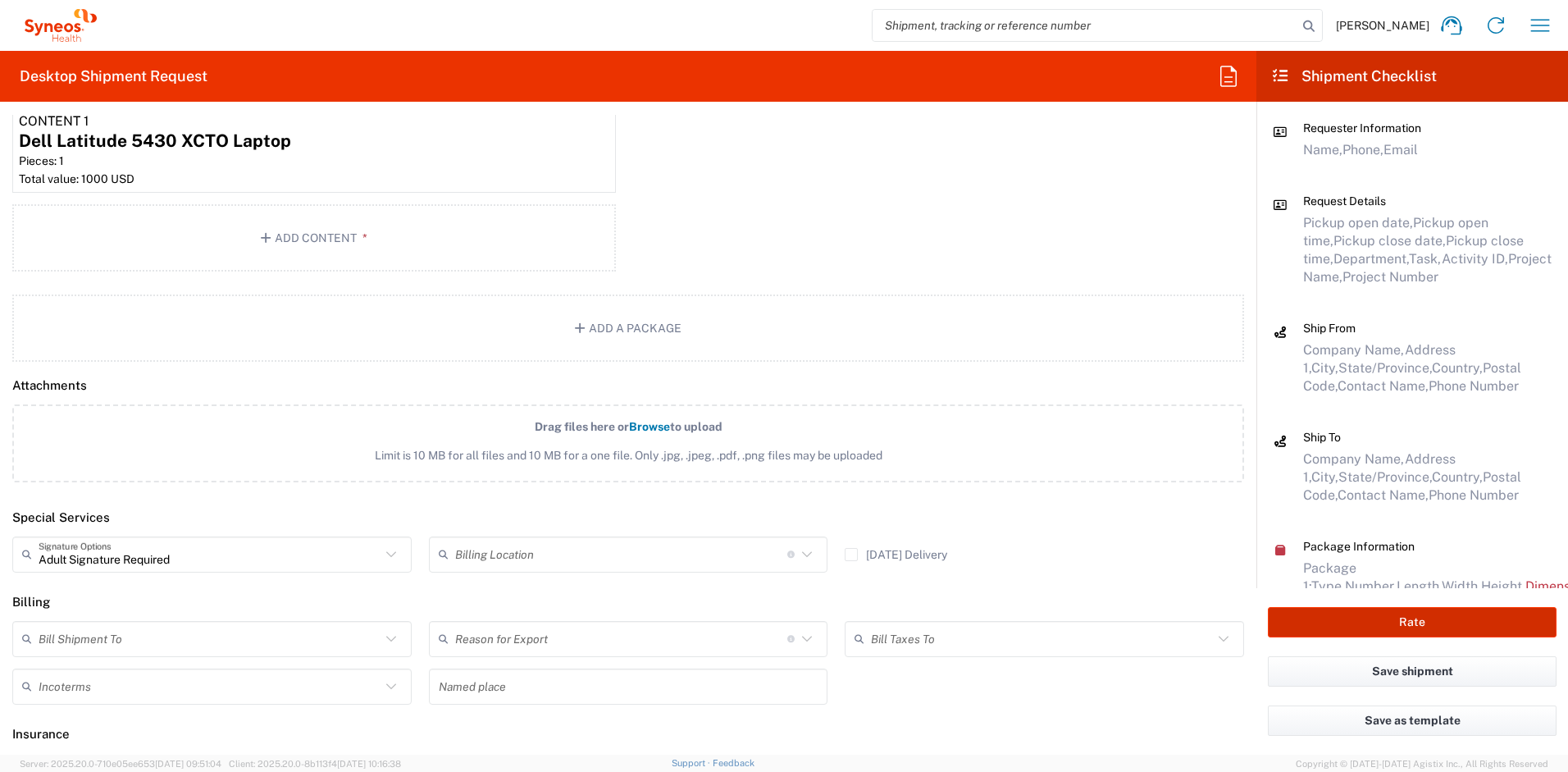
click at [1374, 615] on button "Rate" at bounding box center [1412, 622] width 289 height 30
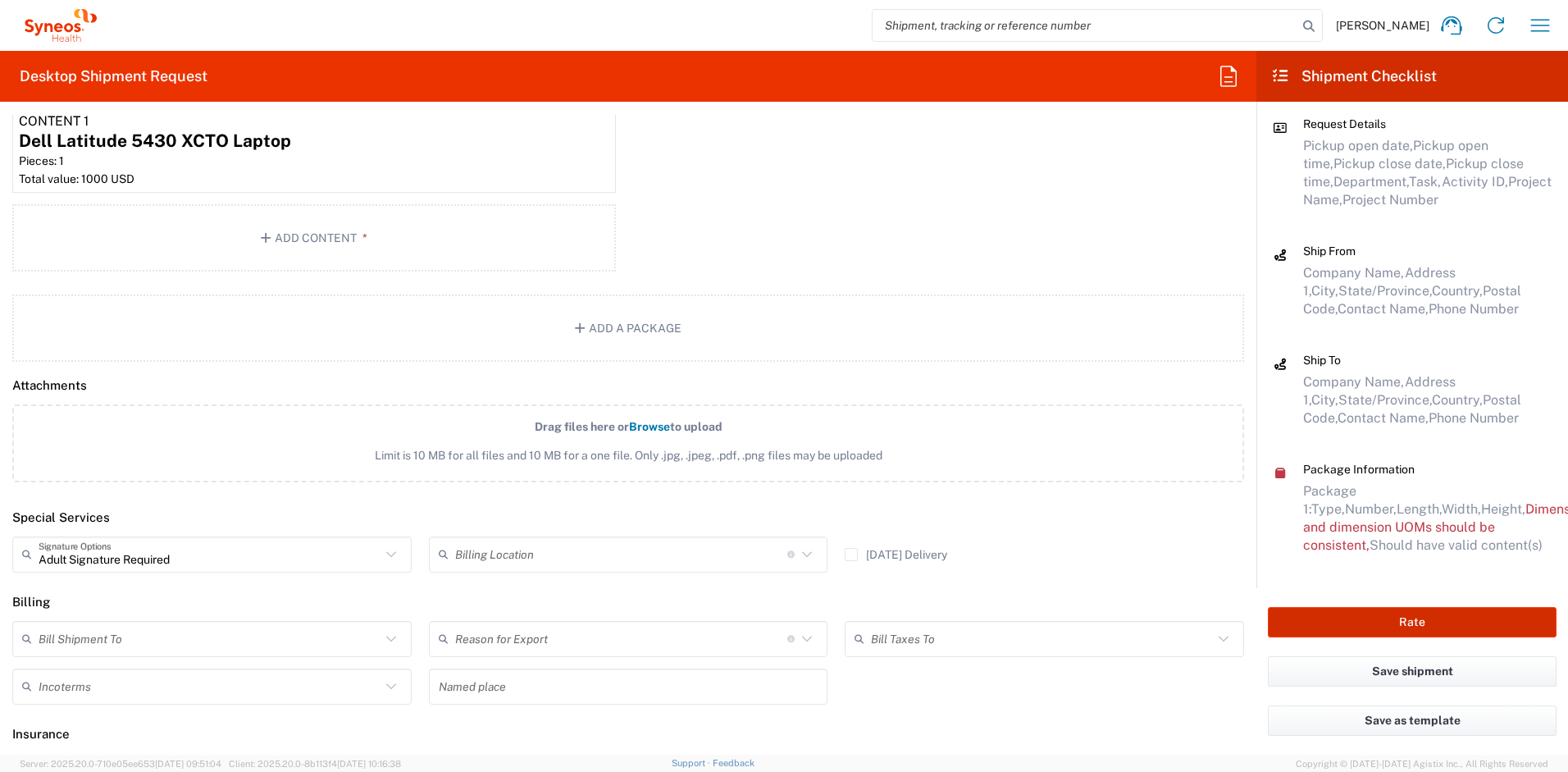
scroll to position [78, 0]
type input "4510 DEPARTMENTAL EXPENSE"
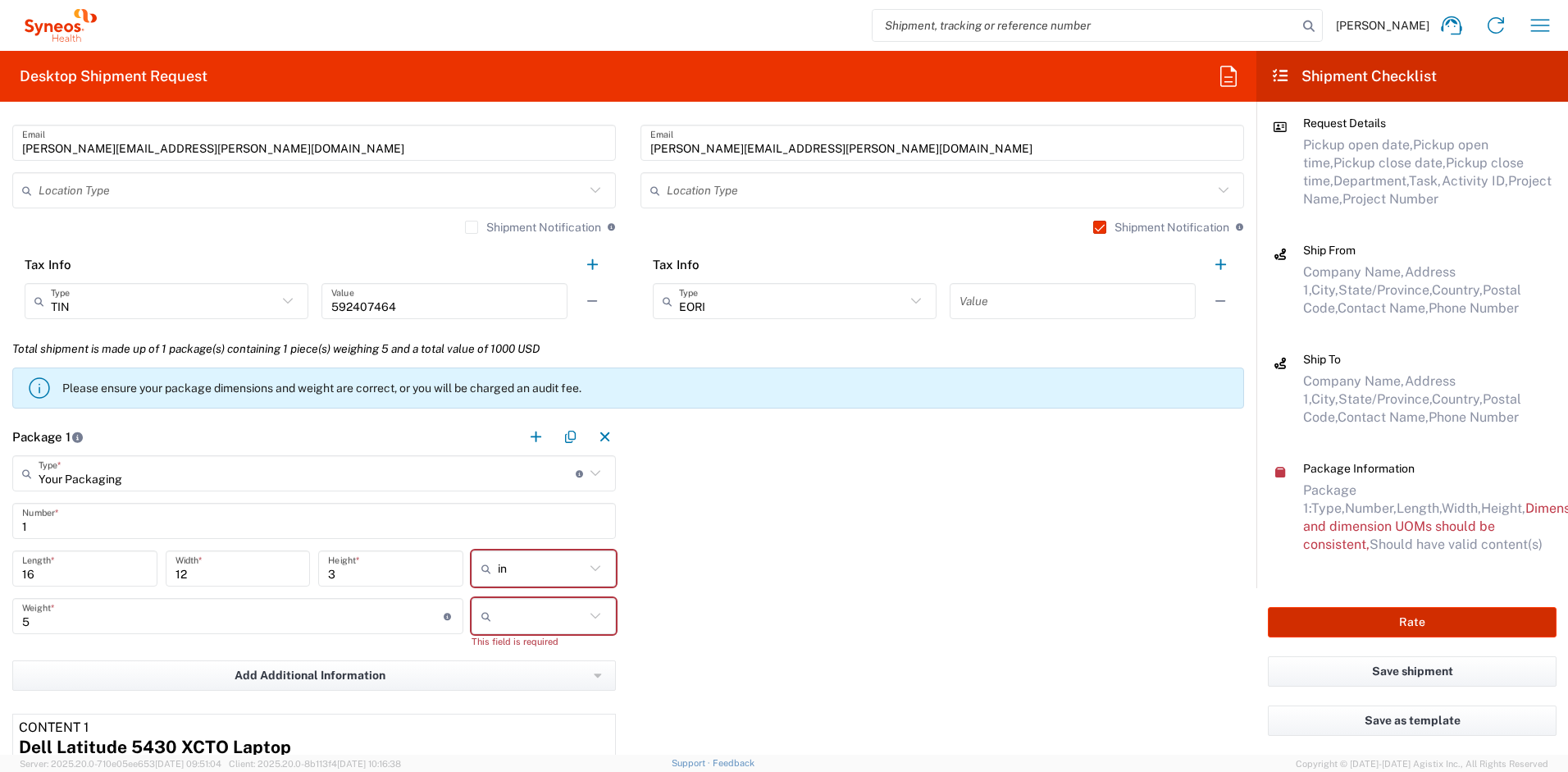
scroll to position [1245, 0]
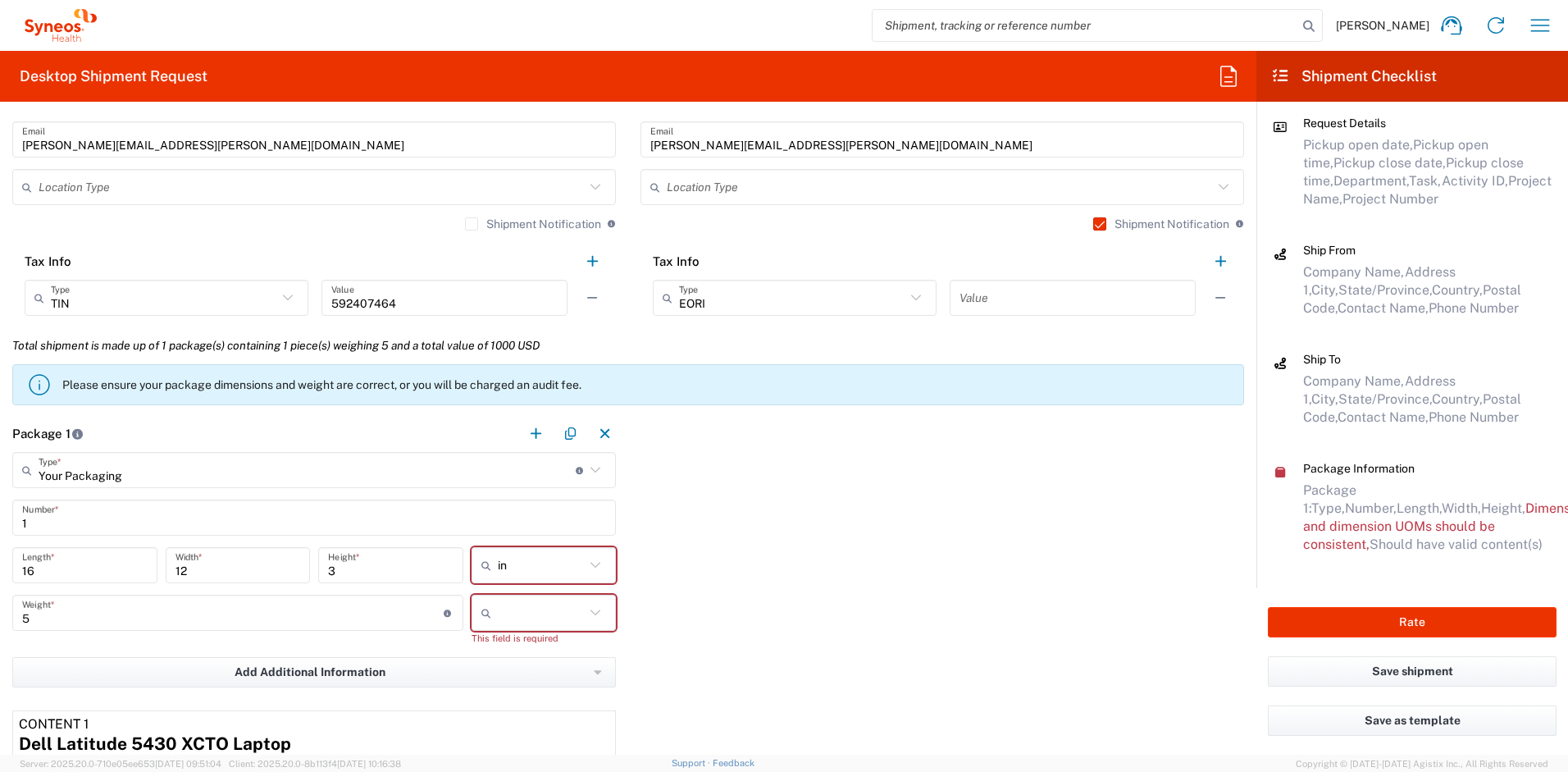
click at [572, 606] on input "text" at bounding box center [542, 612] width 88 height 26
click at [538, 681] on span "lbs" at bounding box center [538, 675] width 141 height 25
type input "lbs"
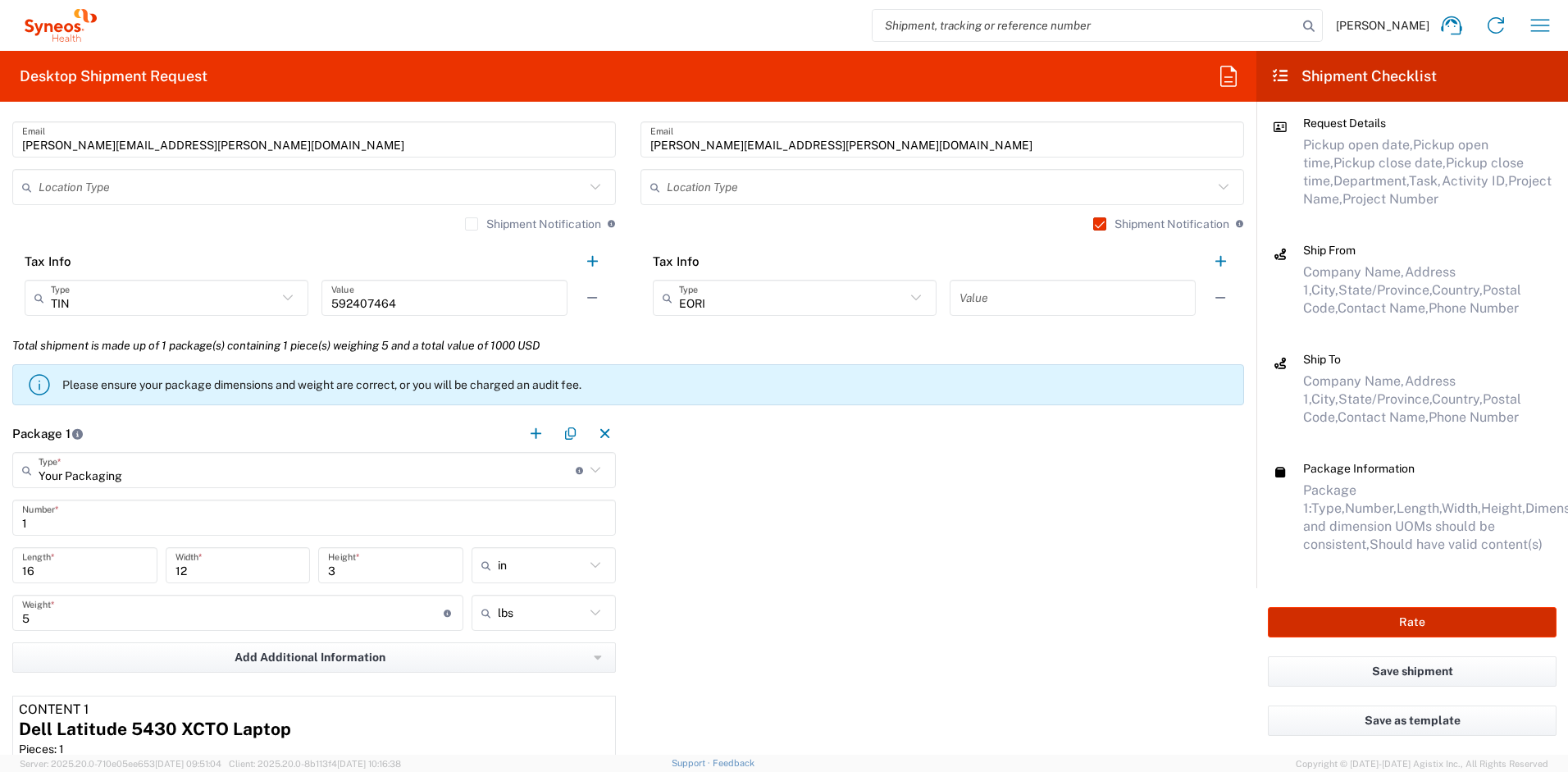
click at [1486, 622] on button "Rate" at bounding box center [1412, 622] width 289 height 30
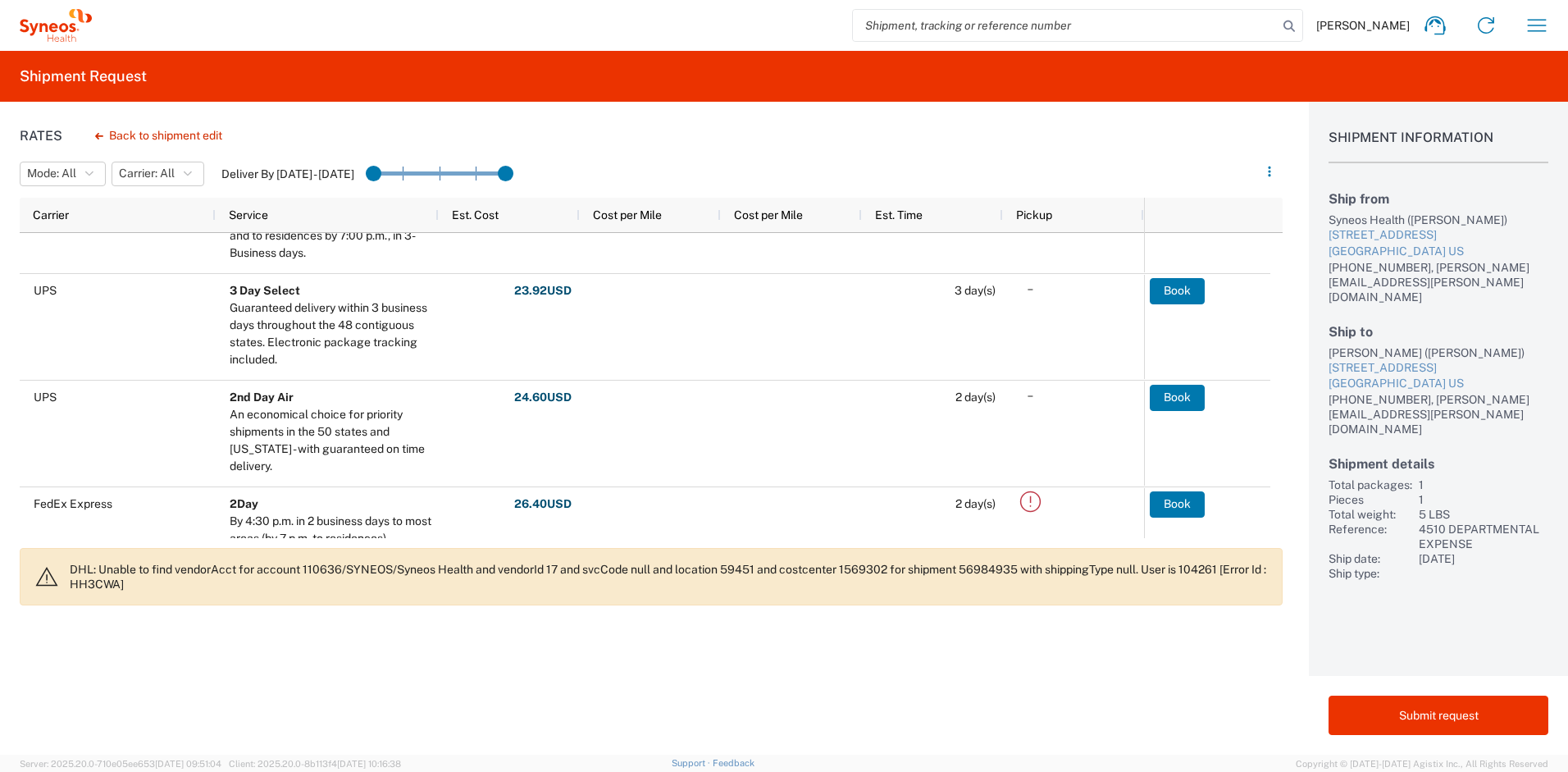
scroll to position [157, 0]
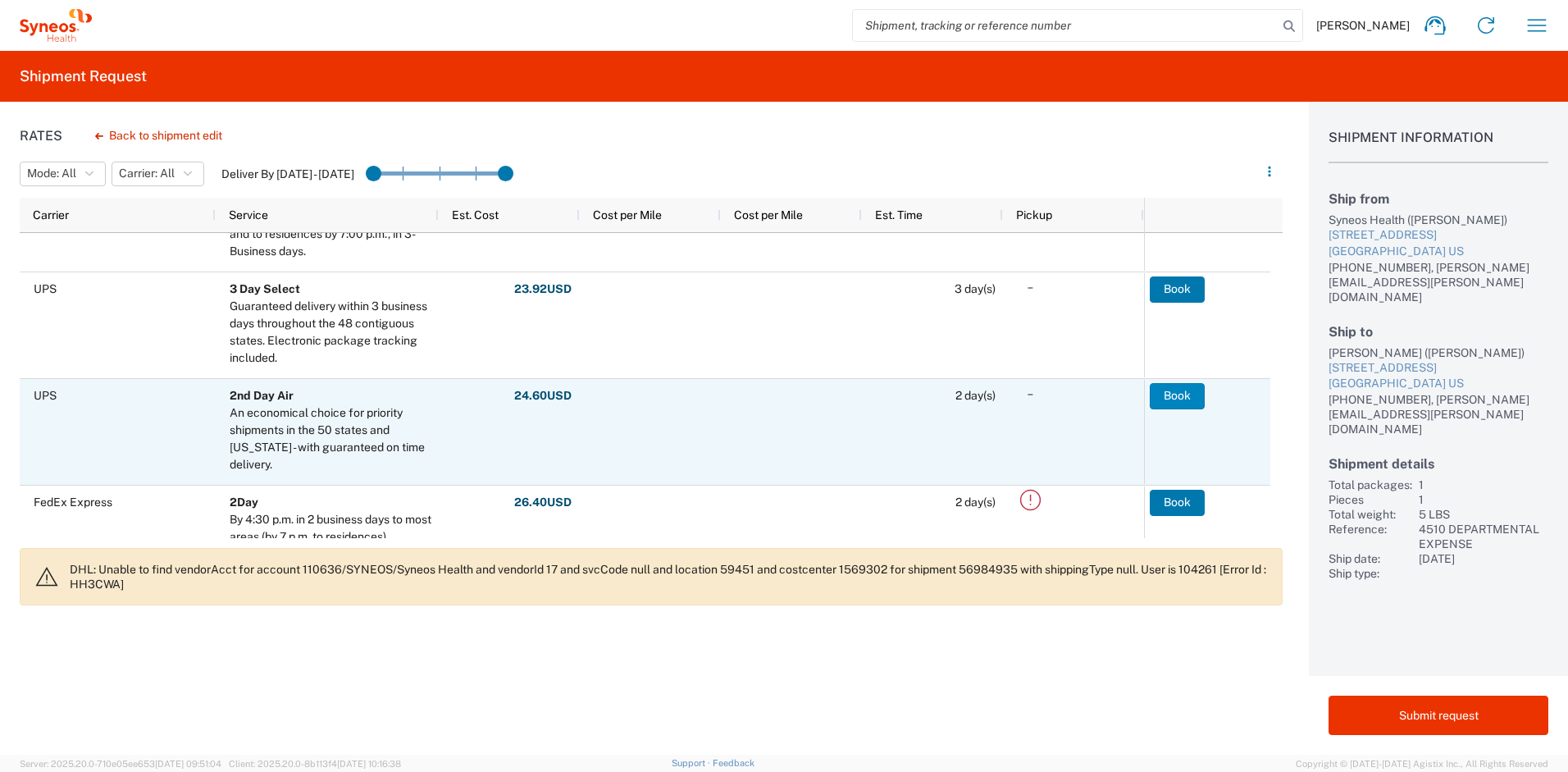
click at [1171, 389] on button "Book" at bounding box center [1178, 396] width 55 height 26
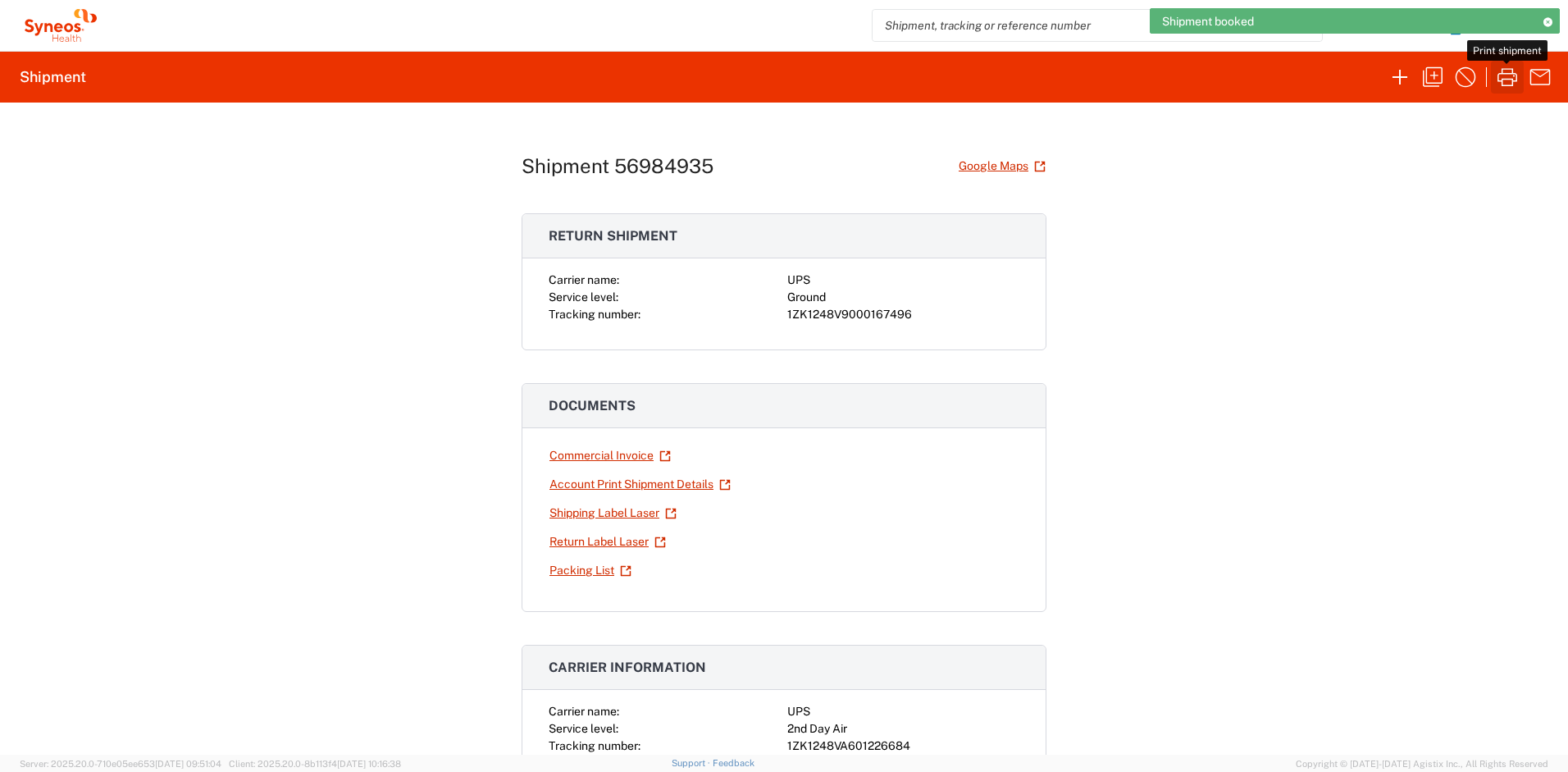
click at [1517, 81] on icon "button" at bounding box center [1508, 77] width 20 height 18
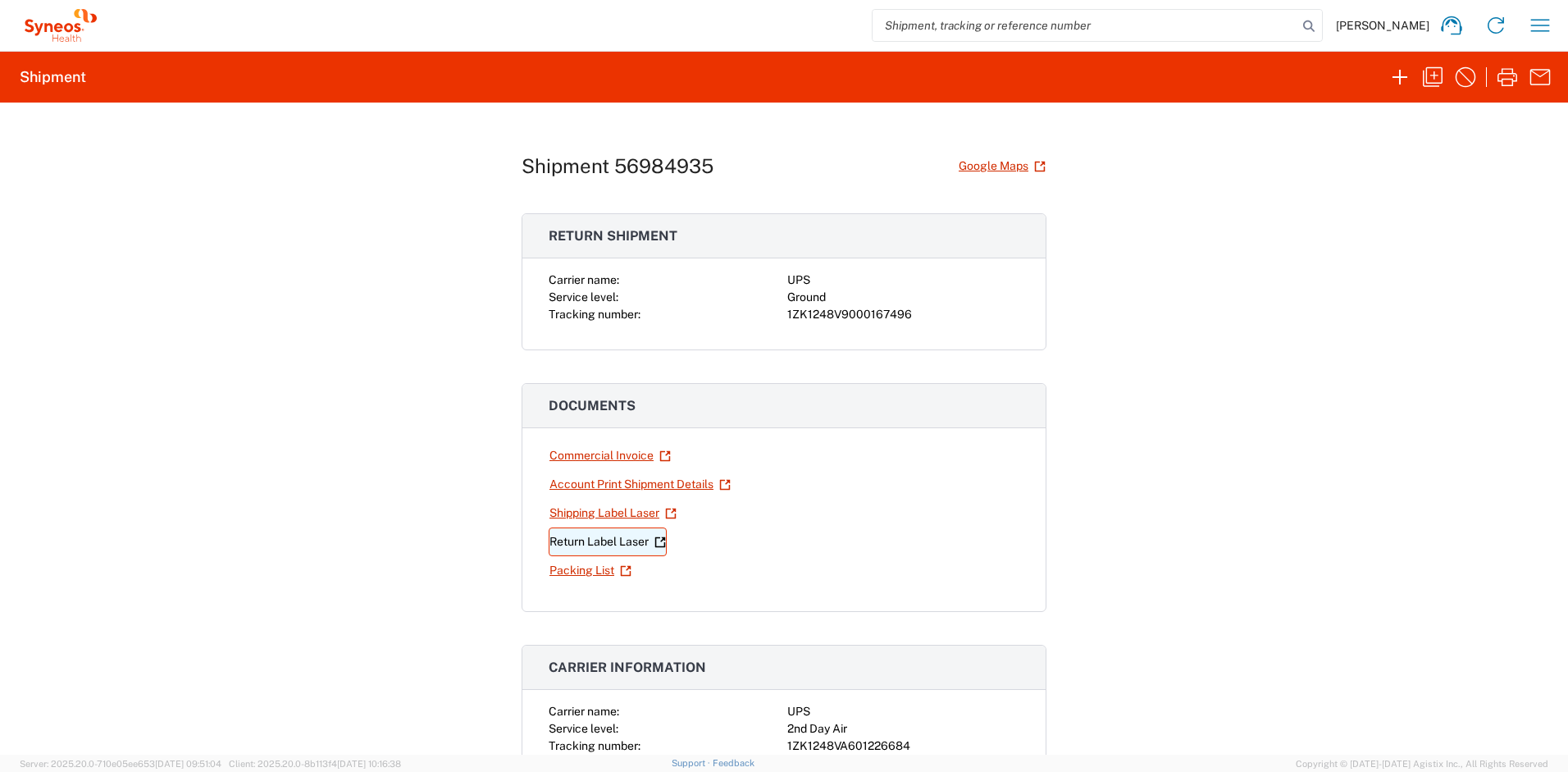
click at [590, 541] on link "Return Label Laser" at bounding box center [608, 542] width 118 height 28
click at [1540, 28] on icon "button" at bounding box center [1540, 25] width 26 height 26
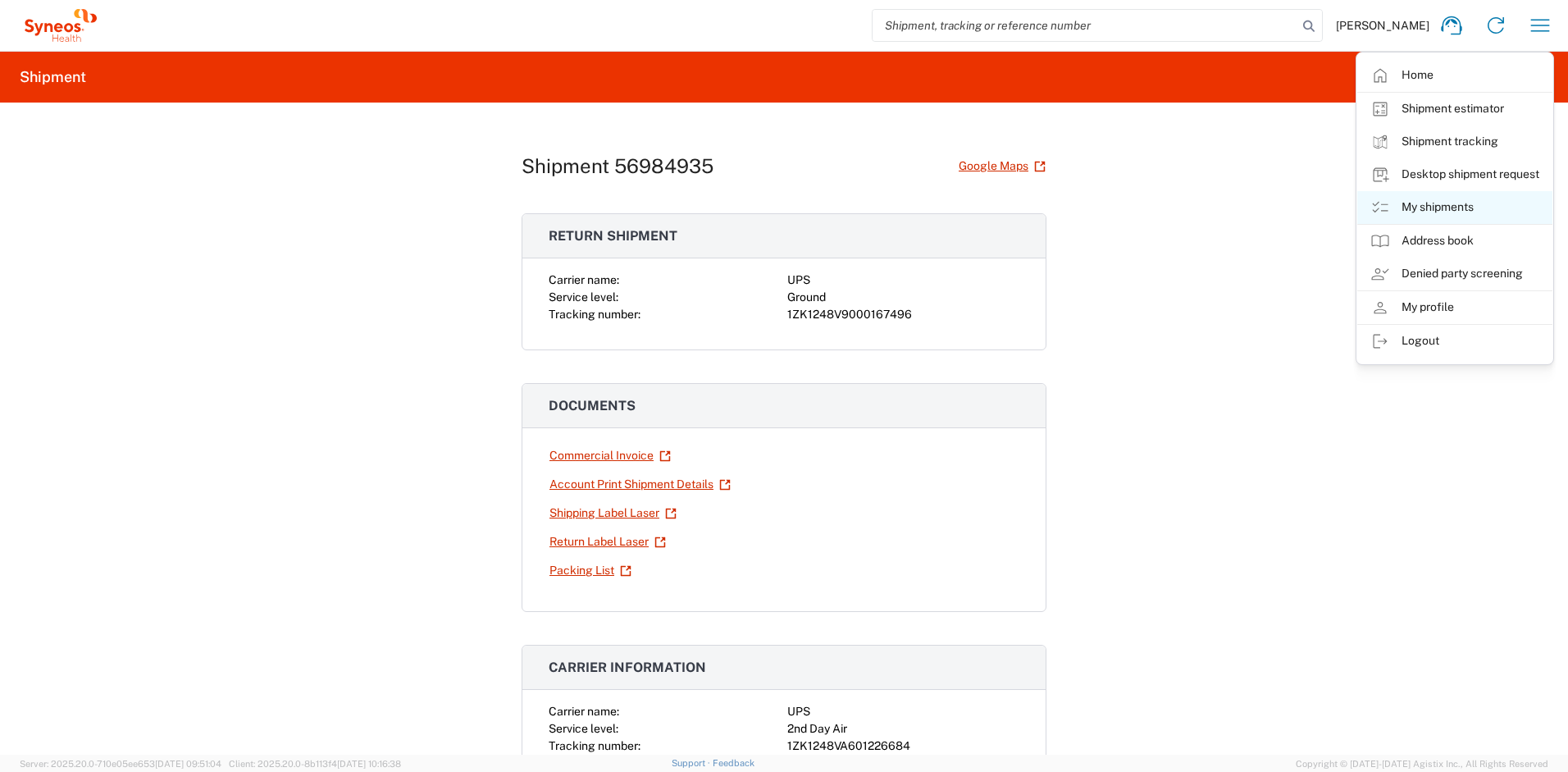
click at [1416, 209] on link "My shipments" at bounding box center [1455, 207] width 195 height 33
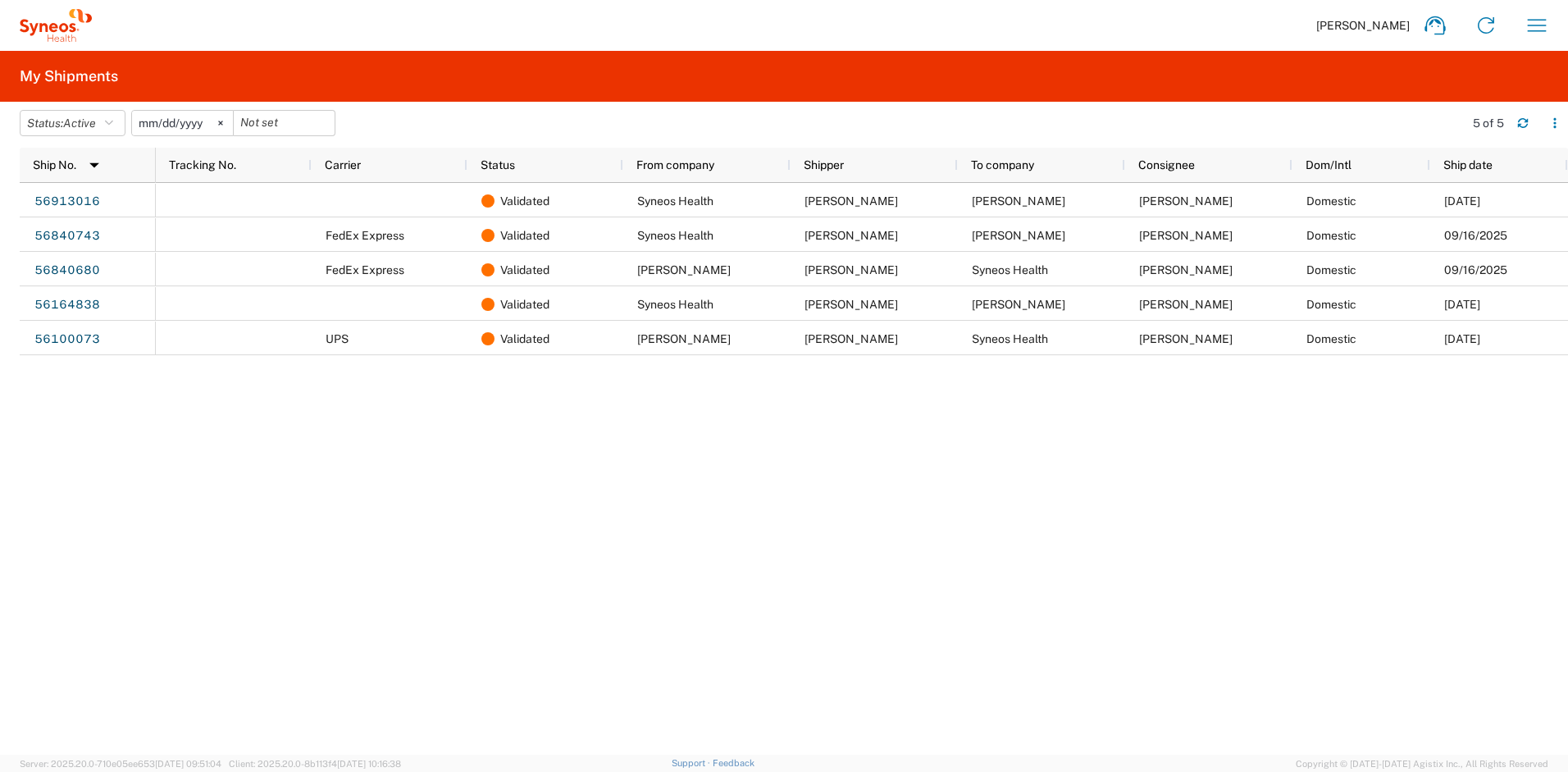
click at [230, 119] on svg-icon at bounding box center [220, 122] width 24 height 24
click at [110, 123] on icon "button" at bounding box center [109, 123] width 8 height 12
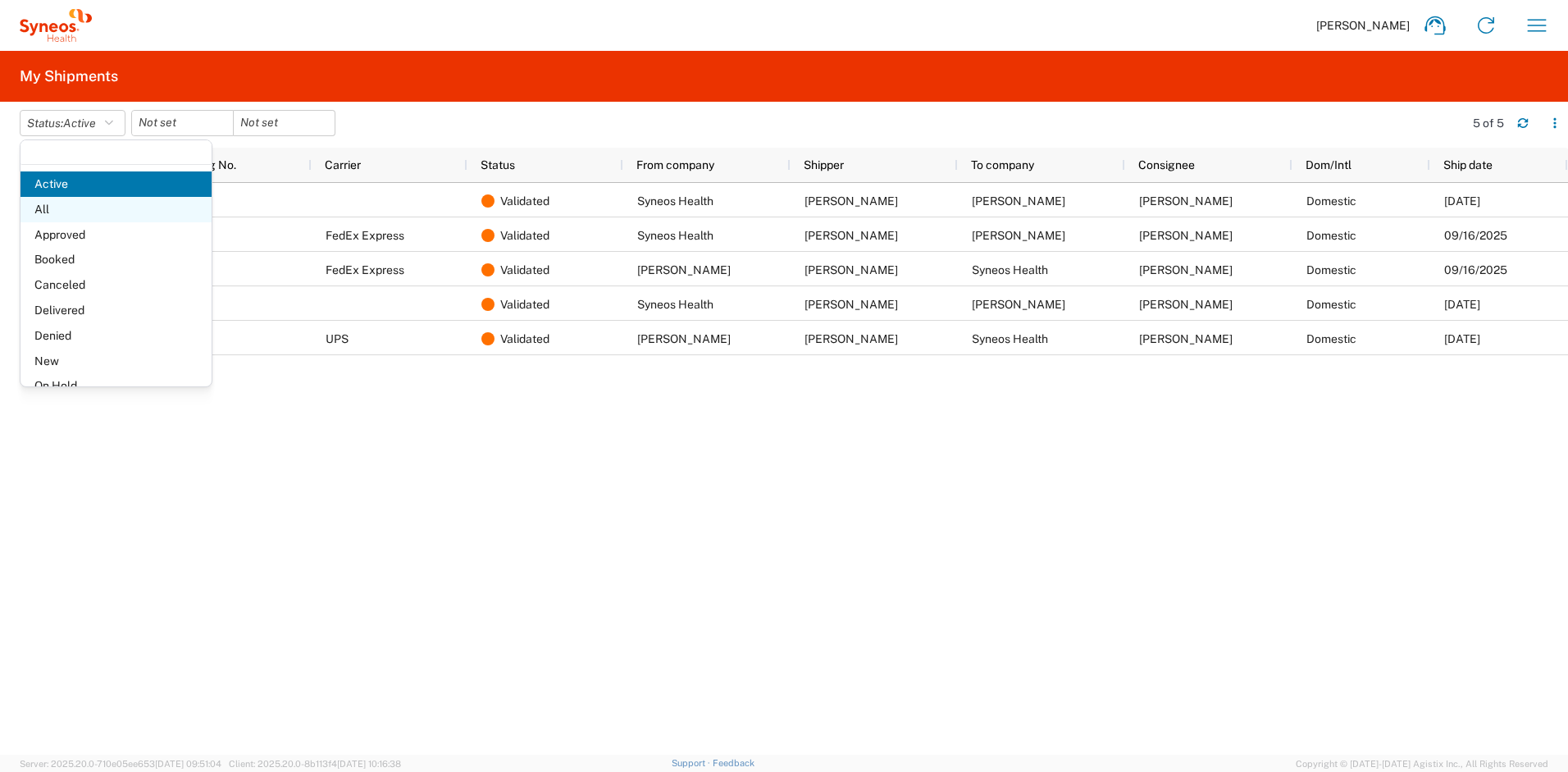
click at [78, 214] on span "All" at bounding box center [116, 209] width 191 height 25
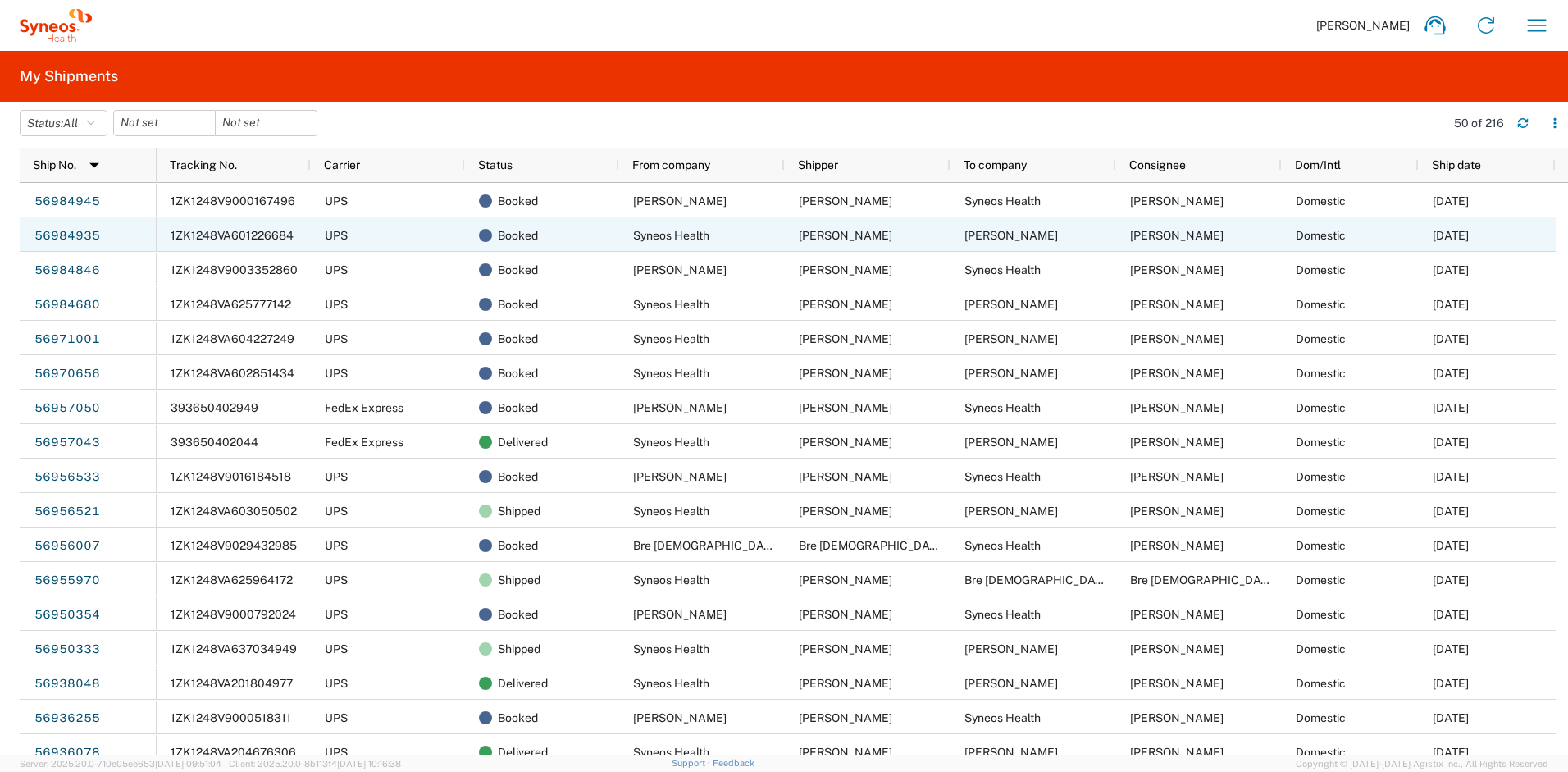
click at [198, 234] on span "1ZK1248VA601226684" at bounding box center [232, 235] width 123 height 13
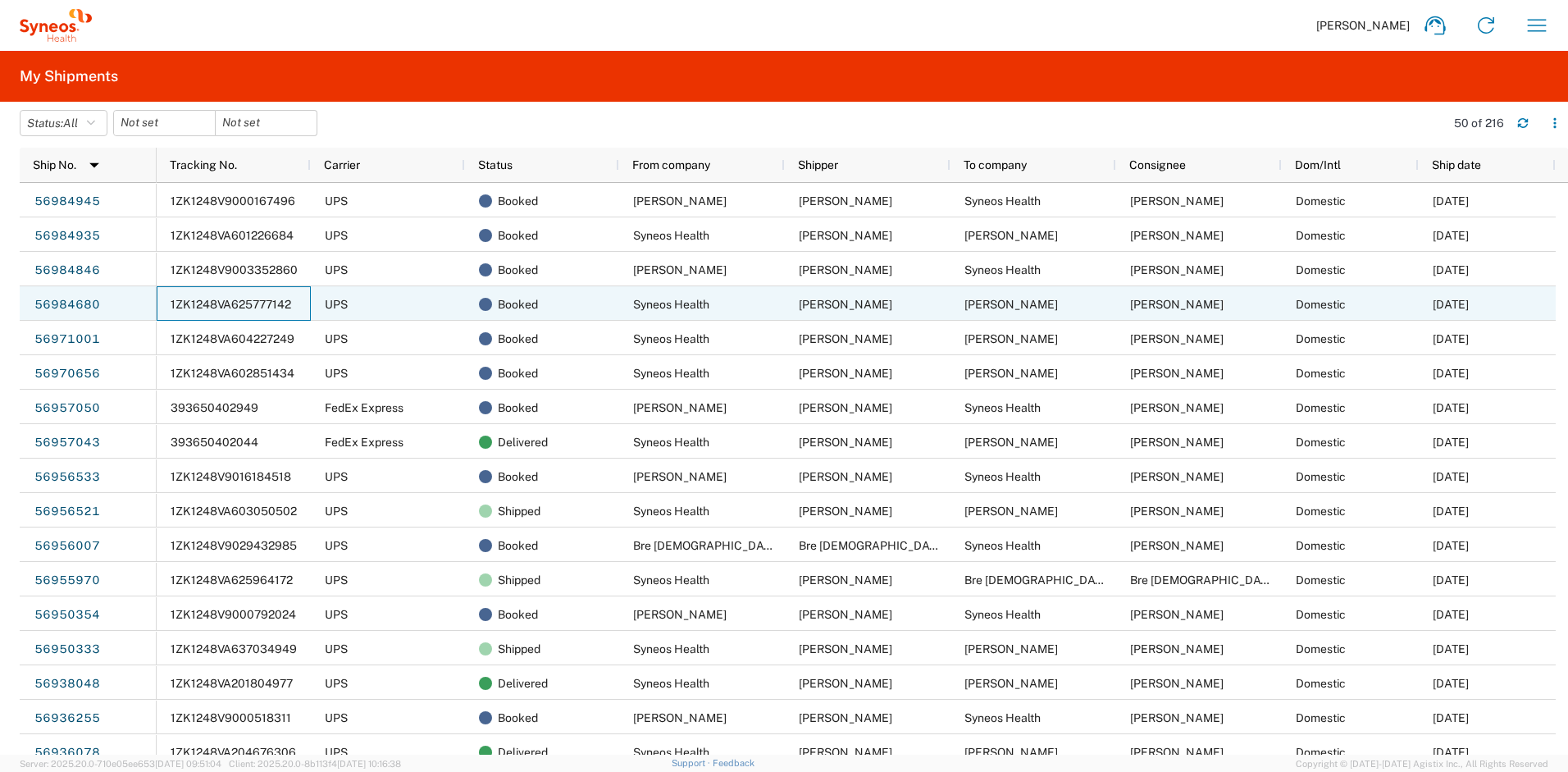
click at [280, 301] on span "1ZK1248VA625777142" at bounding box center [231, 305] width 121 height 13
